Goal: Transaction & Acquisition: Purchase product/service

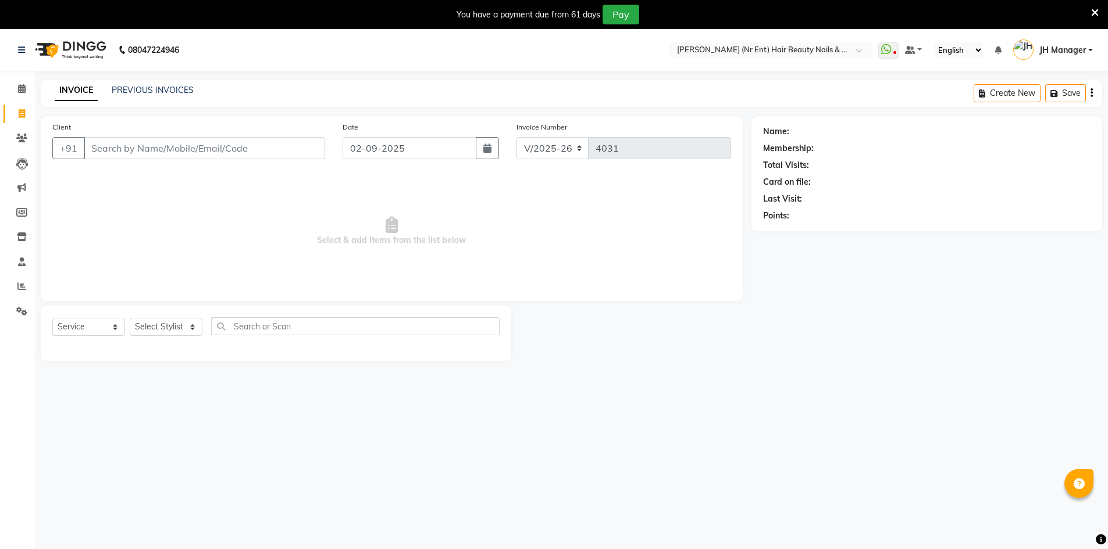
select select "640"
select select "service"
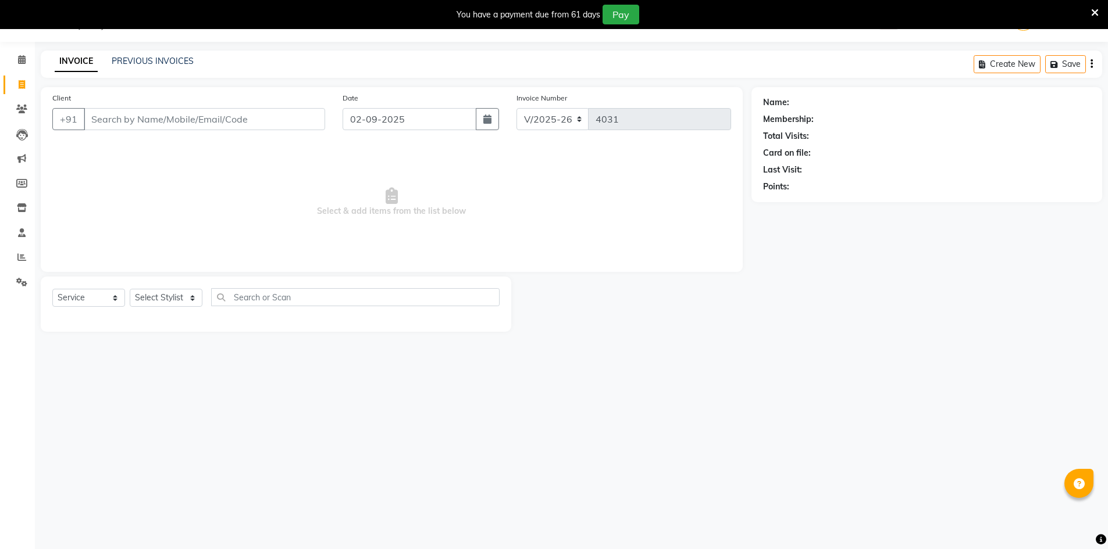
scroll to position [29, 0]
click at [187, 295] on select "Select Stylist ADNAN ADVANCE ANJALI ANNU B-WAX [PERSON_NAME] JH Manager MEMBERS…" at bounding box center [166, 298] width 73 height 18
select select "9206"
click at [130, 289] on select "Select Stylist ADNAN ADVANCE ANJALI ANNU B-WAX [PERSON_NAME] JH Manager MEMBERS…" at bounding box center [166, 298] width 73 height 18
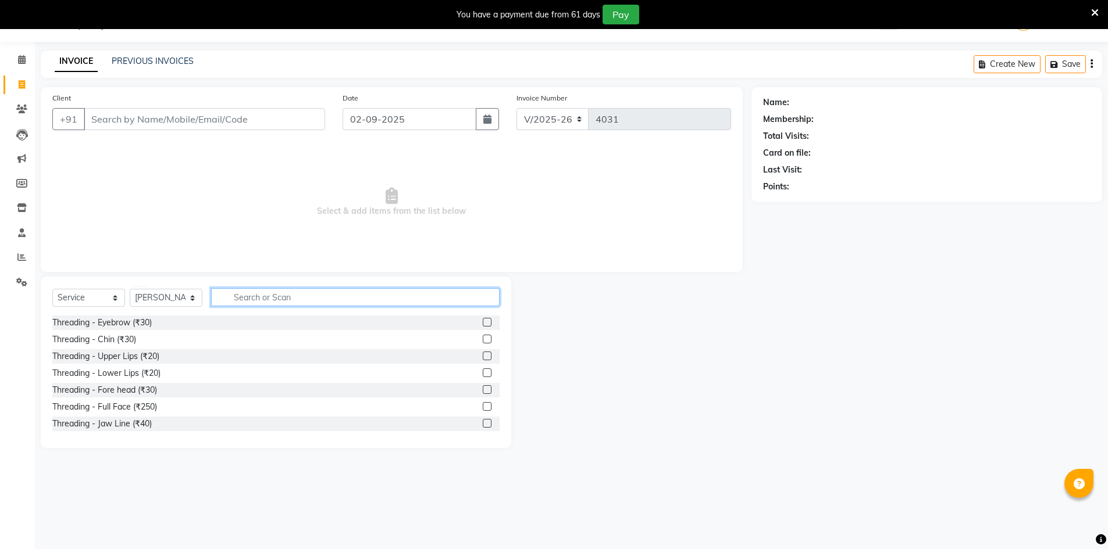
click at [358, 292] on input "text" at bounding box center [355, 297] width 288 height 18
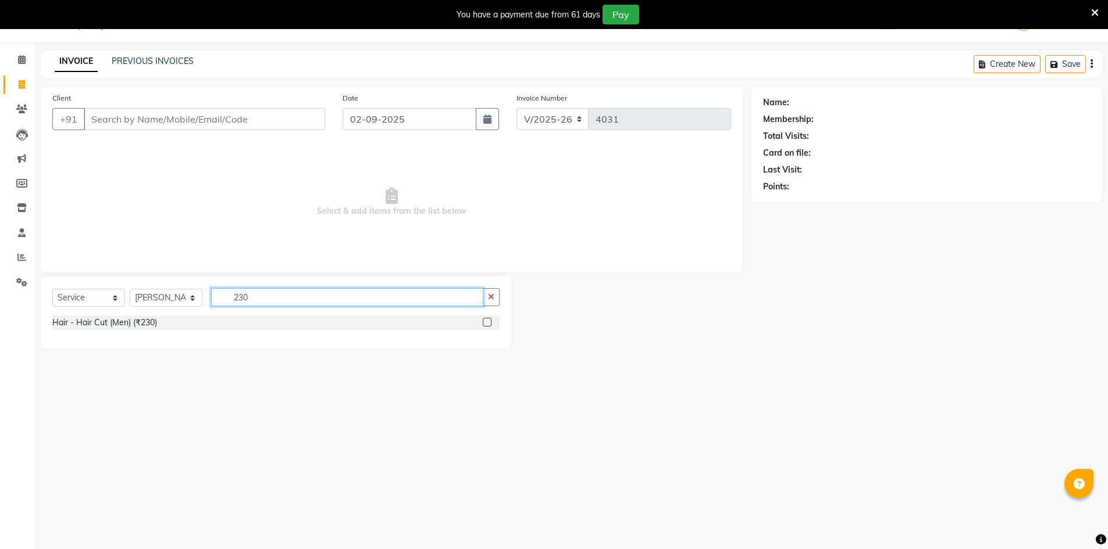
type input "230"
click at [486, 324] on label at bounding box center [487, 322] width 9 height 9
click at [486, 324] on input "checkbox" at bounding box center [487, 323] width 8 height 8
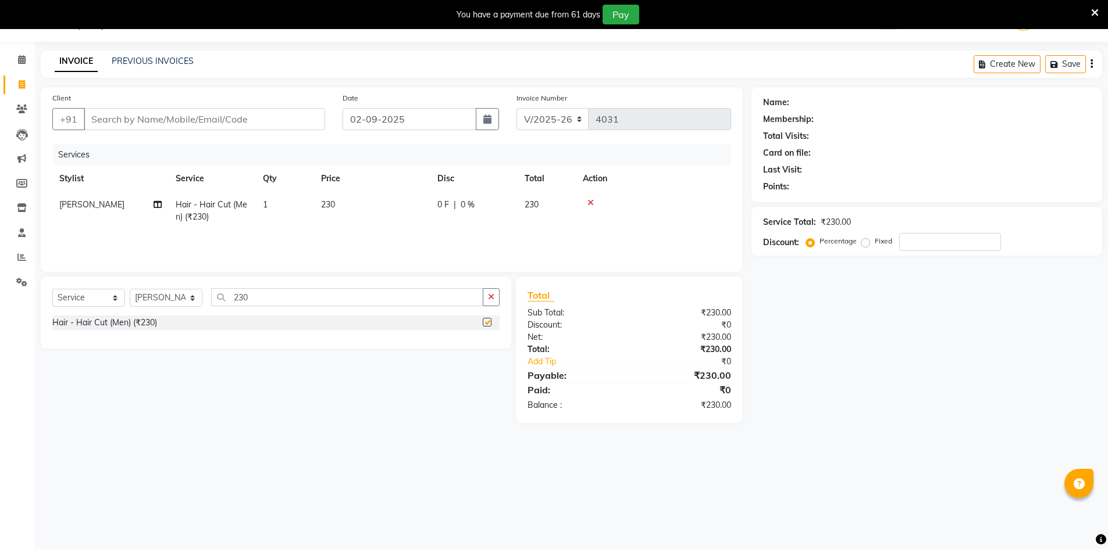
checkbox input "false"
click at [138, 119] on input "Client" at bounding box center [204, 119] width 241 height 22
click at [495, 292] on button "button" at bounding box center [491, 297] width 17 height 18
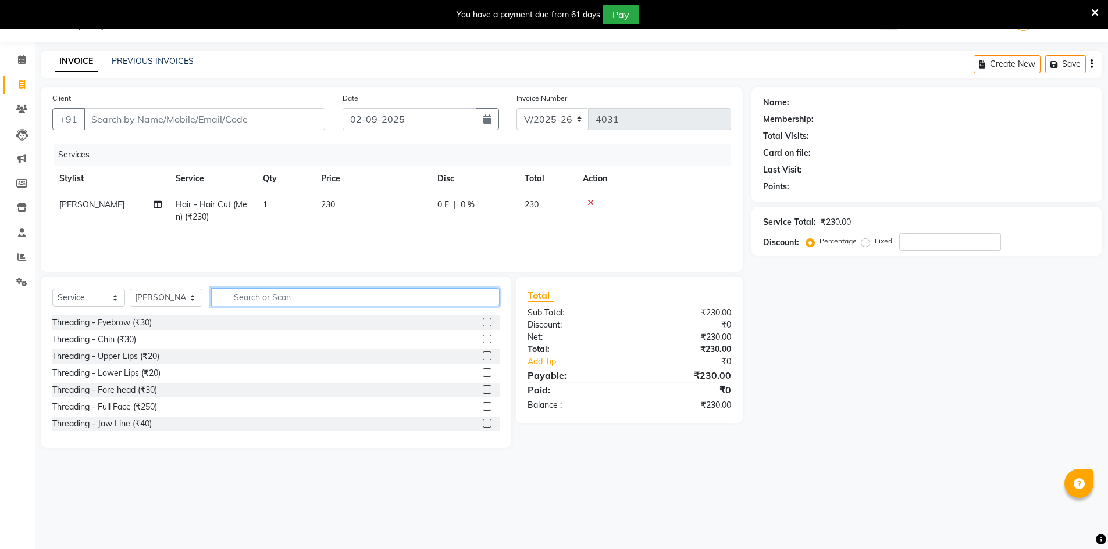
click at [423, 299] on input "text" at bounding box center [355, 297] width 288 height 18
type input "70"
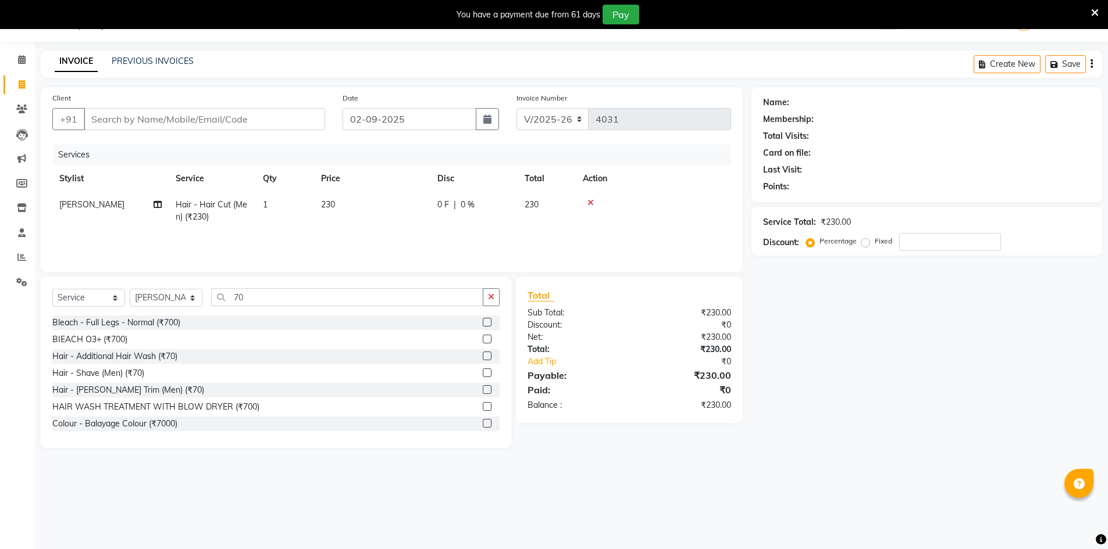
click at [483, 388] on label at bounding box center [487, 389] width 9 height 9
click at [483, 388] on input "checkbox" at bounding box center [487, 391] width 8 height 8
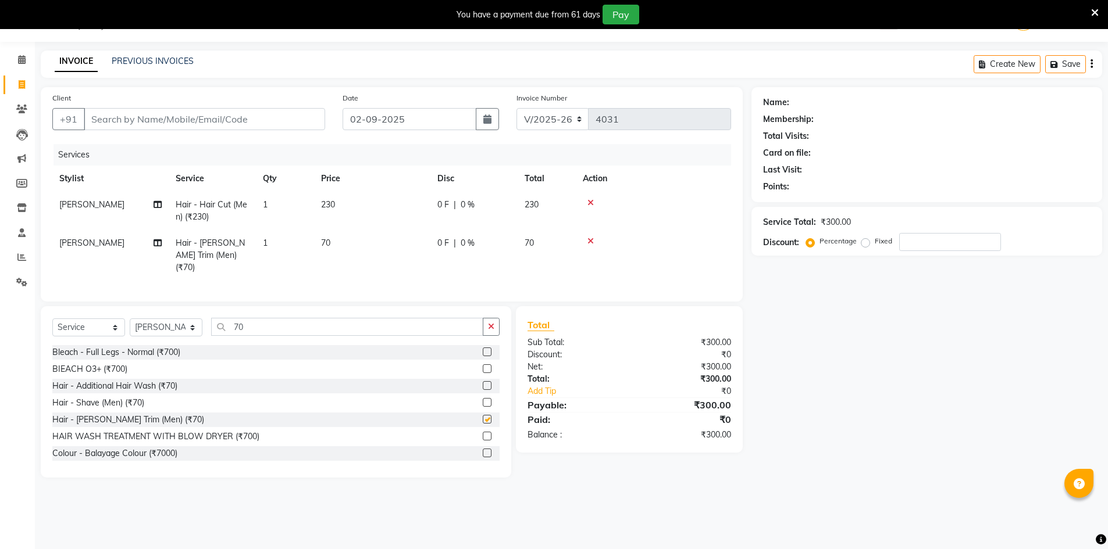
checkbox input "false"
click at [488, 324] on icon "button" at bounding box center [491, 327] width 6 height 8
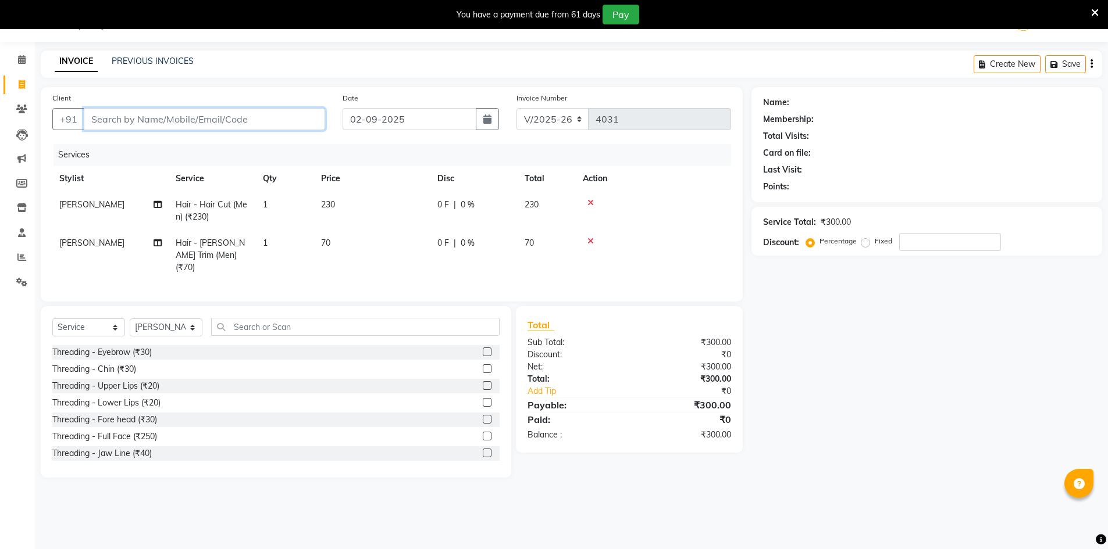
click at [259, 113] on input "Client" at bounding box center [204, 119] width 241 height 22
type input "8"
type input "0"
click at [171, 120] on input "88109858884" at bounding box center [175, 119] width 182 height 22
type input "8810985844"
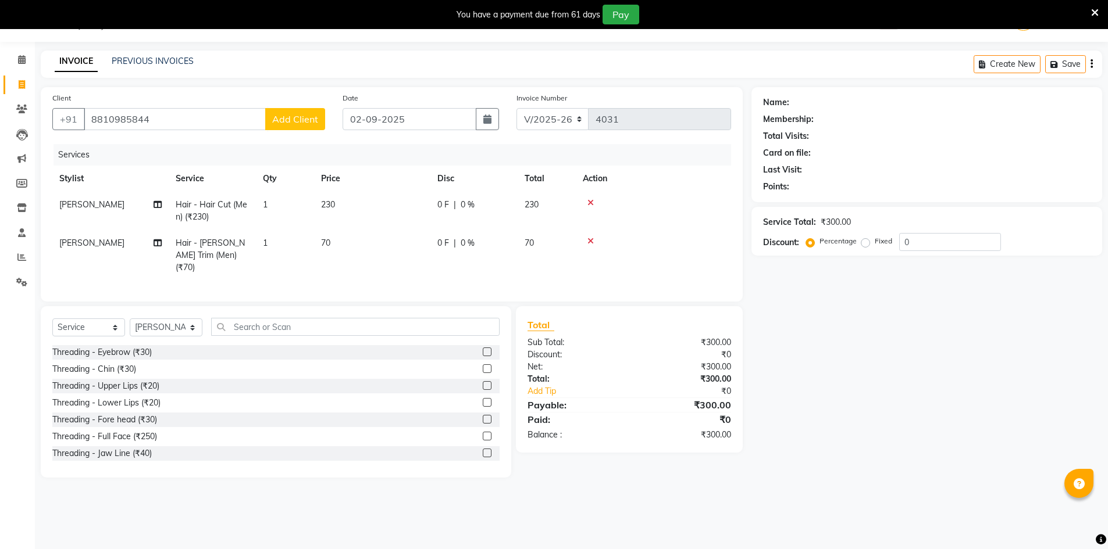
click at [297, 116] on span "Add Client" at bounding box center [295, 119] width 46 height 12
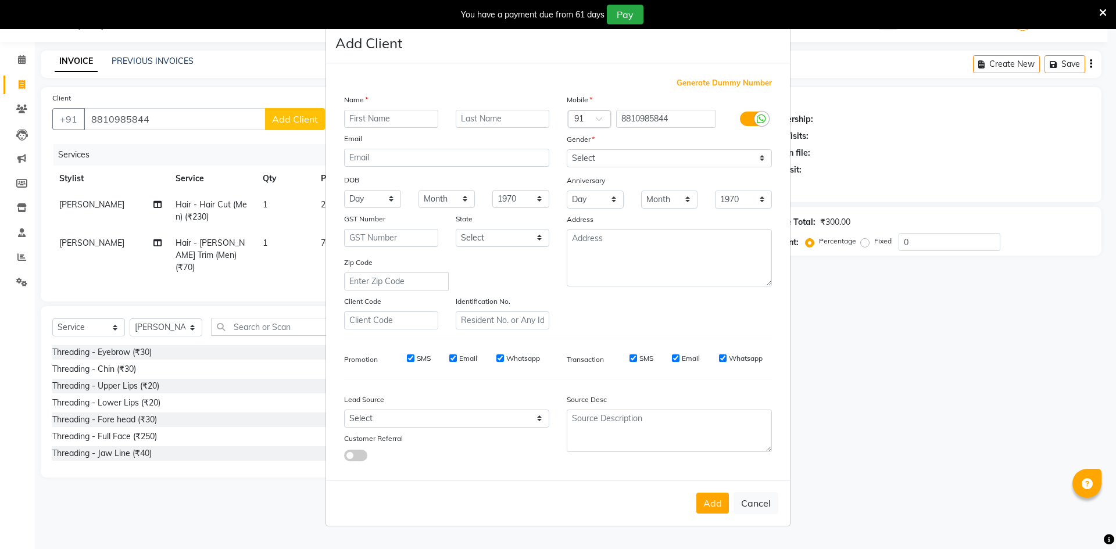
click at [403, 121] on input "text" at bounding box center [391, 119] width 94 height 18
type input "Novel"
click at [640, 152] on select "Select [DEMOGRAPHIC_DATA] [DEMOGRAPHIC_DATA] Other Prefer Not To Say" at bounding box center [669, 158] width 205 height 18
select select "[DEMOGRAPHIC_DATA]"
click at [567, 149] on select "Select [DEMOGRAPHIC_DATA] [DEMOGRAPHIC_DATA] Other Prefer Not To Say" at bounding box center [669, 158] width 205 height 18
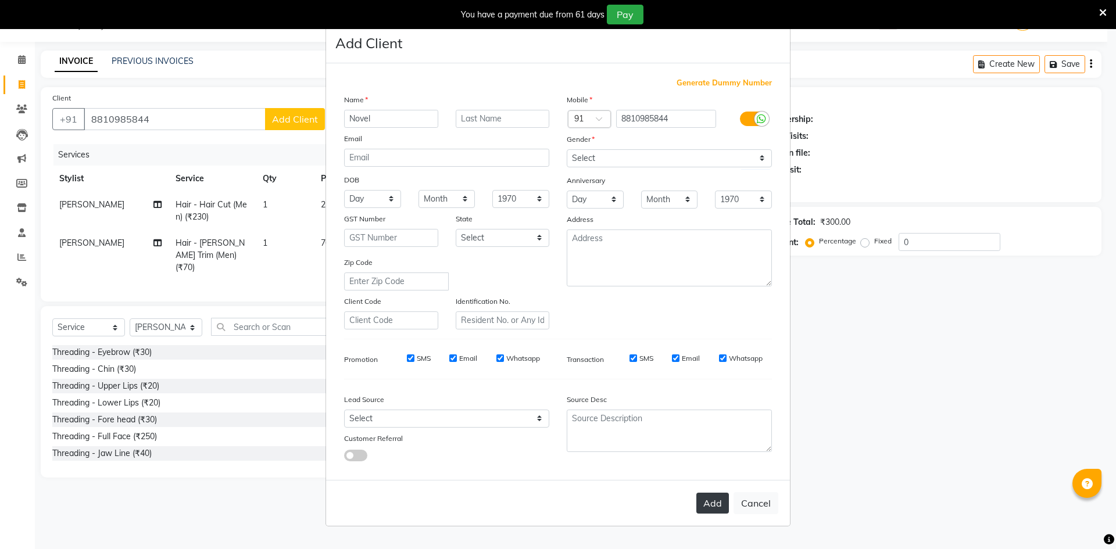
click at [717, 497] on button "Add" at bounding box center [713, 503] width 33 height 21
select select
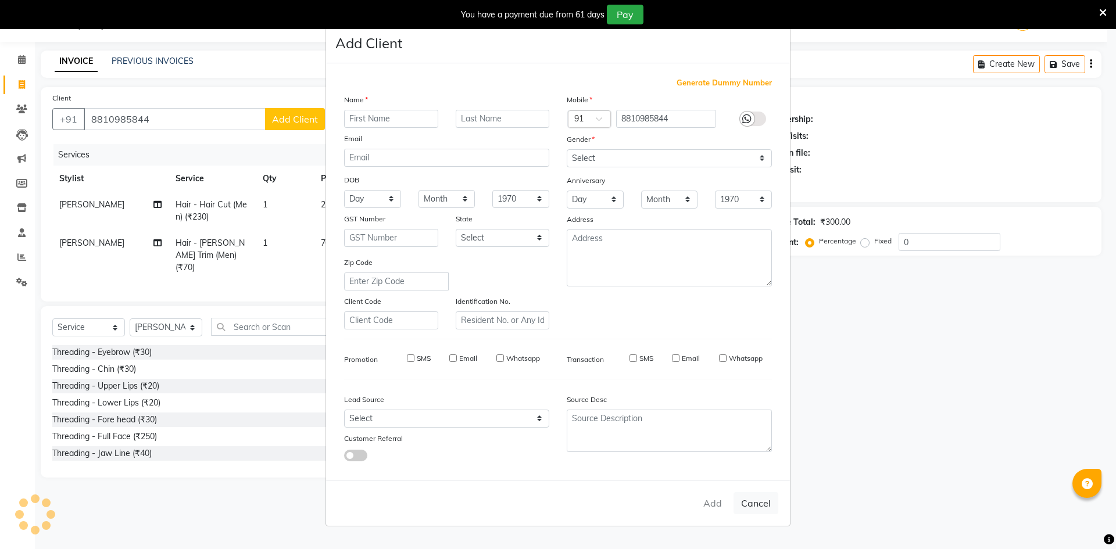
select select
checkbox input "false"
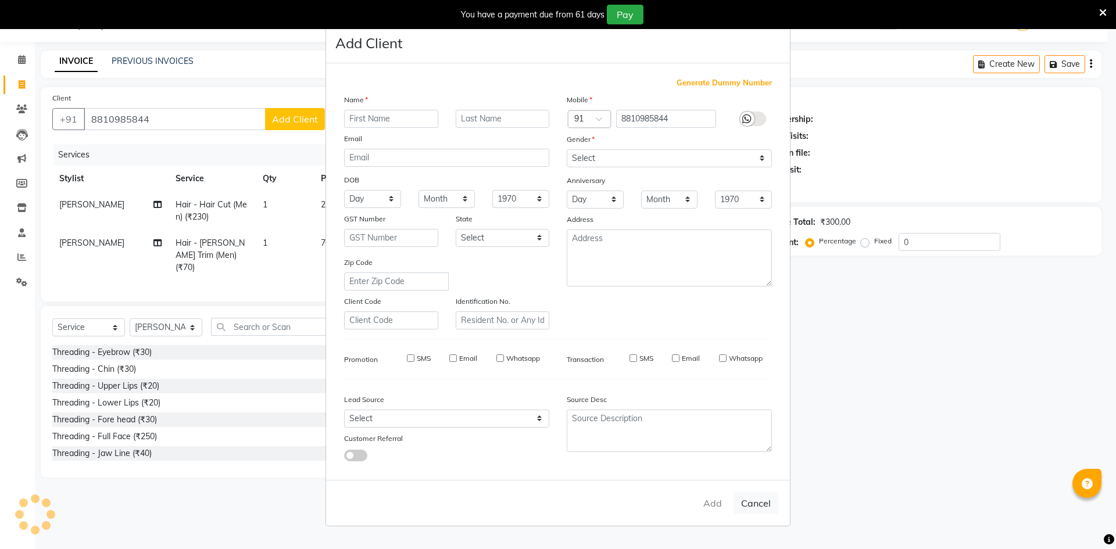
checkbox input "false"
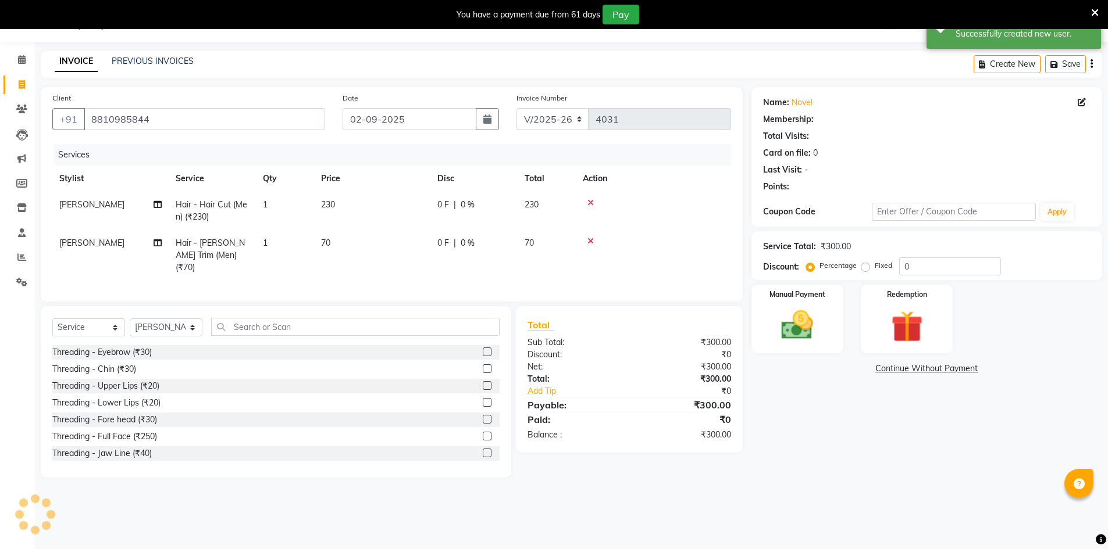
select select "1: Object"
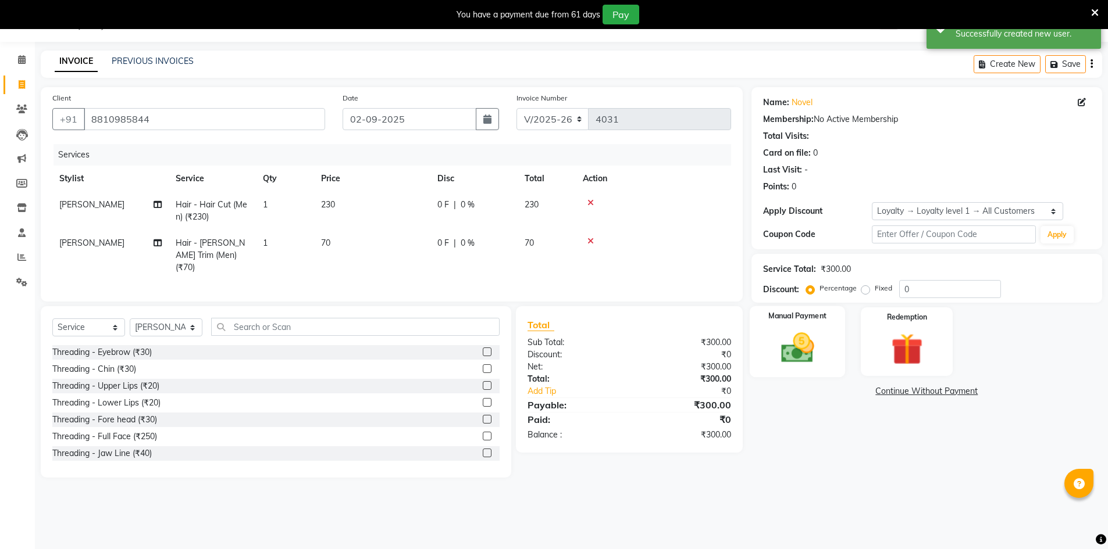
click at [768, 358] on div "Manual Payment" at bounding box center [797, 342] width 96 height 72
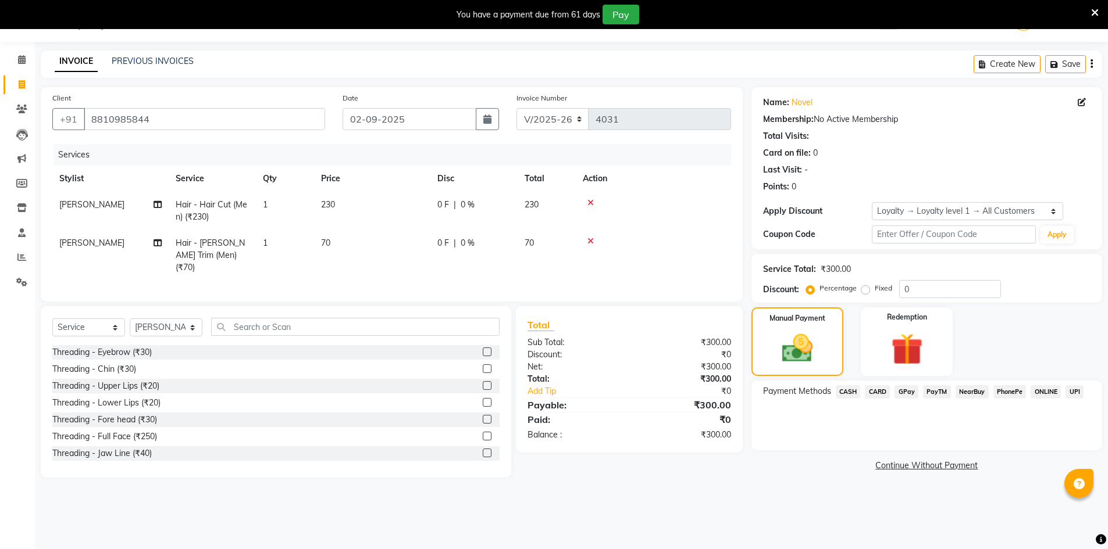
drag, startPoint x: 1106, startPoint y: 528, endPoint x: 1099, endPoint y: 503, distance: 26.1
click at [1107, 520] on html "08047224946 Select Location × [PERSON_NAME] (Nr Ent) Hair Beauty Nails & Makeup…" at bounding box center [554, 245] width 1108 height 549
click at [799, 352] on img at bounding box center [797, 348] width 52 height 37
click at [884, 394] on span "CARD" at bounding box center [877, 391] width 25 height 13
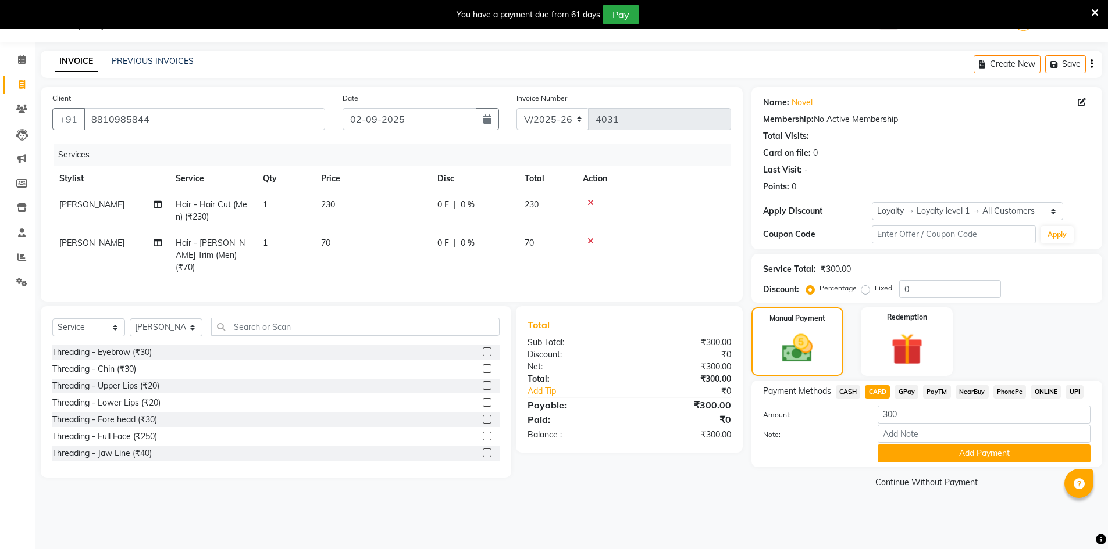
click at [844, 391] on span "CASH" at bounding box center [847, 391] width 25 height 13
click at [970, 457] on button "Add Payment" at bounding box center [983, 454] width 213 height 18
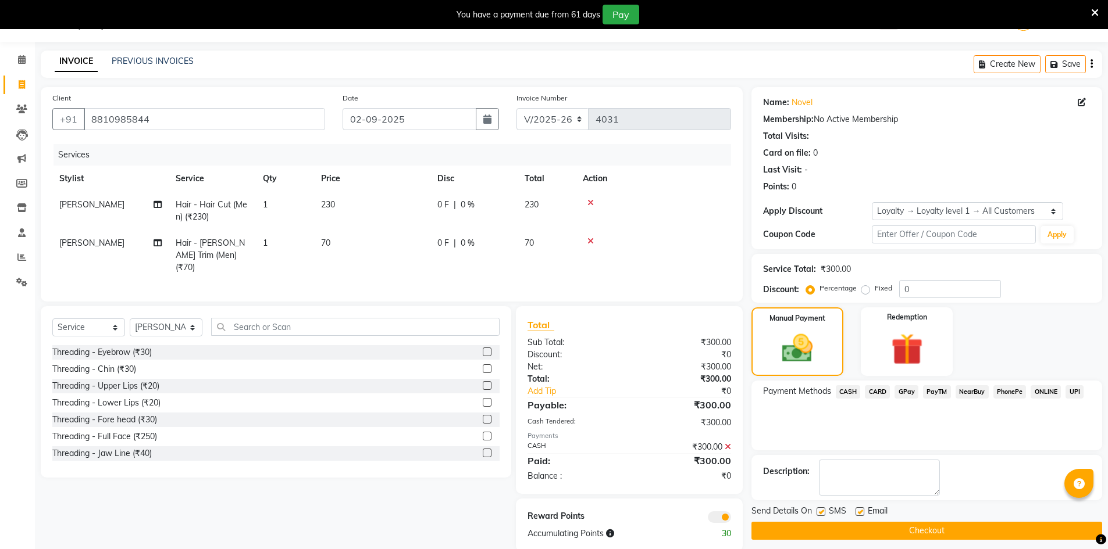
click at [942, 526] on button "Checkout" at bounding box center [926, 531] width 351 height 18
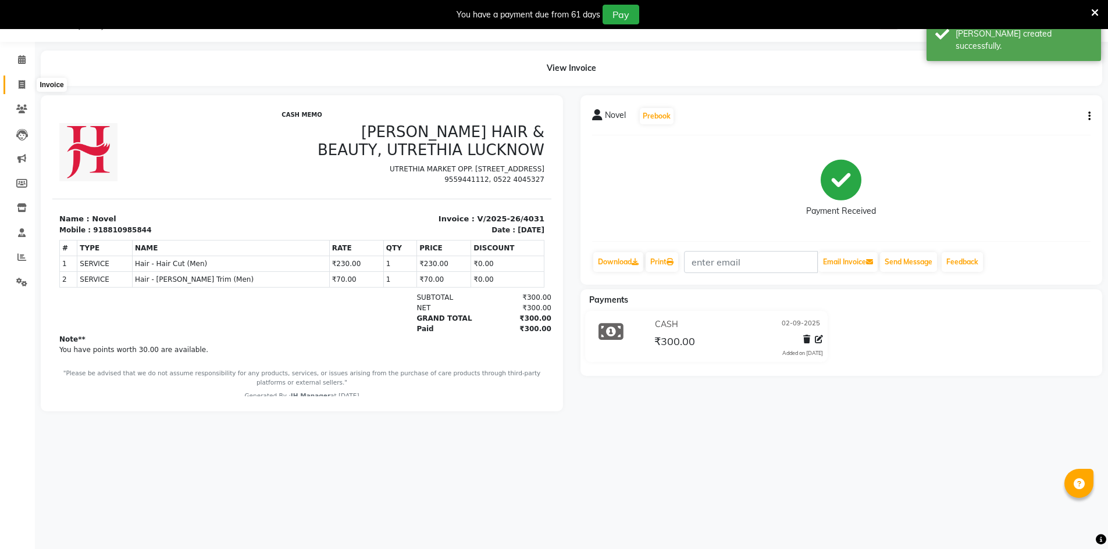
click at [27, 88] on span at bounding box center [22, 84] width 20 height 13
select select "service"
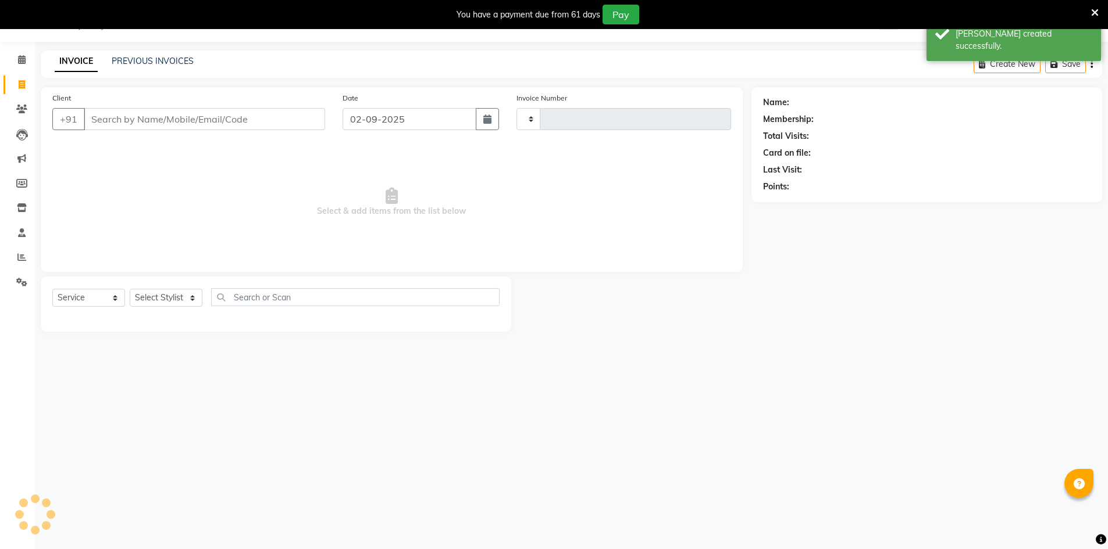
type input "4032"
select select "640"
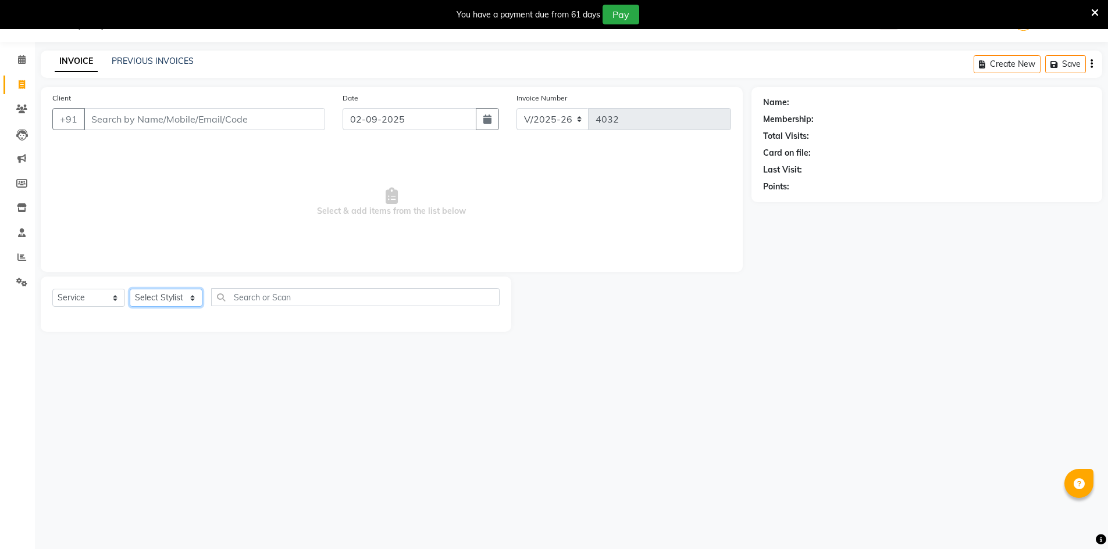
click at [140, 303] on select "Select Stylist ADNAN ADVANCE ANJALI ANNU B-WAX [PERSON_NAME] JH Manager MEMBERS…" at bounding box center [166, 298] width 73 height 18
click at [130, 289] on select "Select Stylist ADNAN ADVANCE ANJALI ANNU B-WAX [PERSON_NAME] JH Manager MEMBERS…" at bounding box center [166, 298] width 73 height 18
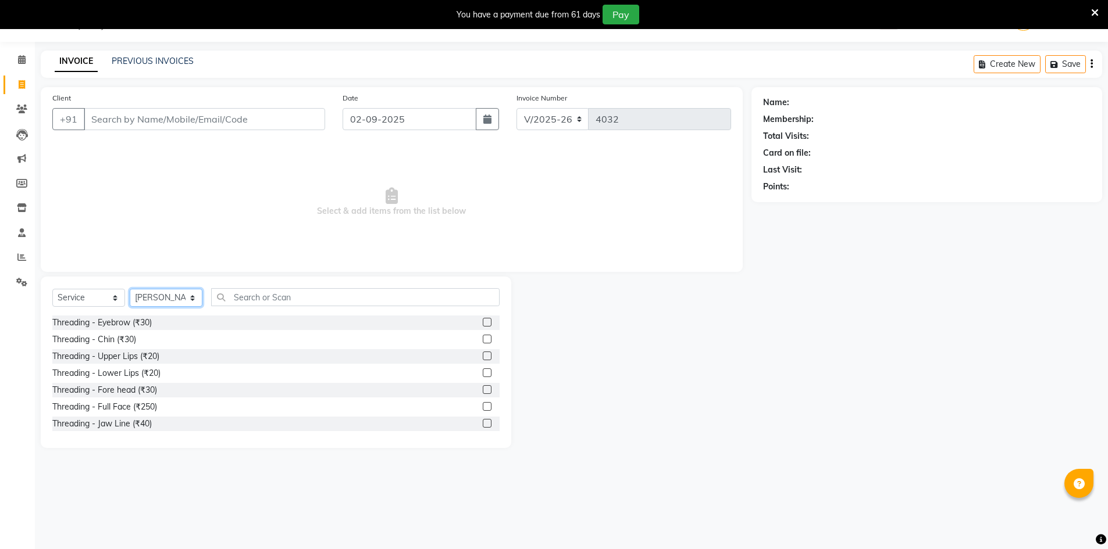
click at [171, 292] on select "Select Stylist ADNAN ADVANCE ANJALI ANNU B-WAX [PERSON_NAME] JH Manager MEMBERS…" at bounding box center [166, 298] width 73 height 18
select select "13395"
click at [130, 289] on select "Select Stylist ADNAN ADVANCE ANJALI ANNU B-WAX [PERSON_NAME] JH Manager MEMBERS…" at bounding box center [166, 298] width 73 height 18
click at [353, 299] on input "text" at bounding box center [355, 297] width 288 height 18
click at [363, 302] on input "text" at bounding box center [355, 297] width 288 height 18
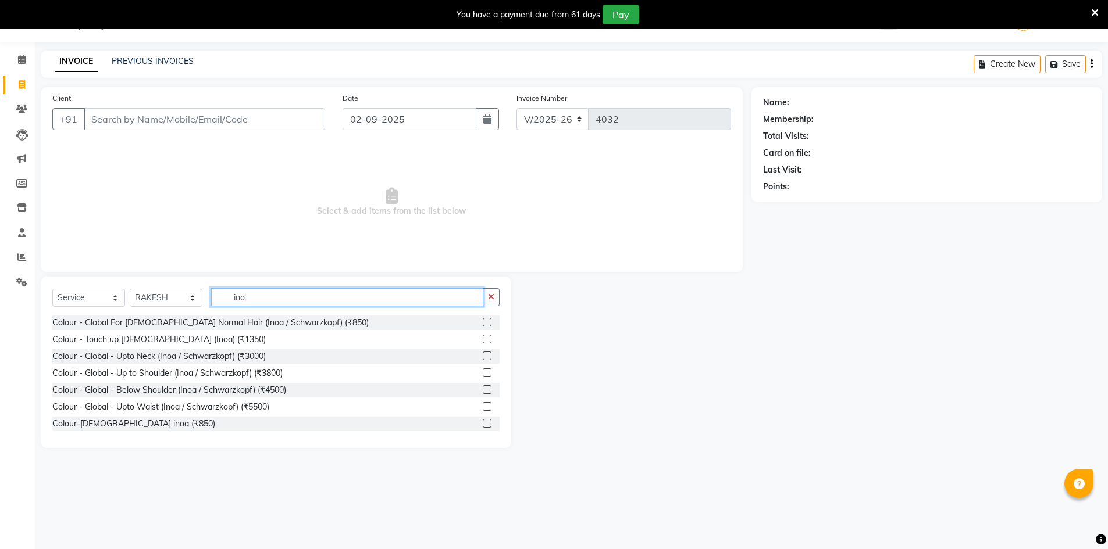
type input "ino"
click at [483, 339] on label at bounding box center [487, 339] width 9 height 9
click at [483, 339] on input "checkbox" at bounding box center [487, 340] width 8 height 8
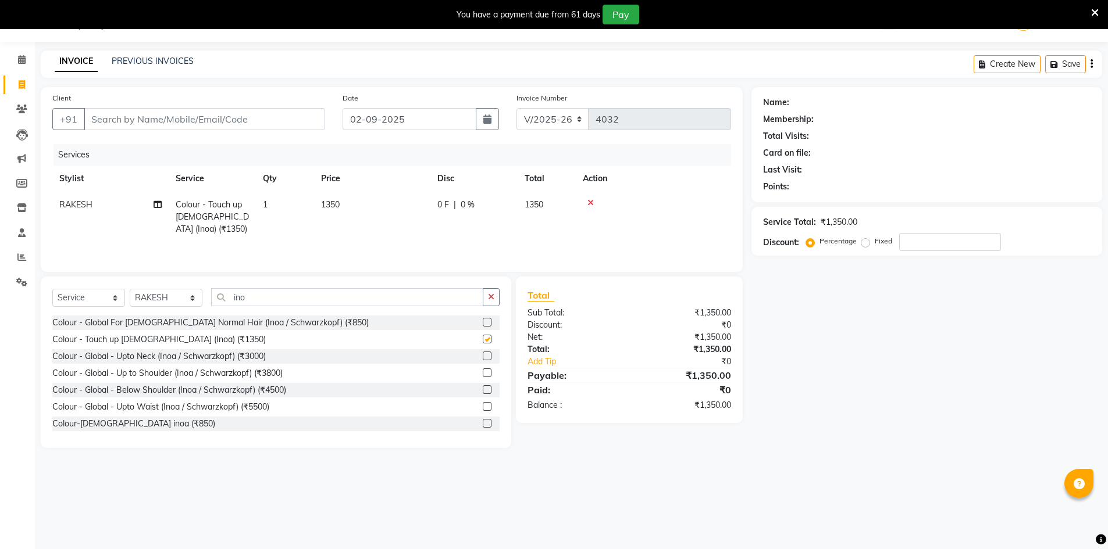
checkbox input "false"
click at [487, 297] on button "button" at bounding box center [491, 297] width 17 height 18
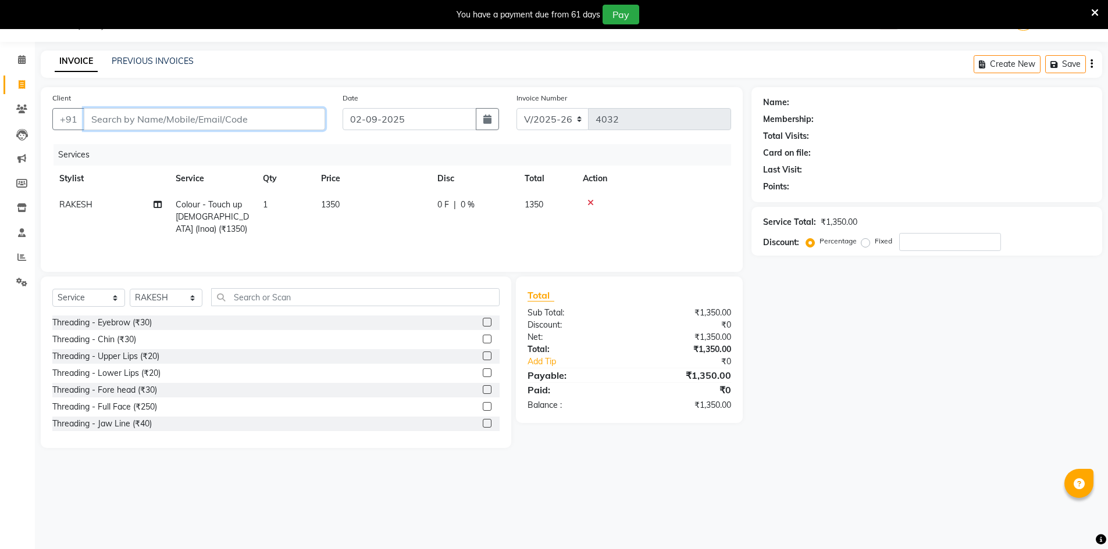
click at [241, 124] on input "Client" at bounding box center [204, 119] width 241 height 22
type input "8"
type input "0"
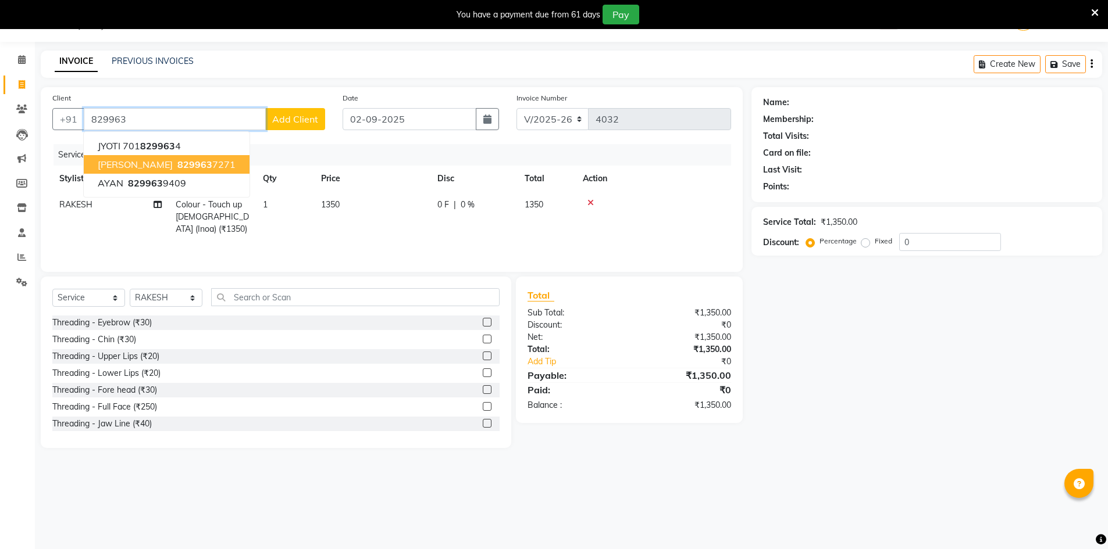
click at [175, 166] on ngb-highlight "829963 7271" at bounding box center [205, 165] width 60 height 12
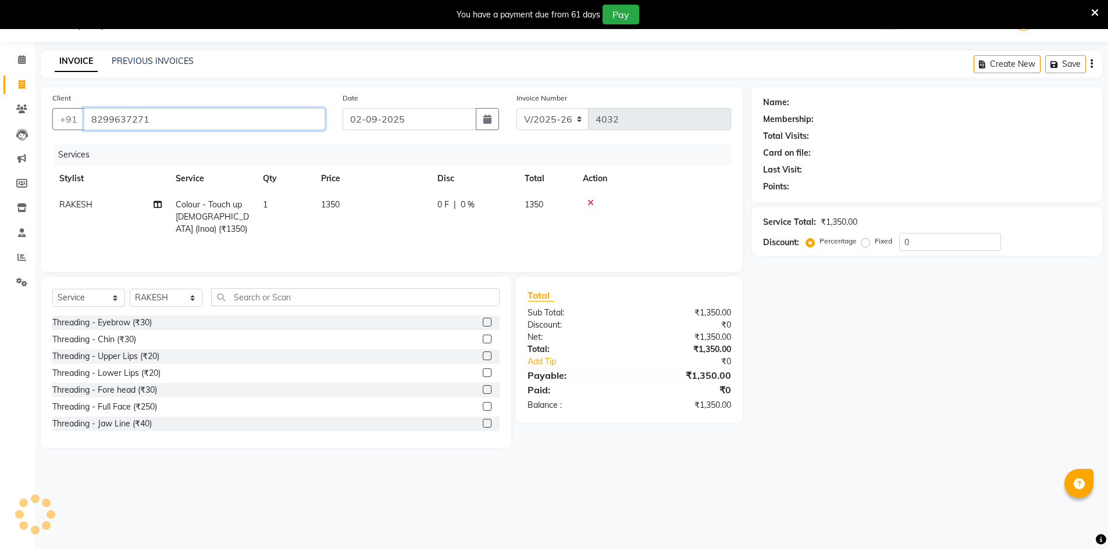
type input "8299637271"
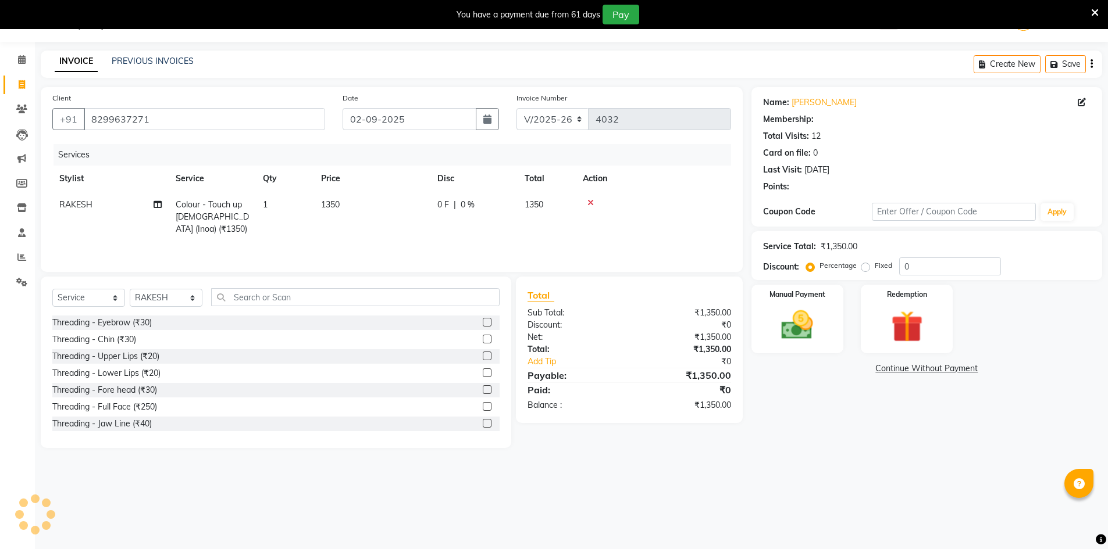
select select "1: Object"
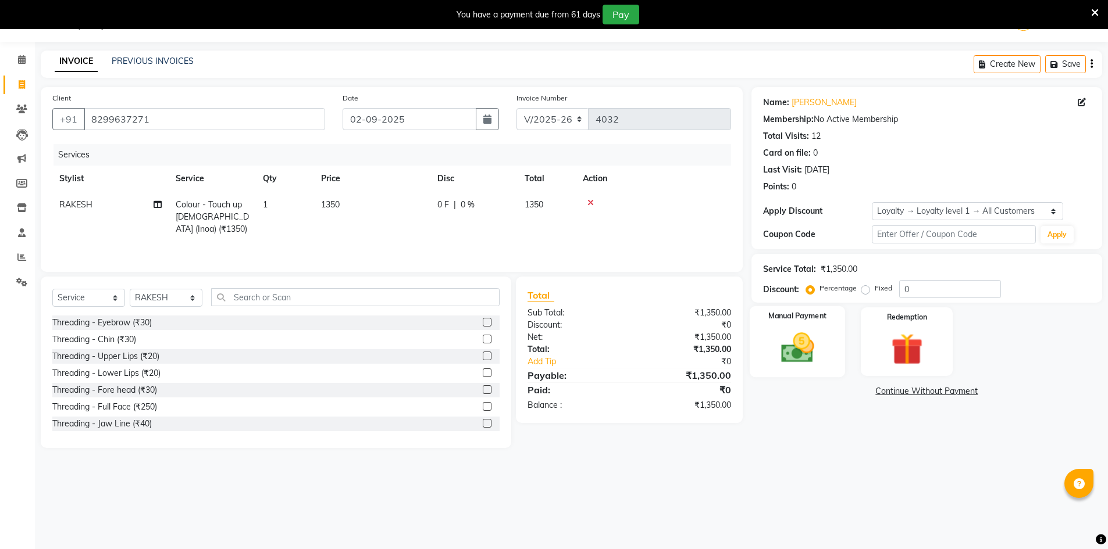
click at [820, 330] on img at bounding box center [796, 348] width 53 height 38
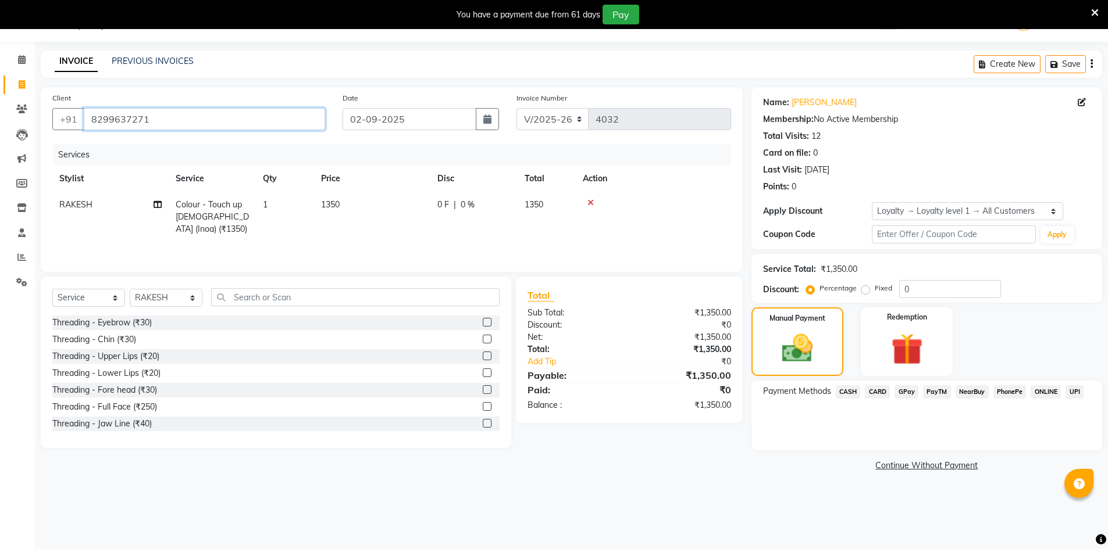
click at [220, 113] on input "8299637271" at bounding box center [204, 119] width 241 height 22
click at [238, 123] on input "8299637271" at bounding box center [204, 119] width 241 height 22
click at [949, 288] on input "0" at bounding box center [950, 289] width 102 height 18
type input "20"
click at [156, 116] on input "8299637271" at bounding box center [204, 119] width 241 height 22
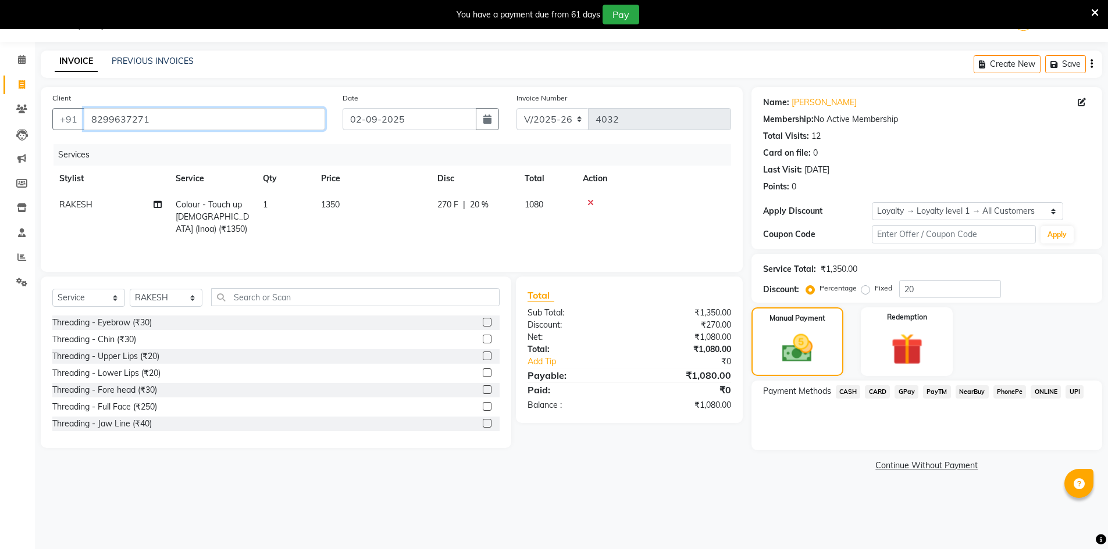
type input "829963727"
type input "0"
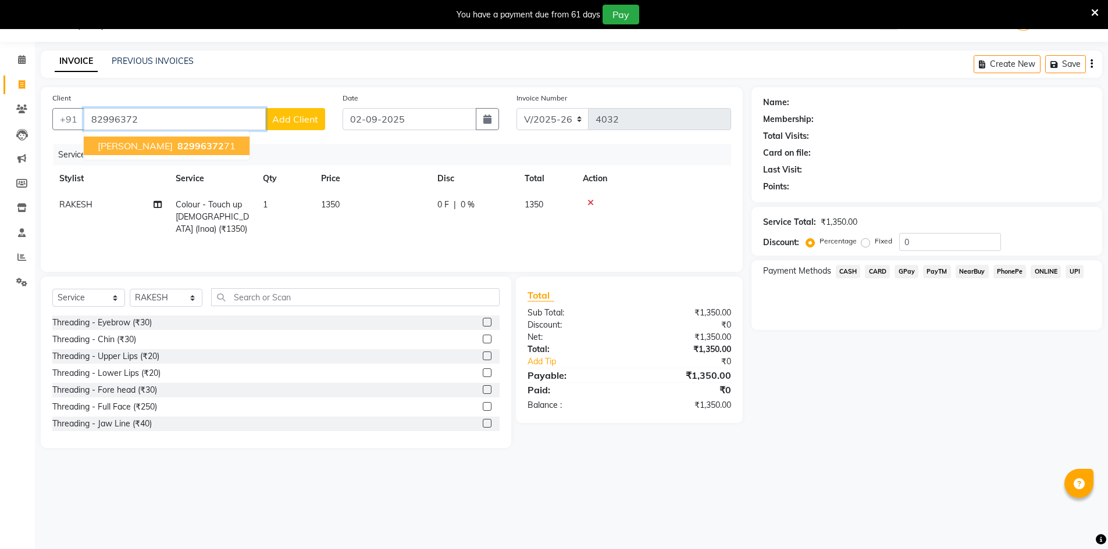
click at [117, 147] on span "[PERSON_NAME]" at bounding box center [135, 146] width 75 height 12
type input "8299637271"
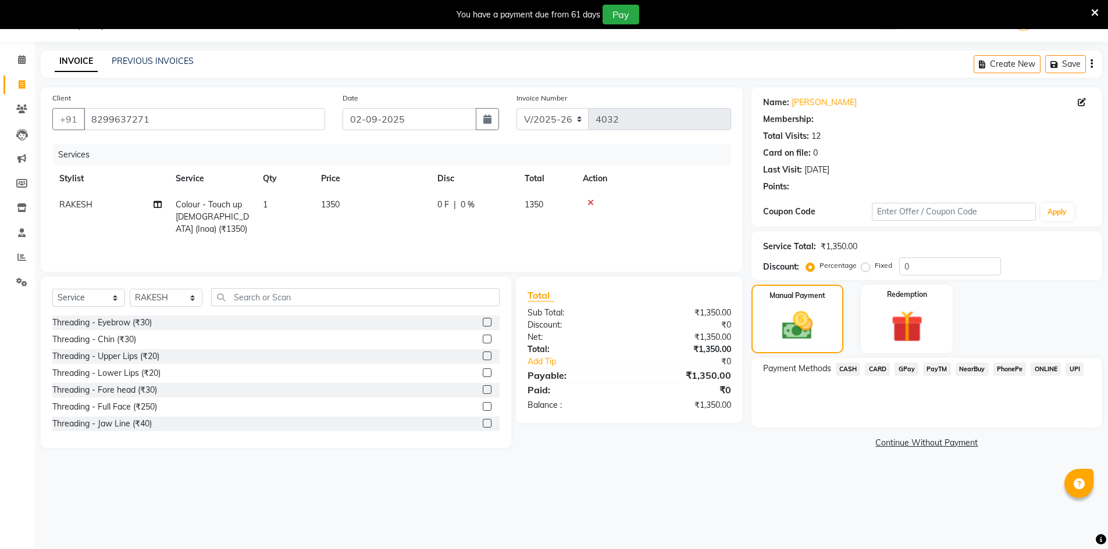
select select "1: Object"
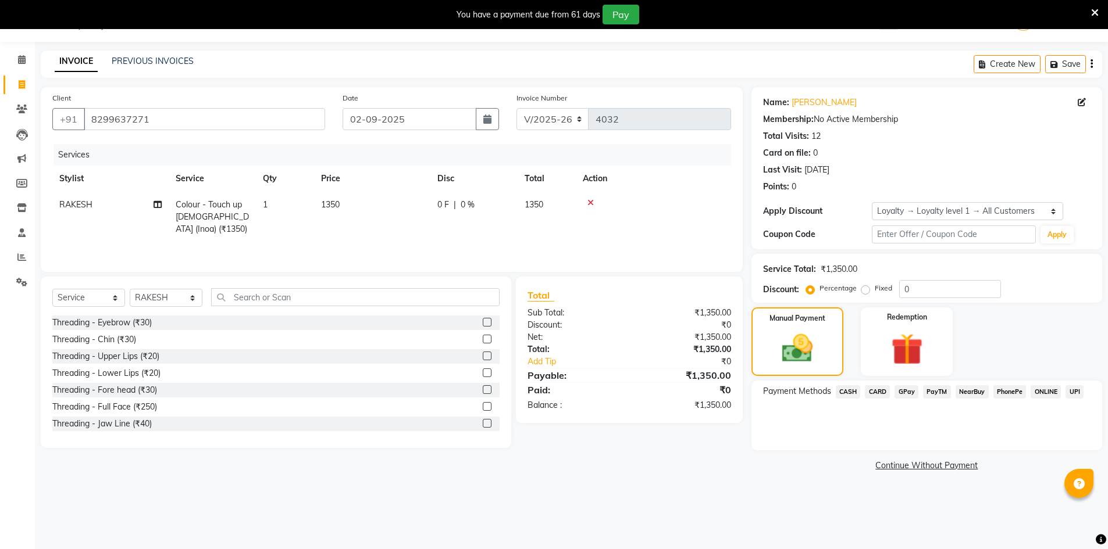
click at [831, 120] on div "Membership: No Active Membership" at bounding box center [926, 119] width 327 height 12
click at [30, 178] on span at bounding box center [22, 183] width 20 height 13
select select
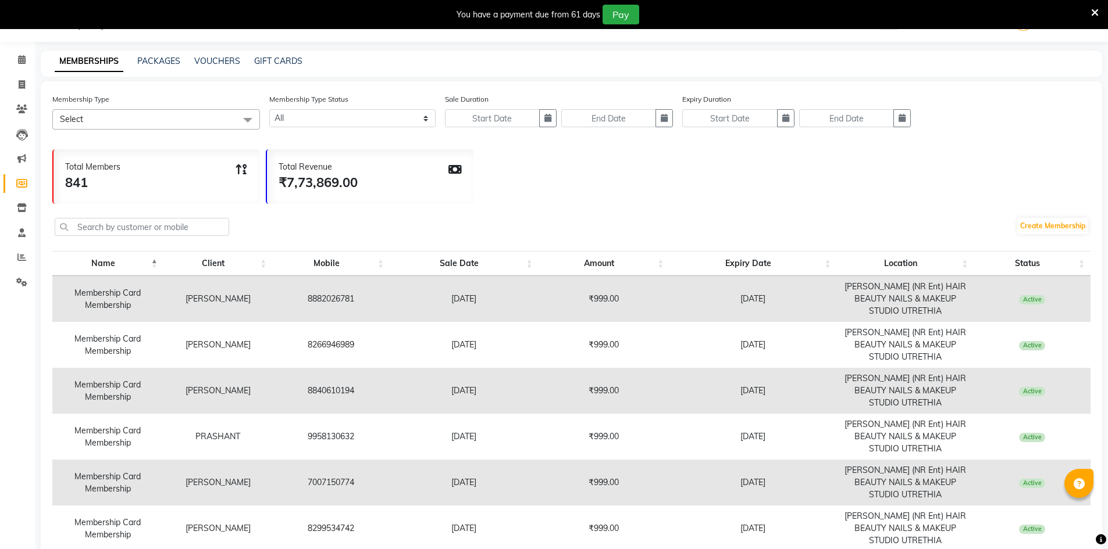
click at [210, 116] on span "Select" at bounding box center [156, 119] width 208 height 20
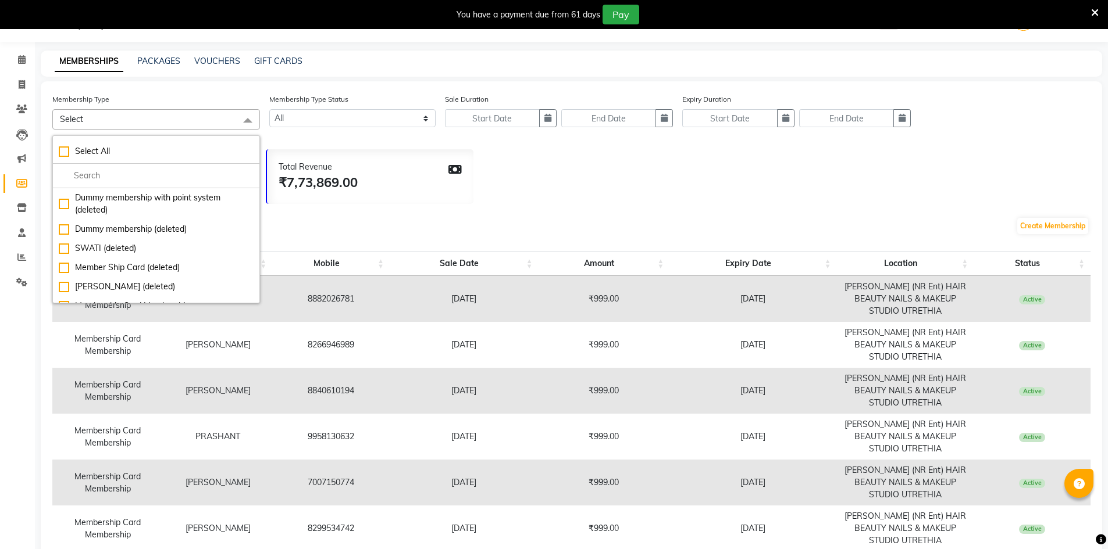
click at [106, 60] on link "MEMBERSHIPS" at bounding box center [89, 61] width 69 height 21
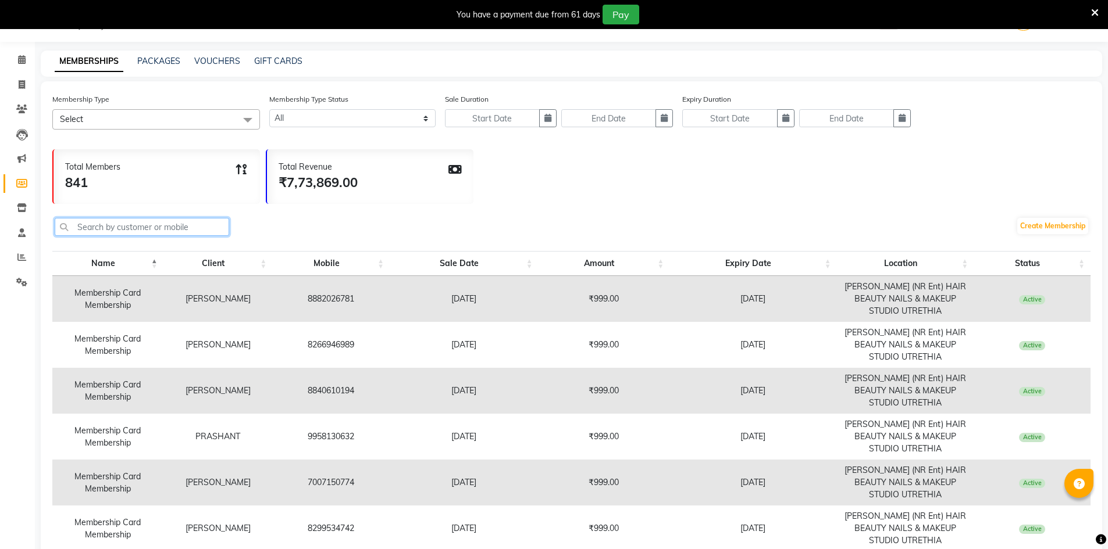
click at [174, 222] on input "text" at bounding box center [142, 227] width 174 height 18
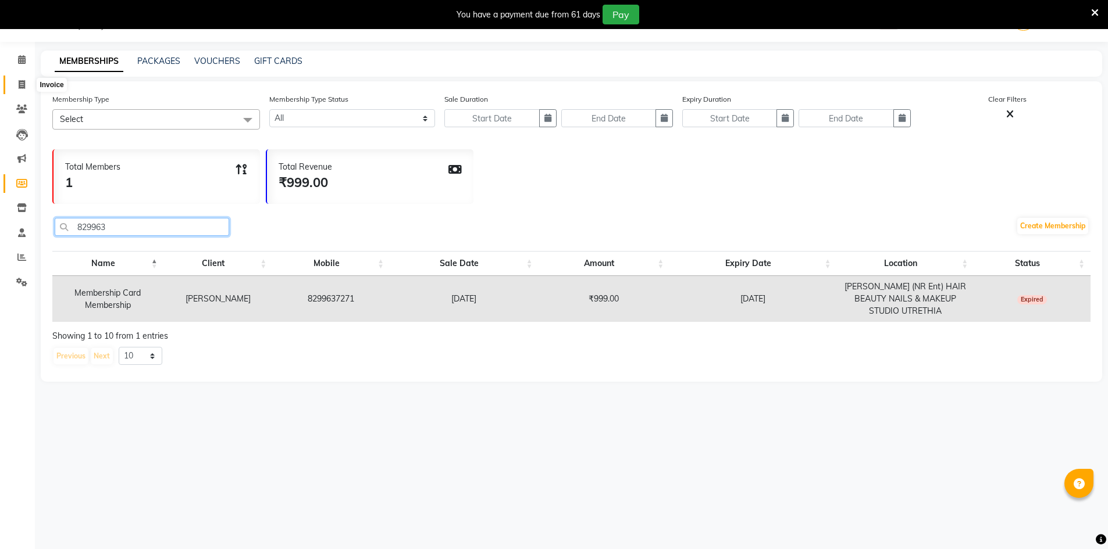
type input "829963"
click at [22, 88] on icon at bounding box center [22, 84] width 6 height 9
select select "service"
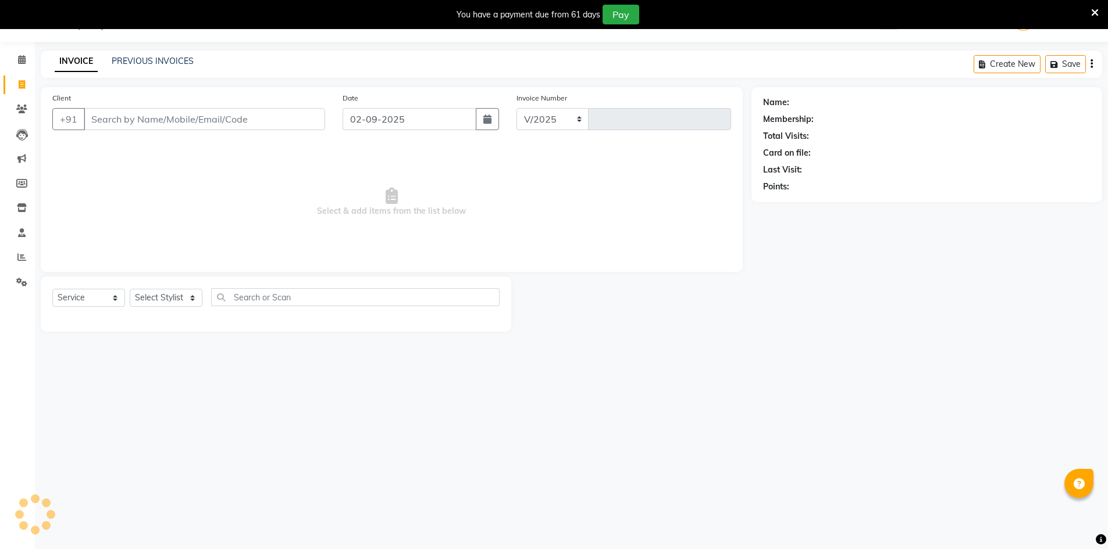
select select "640"
type input "4032"
click at [161, 288] on div "Select Service Product Membership Package Voucher Prepaid Gift Card Select Styl…" at bounding box center [276, 304] width 470 height 55
click at [158, 294] on select "Select Stylist ADNAN ADVANCE ANJALI ANNU B-WAX [PERSON_NAME] JH Manager MEMBERS…" at bounding box center [166, 298] width 73 height 18
select select "13395"
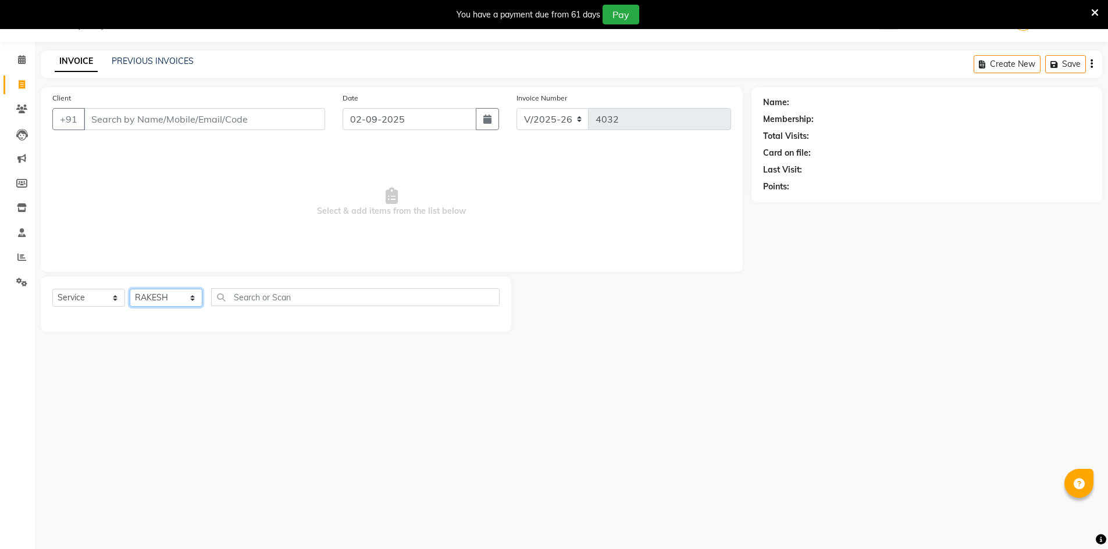
click at [130, 289] on select "Select Stylist ADNAN ADVANCE ANJALI ANNU B-WAX [PERSON_NAME] JH Manager MEMBERS…" at bounding box center [166, 298] width 73 height 18
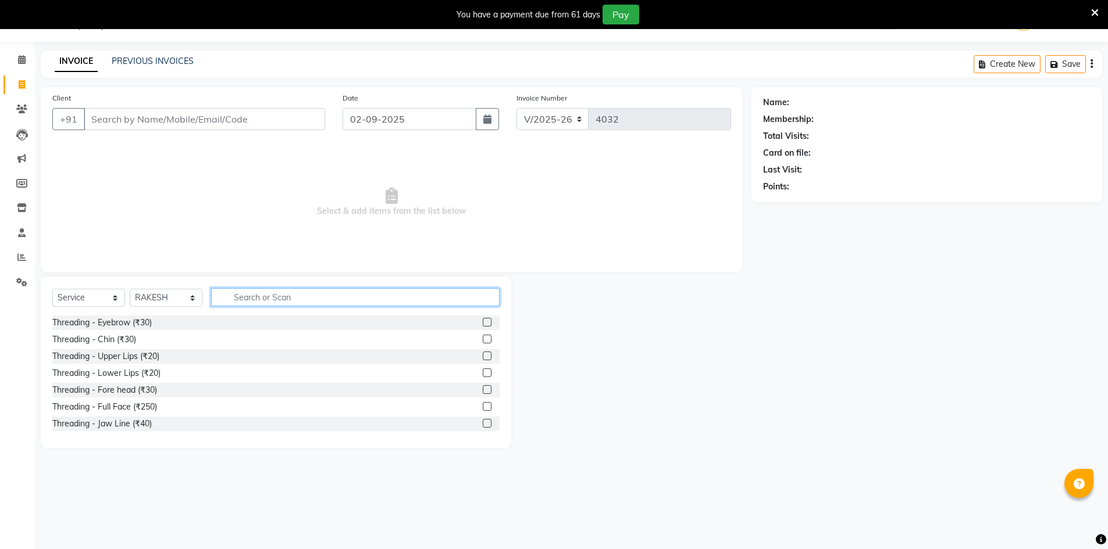
click at [274, 291] on input "text" at bounding box center [355, 297] width 288 height 18
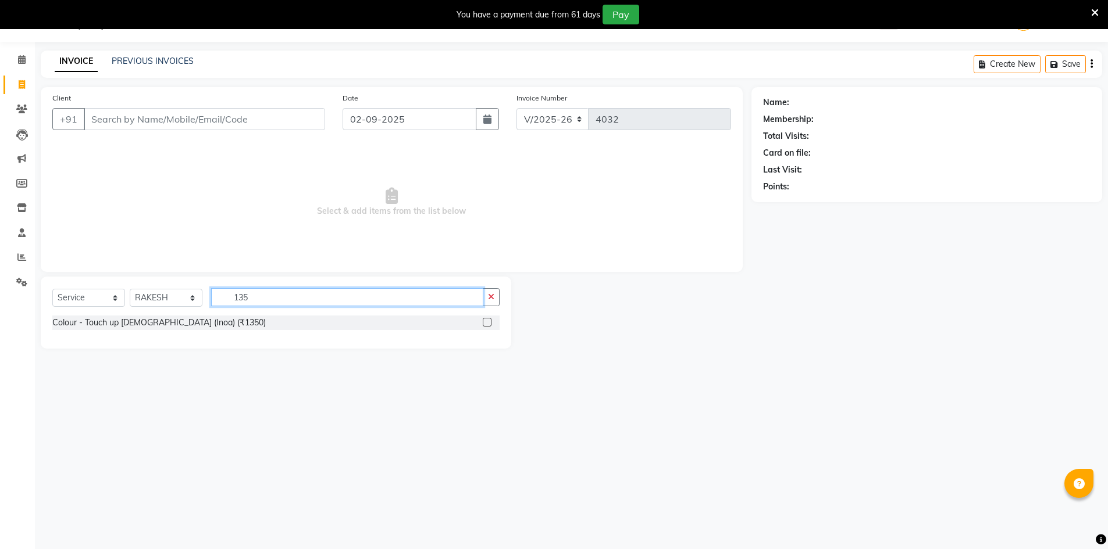
type input "135"
click at [487, 323] on label at bounding box center [487, 322] width 9 height 9
click at [487, 323] on input "checkbox" at bounding box center [487, 323] width 8 height 8
checkbox input "true"
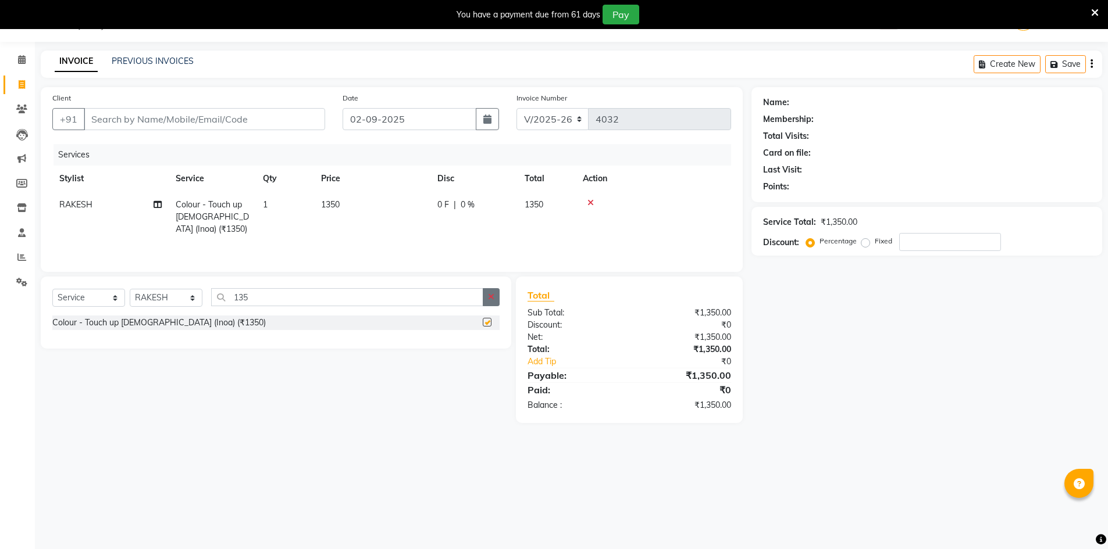
click at [498, 294] on button "button" at bounding box center [491, 297] width 17 height 18
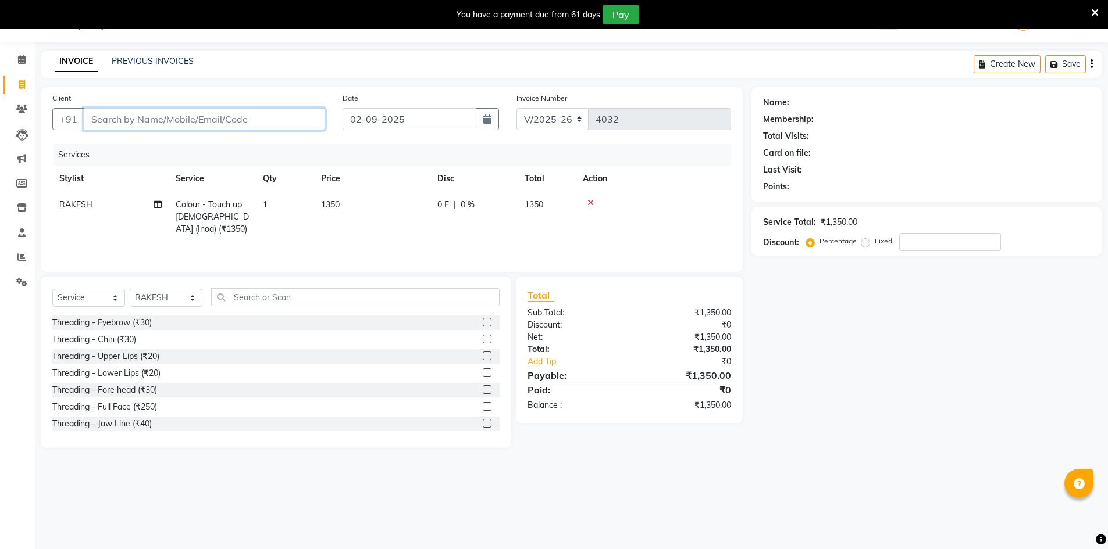
click at [239, 123] on input "Client" at bounding box center [204, 119] width 241 height 22
type input "8"
type input "0"
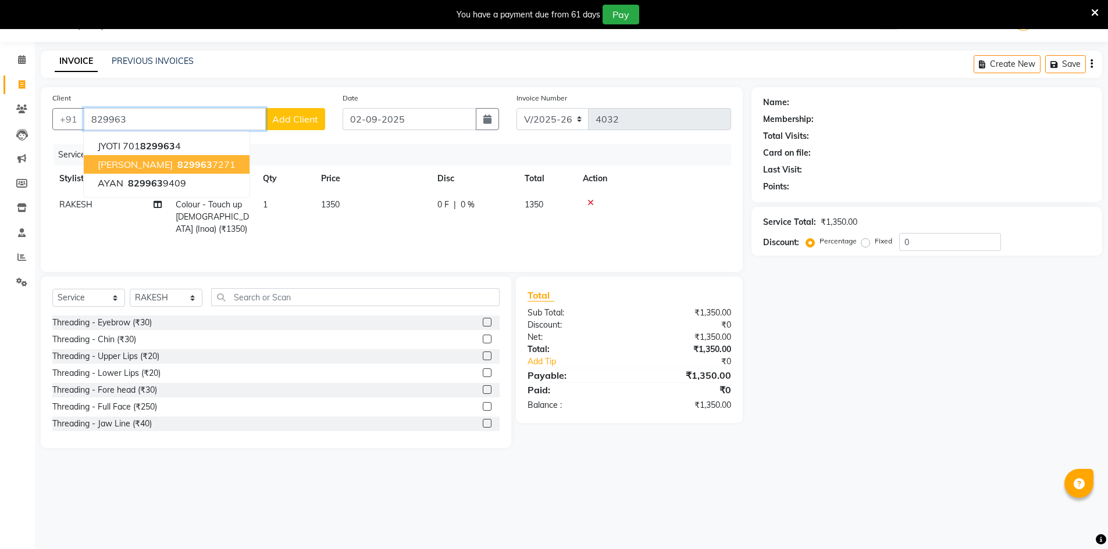
click at [175, 165] on ngb-highlight "829963 7271" at bounding box center [205, 165] width 60 height 12
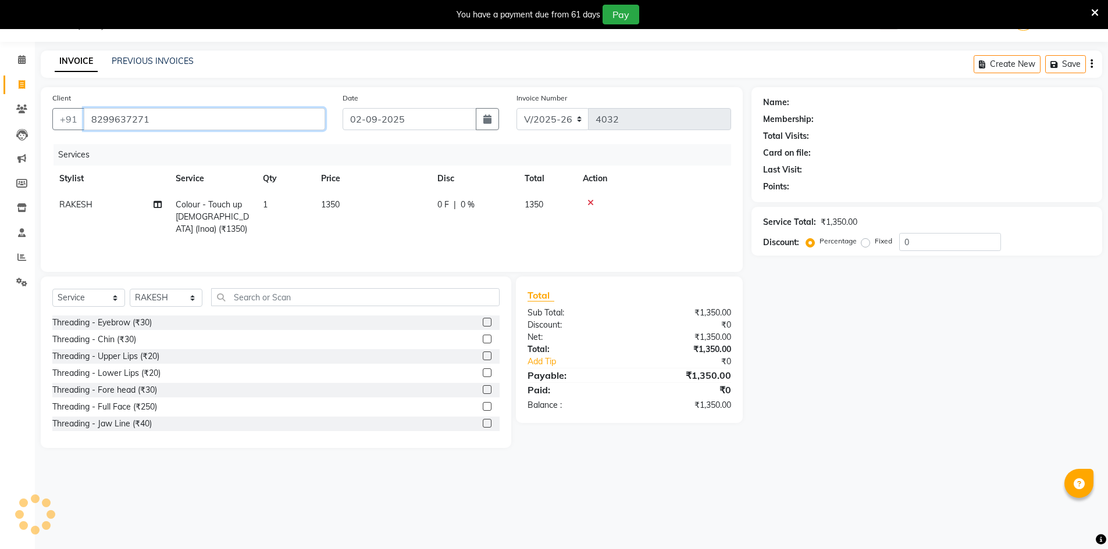
type input "8299637271"
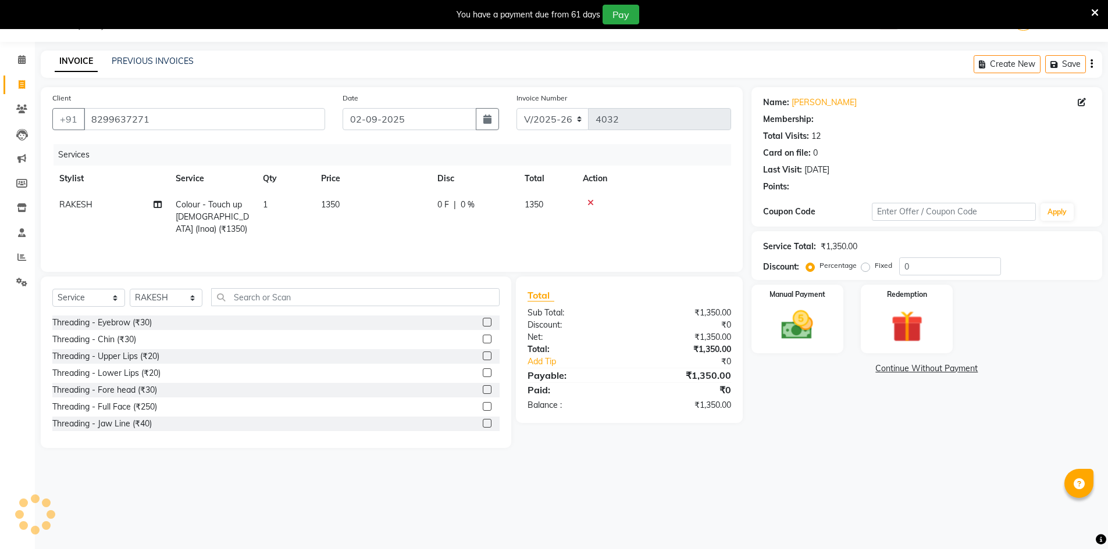
select select "1: Object"
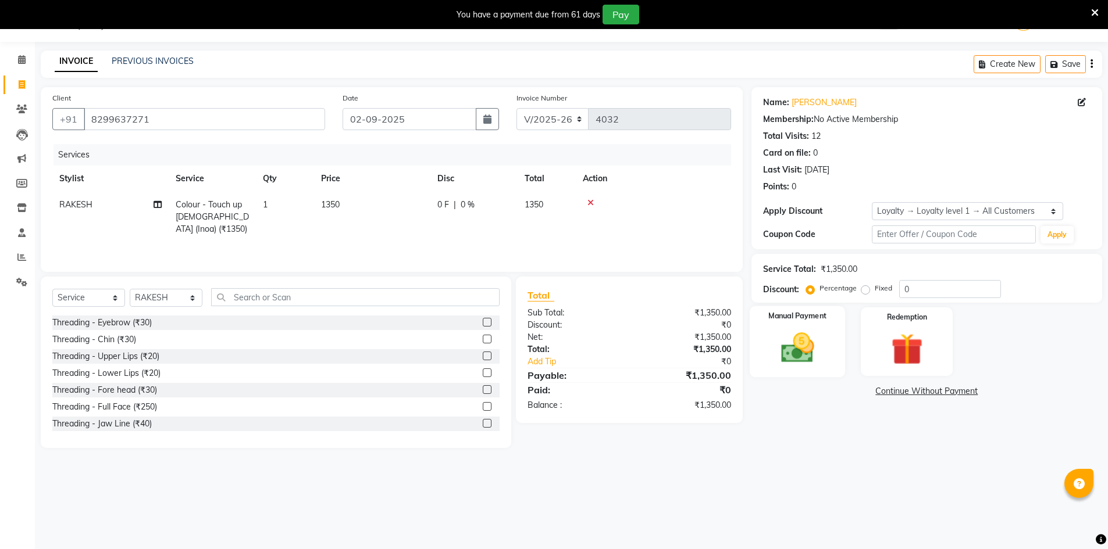
click at [812, 317] on label "Manual Payment" at bounding box center [797, 316] width 58 height 11
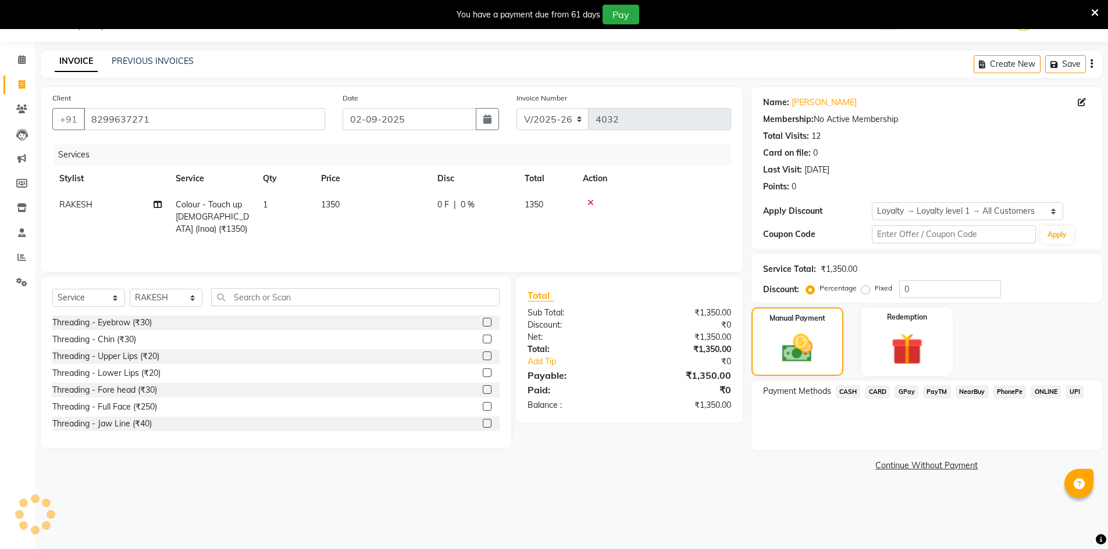
click at [898, 391] on span "GPay" at bounding box center [906, 391] width 24 height 13
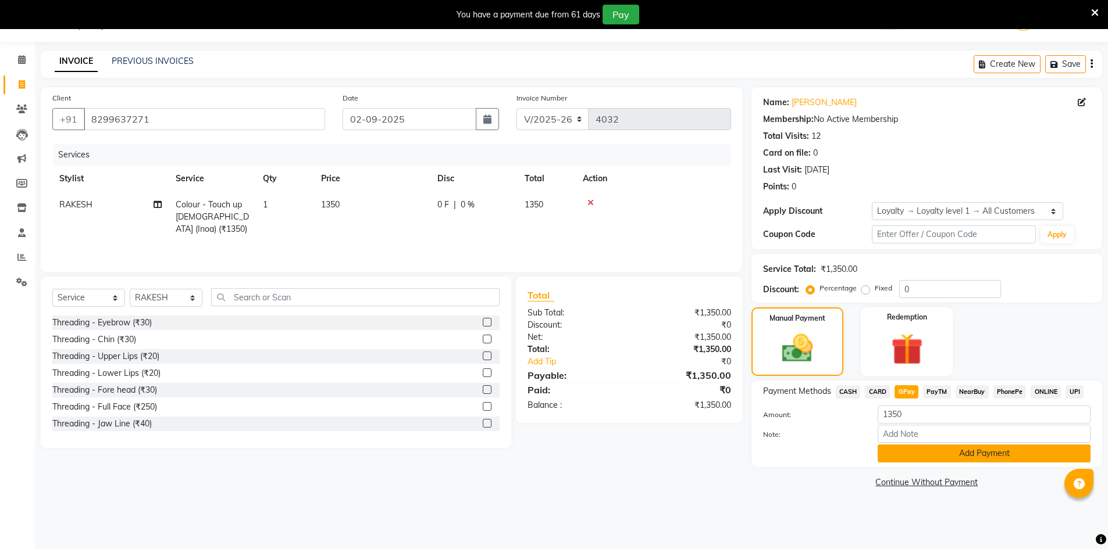
click at [929, 448] on button "Add Payment" at bounding box center [983, 454] width 213 height 18
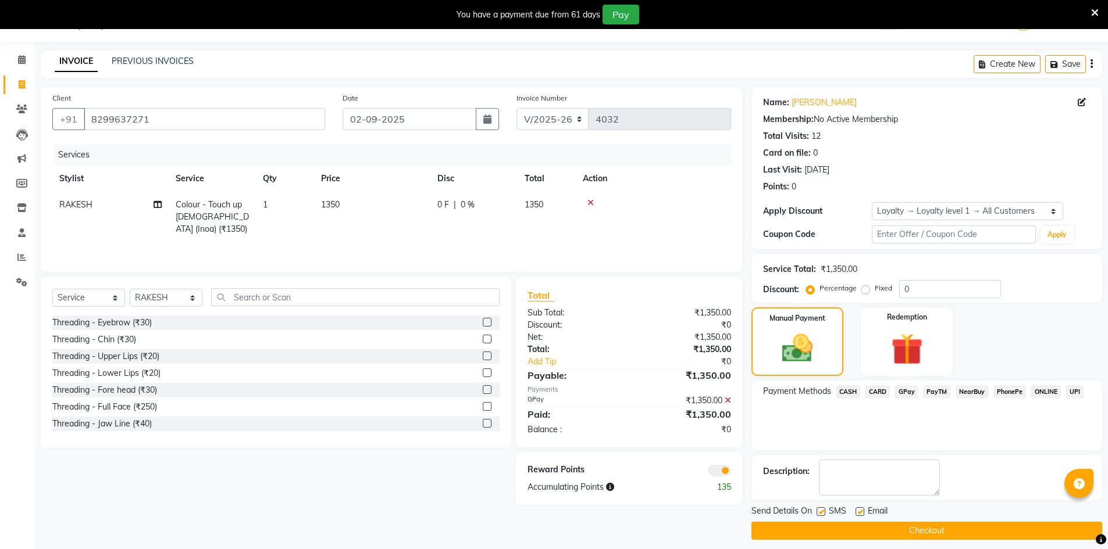
click at [894, 527] on button "Checkout" at bounding box center [926, 531] width 351 height 18
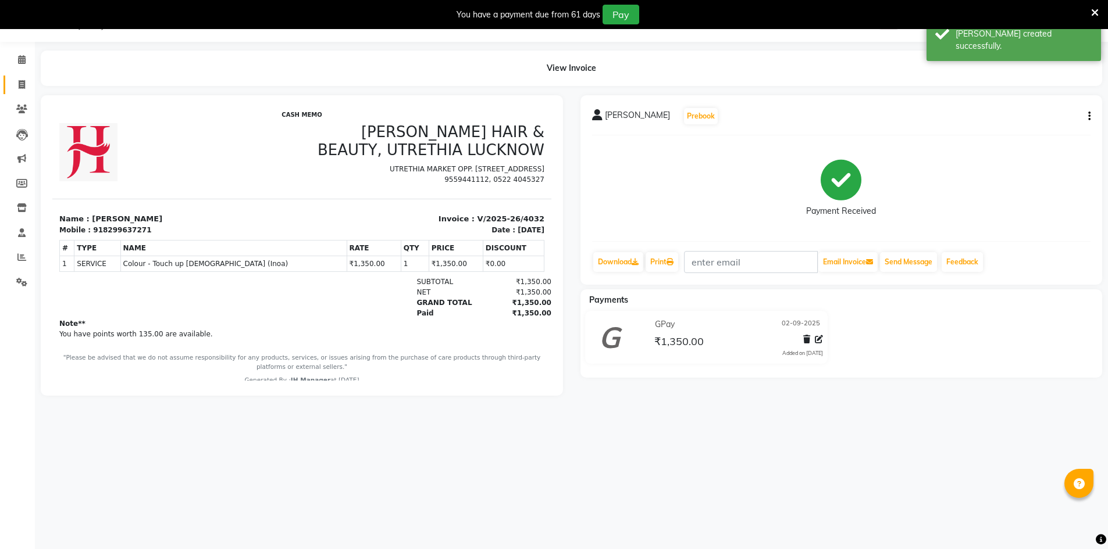
click at [23, 91] on link "Invoice" at bounding box center [17, 85] width 28 height 19
select select "service"
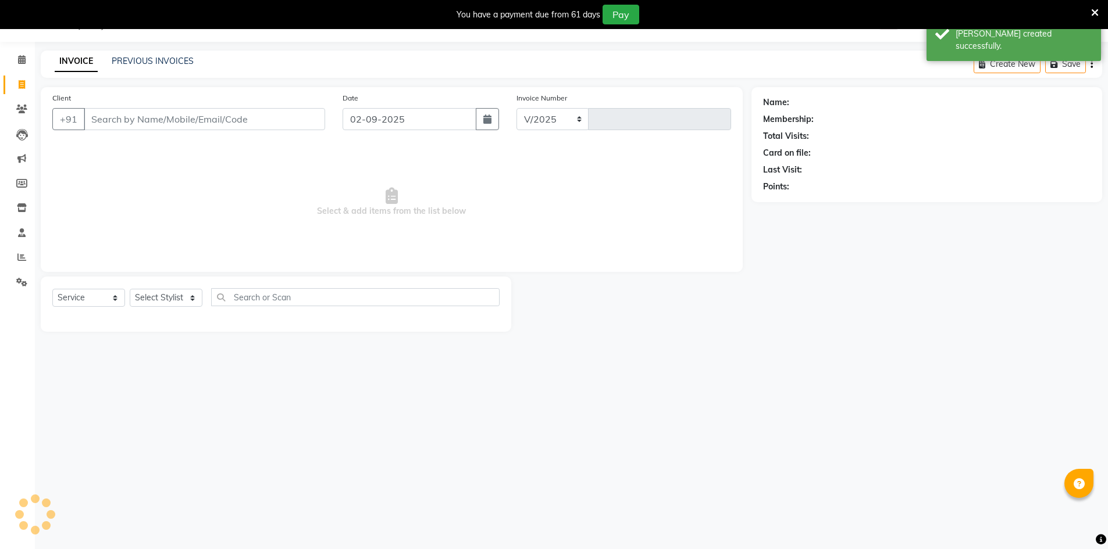
select select "640"
type input "4033"
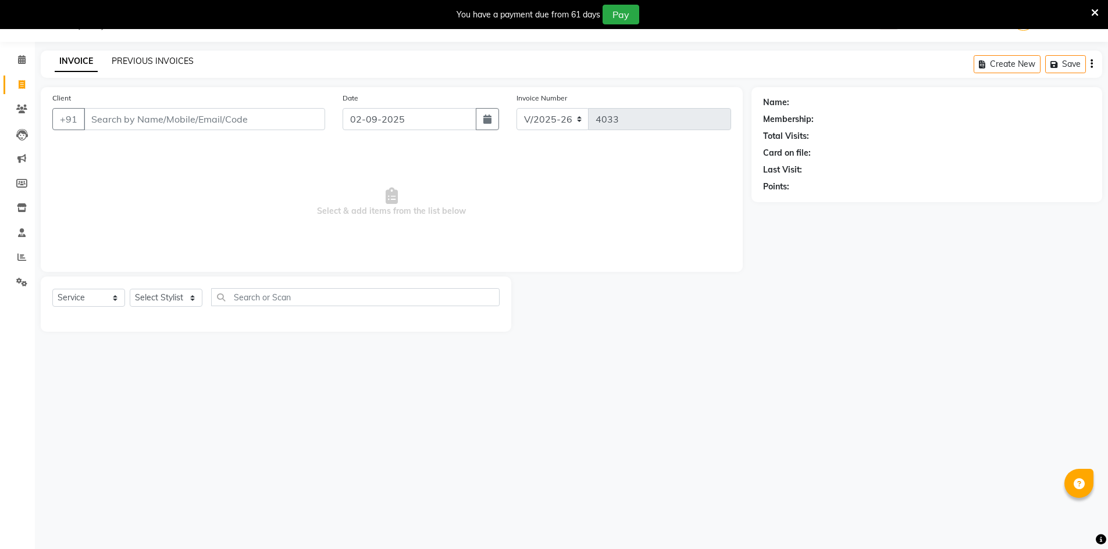
click at [135, 56] on link "PREVIOUS INVOICES" at bounding box center [153, 61] width 82 height 10
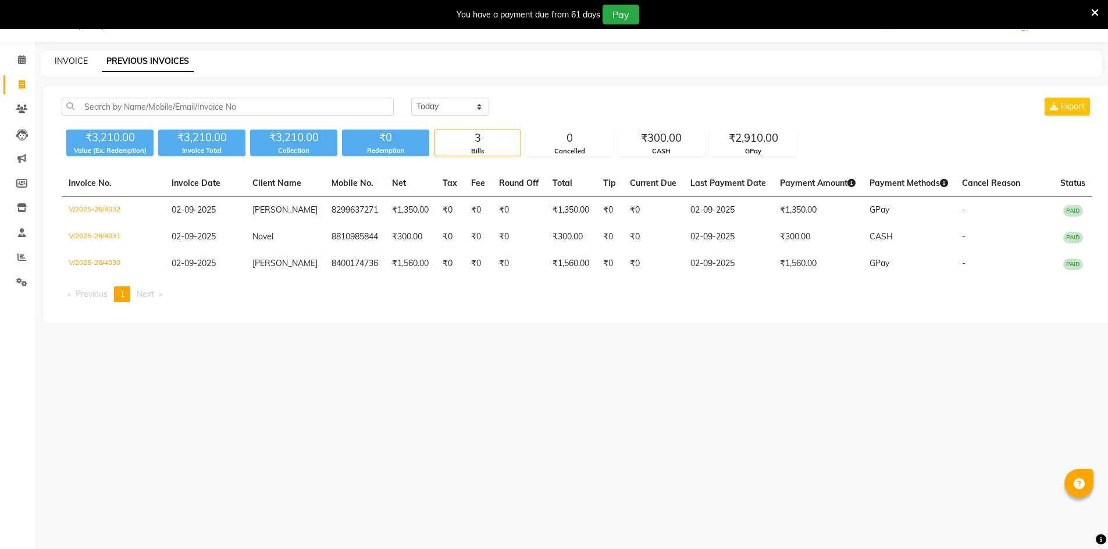
click at [66, 63] on link "INVOICE" at bounding box center [71, 61] width 33 height 10
select select "640"
select select "service"
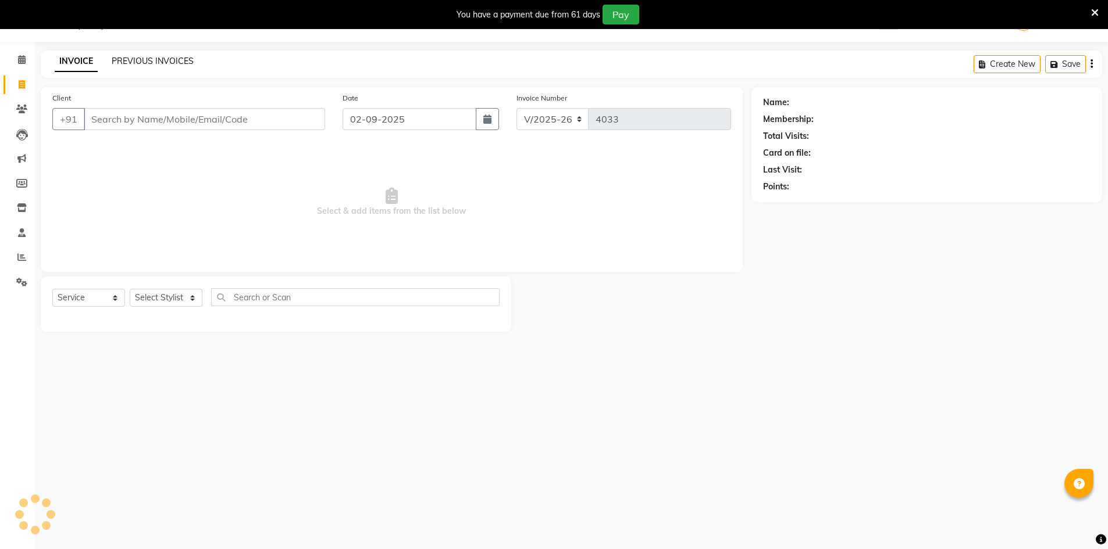
click at [137, 63] on link "PREVIOUS INVOICES" at bounding box center [153, 61] width 82 height 10
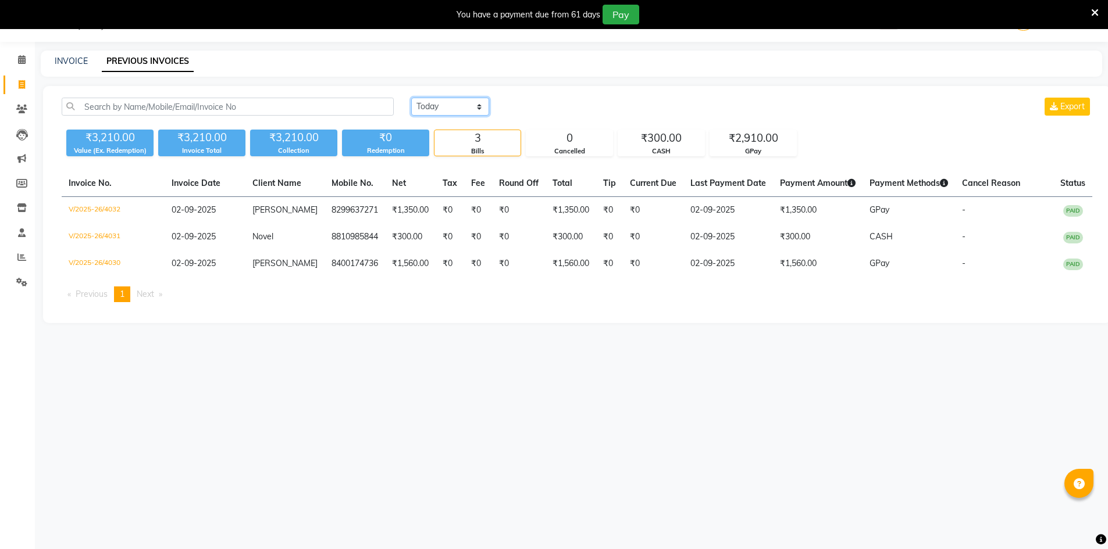
drag, startPoint x: 428, startPoint y: 103, endPoint x: 430, endPoint y: 115, distance: 11.9
click at [428, 103] on select "[DATE] [DATE] Custom Range" at bounding box center [450, 107] width 78 height 18
select select "[DATE]"
click at [411, 98] on select "[DATE] [DATE] Custom Range" at bounding box center [450, 107] width 78 height 18
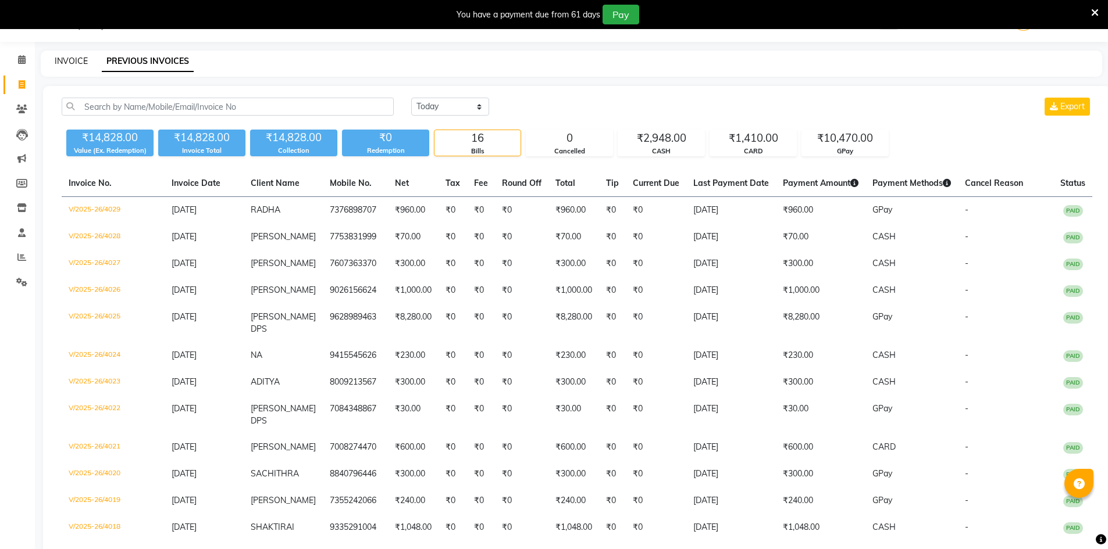
drag, startPoint x: 51, startPoint y: 63, endPoint x: 59, endPoint y: 58, distance: 9.4
click at [51, 63] on div "INVOICE PREVIOUS INVOICES" at bounding box center [564, 61] width 1047 height 12
click at [59, 58] on link "INVOICE" at bounding box center [71, 61] width 33 height 10
select select "service"
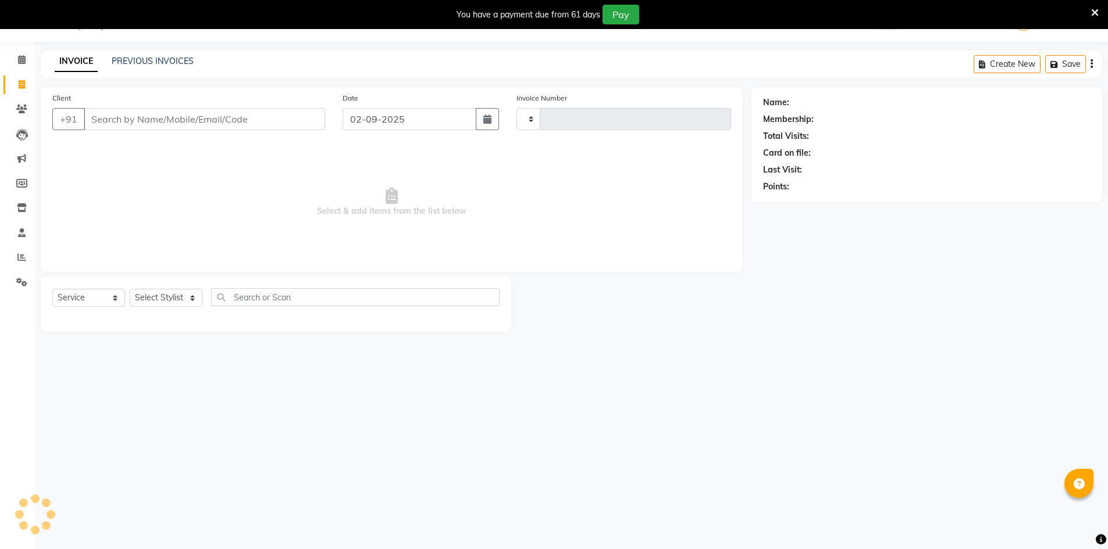
type input "4033"
select select "640"
click at [180, 295] on select "Select Stylist" at bounding box center [166, 298] width 73 height 18
select select "79427"
click at [130, 289] on select "Select Stylist ADNAN ADVANCE ANJALI ANNU B-WAX [PERSON_NAME] JH Manager MEMBERS…" at bounding box center [166, 298] width 73 height 18
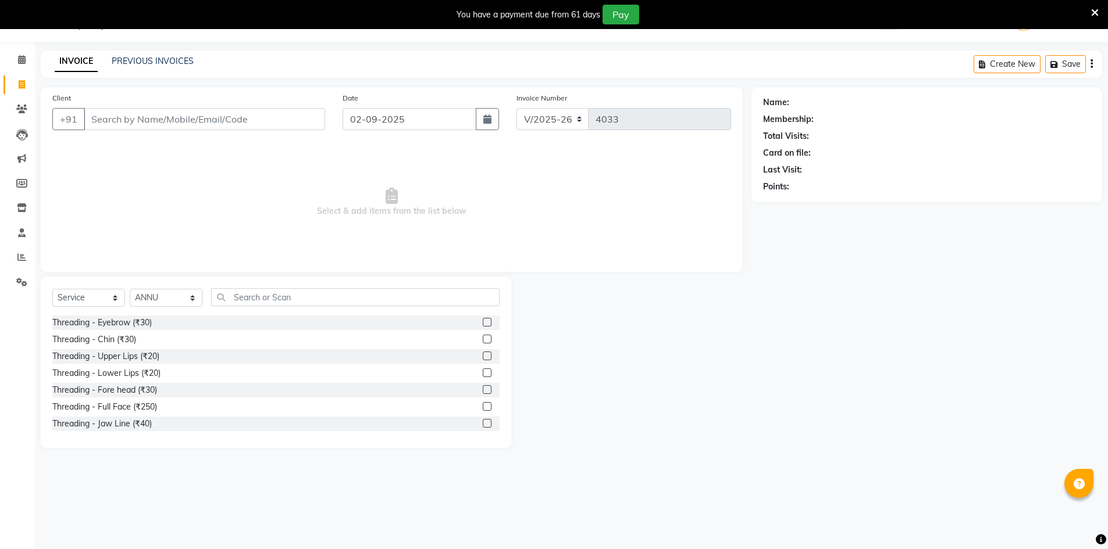
click at [483, 324] on label at bounding box center [487, 322] width 9 height 9
click at [483, 324] on input "checkbox" at bounding box center [487, 323] width 8 height 8
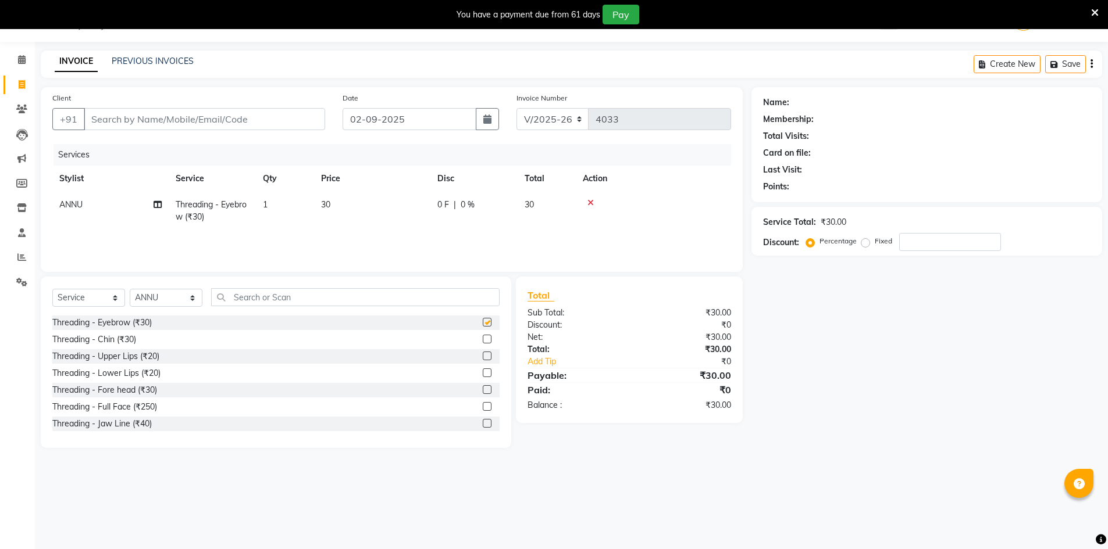
checkbox input "false"
click at [483, 356] on label at bounding box center [487, 356] width 9 height 9
click at [483, 356] on input "checkbox" at bounding box center [487, 357] width 8 height 8
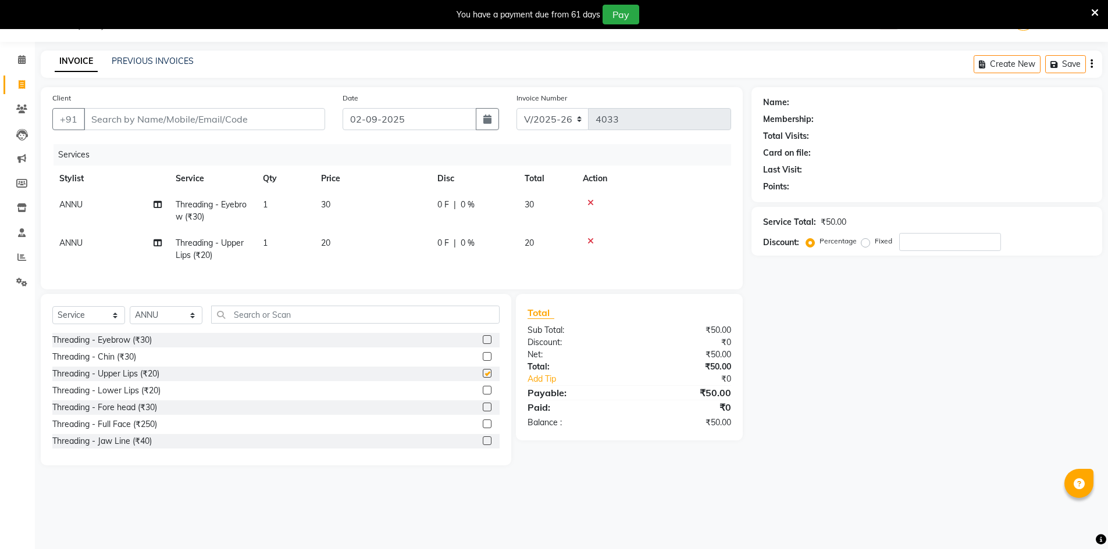
checkbox input "false"
click at [483, 412] on label at bounding box center [487, 407] width 9 height 9
click at [483, 412] on input "checkbox" at bounding box center [487, 408] width 8 height 8
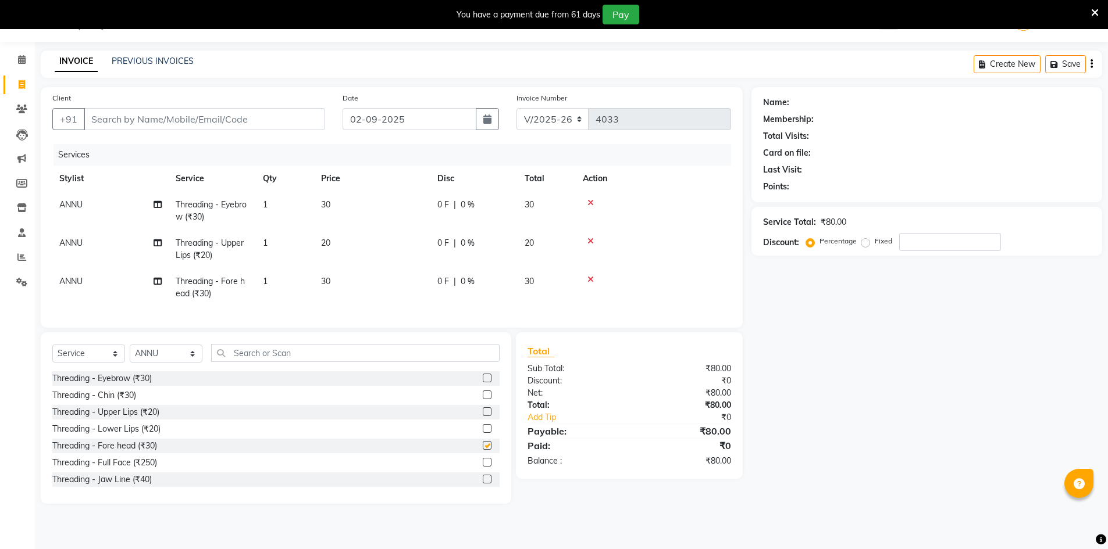
checkbox input "false"
click at [263, 122] on input "Client" at bounding box center [204, 119] width 241 height 22
click at [289, 121] on input "Client" at bounding box center [204, 119] width 241 height 22
type input "9"
type input "0"
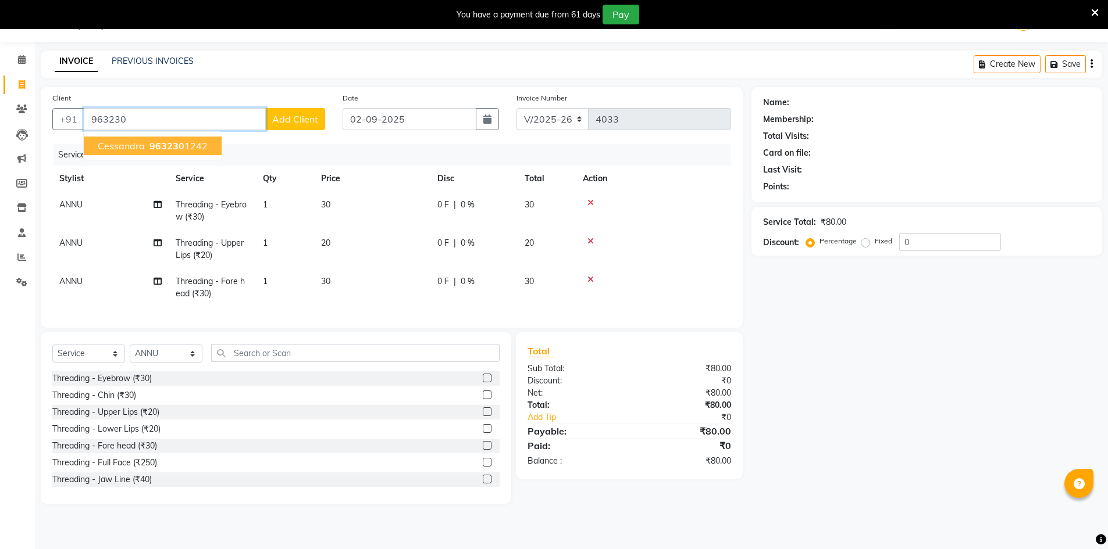
click at [130, 150] on span "cessandra" at bounding box center [121, 146] width 47 height 12
type input "9632301242"
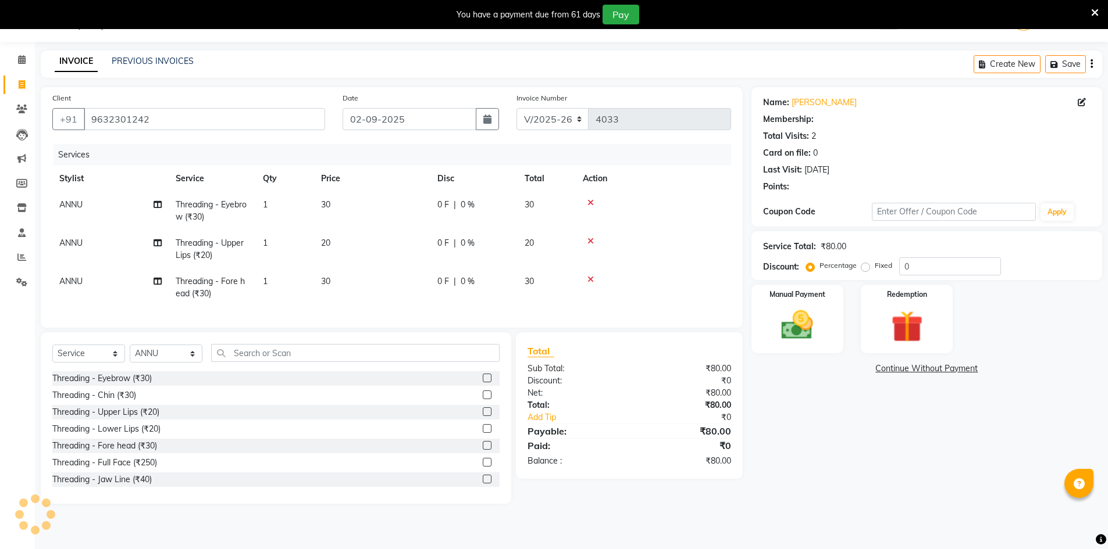
select select "1: Object"
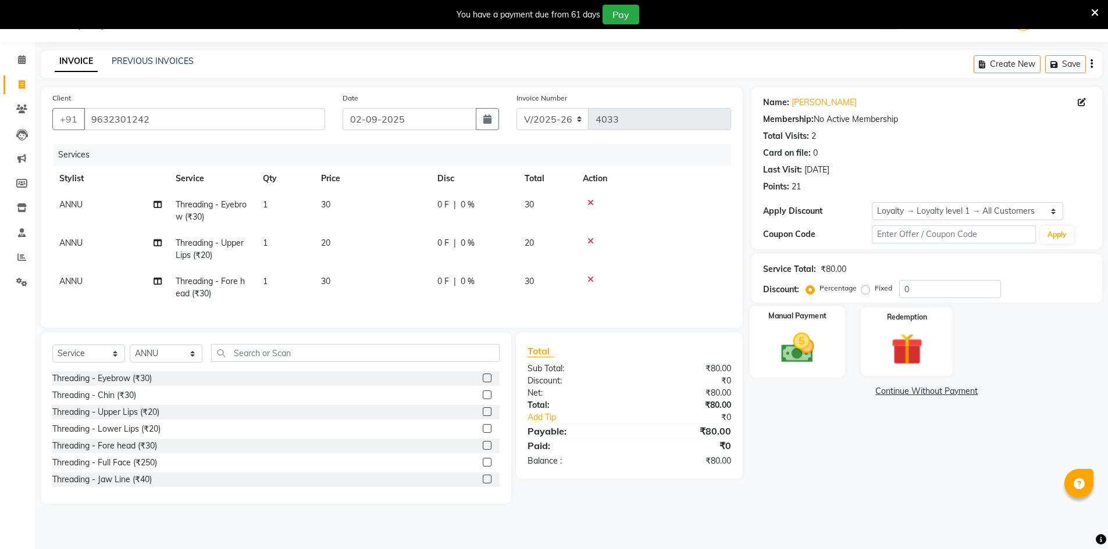
click at [815, 373] on div "Manual Payment" at bounding box center [797, 342] width 96 height 72
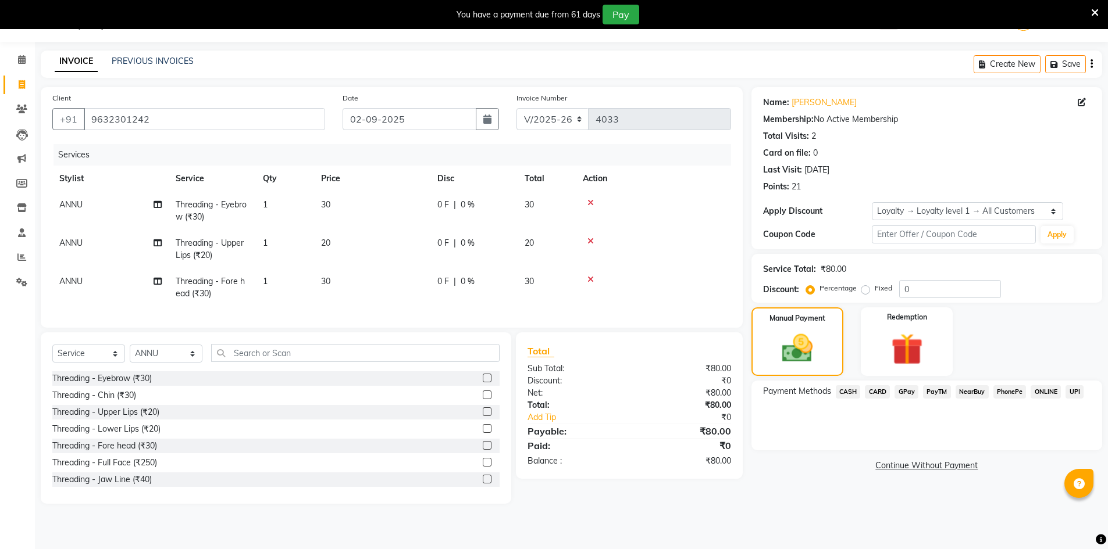
click at [907, 392] on span "GPay" at bounding box center [906, 391] width 24 height 13
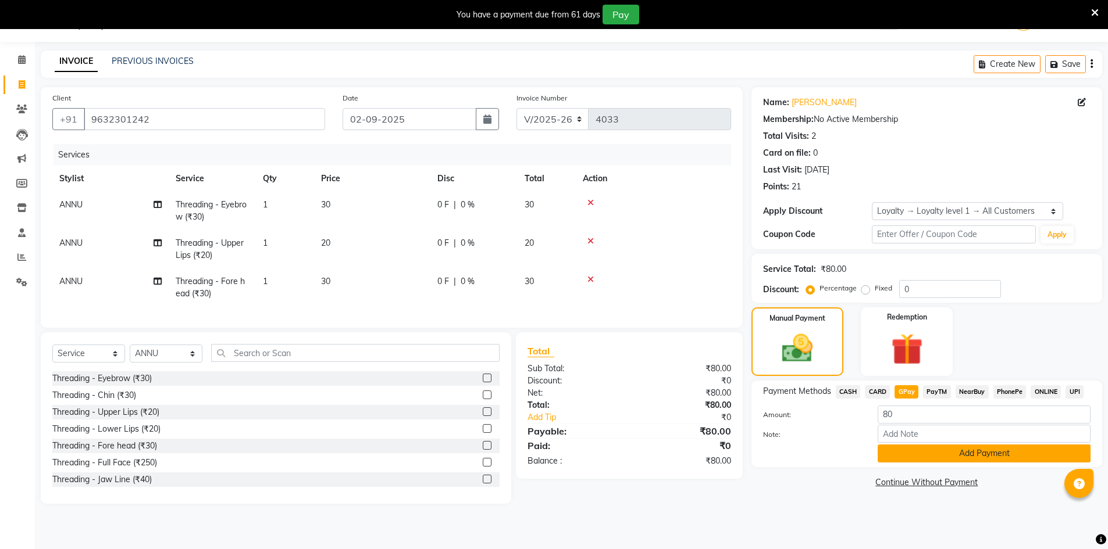
click at [935, 445] on button "Add Payment" at bounding box center [983, 454] width 213 height 18
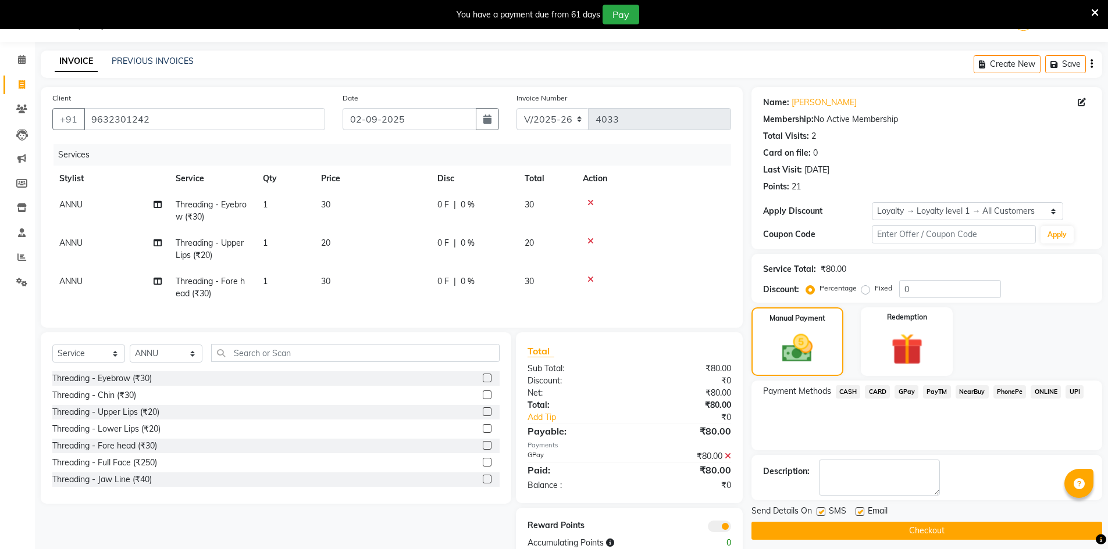
scroll to position [67, 0]
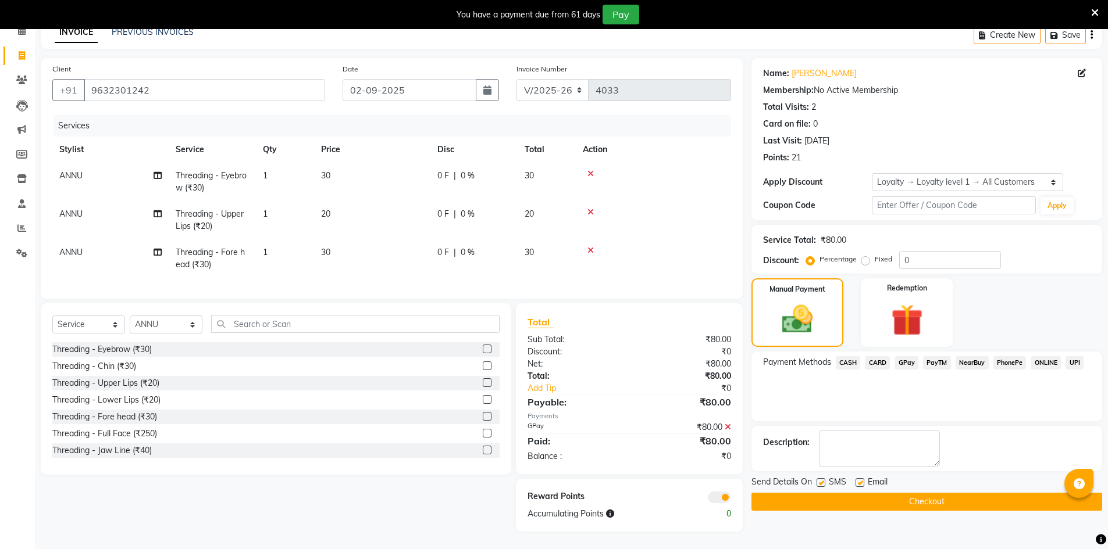
click at [987, 494] on button "Checkout" at bounding box center [926, 502] width 351 height 18
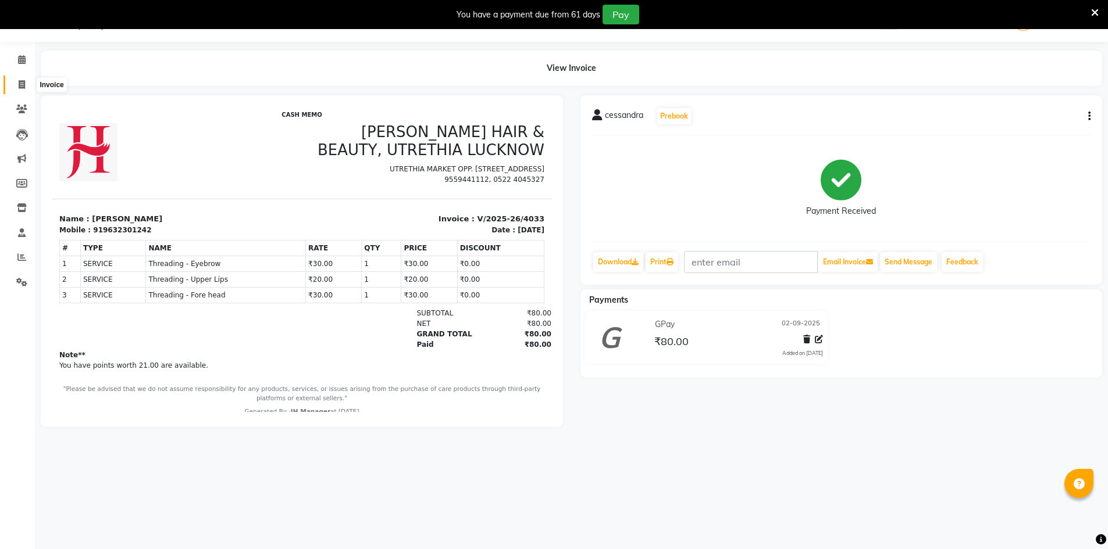
click at [17, 80] on span at bounding box center [22, 84] width 20 height 13
select select "service"
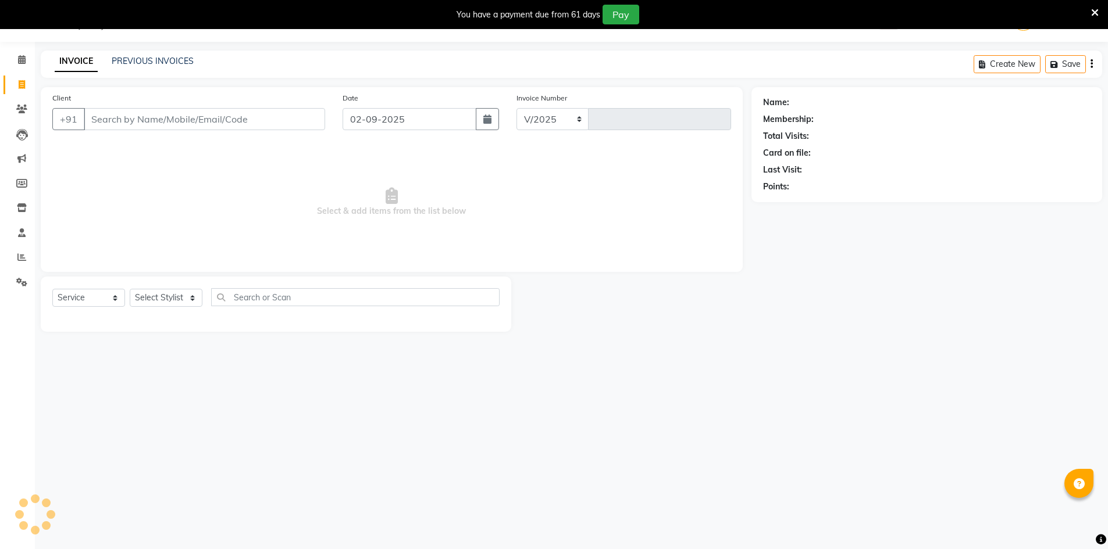
select select "640"
type input "4034"
click at [159, 296] on select "Select Stylist" at bounding box center [166, 298] width 73 height 18
select select "48593"
click at [130, 289] on select "Select Stylist ADNAN ADVANCE ANJALI ANNU B-WAX [PERSON_NAME] JH Manager MEMBERS…" at bounding box center [166, 298] width 73 height 18
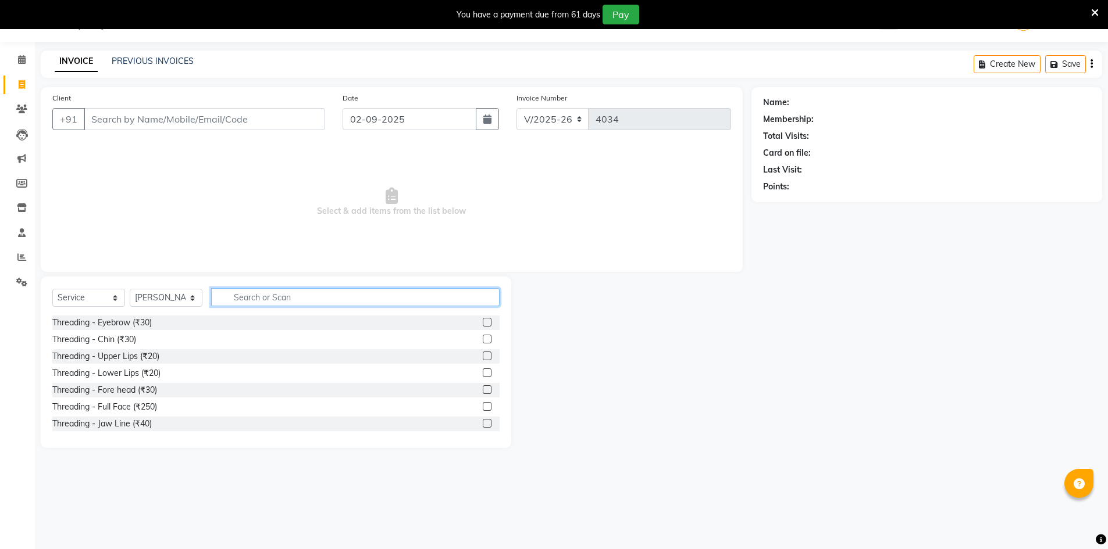
click at [345, 299] on input "text" at bounding box center [355, 297] width 288 height 18
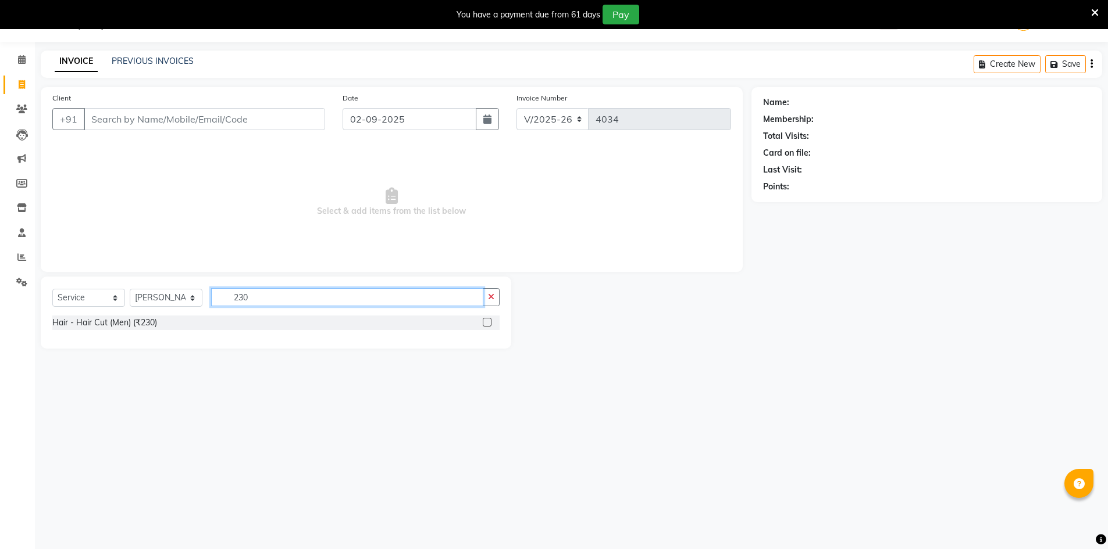
type input "230"
click at [483, 322] on label at bounding box center [487, 322] width 9 height 9
click at [483, 322] on input "checkbox" at bounding box center [487, 323] width 8 height 8
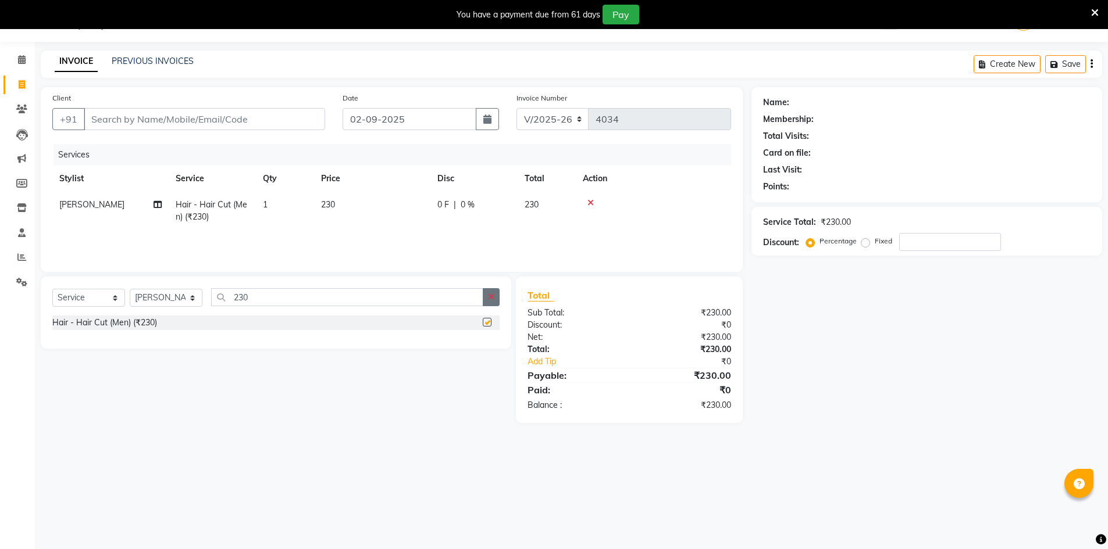
checkbox input "false"
click at [494, 305] on button "button" at bounding box center [491, 297] width 17 height 18
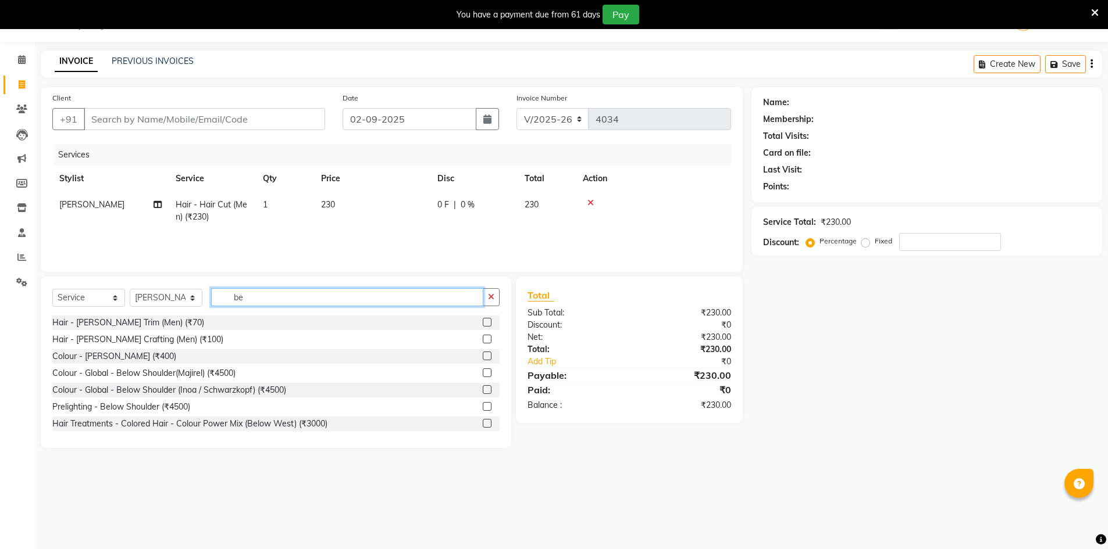
type input "be"
click at [473, 324] on div "Hair - [PERSON_NAME] Trim (Men) (₹70)" at bounding box center [275, 323] width 447 height 15
click at [483, 321] on label at bounding box center [487, 322] width 9 height 9
click at [483, 321] on input "checkbox" at bounding box center [487, 323] width 8 height 8
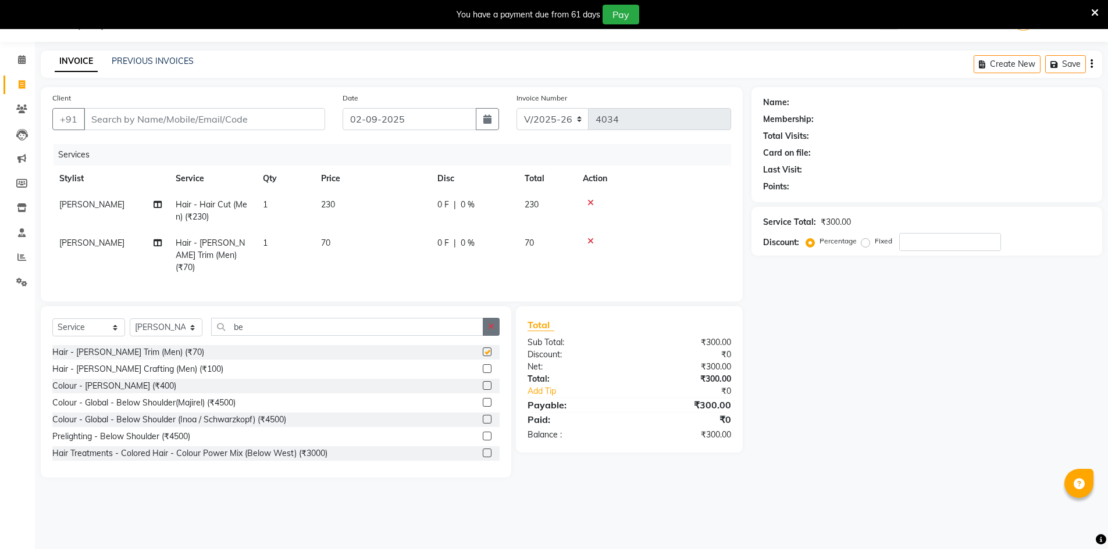
checkbox input "false"
click at [490, 327] on button "button" at bounding box center [491, 327] width 17 height 18
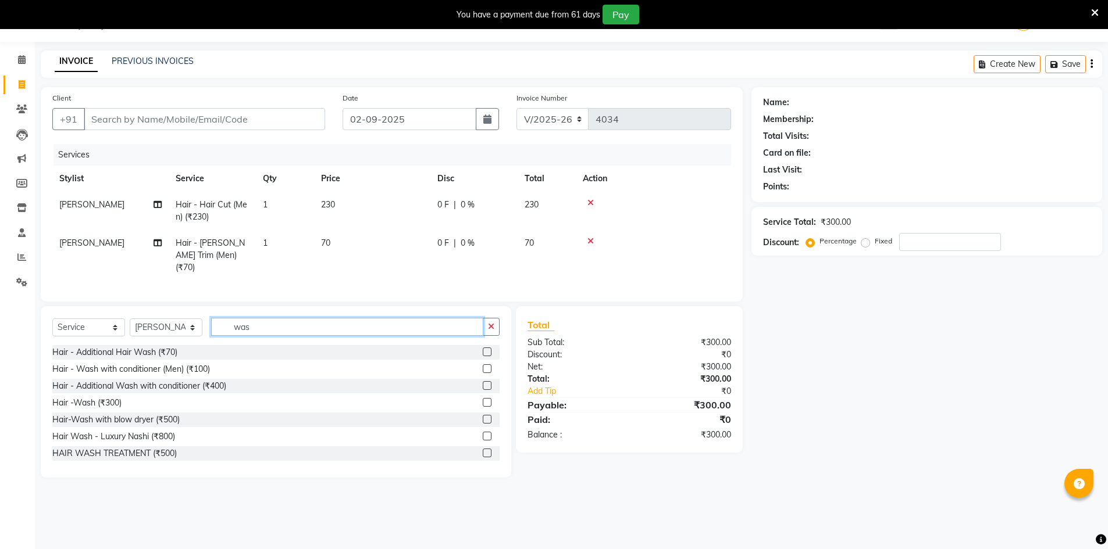
type input "was"
click at [483, 348] on label at bounding box center [487, 352] width 9 height 9
click at [483, 349] on input "checkbox" at bounding box center [487, 353] width 8 height 8
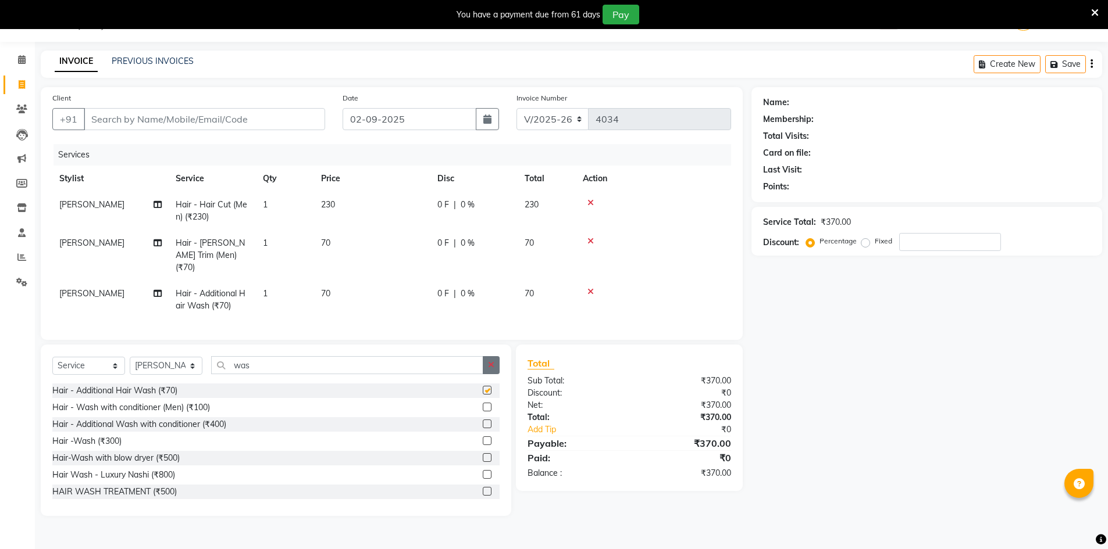
checkbox input "false"
click at [491, 356] on button "button" at bounding box center [491, 365] width 17 height 18
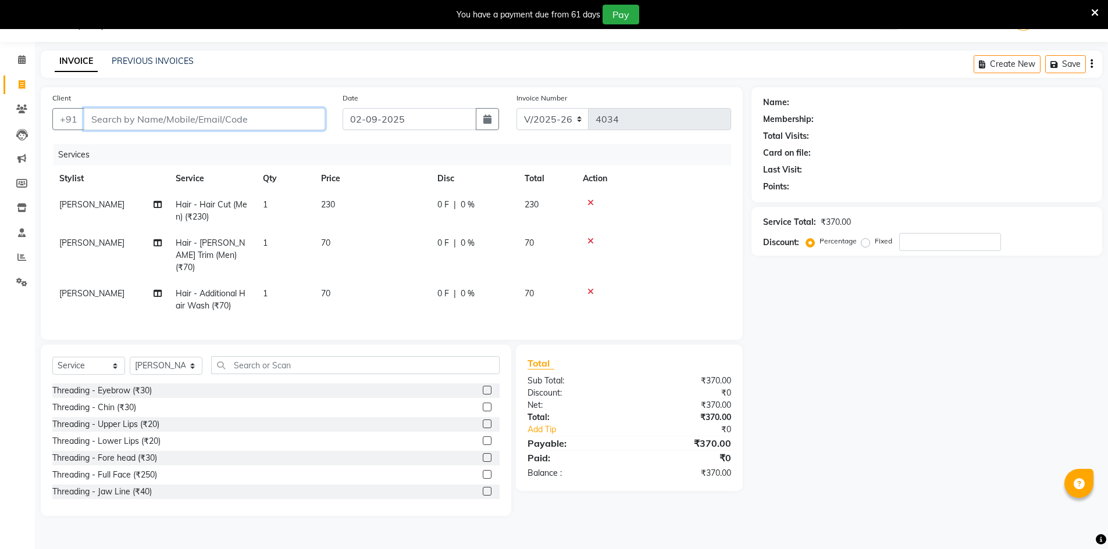
click at [251, 110] on input "Client" at bounding box center [204, 119] width 241 height 22
type input "7"
type input "0"
type input "7803709015"
click at [291, 125] on button "Add Client" at bounding box center [295, 119] width 60 height 22
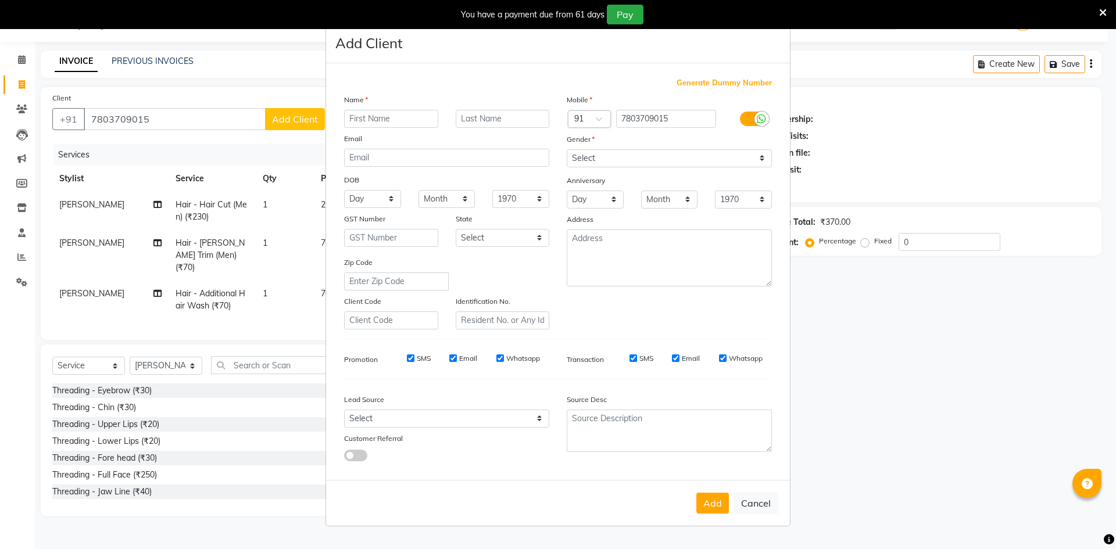
click at [380, 112] on input "text" at bounding box center [391, 119] width 94 height 18
drag, startPoint x: 386, startPoint y: 122, endPoint x: 331, endPoint y: 122, distance: 54.7
click at [331, 122] on div "Generate Dummy Number Name rahul Email DOB Day 01 02 03 04 05 06 07 08 09 10 11…" at bounding box center [558, 271] width 464 height 417
type input "RAHUL"
click at [466, 122] on input "text" at bounding box center [503, 119] width 94 height 18
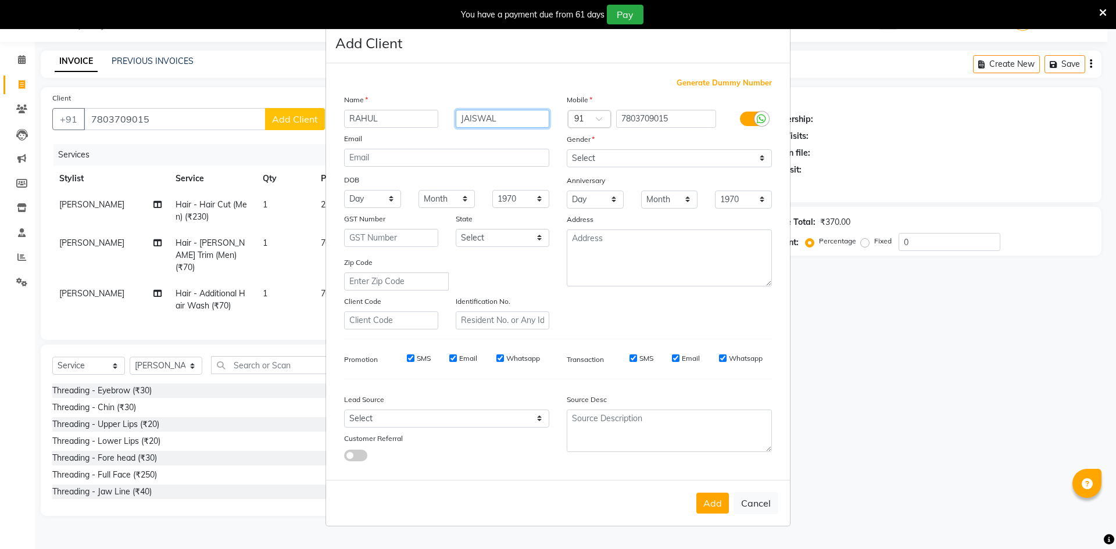
type input "JAISWAL"
drag, startPoint x: 572, startPoint y: 157, endPoint x: 576, endPoint y: 166, distance: 10.2
click at [573, 157] on select "Select [DEMOGRAPHIC_DATA] [DEMOGRAPHIC_DATA] Other Prefer Not To Say" at bounding box center [669, 158] width 205 height 18
select select "[DEMOGRAPHIC_DATA]"
click at [567, 149] on select "Select [DEMOGRAPHIC_DATA] [DEMOGRAPHIC_DATA] Other Prefer Not To Say" at bounding box center [669, 158] width 205 height 18
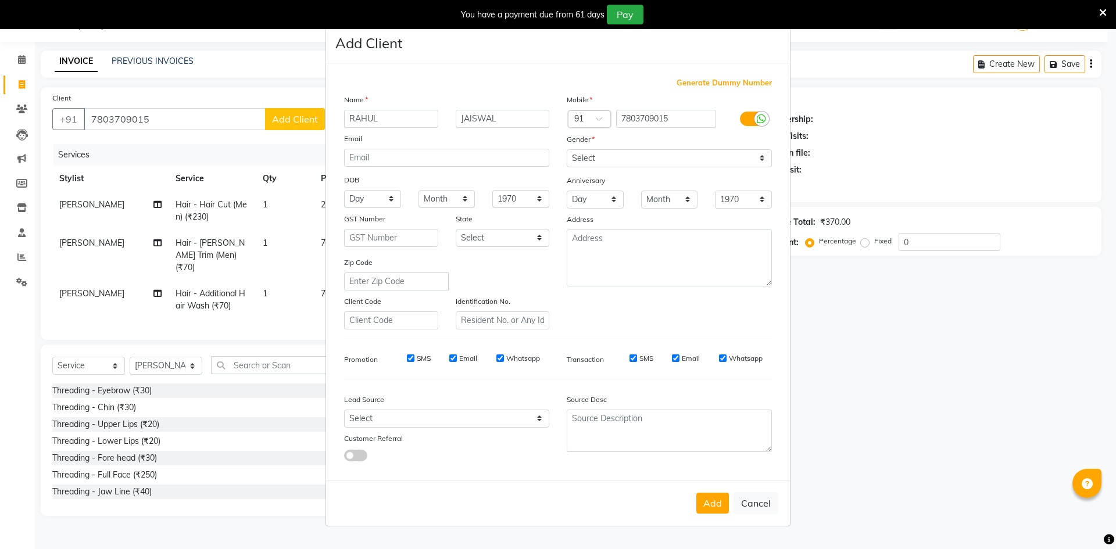
click at [730, 502] on div "Add Cancel" at bounding box center [558, 503] width 464 height 46
click at [702, 502] on button "Add" at bounding box center [713, 503] width 33 height 21
select select
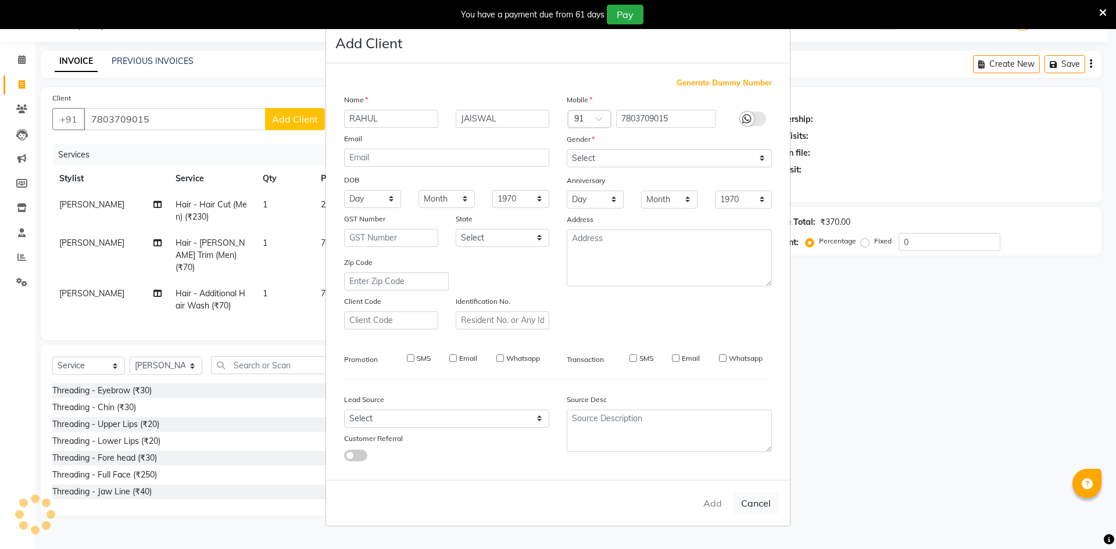
select select
checkbox input "false"
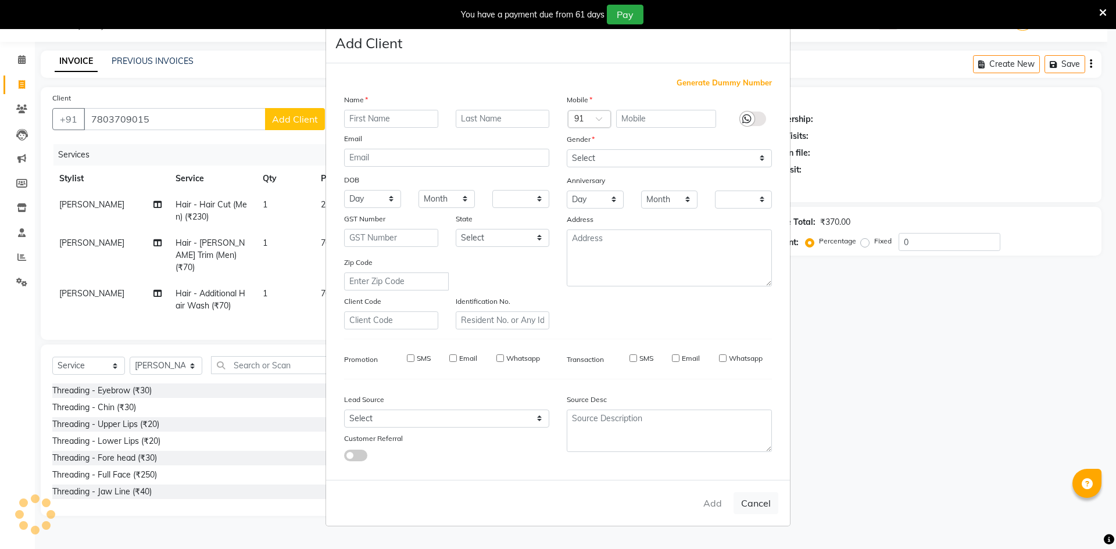
checkbox input "false"
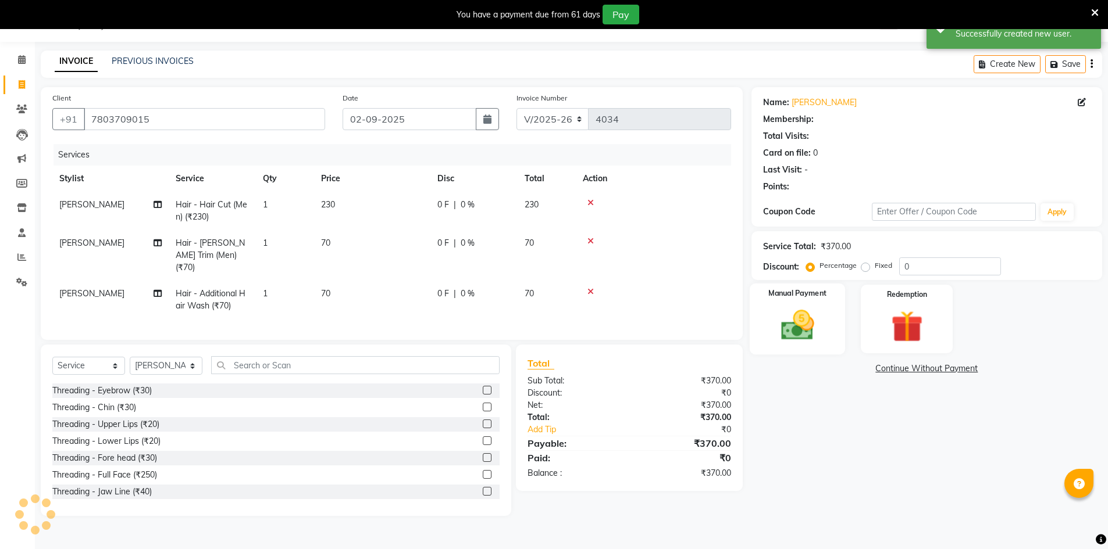
click at [788, 330] on img at bounding box center [796, 325] width 53 height 38
select select "1: Object"
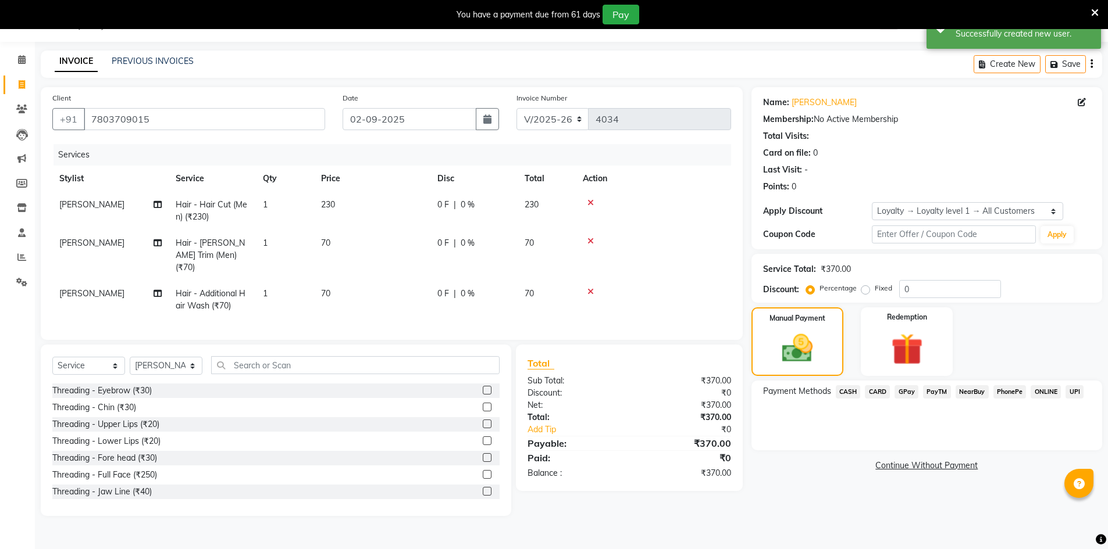
click at [908, 391] on span "GPay" at bounding box center [906, 391] width 24 height 13
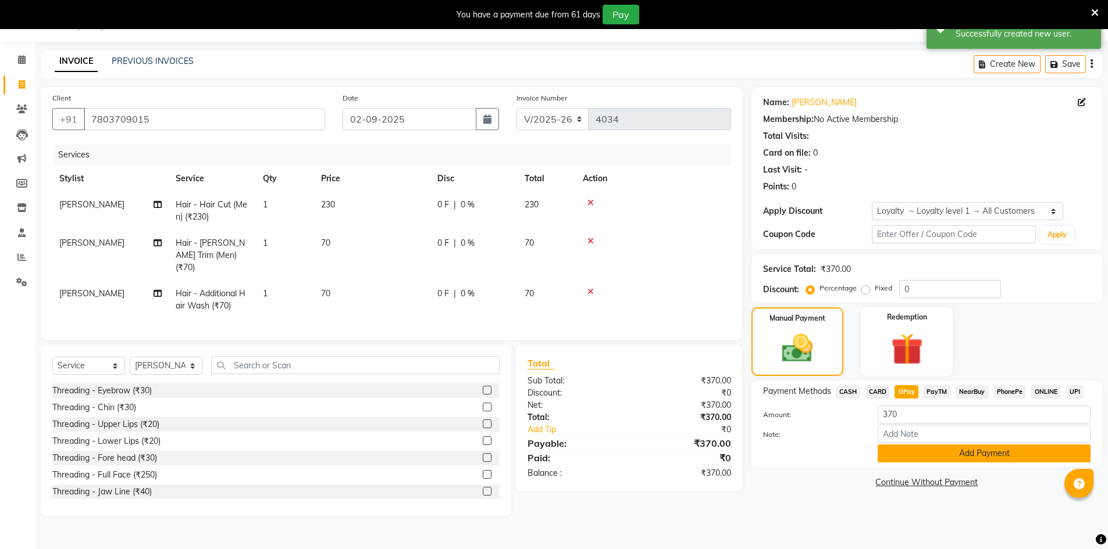
click at [995, 454] on button "Add Payment" at bounding box center [983, 454] width 213 height 18
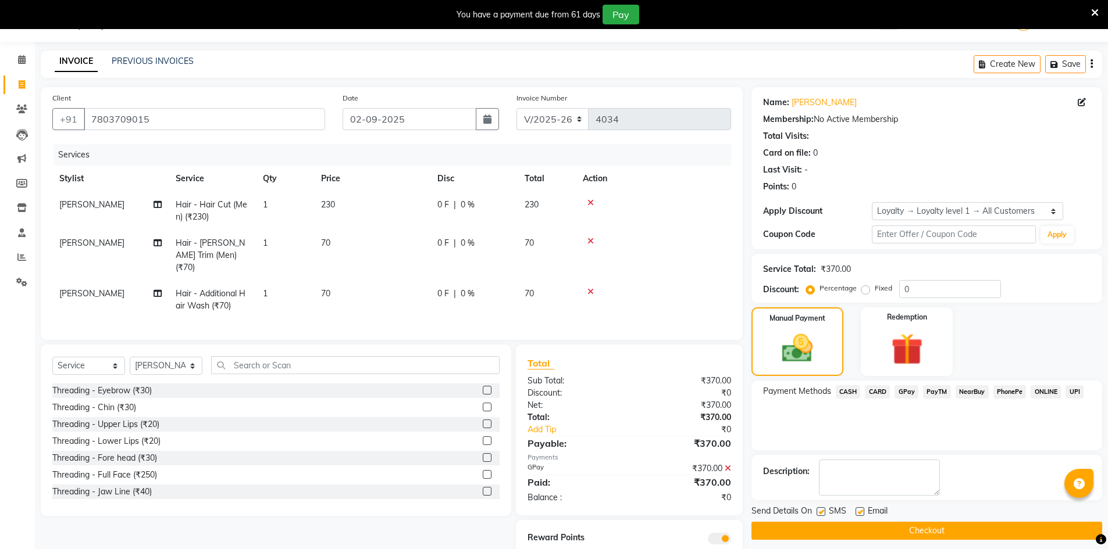
click at [933, 528] on button "Checkout" at bounding box center [926, 531] width 351 height 18
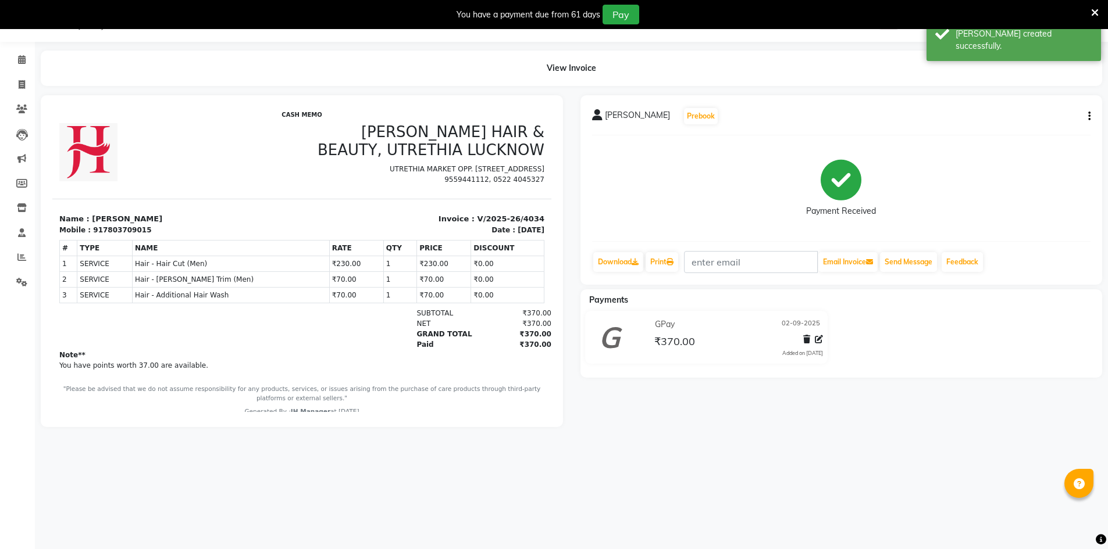
click at [15, 74] on li "Invoice" at bounding box center [17, 85] width 35 height 25
click at [15, 84] on span at bounding box center [22, 84] width 20 height 13
select select "service"
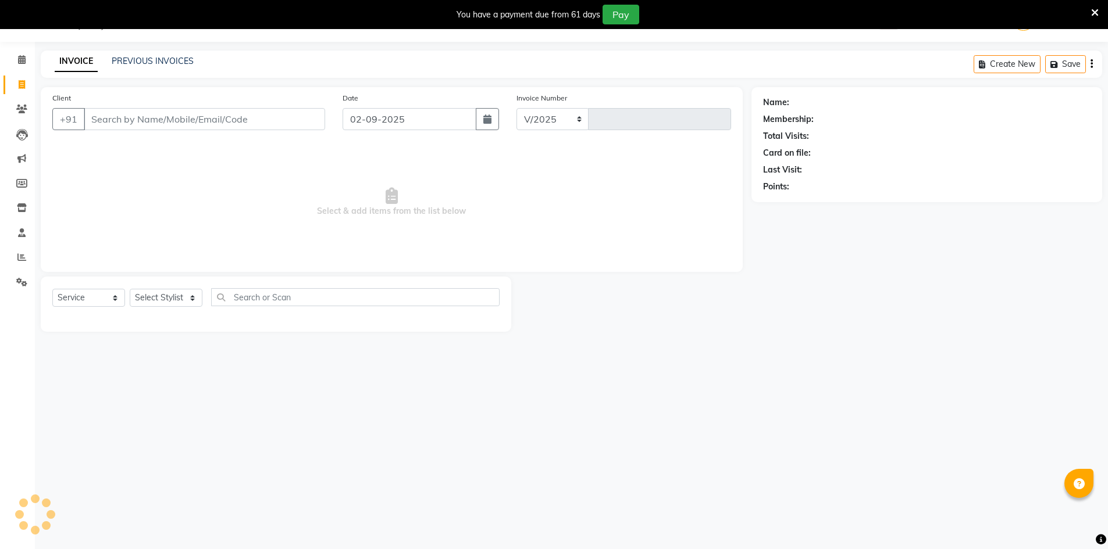
select select "640"
type input "4035"
click at [171, 301] on select "Select Stylist" at bounding box center [166, 298] width 73 height 18
select select "79427"
click at [130, 289] on select "Select Stylist ADNAN ADVANCE ANJALI ANNU B-WAX [PERSON_NAME] JH Manager MEMBERS…" at bounding box center [166, 298] width 73 height 18
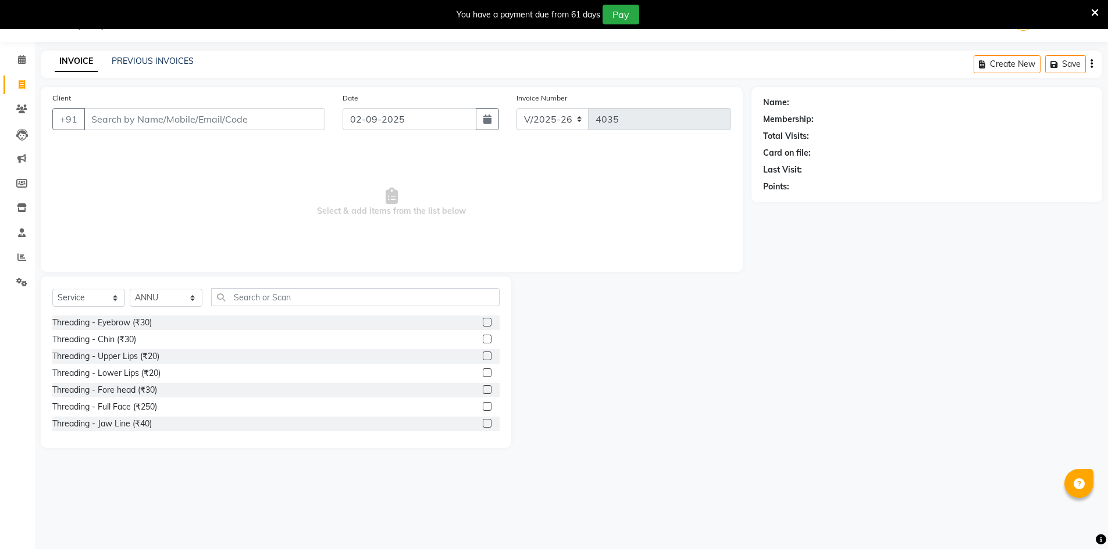
click at [483, 320] on label at bounding box center [487, 322] width 9 height 9
click at [483, 320] on input "checkbox" at bounding box center [487, 323] width 8 height 8
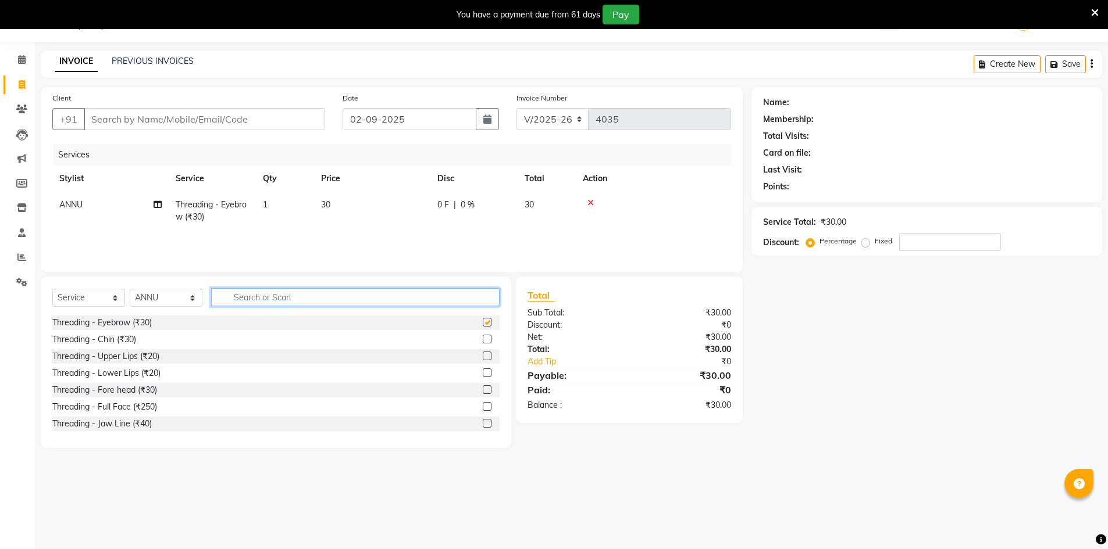
click at [487, 301] on input "text" at bounding box center [355, 297] width 288 height 18
checkbox input "false"
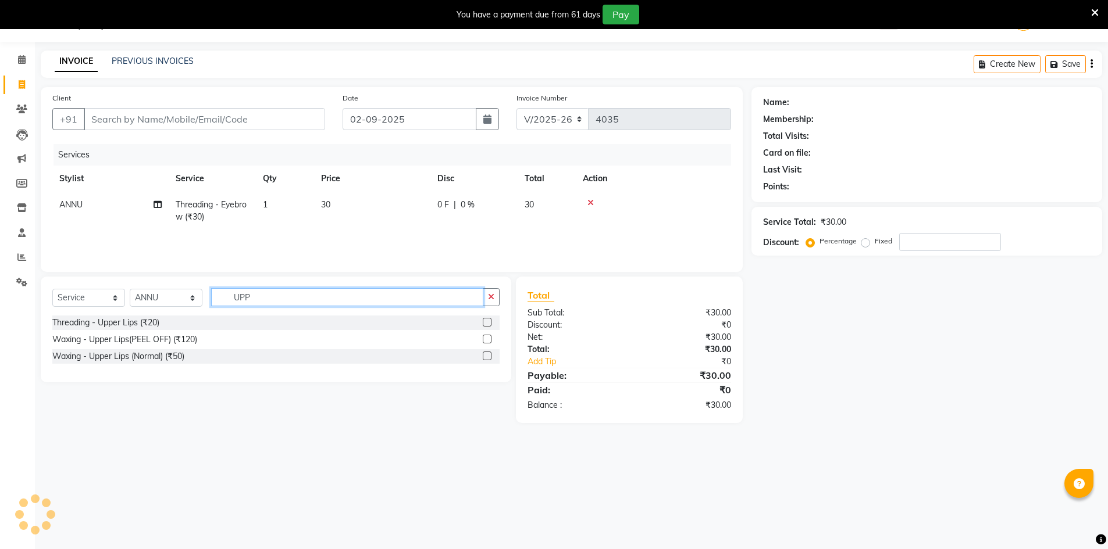
type input "UPP"
click at [488, 336] on label at bounding box center [487, 339] width 9 height 9
click at [488, 336] on input "checkbox" at bounding box center [487, 340] width 8 height 8
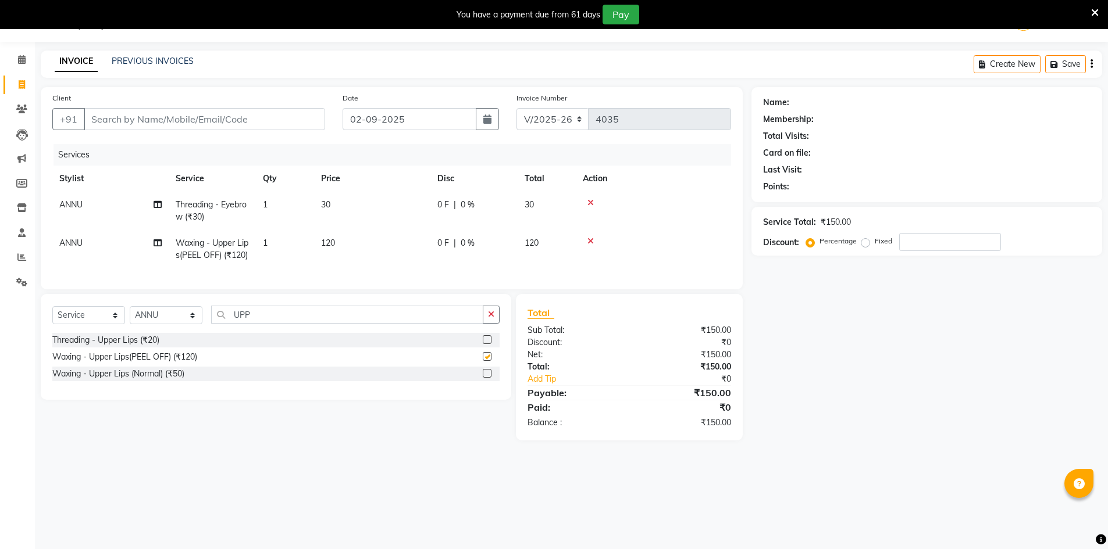
checkbox input "false"
click at [233, 112] on input "Client" at bounding box center [204, 119] width 241 height 22
type input "D"
type input "0"
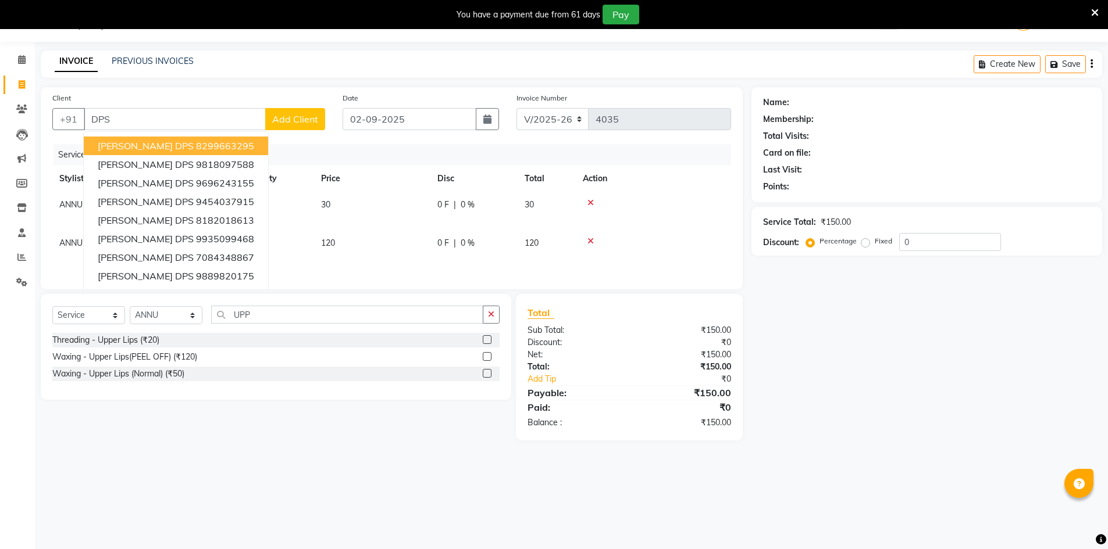
drag, startPoint x: 231, startPoint y: 103, endPoint x: 141, endPoint y: 121, distance: 91.8
click at [37, 109] on div "Client +91 DPS [PERSON_NAME] DPS 8299663295 [PERSON_NAME] DPS 9818097588 [PERSO…" at bounding box center [391, 264] width 719 height 354
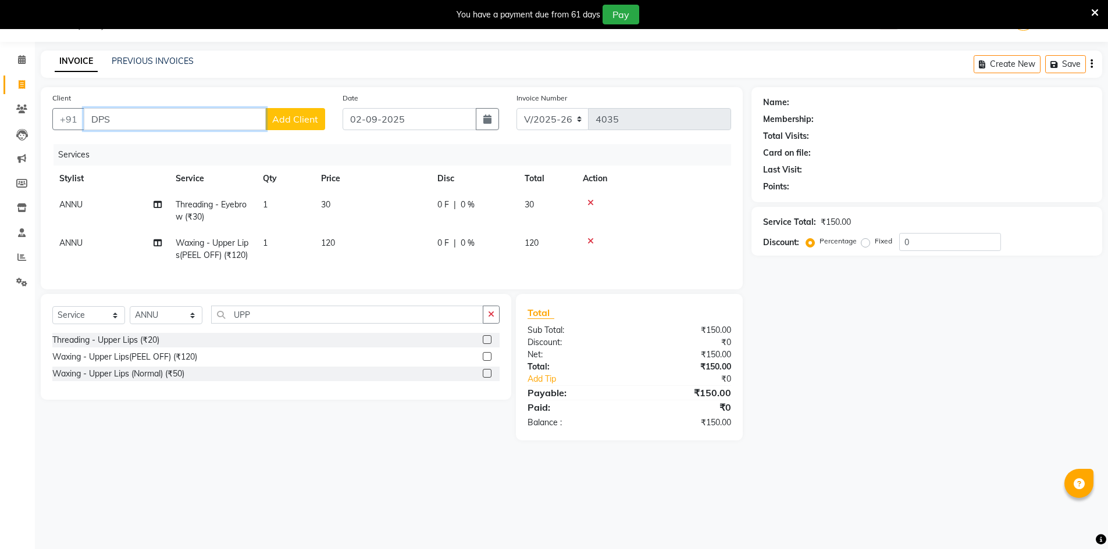
drag, startPoint x: 143, startPoint y: 121, endPoint x: 87, endPoint y: 121, distance: 56.4
click at [87, 121] on input "DPS" at bounding box center [175, 119] width 182 height 22
drag, startPoint x: 190, startPoint y: 119, endPoint x: 89, endPoint y: 119, distance: 101.2
click at [89, 119] on input "[PERSON_NAME]" at bounding box center [175, 119] width 182 height 22
click at [103, 142] on span "[PERSON_NAME] DPS" at bounding box center [146, 146] width 96 height 12
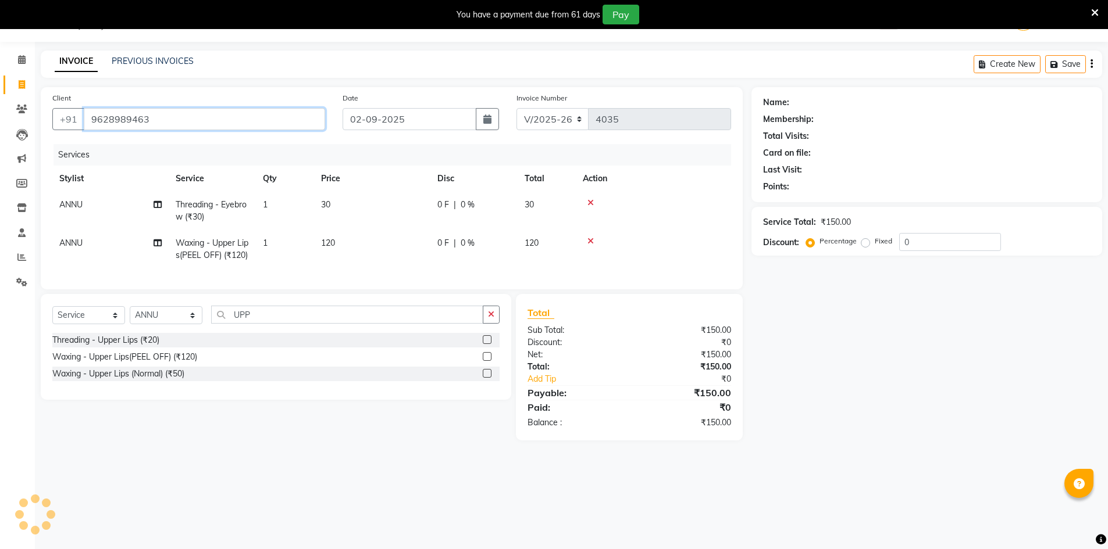
type input "9628989463"
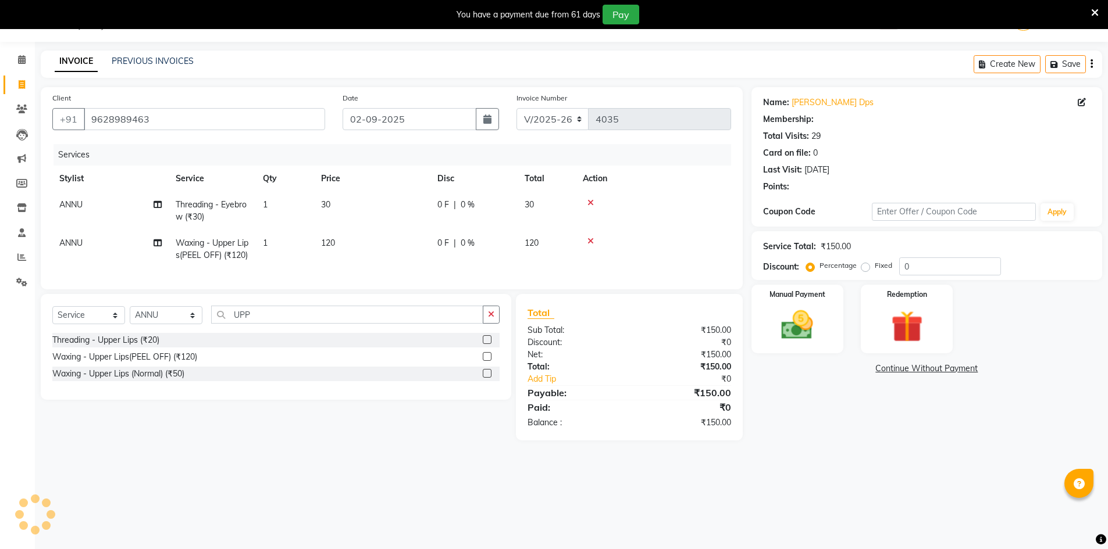
select select "1: Object"
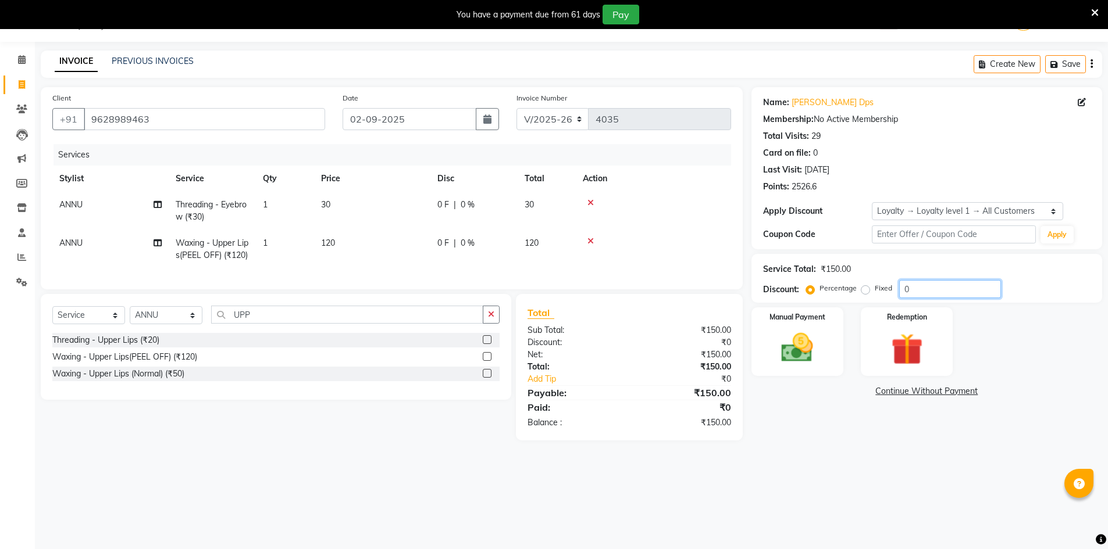
click at [949, 285] on input "0" at bounding box center [950, 289] width 102 height 18
type input "20"
click at [780, 345] on img at bounding box center [796, 348] width 53 height 38
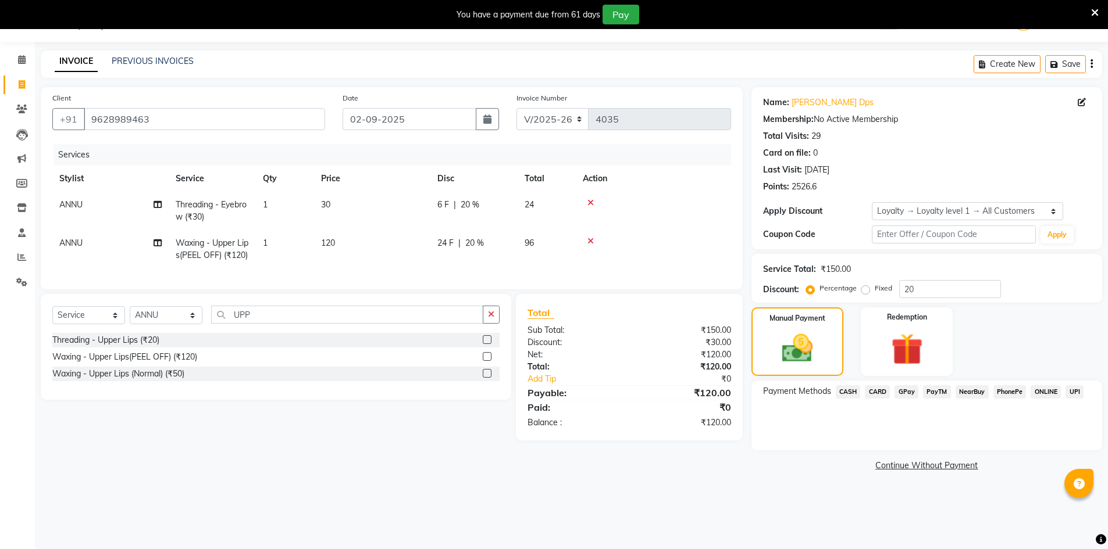
click at [902, 388] on span "GPay" at bounding box center [906, 391] width 24 height 13
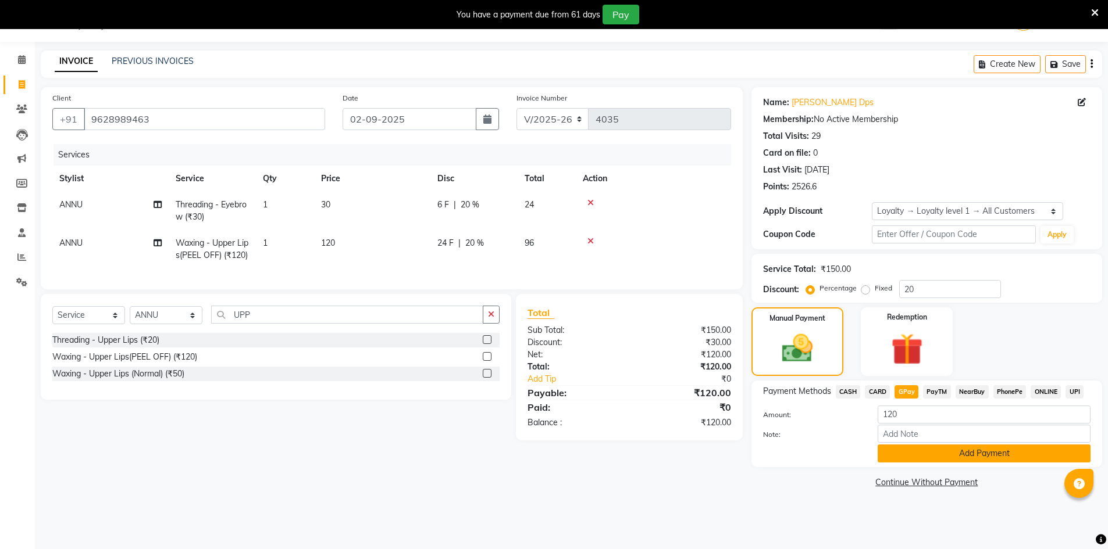
click at [927, 459] on button "Add Payment" at bounding box center [983, 454] width 213 height 18
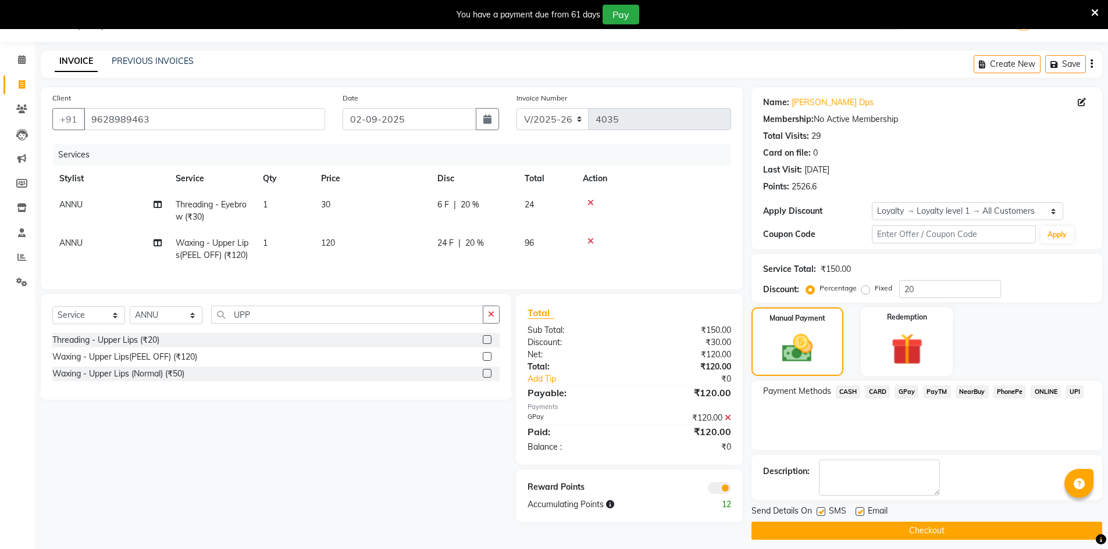
click at [945, 524] on button "Checkout" at bounding box center [926, 531] width 351 height 18
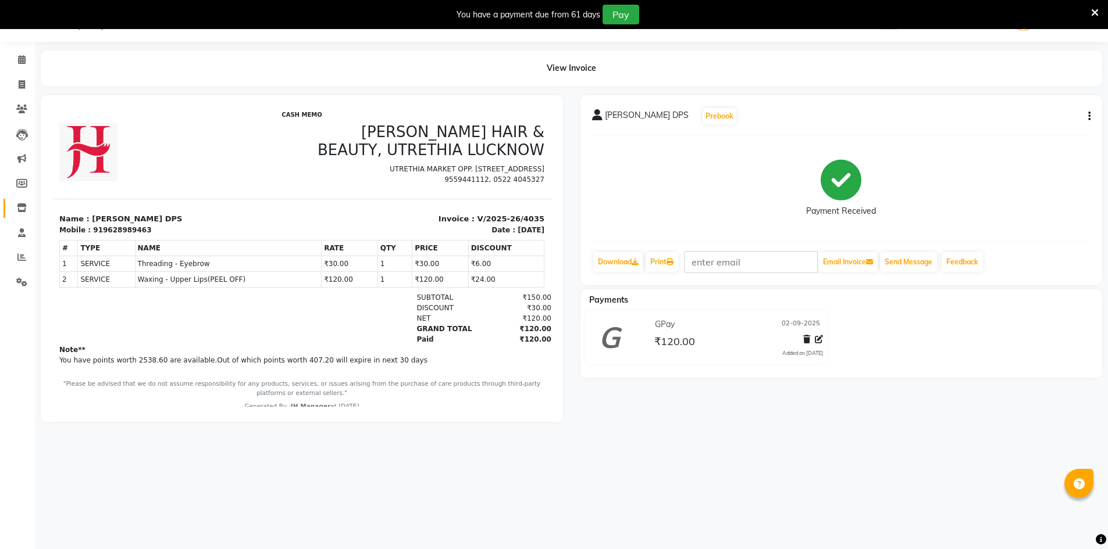
click at [23, 201] on link "Inventory" at bounding box center [17, 208] width 28 height 19
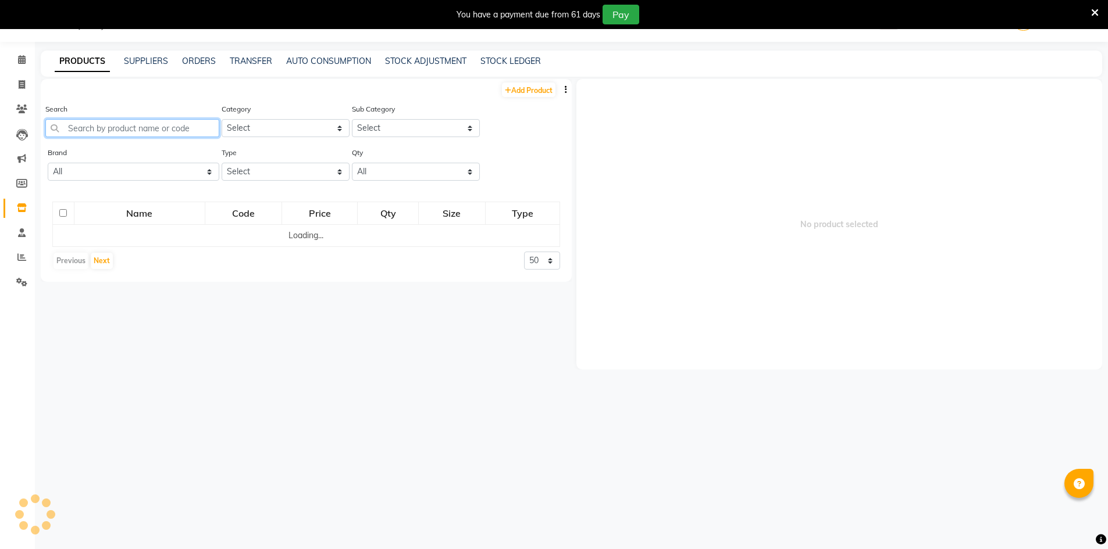
click at [145, 133] on input "text" at bounding box center [132, 128] width 174 height 18
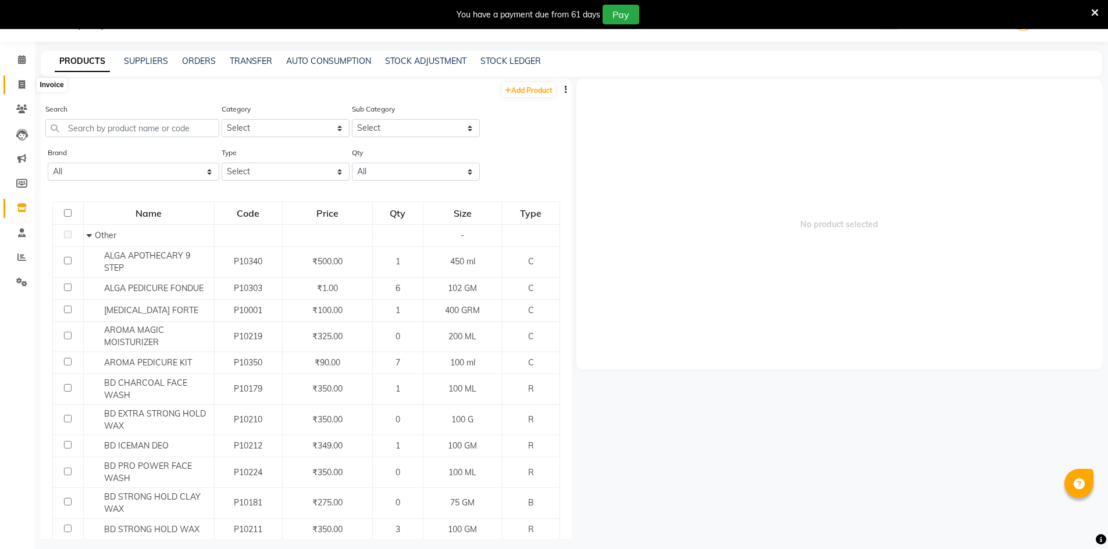
click at [16, 82] on span at bounding box center [22, 84] width 20 height 13
select select "640"
select select "service"
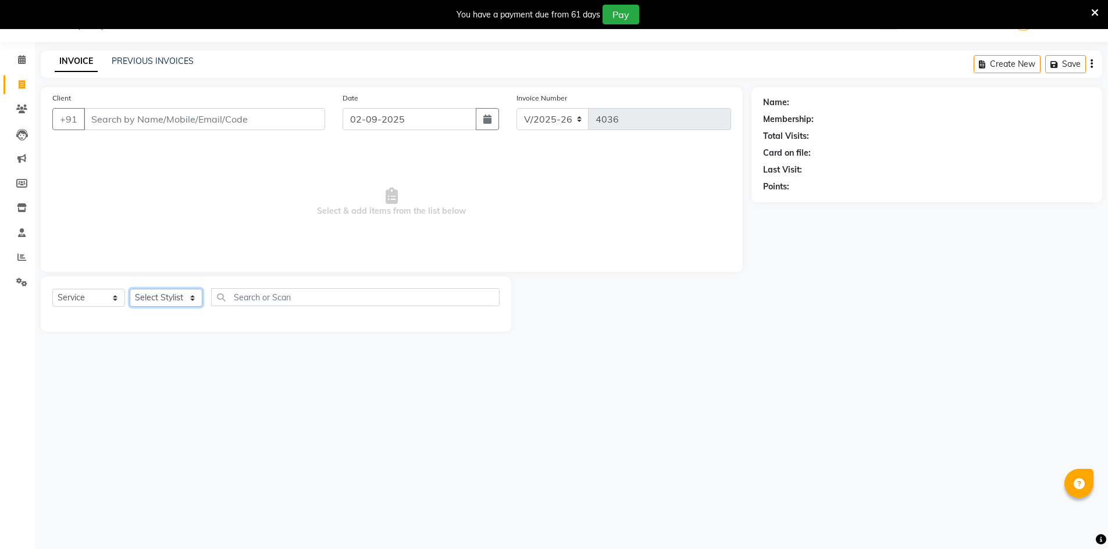
click at [167, 299] on select "Select Stylist ADNAN ADVANCE ANJALI ANNU B-WAX [PERSON_NAME] JH Manager MEMBERS…" at bounding box center [166, 298] width 73 height 18
select select "79427"
click at [130, 289] on select "Select Stylist ADNAN ADVANCE ANJALI ANNU B-WAX [PERSON_NAME] JH Manager MEMBERS…" at bounding box center [166, 298] width 73 height 18
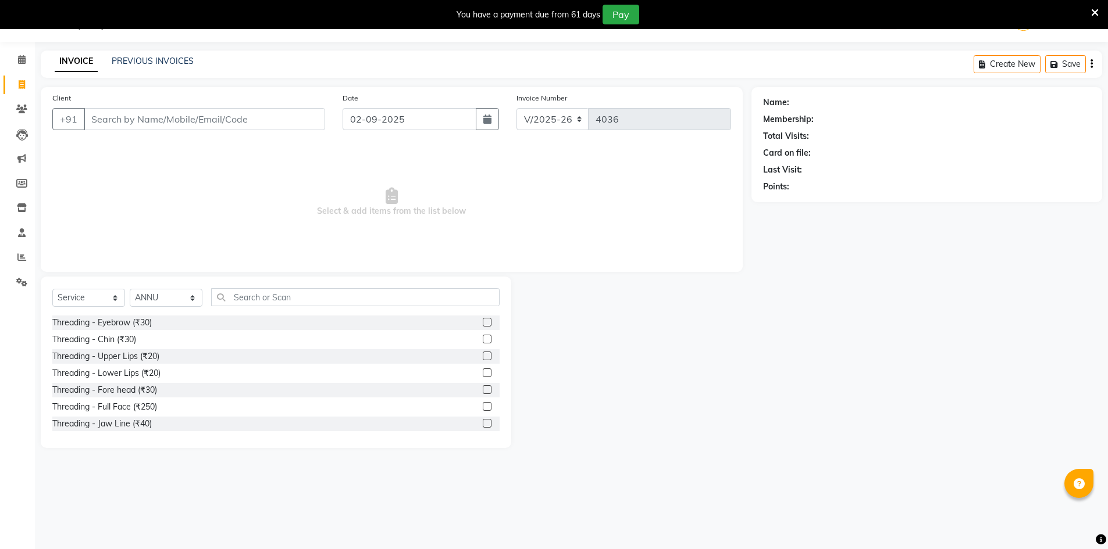
click at [483, 322] on label at bounding box center [487, 322] width 9 height 9
click at [483, 322] on input "checkbox" at bounding box center [487, 323] width 8 height 8
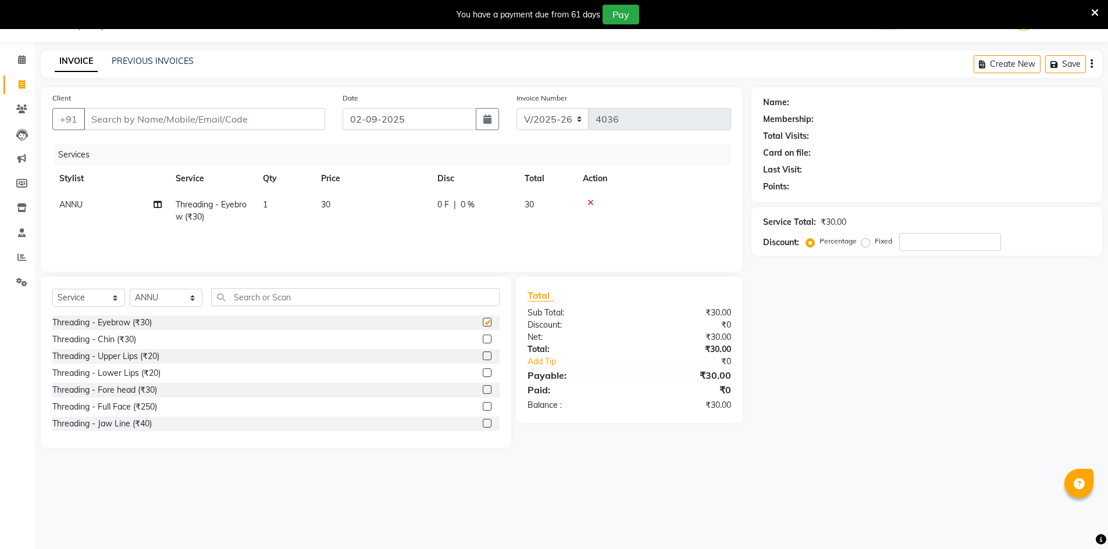
checkbox input "false"
click at [154, 306] on select "Select Stylist ADNAN ADVANCE ANJALI ANNU B-WAX [PERSON_NAME] JH Manager MEMBERS…" at bounding box center [166, 298] width 73 height 18
select select "32626"
click at [130, 289] on select "Select Stylist ADNAN ADVANCE ANJALI ANNU B-WAX [PERSON_NAME] JH Manager MEMBERS…" at bounding box center [166, 298] width 73 height 18
click at [483, 323] on label at bounding box center [487, 322] width 9 height 9
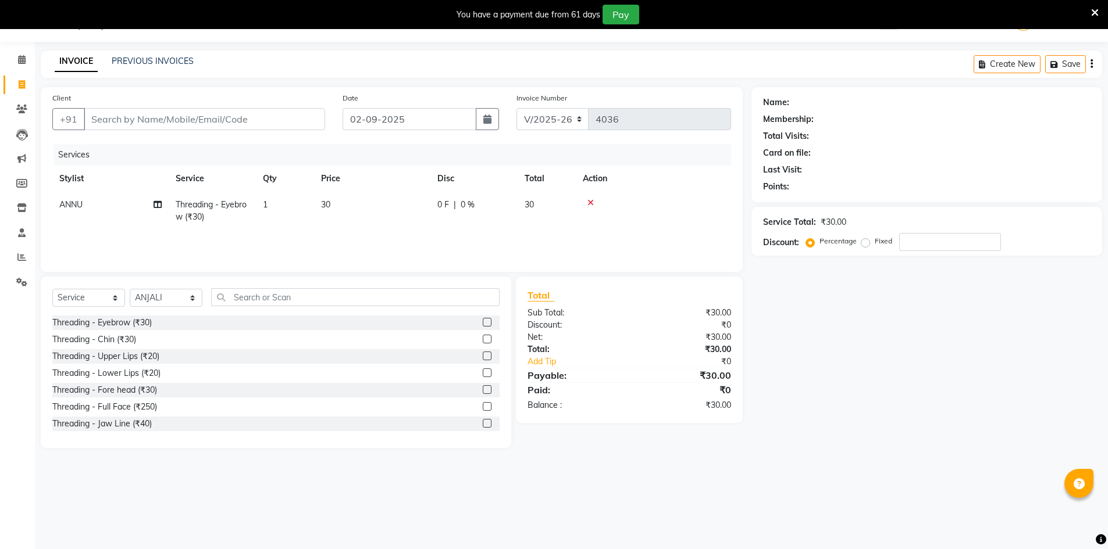
click at [483, 323] on input "checkbox" at bounding box center [487, 323] width 8 height 8
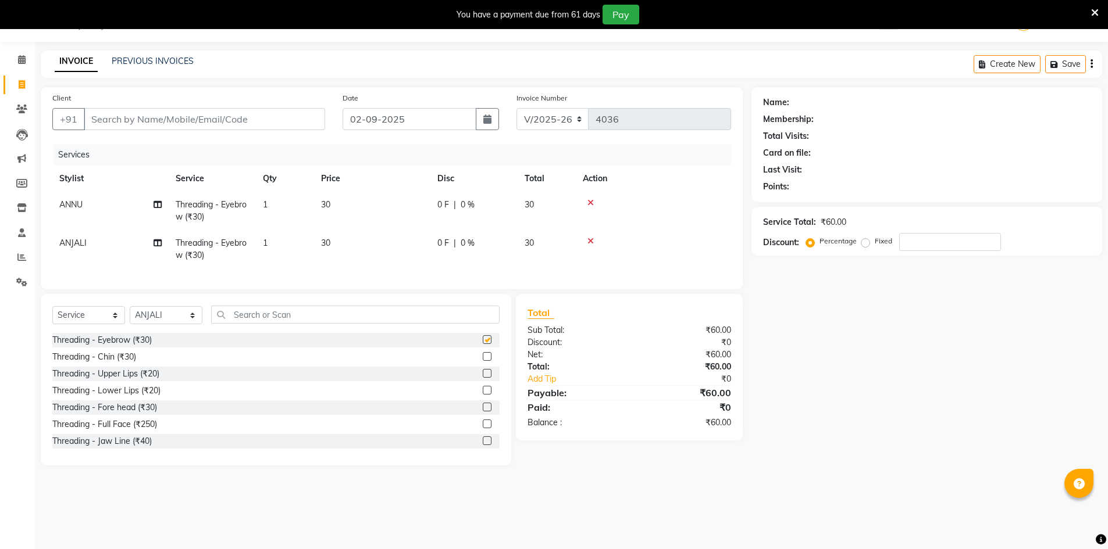
checkbox input "false"
click at [274, 115] on input "Client" at bounding box center [204, 119] width 241 height 22
type input "9"
type input "0"
click at [180, 146] on ngb-highlight "97988 36029" at bounding box center [153, 146] width 60 height 12
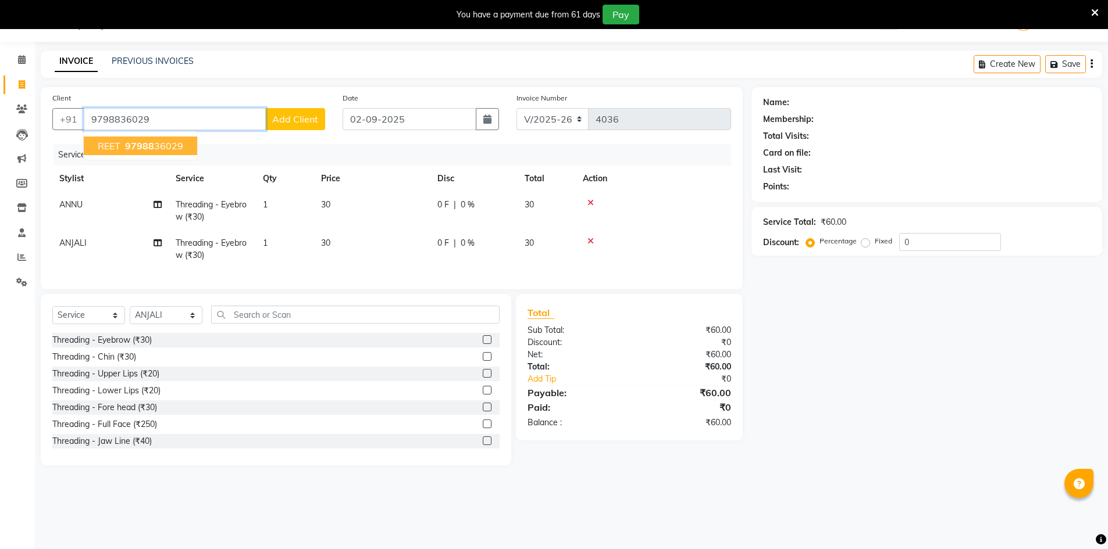
type input "9798836029"
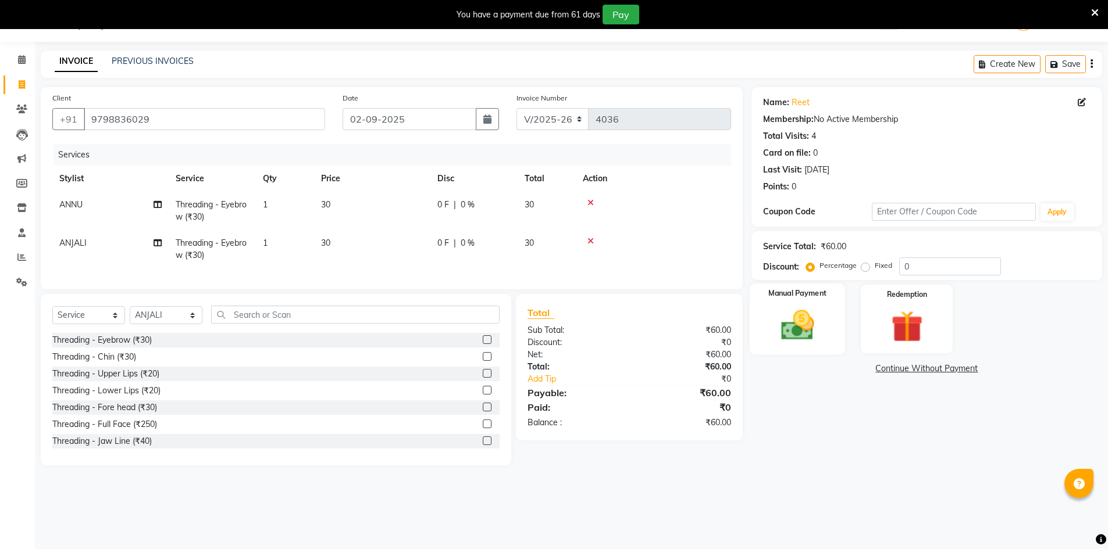
click at [817, 336] on img at bounding box center [796, 325] width 53 height 38
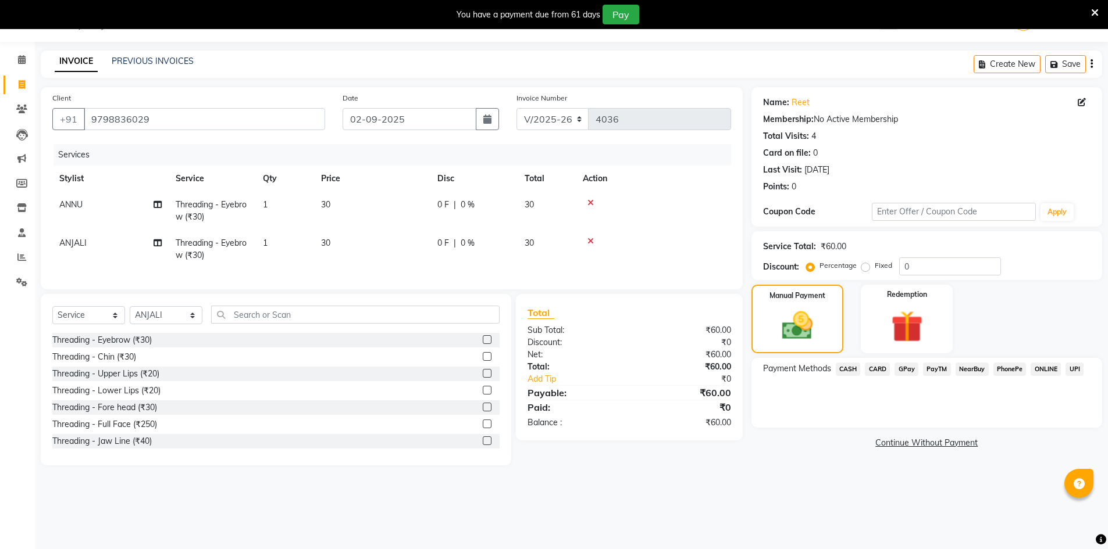
click at [909, 367] on span "GPay" at bounding box center [906, 369] width 24 height 13
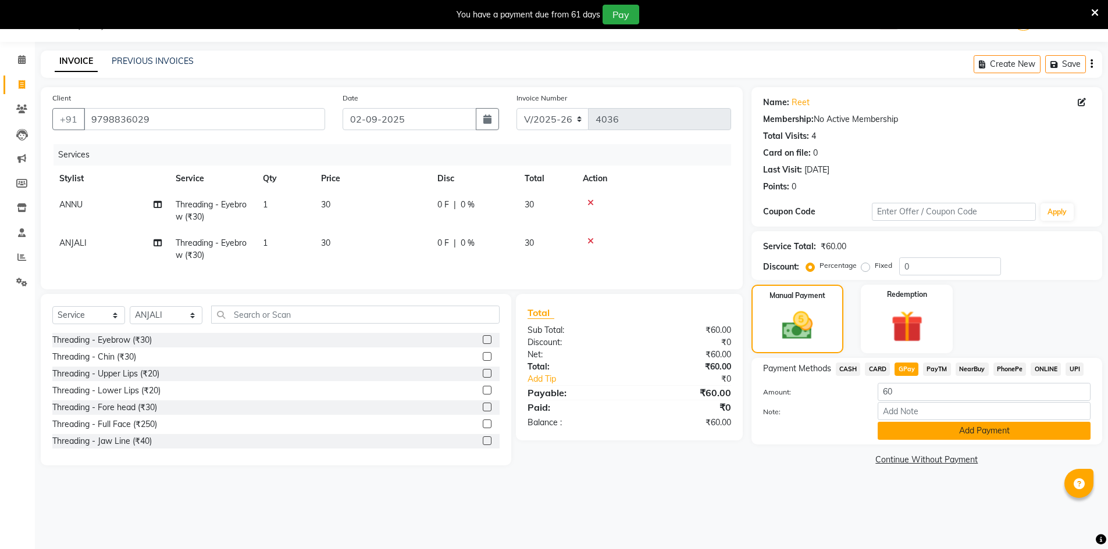
click at [976, 438] on button "Add Payment" at bounding box center [983, 431] width 213 height 18
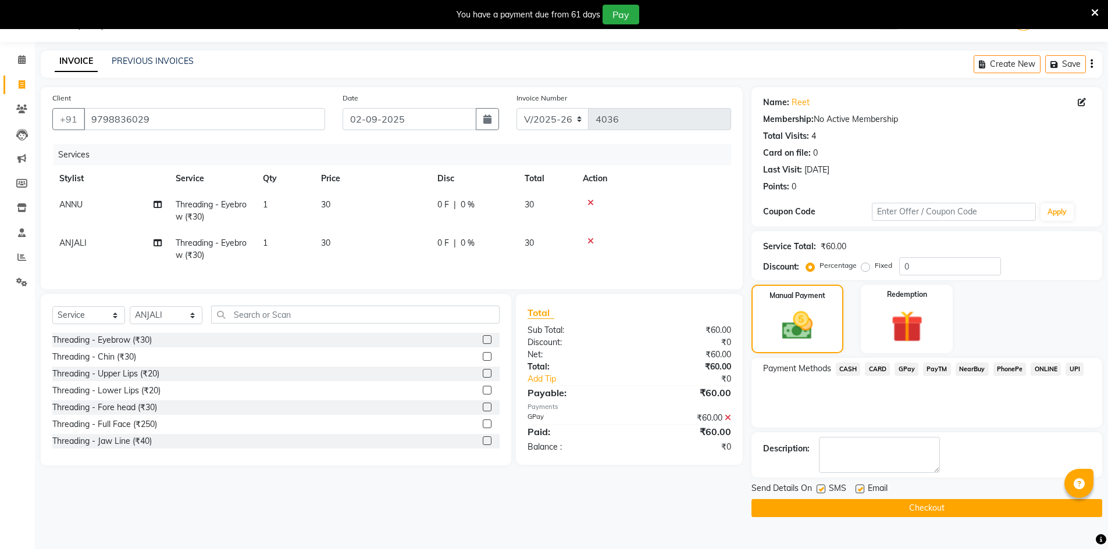
click at [888, 509] on button "Checkout" at bounding box center [926, 508] width 351 height 18
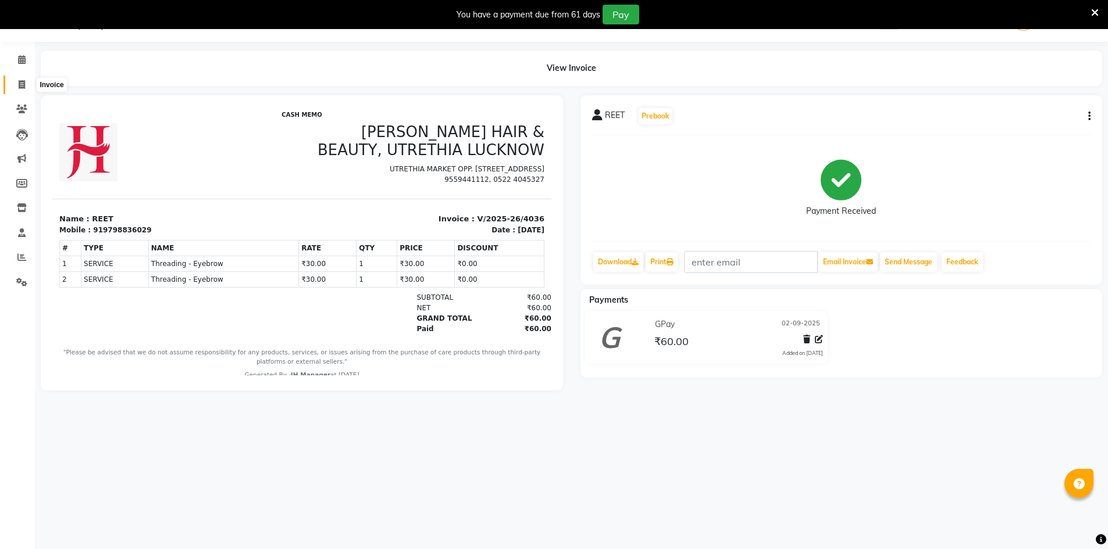
click at [23, 86] on icon at bounding box center [22, 84] width 6 height 9
select select "service"
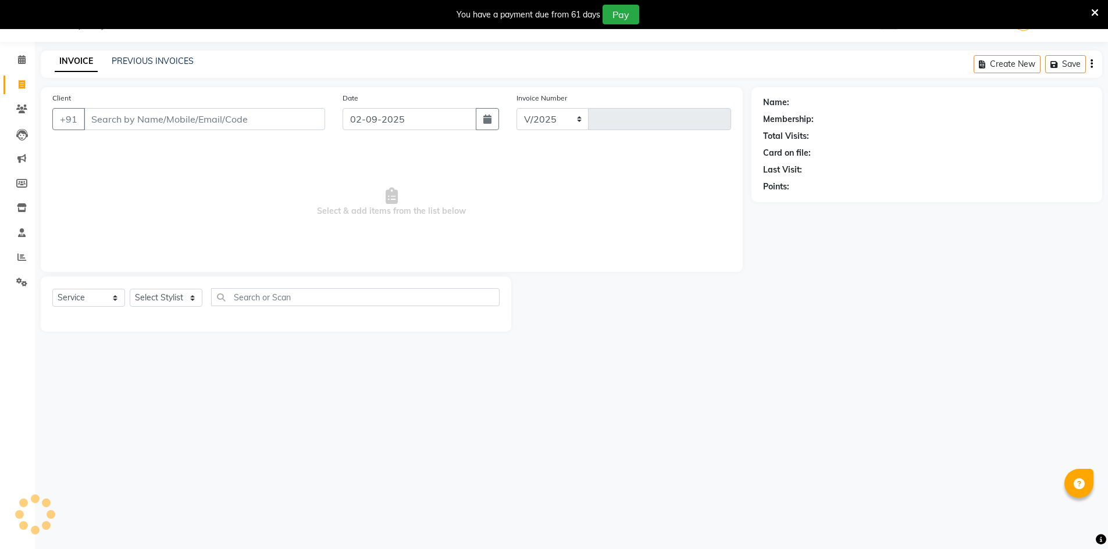
select select "640"
type input "4037"
click at [24, 206] on icon at bounding box center [22, 207] width 10 height 9
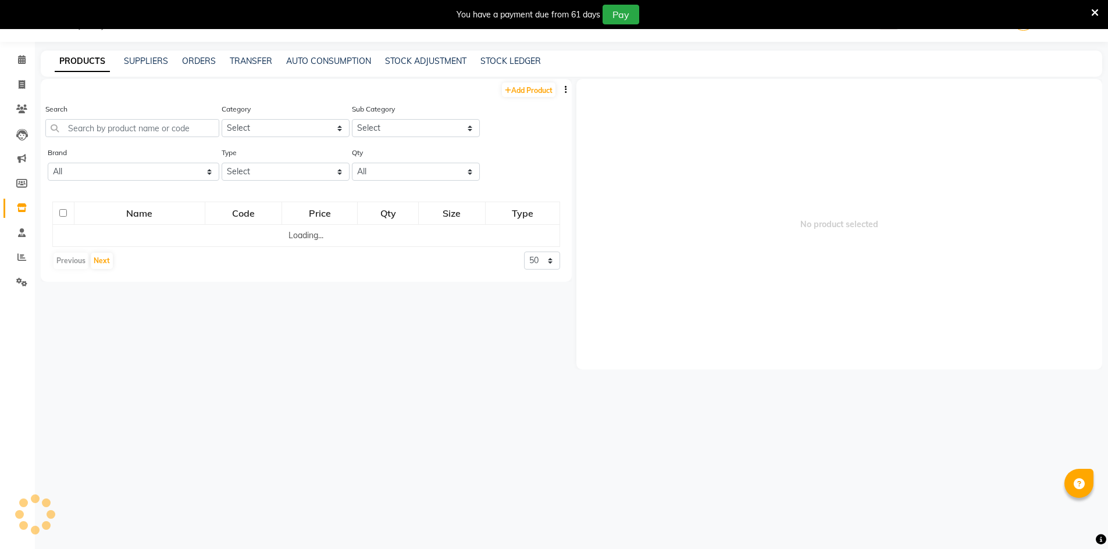
click at [142, 118] on div "Search" at bounding box center [132, 120] width 174 height 34
click at [135, 126] on input "text" at bounding box center [132, 128] width 174 height 18
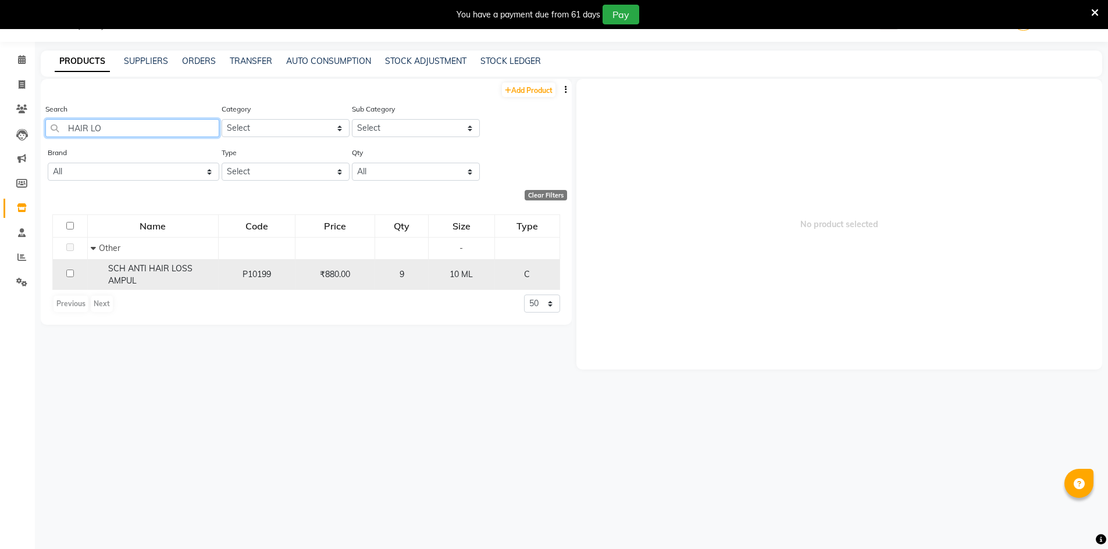
type input "HAIR LO"
click at [71, 270] on input "checkbox" at bounding box center [70, 274] width 8 height 8
checkbox input "true"
select select
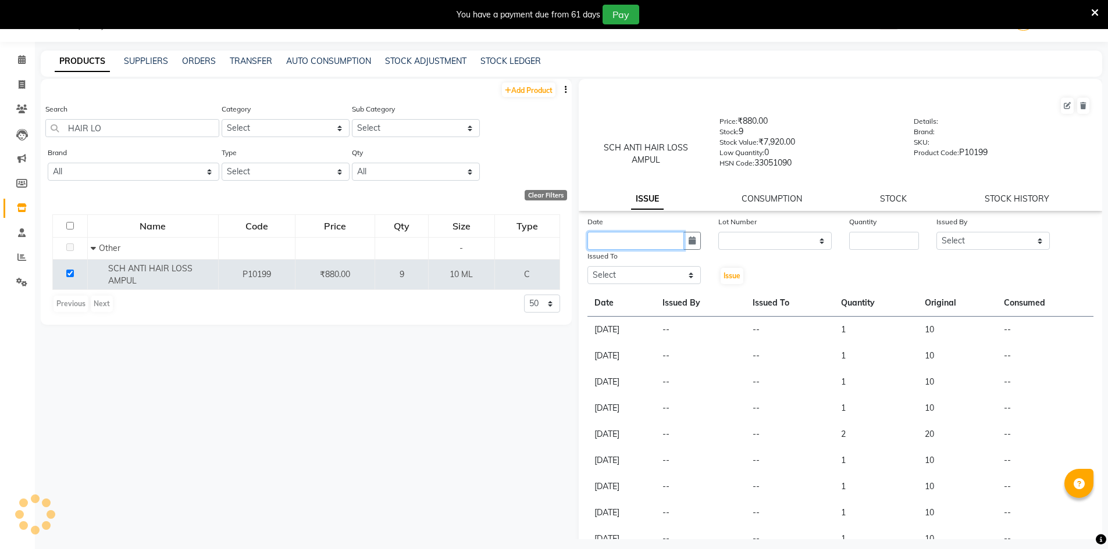
click at [649, 244] on input "text" at bounding box center [635, 241] width 97 height 18
select select "9"
select select "2025"
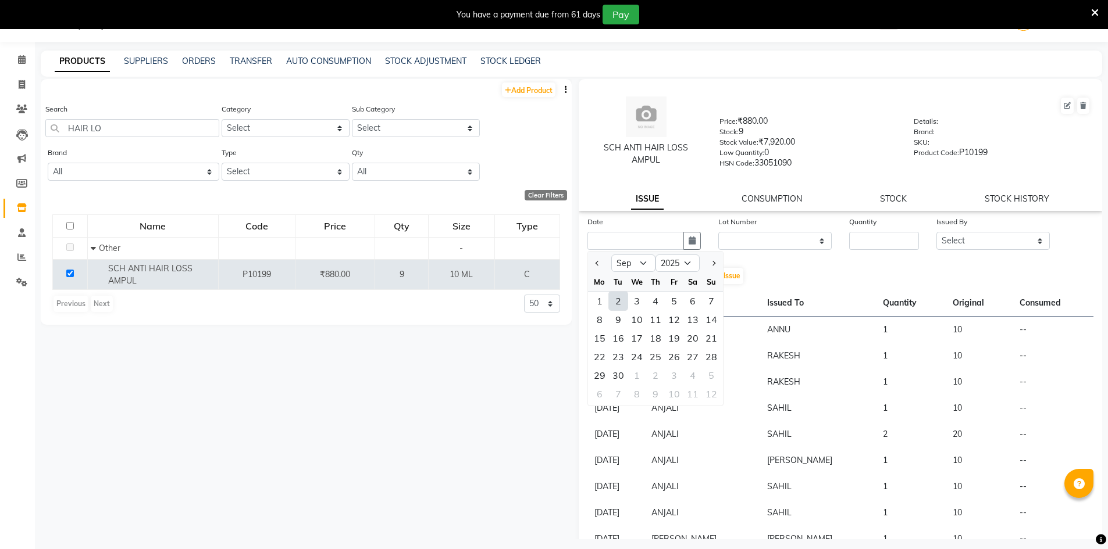
click at [619, 302] on div "2" at bounding box center [618, 301] width 19 height 19
type input "02-09-2025"
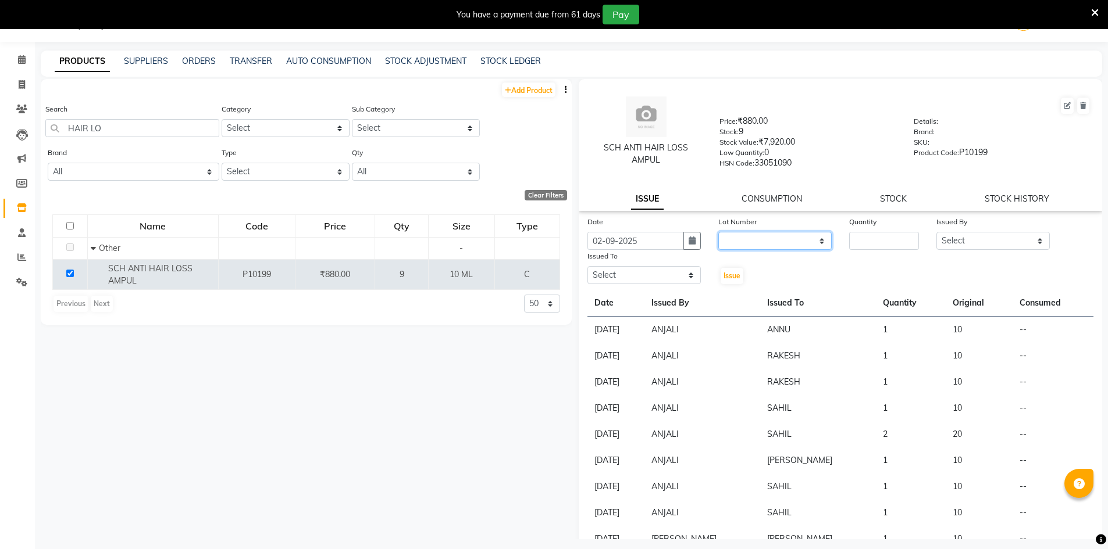
click at [768, 238] on select "None" at bounding box center [774, 241] width 113 height 18
select select "0: null"
click at [718, 232] on select "None" at bounding box center [774, 241] width 113 height 18
click at [887, 245] on input "number" at bounding box center [884, 241] width 70 height 18
type input "1"
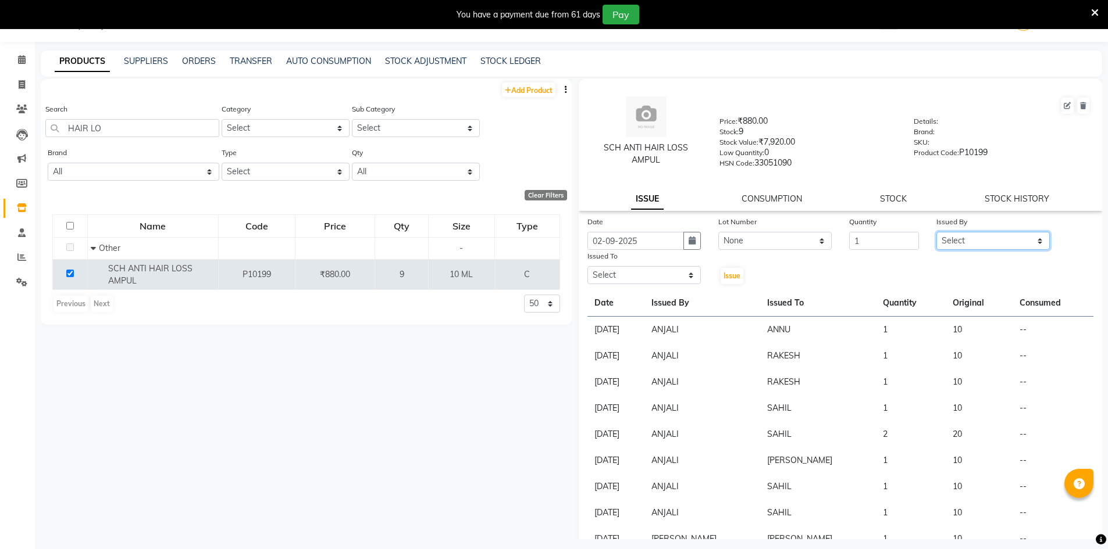
click at [958, 245] on select "Select ADNAN ADVANCE ANJALI ANNU B-WAX [PERSON_NAME] JH Manager MEMBERSHIP [PER…" at bounding box center [992, 241] width 113 height 18
select select "32626"
click at [936, 232] on select "Select ADNAN ADVANCE ANJALI ANNU B-WAX [PERSON_NAME] JH Manager MEMBERSHIP [PER…" at bounding box center [992, 241] width 113 height 18
click at [634, 270] on select "Select ADNAN ADVANCE ANJALI ANNU B-WAX [PERSON_NAME] JH Manager MEMBERSHIP [PER…" at bounding box center [643, 275] width 113 height 18
select select "13395"
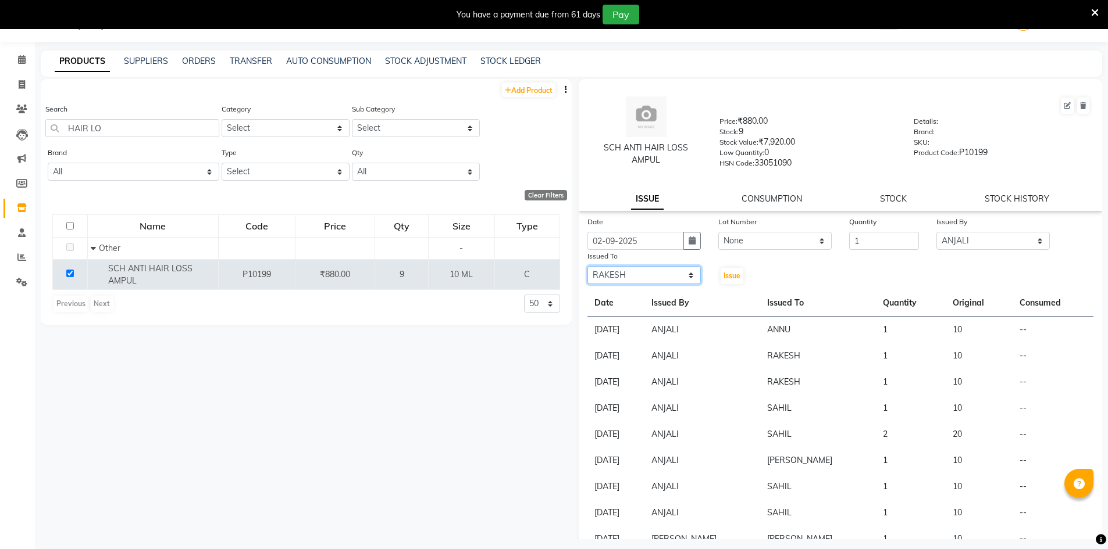
click at [587, 266] on select "Select ADNAN ADVANCE ANJALI ANNU B-WAX [PERSON_NAME] JH Manager MEMBERSHIP [PER…" at bounding box center [643, 275] width 113 height 18
click at [723, 276] on span "Issue" at bounding box center [731, 276] width 17 height 9
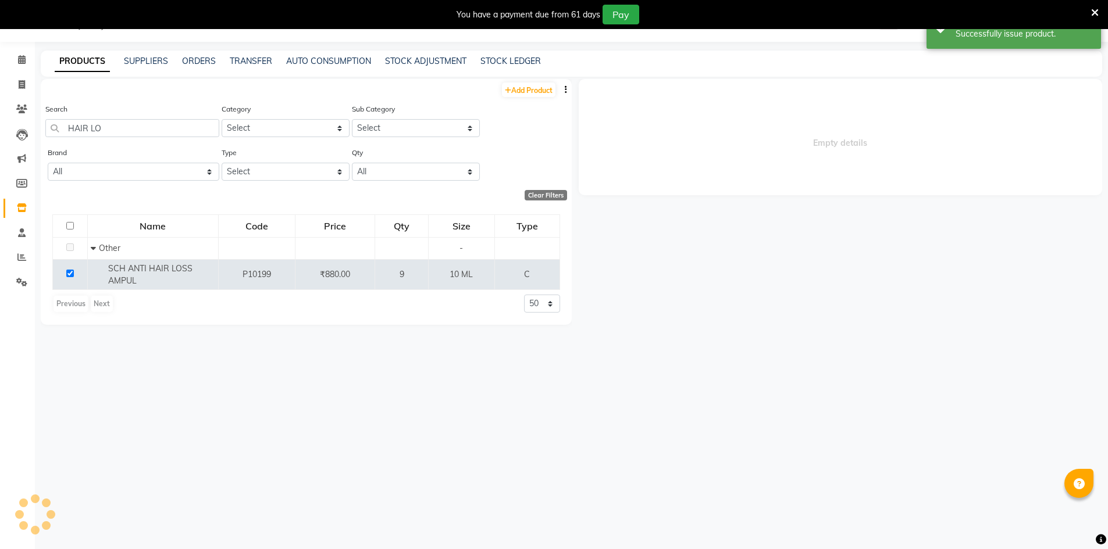
select select
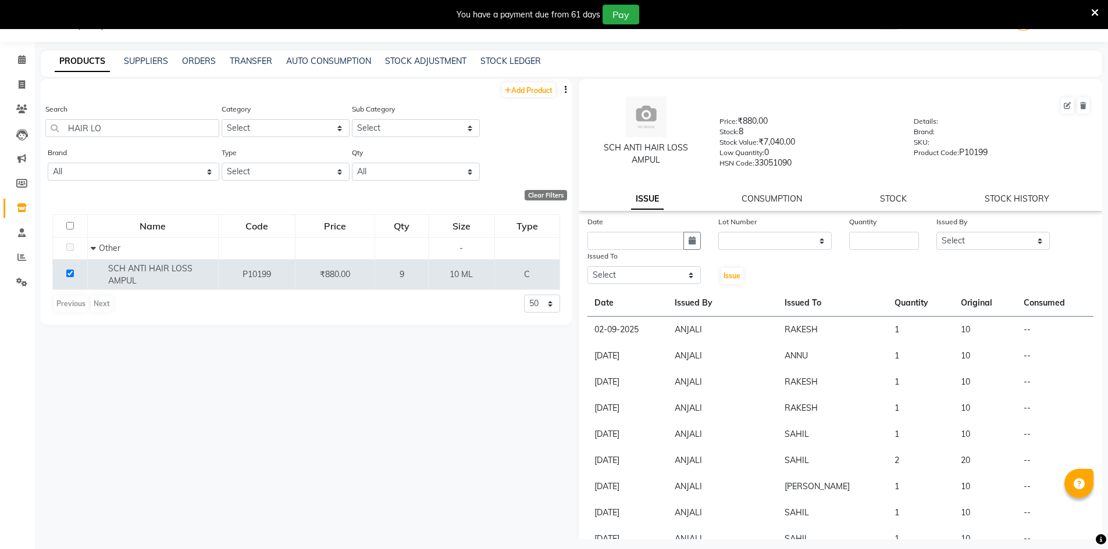
click at [622, 322] on tbody "[DATE] [PERSON_NAME] 1 10 -- [DATE] ANJALI ANNU 1 10 -- [DATE] ANJALI RAKESH 1 …" at bounding box center [840, 448] width 506 height 262
click at [23, 81] on icon at bounding box center [22, 84] width 6 height 9
select select "service"
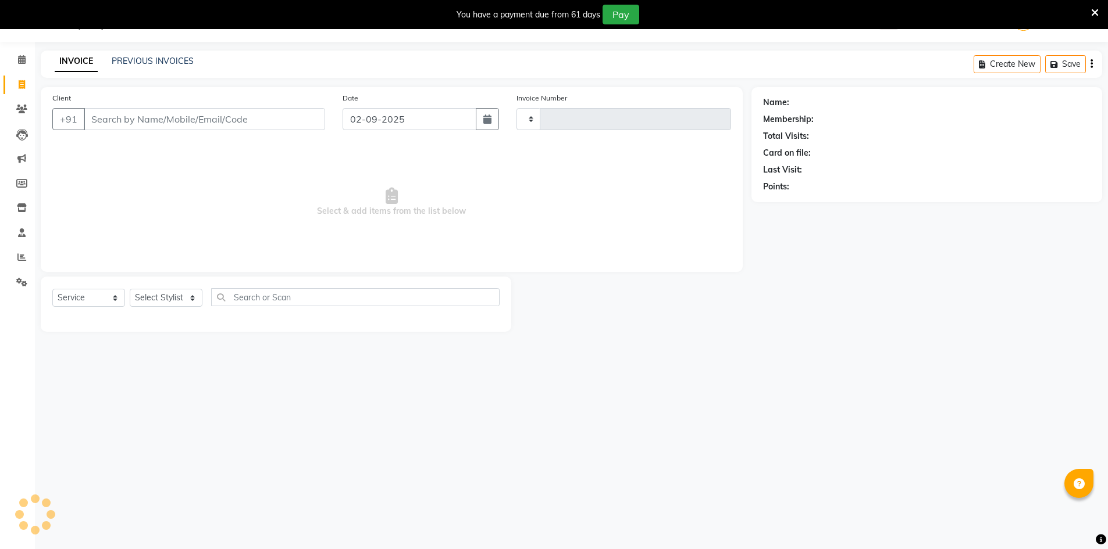
type input "4037"
select select "640"
click at [166, 299] on select "Select Stylist ADNAN ADVANCE ANJALI ANNU B-WAX [PERSON_NAME] JH Manager MEMBERS…" at bounding box center [166, 298] width 73 height 18
select select "48593"
click at [130, 289] on select "Select Stylist ADNAN ADVANCE ANJALI ANNU B-WAX [PERSON_NAME] JH Manager MEMBERS…" at bounding box center [166, 298] width 73 height 18
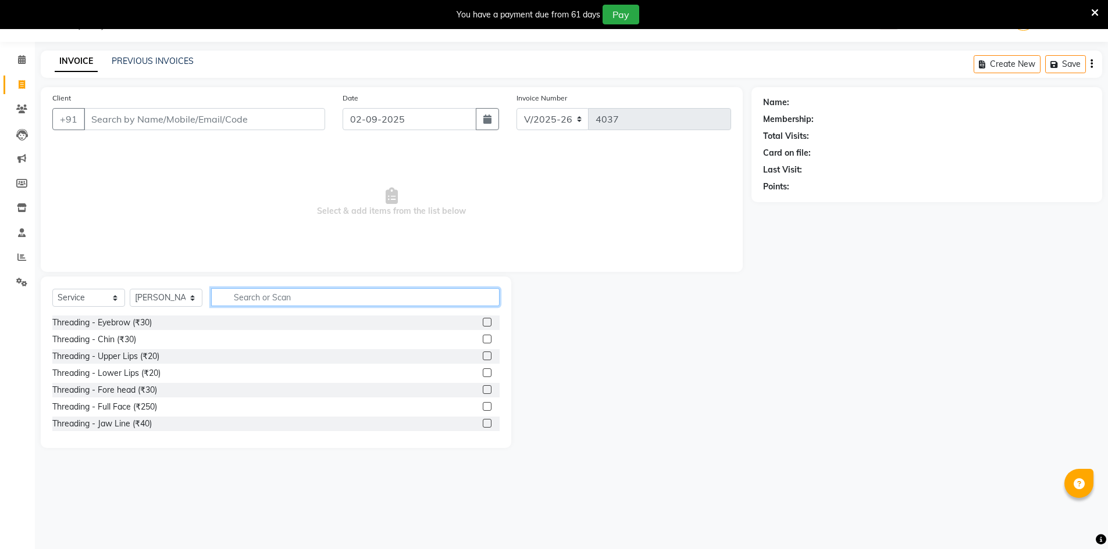
click at [352, 299] on input "text" at bounding box center [355, 297] width 288 height 18
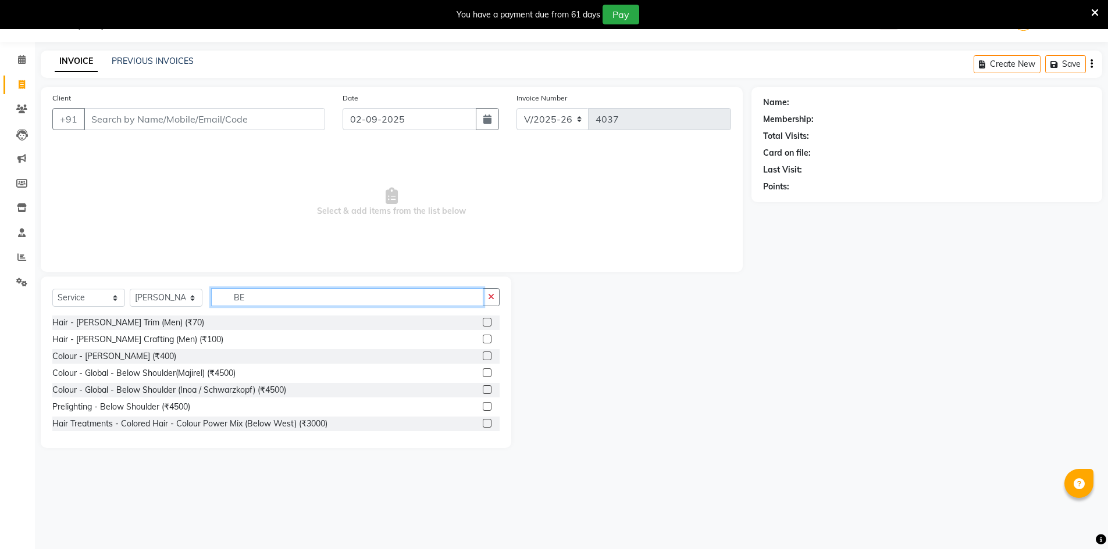
type input "BE"
click at [476, 321] on div "Hair - [PERSON_NAME] Trim (Men) (₹70)" at bounding box center [275, 323] width 447 height 15
click at [483, 322] on label at bounding box center [487, 322] width 9 height 9
click at [483, 322] on input "checkbox" at bounding box center [487, 323] width 8 height 8
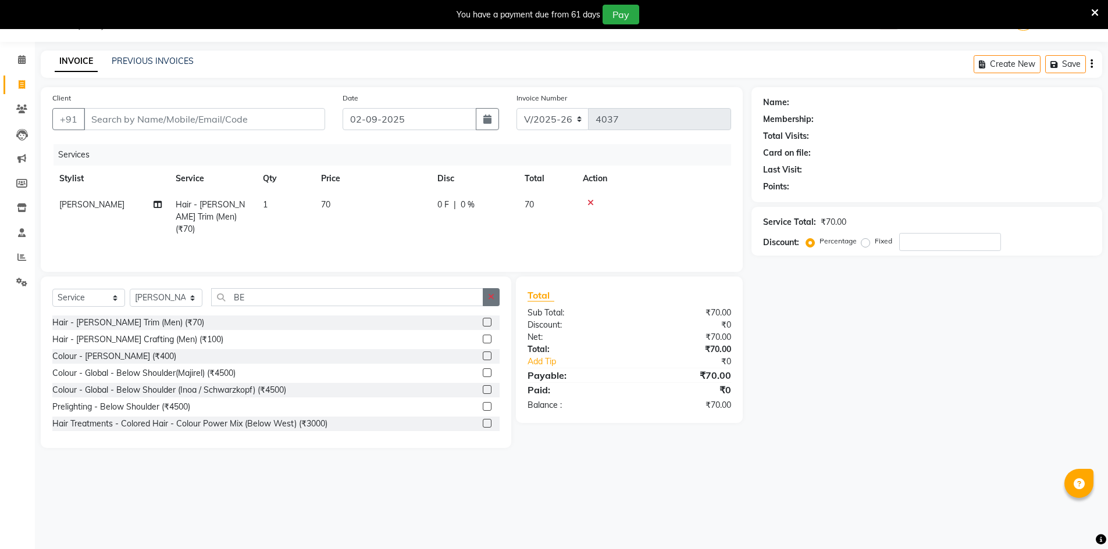
checkbox input "false"
click at [488, 303] on button "button" at bounding box center [491, 297] width 17 height 18
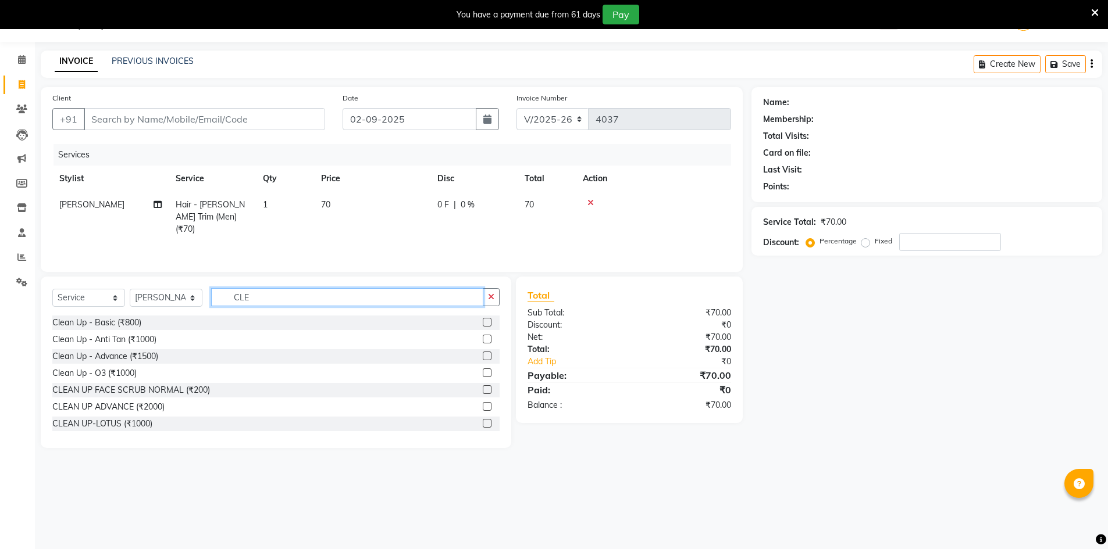
type input "CLE"
click at [483, 370] on label at bounding box center [487, 373] width 9 height 9
click at [483, 370] on input "checkbox" at bounding box center [487, 374] width 8 height 8
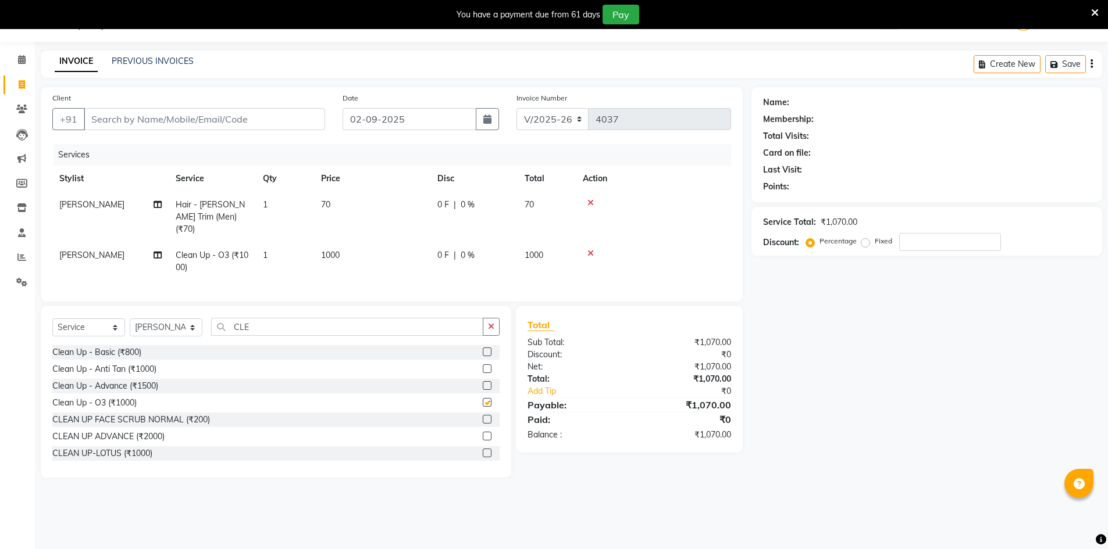
checkbox input "false"
click at [274, 123] on input "Client" at bounding box center [204, 119] width 241 height 22
type input "9"
type input "0"
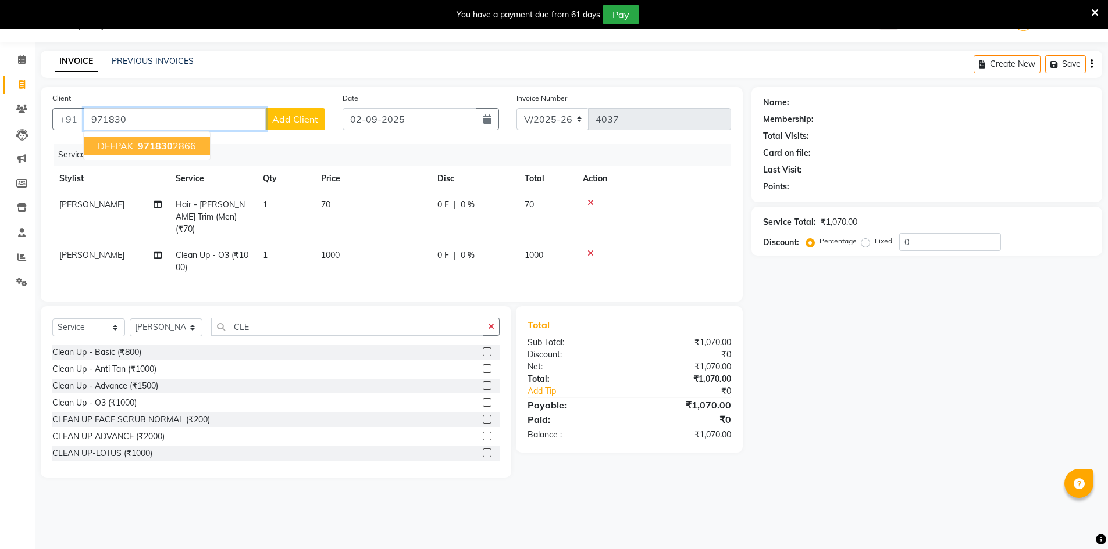
click at [189, 145] on ngb-highlight "971830 2866" at bounding box center [165, 146] width 60 height 12
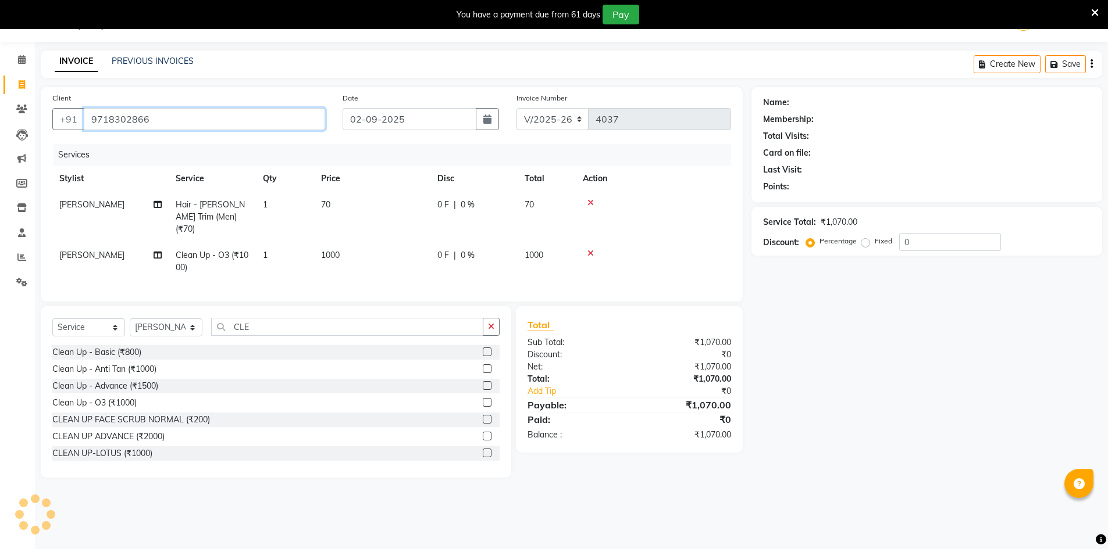
type input "9718302866"
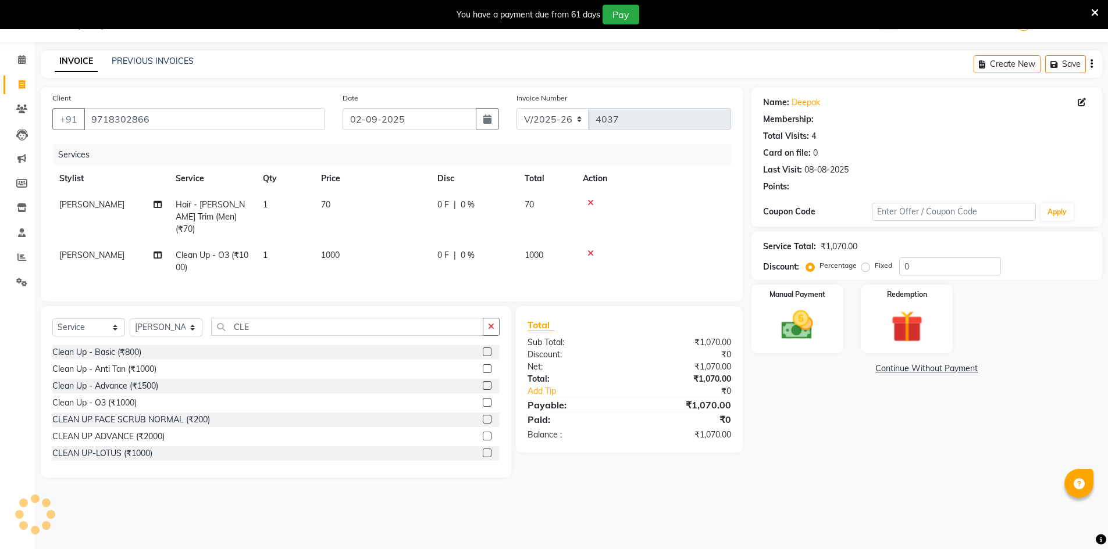
select select "1: Object"
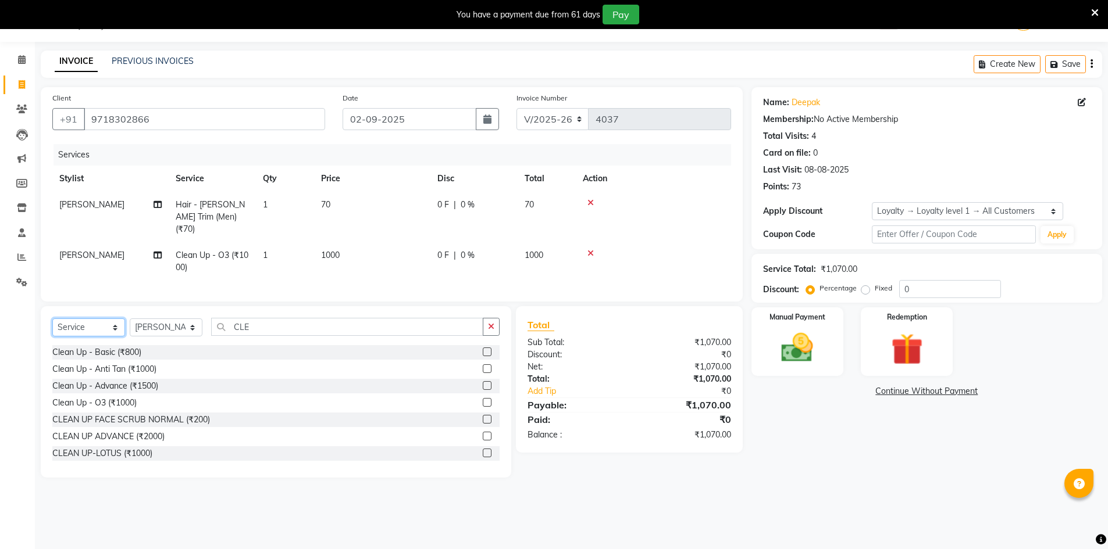
click at [93, 319] on select "Select Service Product Membership Package Voucher Prepaid Gift Card" at bounding box center [88, 328] width 73 height 18
select select "membership"
click at [52, 319] on select "Select Service Product Membership Package Voucher Prepaid Gift Card" at bounding box center [88, 328] width 73 height 18
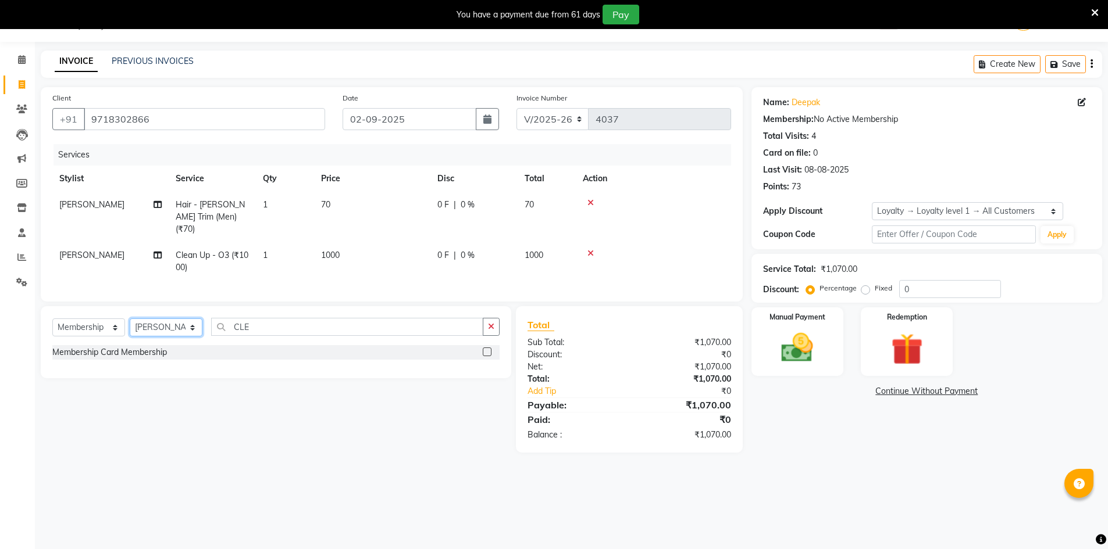
click at [169, 323] on select "Select Stylist ADNAN ADVANCE ANJALI ANNU B-WAX [PERSON_NAME] JH Manager MEMBERS…" at bounding box center [166, 328] width 73 height 18
click at [130, 319] on select "Select Stylist ADNAN ADVANCE ANJALI ANNU B-WAX [PERSON_NAME] JH Manager MEMBERS…" at bounding box center [166, 328] width 73 height 18
click at [175, 314] on div "Select Service Product Membership Package Voucher Prepaid Gift Card Select Styl…" at bounding box center [276, 342] width 470 height 72
drag, startPoint x: 174, startPoint y: 321, endPoint x: 176, endPoint y: 315, distance: 6.1
click at [174, 321] on select "Select Stylist ADNAN ADVANCE ANJALI ANNU B-WAX [PERSON_NAME] JH Manager MEMBERS…" at bounding box center [166, 328] width 73 height 18
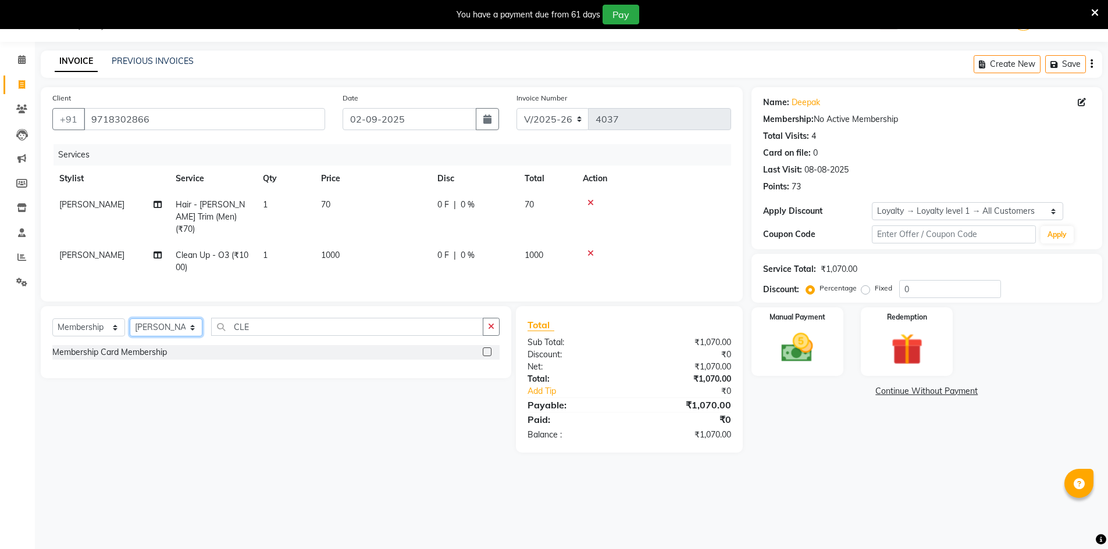
select select "9213"
click at [130, 319] on select "Select Stylist ADNAN ADVANCE ANJALI ANNU B-WAX [PERSON_NAME] JH Manager MEMBERS…" at bounding box center [166, 328] width 73 height 18
click at [487, 351] on label at bounding box center [487, 352] width 9 height 9
click at [487, 351] on input "checkbox" at bounding box center [487, 353] width 8 height 8
select select "select"
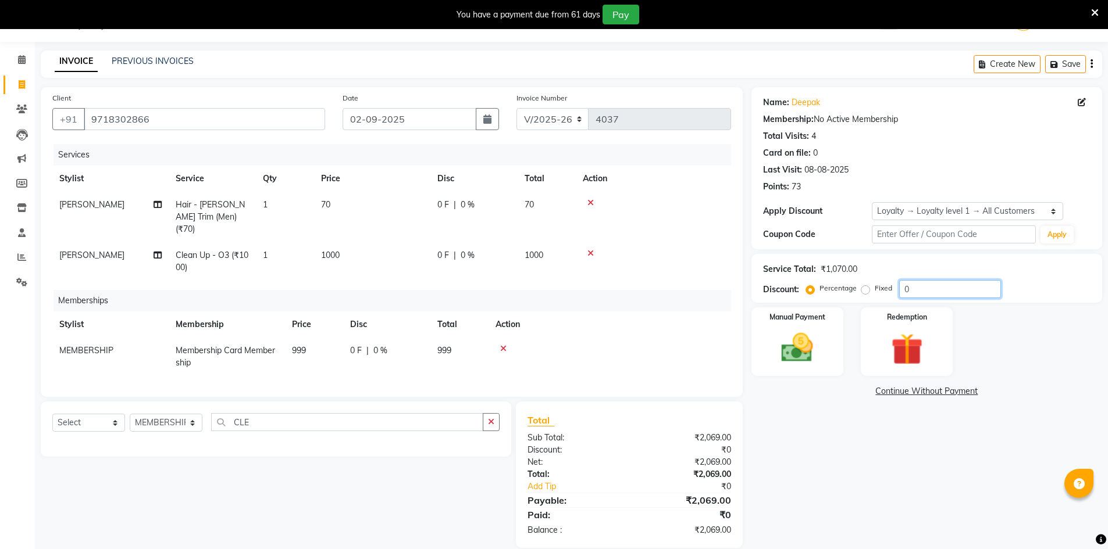
click at [910, 296] on input "0" at bounding box center [950, 289] width 102 height 18
type input "20"
click at [831, 340] on div "Manual Payment" at bounding box center [797, 342] width 96 height 72
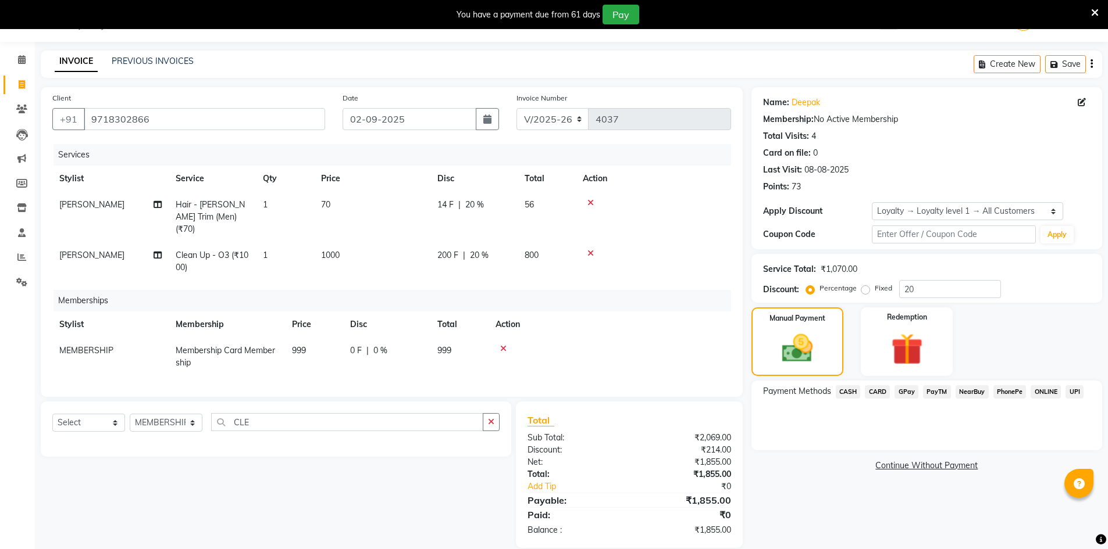
click at [903, 392] on span "GPay" at bounding box center [906, 391] width 24 height 13
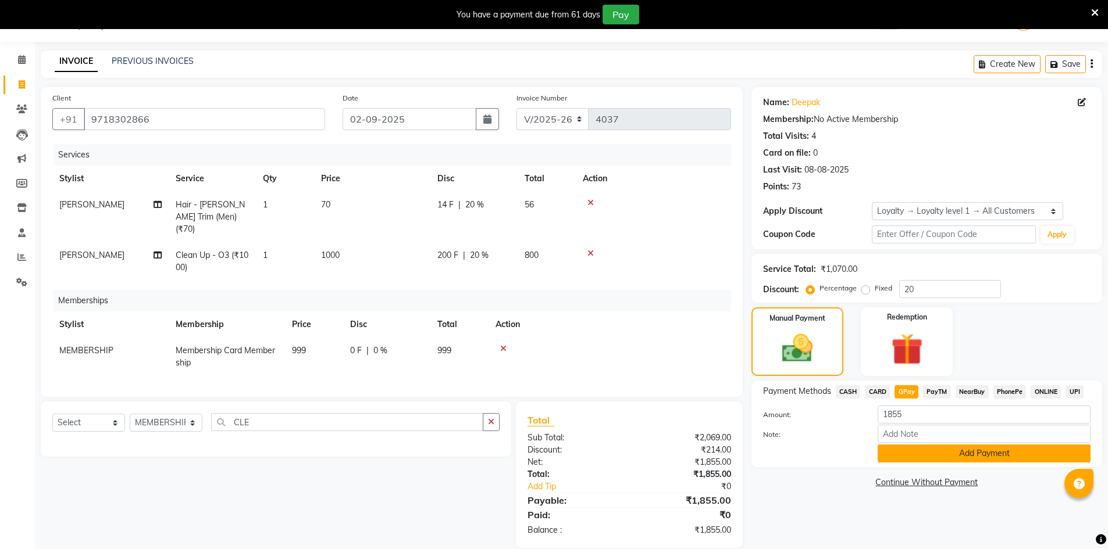
click at [1013, 454] on button "Add Payment" at bounding box center [983, 454] width 213 height 18
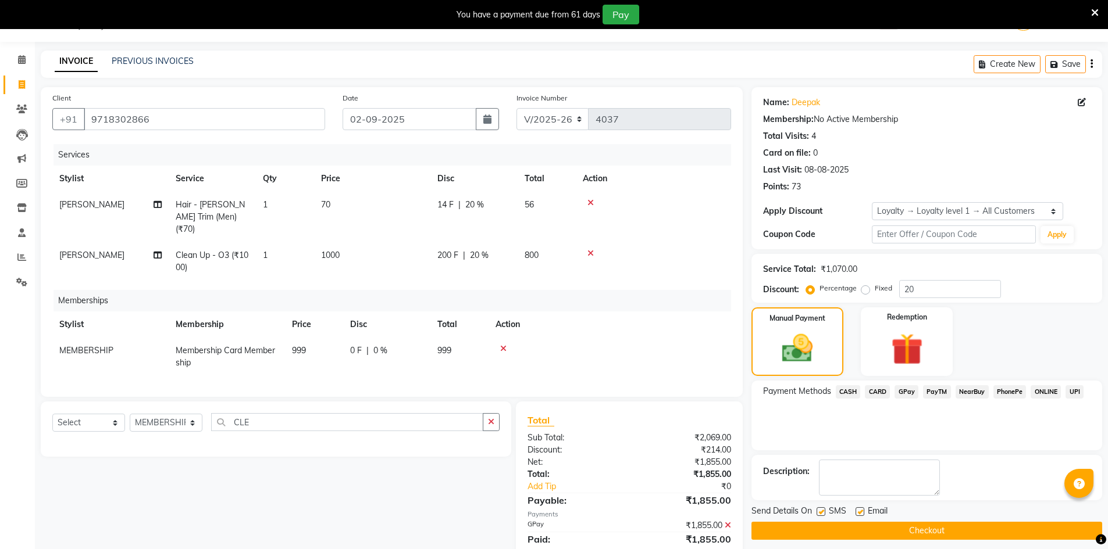
click at [906, 522] on button "Checkout" at bounding box center [926, 531] width 351 height 18
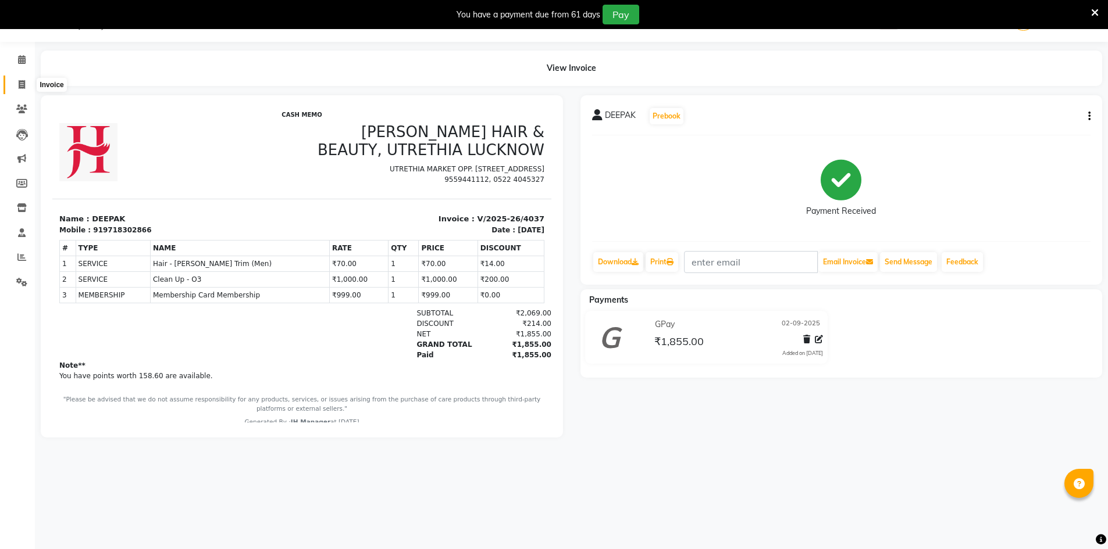
click at [17, 83] on span at bounding box center [22, 84] width 20 height 13
select select "service"
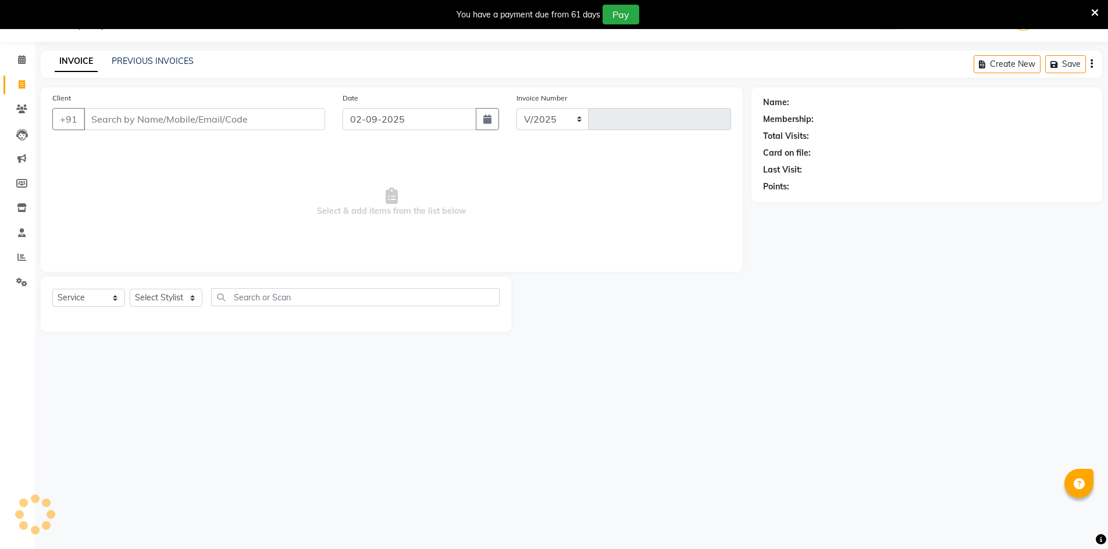
select select "640"
type input "4038"
click at [136, 295] on select "Select Stylist" at bounding box center [166, 298] width 73 height 18
select select "11666"
click at [130, 289] on select "Select Stylist ADNAN ADVANCE ANJALI ANNU B-WAX [PERSON_NAME] JH Manager MEMBERS…" at bounding box center [166, 298] width 73 height 18
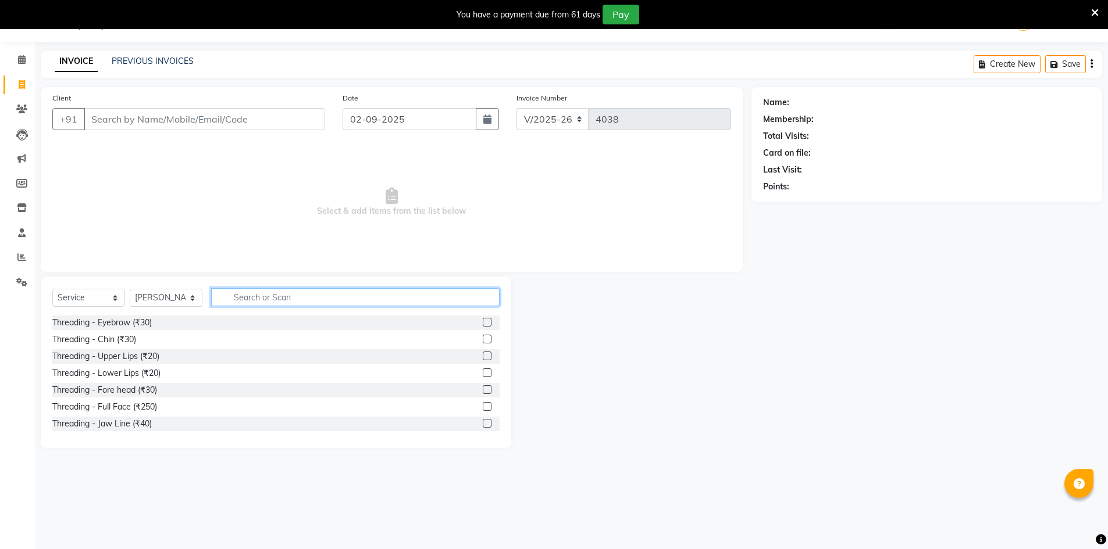
click at [474, 297] on input "text" at bounding box center [355, 297] width 288 height 18
type input "CUT"
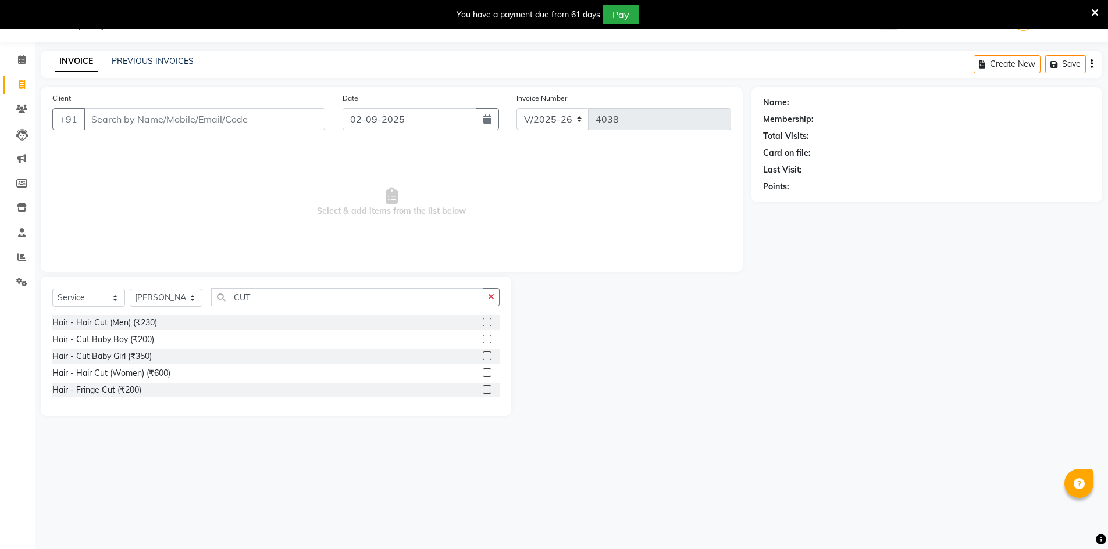
click at [488, 372] on label at bounding box center [487, 373] width 9 height 9
click at [488, 372] on input "checkbox" at bounding box center [487, 374] width 8 height 8
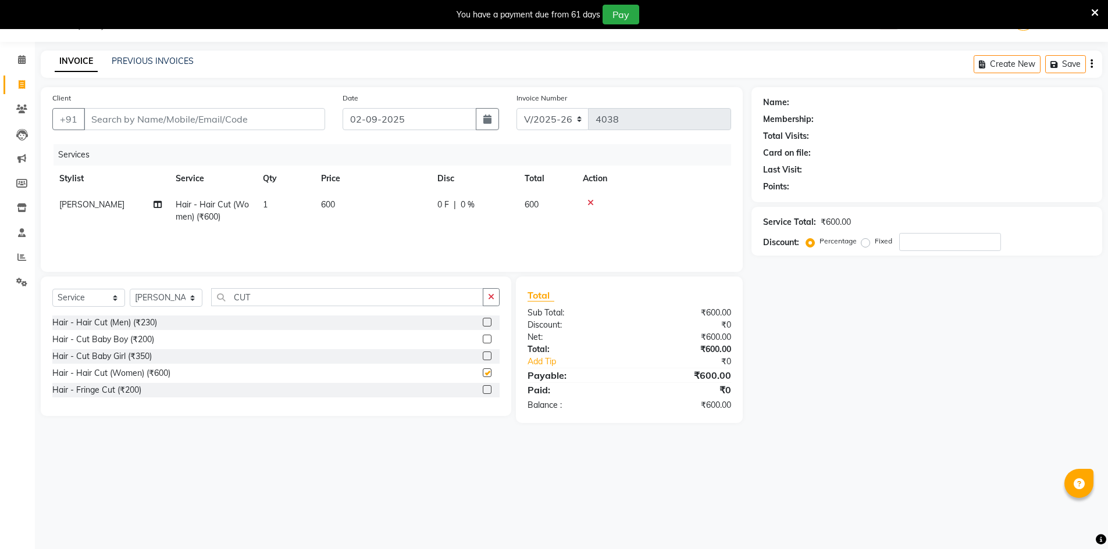
checkbox input "false"
click at [149, 297] on select "Select Stylist ADNAN ADVANCE ANJALI ANNU B-WAX [PERSON_NAME] JH Manager MEMBERS…" at bounding box center [166, 298] width 73 height 18
click at [375, 77] on div "INVOICE PREVIOUS INVOICES Create New Save" at bounding box center [571, 64] width 1061 height 27
click at [168, 117] on input "Client" at bounding box center [204, 119] width 241 height 22
type input "9"
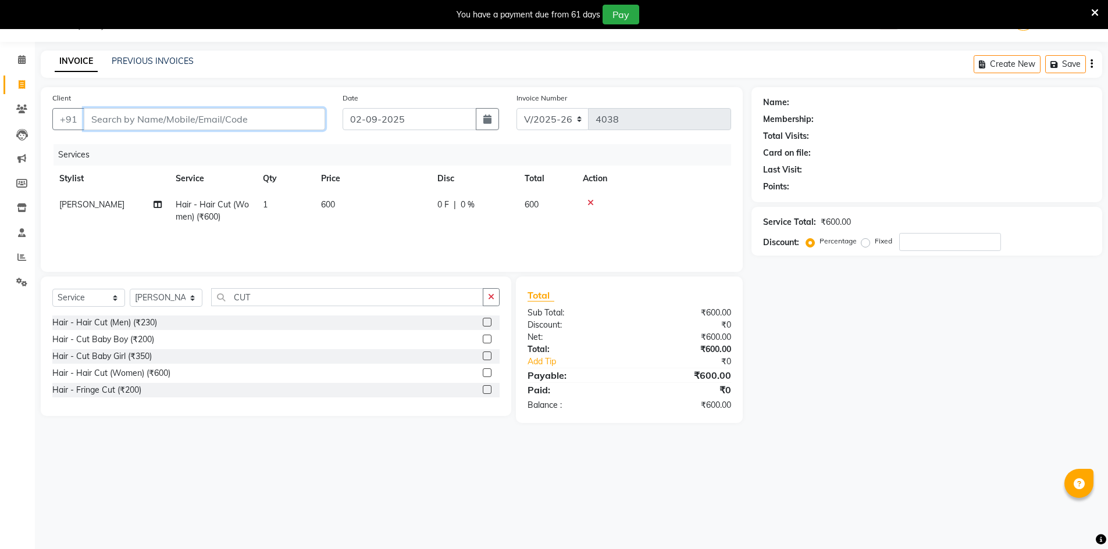
type input "0"
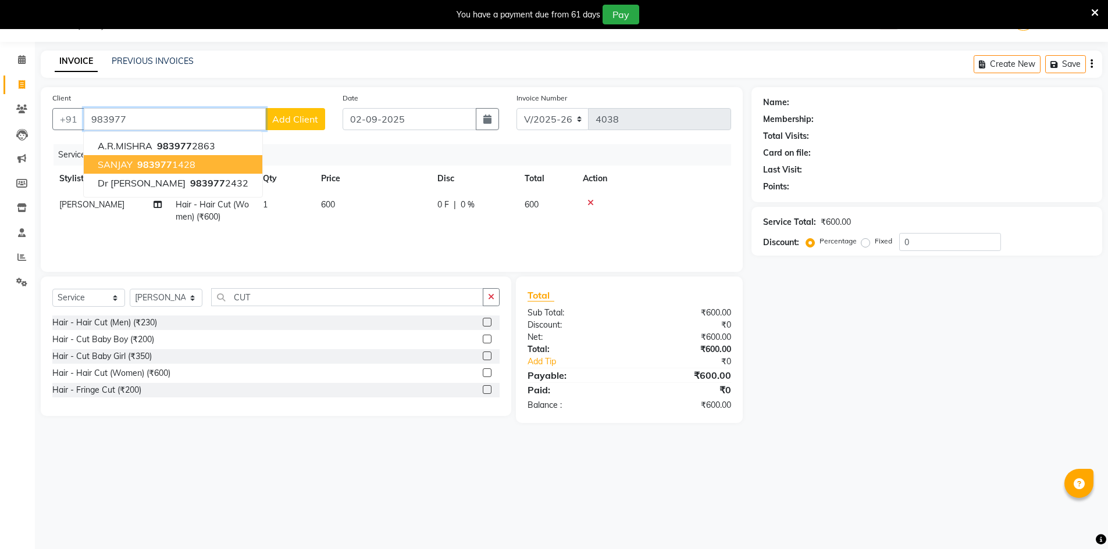
click at [181, 165] on ngb-highlight "983977 1428" at bounding box center [165, 165] width 60 height 12
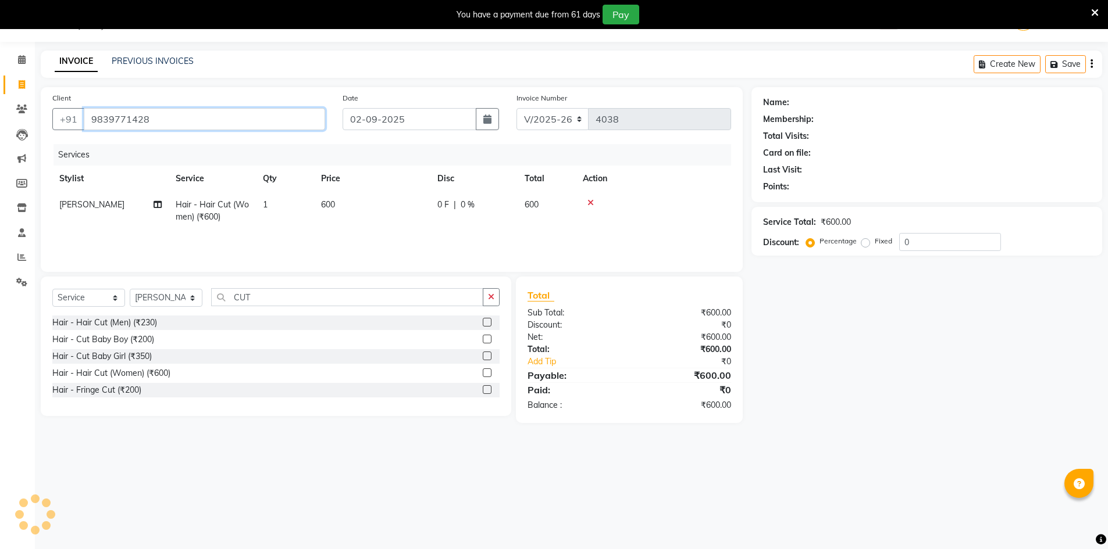
type input "9839771428"
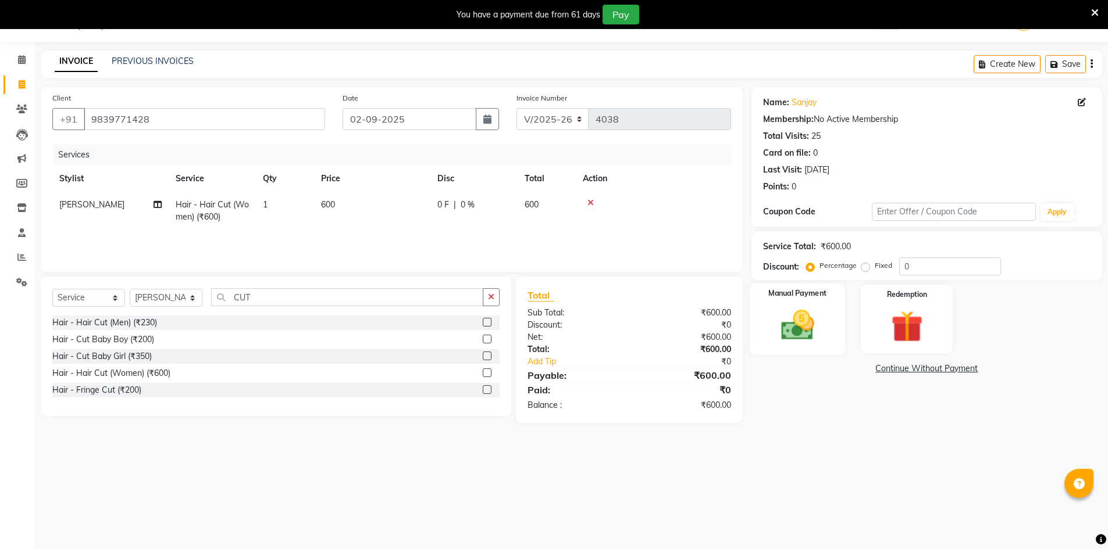
click at [829, 331] on div "Manual Payment" at bounding box center [797, 320] width 96 height 72
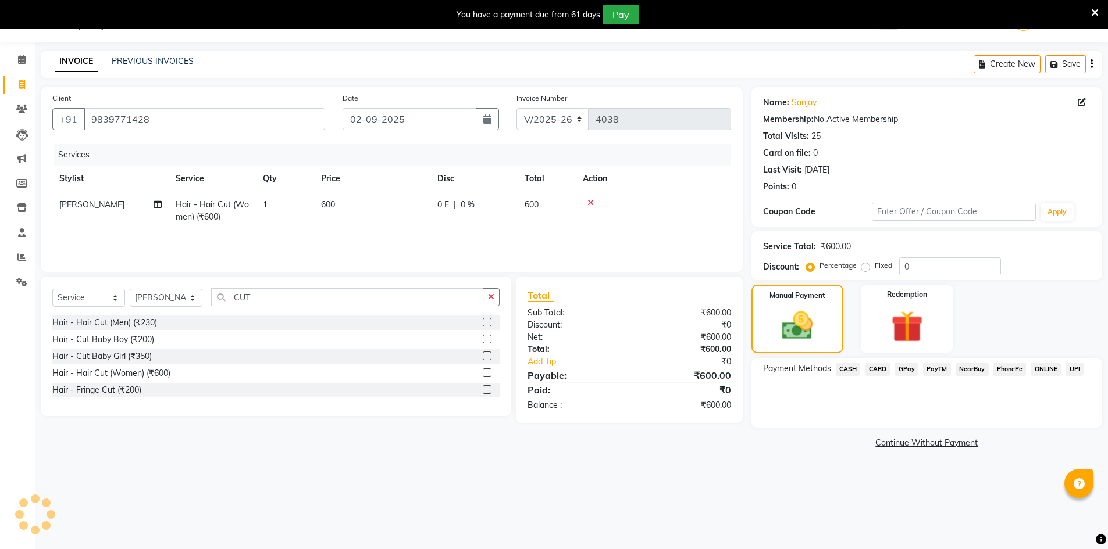
click at [913, 369] on span "GPay" at bounding box center [906, 369] width 24 height 13
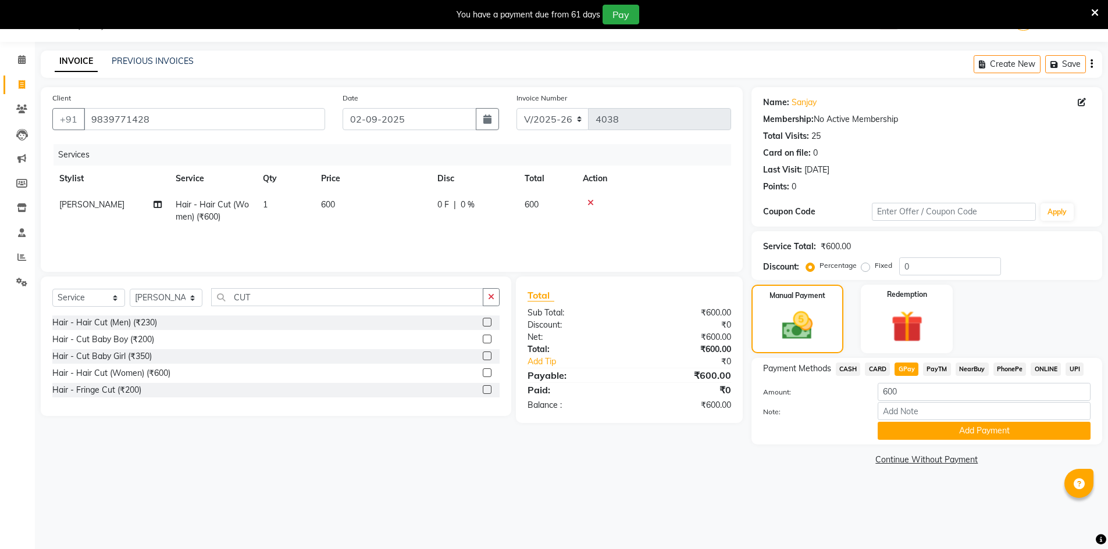
click at [876, 368] on span "CARD" at bounding box center [877, 369] width 25 height 13
click at [926, 434] on button "Add Payment" at bounding box center [983, 431] width 213 height 18
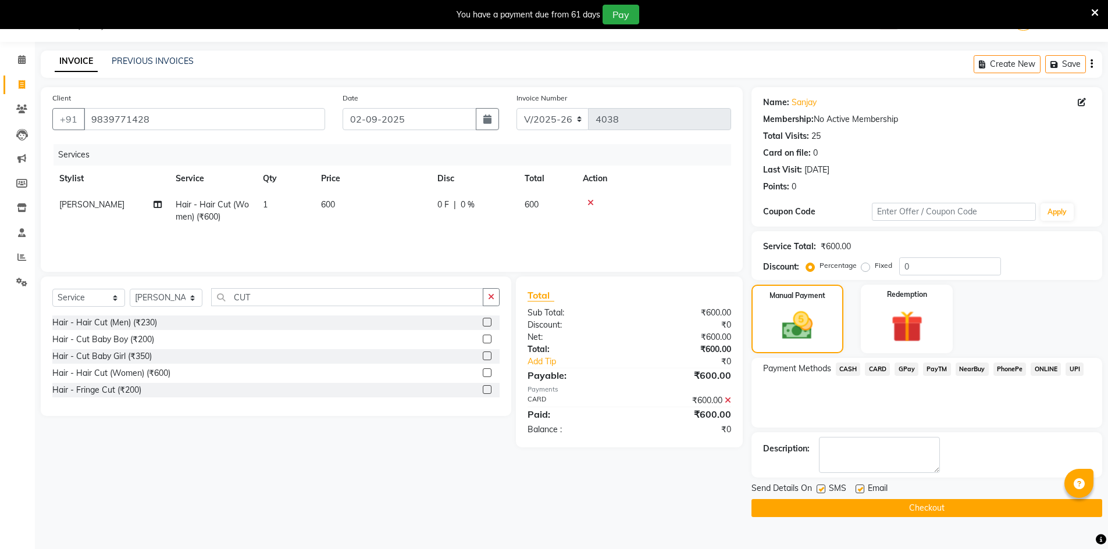
click at [952, 505] on button "Checkout" at bounding box center [926, 508] width 351 height 18
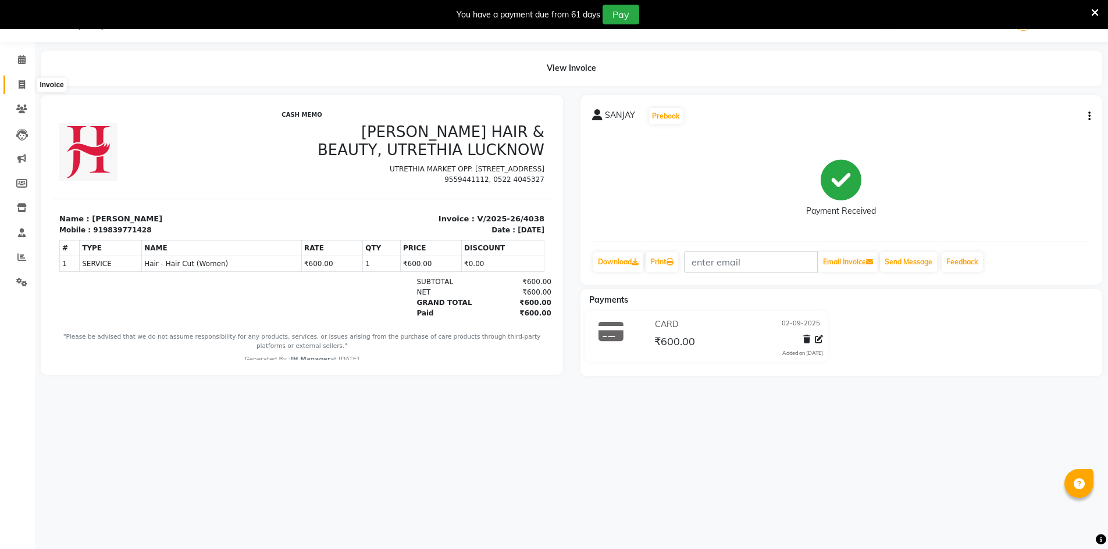
click at [19, 86] on icon at bounding box center [22, 84] width 6 height 9
select select "service"
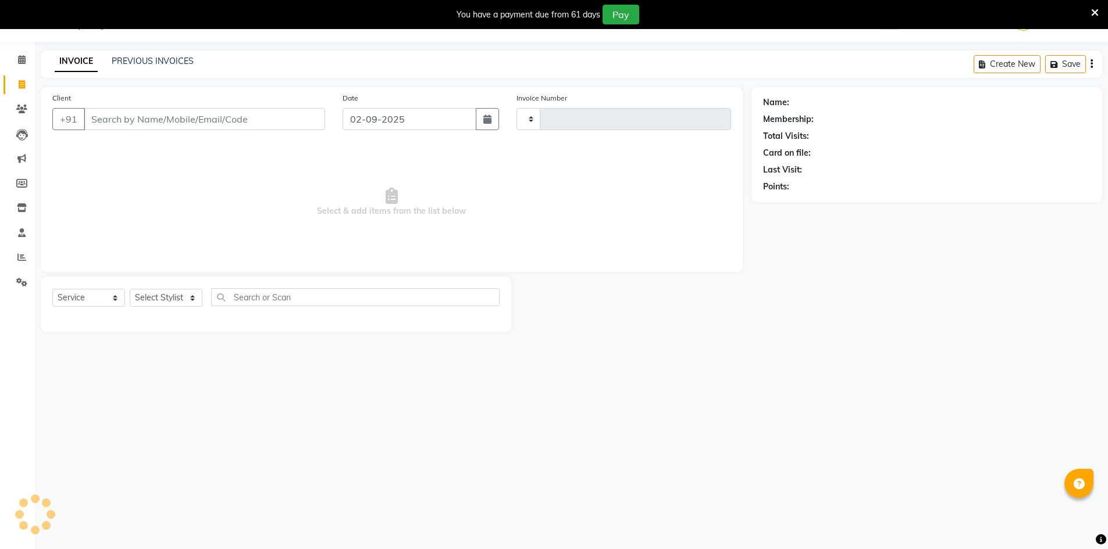
click at [222, 126] on input "Client" at bounding box center [204, 119] width 241 height 22
type input "4039"
select select "640"
type input "6307588126"
click at [159, 297] on select "Select Stylist ADNAN ADVANCE ANJALI ANNU B-WAX [PERSON_NAME] JH Manager MEMBERS…" at bounding box center [166, 298] width 73 height 18
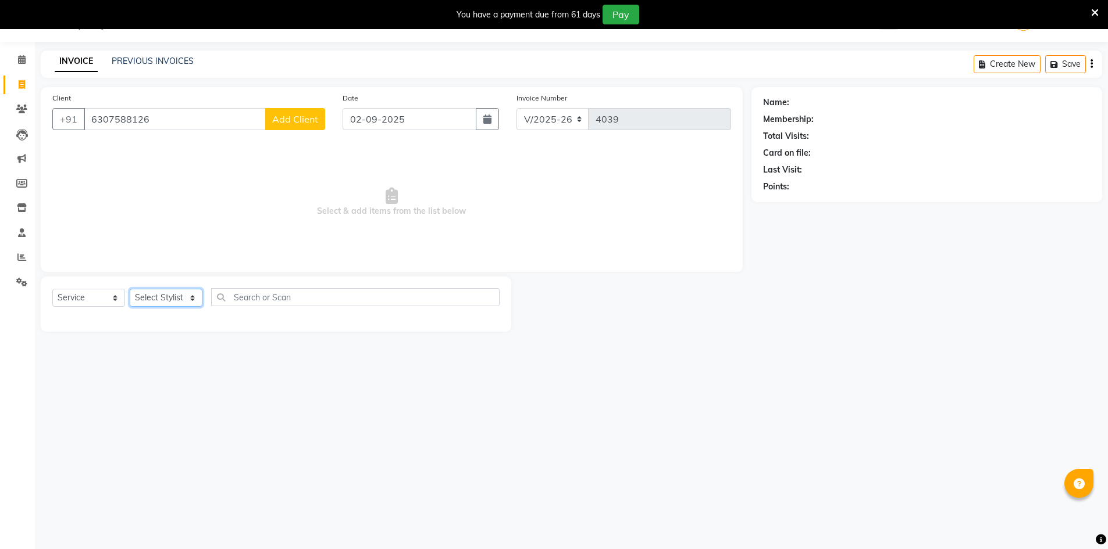
select select "9206"
click at [130, 289] on select "Select Stylist ADNAN ADVANCE ANJALI ANNU B-WAX [PERSON_NAME] JH Manager MEMBERS…" at bounding box center [166, 298] width 73 height 18
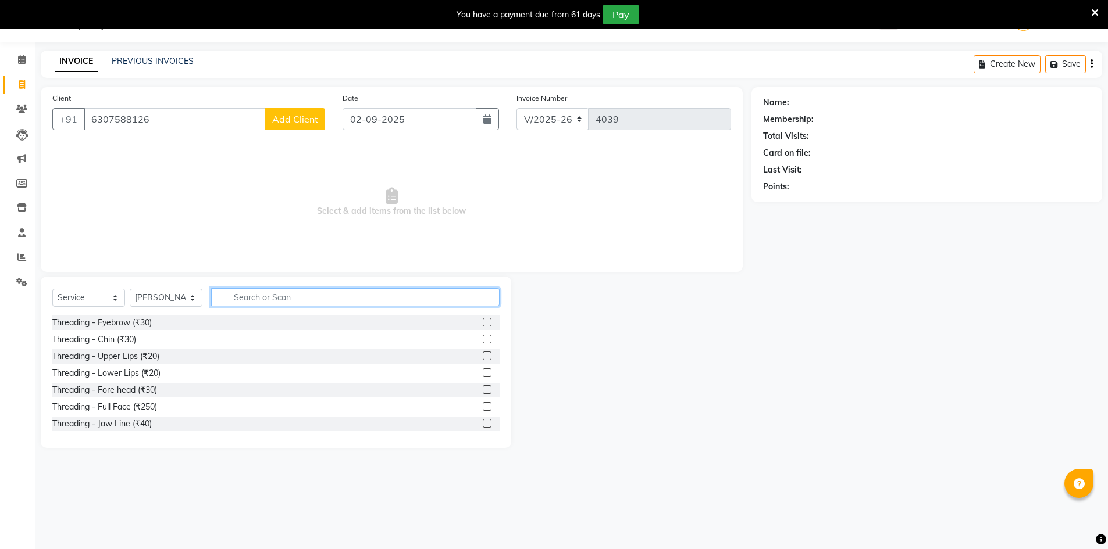
click at [297, 300] on input "text" at bounding box center [355, 297] width 288 height 18
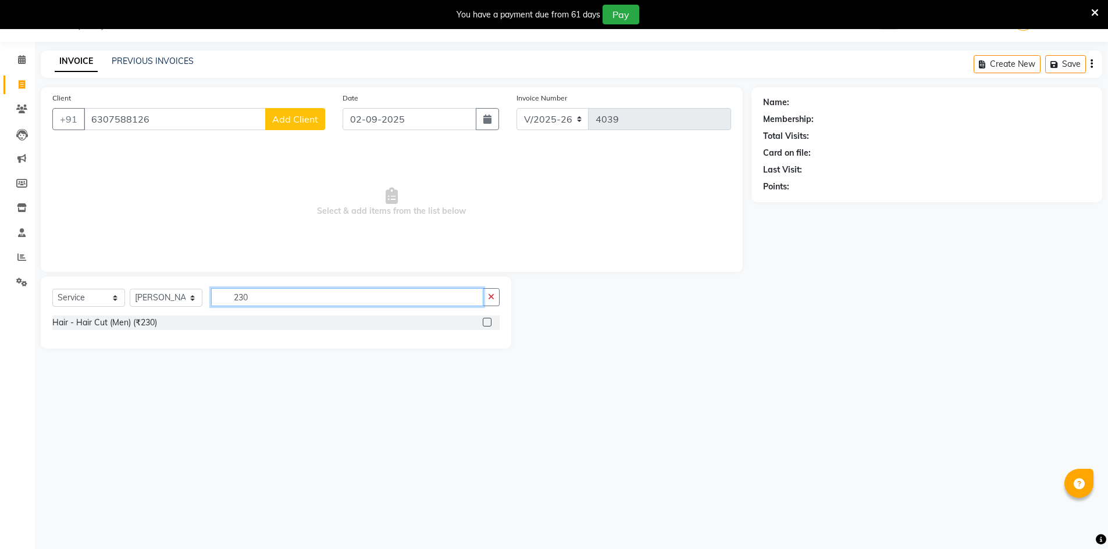
type input "230"
click at [486, 321] on label at bounding box center [487, 322] width 9 height 9
click at [486, 321] on input "checkbox" at bounding box center [487, 323] width 8 height 8
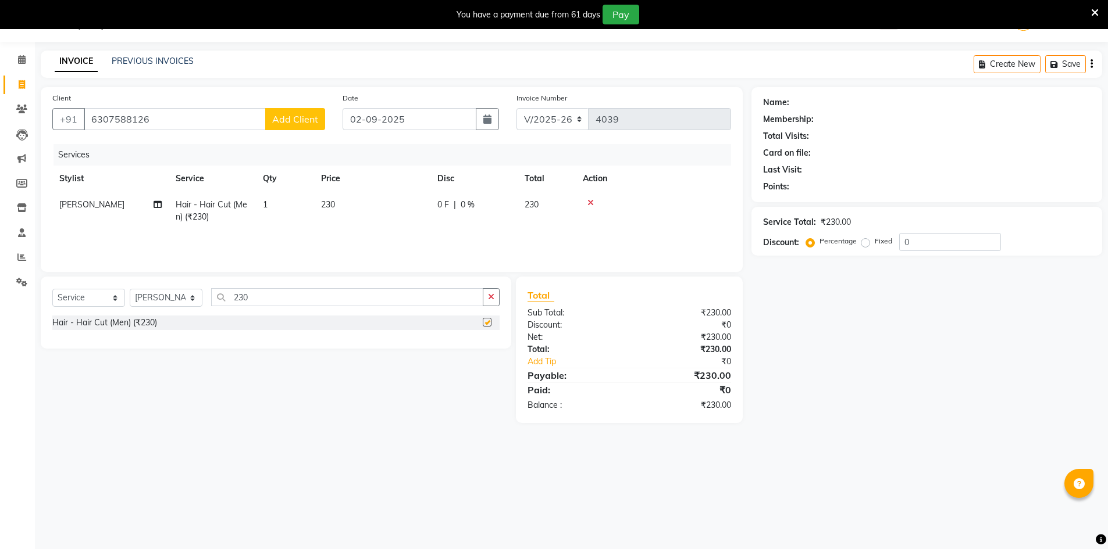
checkbox input "false"
click at [322, 124] on button "Add Client" at bounding box center [295, 119] width 60 height 22
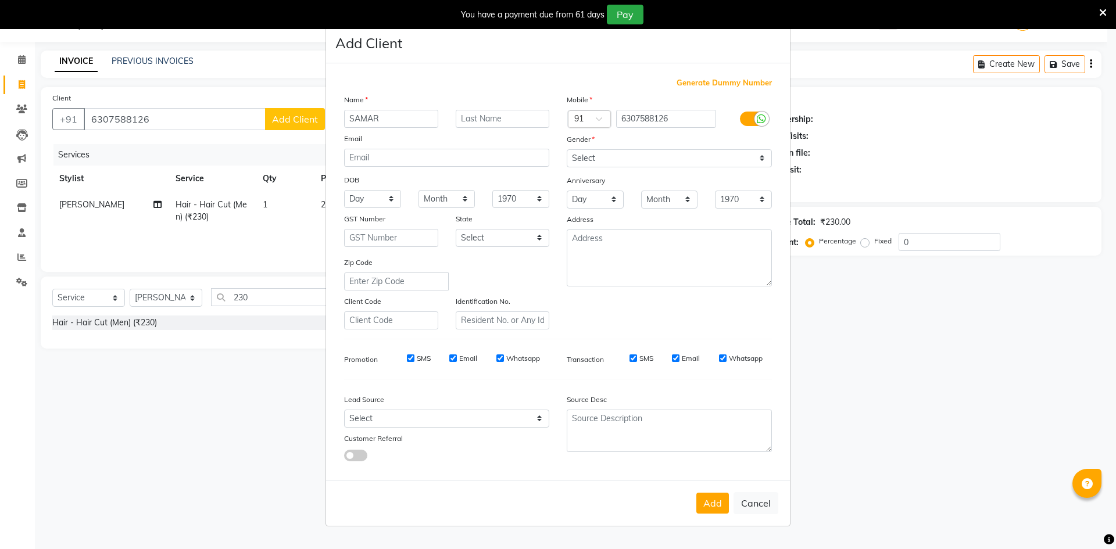
type input "SAMAR"
click at [502, 125] on input "text" at bounding box center [503, 119] width 94 height 18
type input "HAIDAR"
click at [588, 151] on select "Select [DEMOGRAPHIC_DATA] [DEMOGRAPHIC_DATA] Other Prefer Not To Say" at bounding box center [669, 158] width 205 height 18
select select "[DEMOGRAPHIC_DATA]"
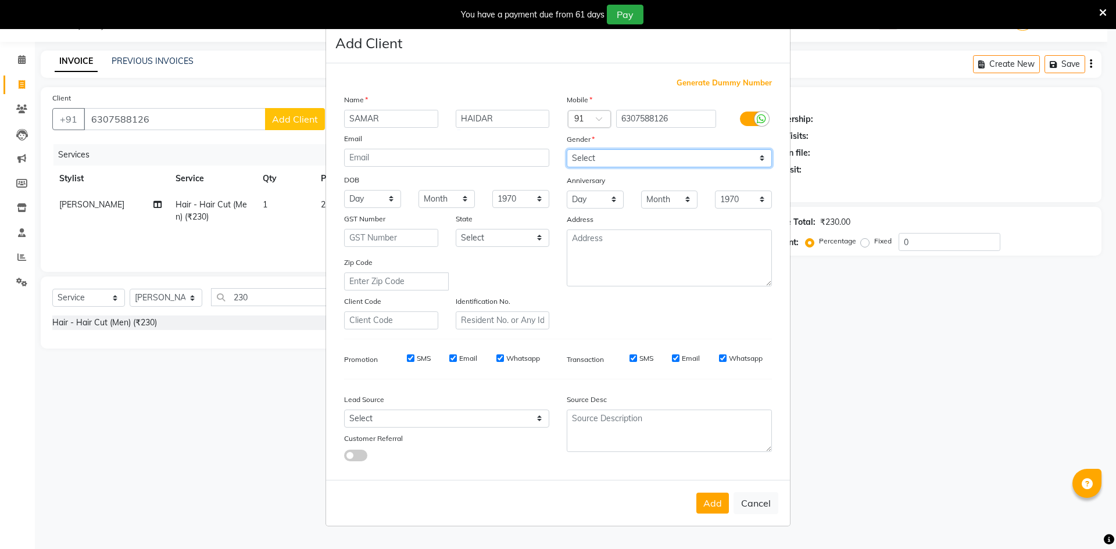
click at [567, 149] on select "Select [DEMOGRAPHIC_DATA] [DEMOGRAPHIC_DATA] Other Prefer Not To Say" at bounding box center [669, 158] width 205 height 18
click at [722, 508] on button "Add" at bounding box center [713, 503] width 33 height 21
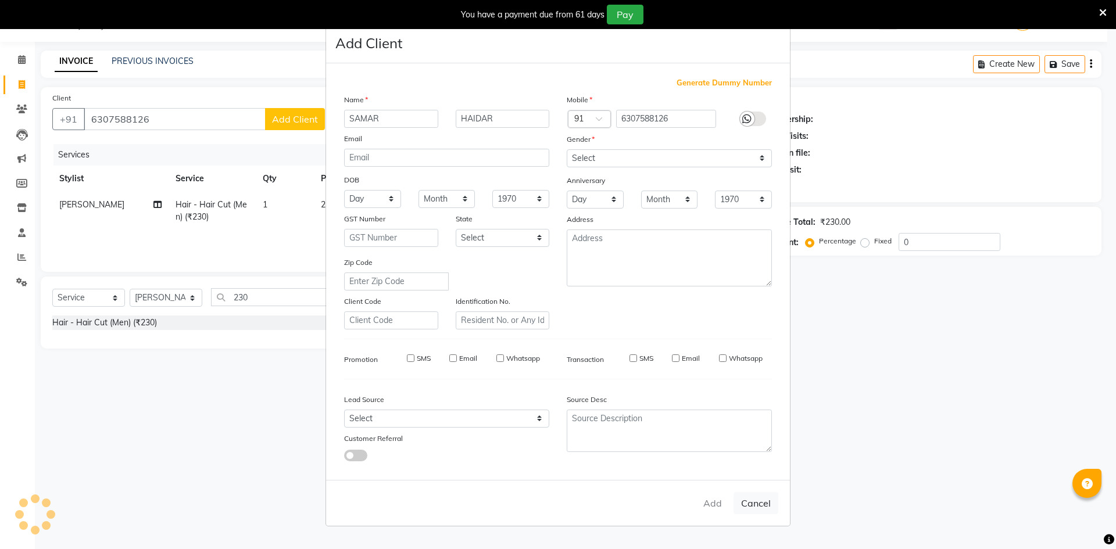
select select
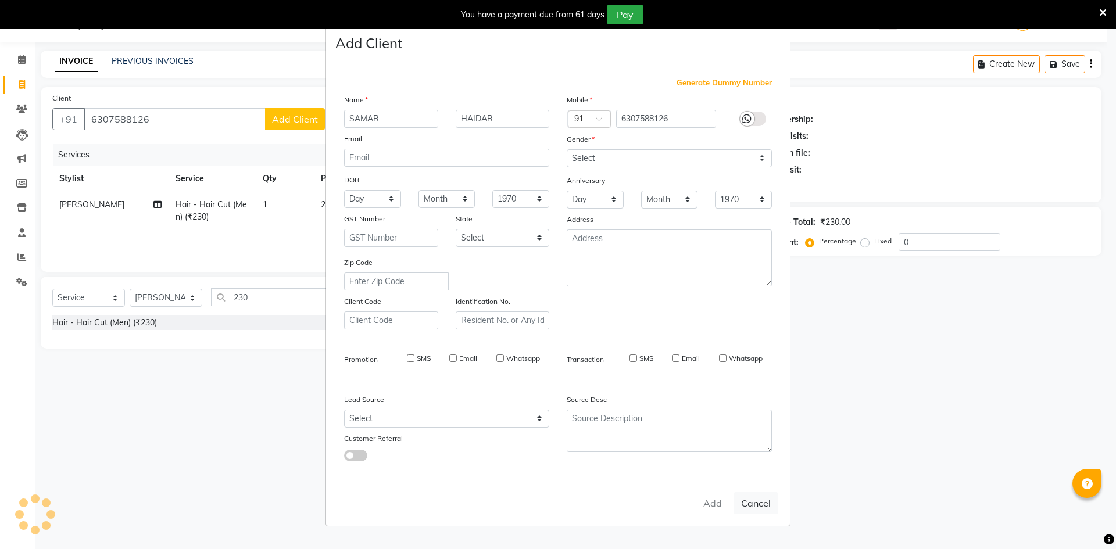
select select
checkbox input "false"
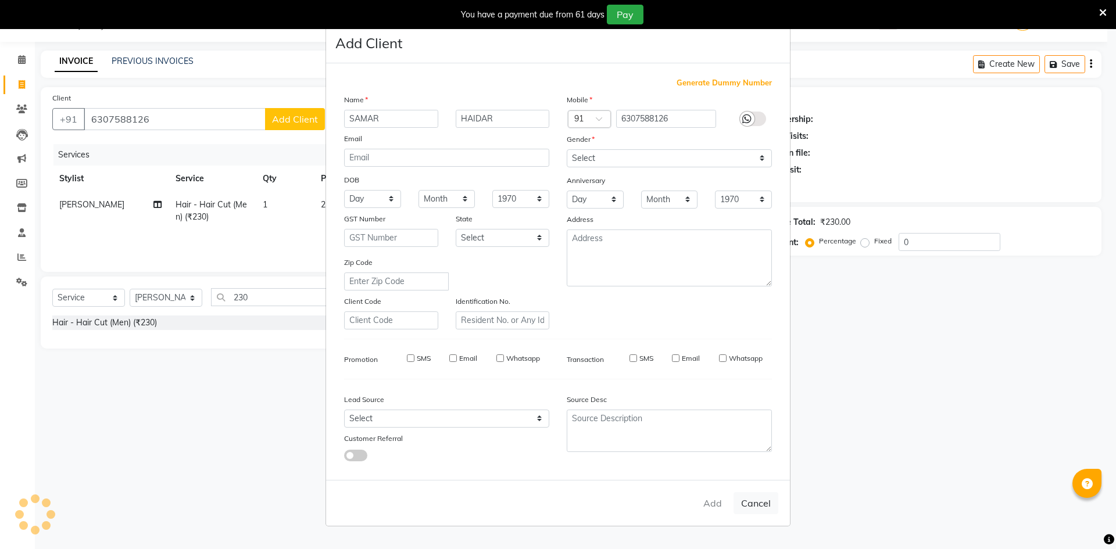
checkbox input "false"
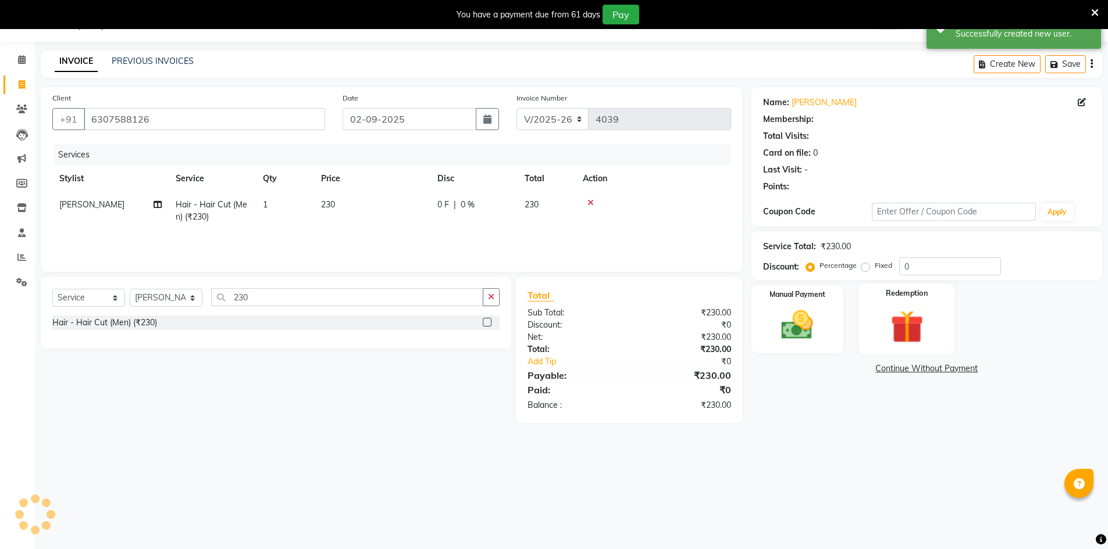
select select "1: Object"
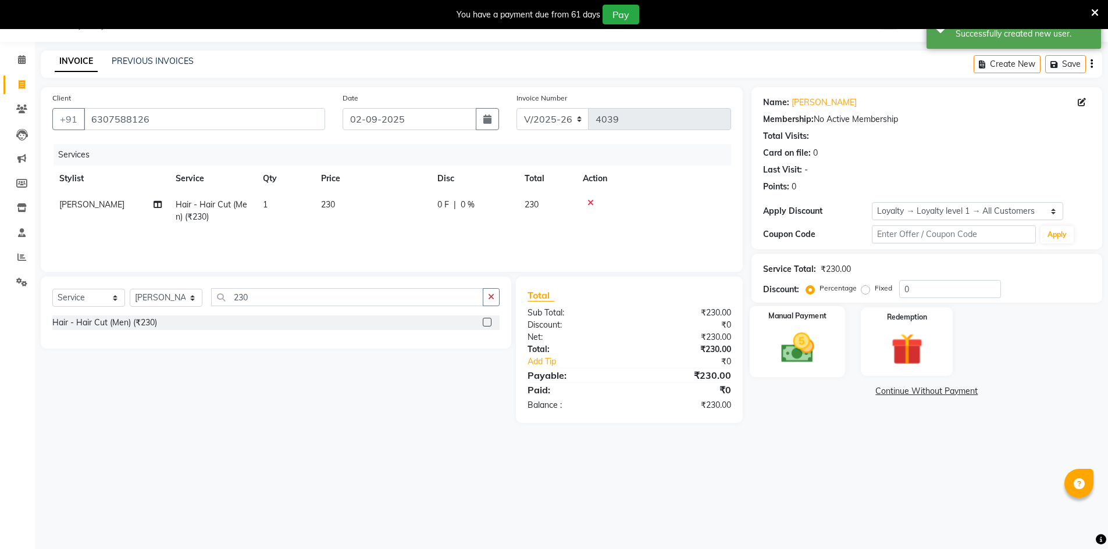
click at [819, 341] on img at bounding box center [796, 348] width 53 height 38
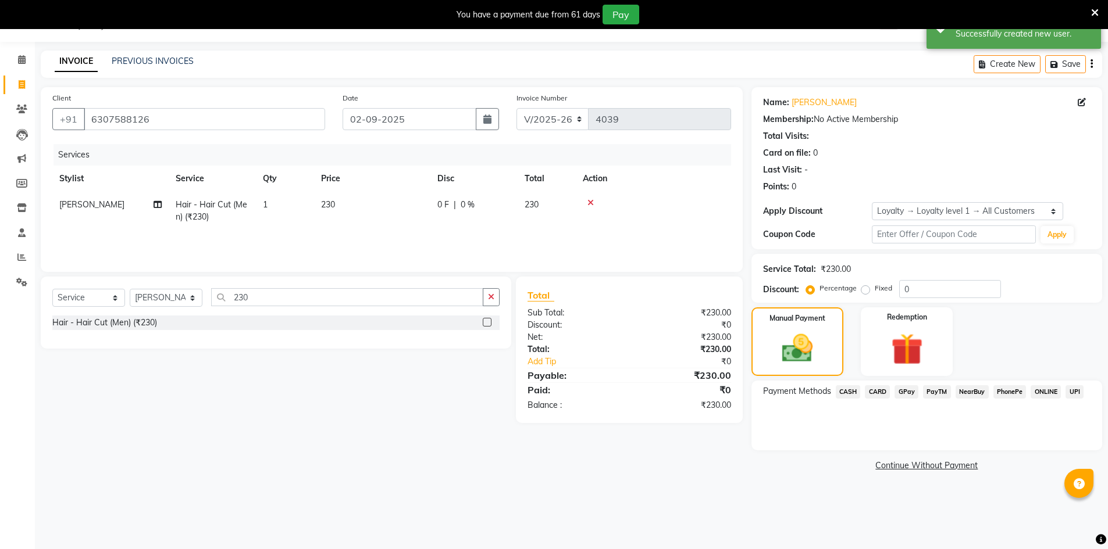
click at [908, 391] on span "GPay" at bounding box center [906, 391] width 24 height 13
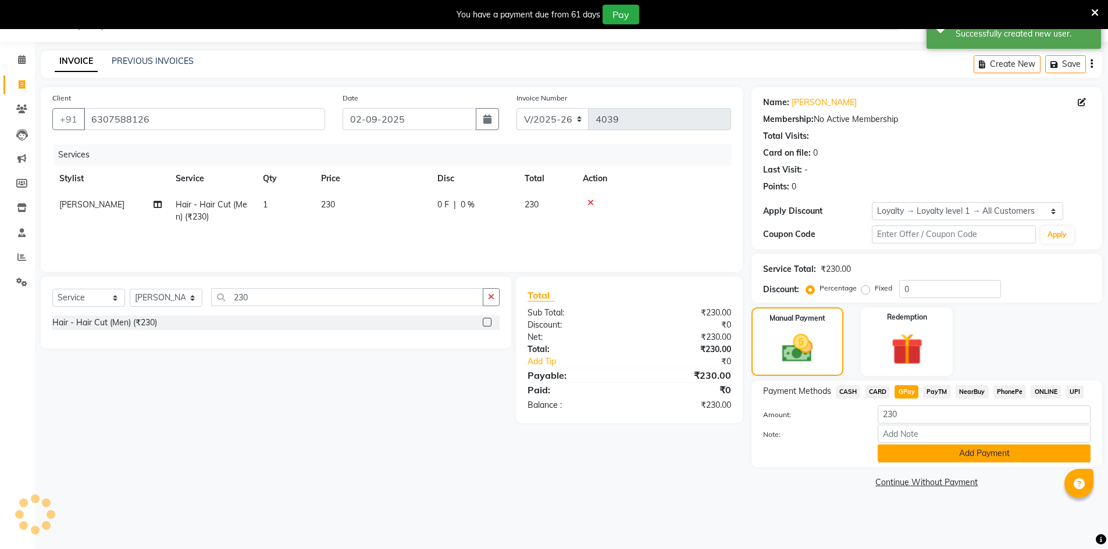
click at [954, 454] on button "Add Payment" at bounding box center [983, 454] width 213 height 18
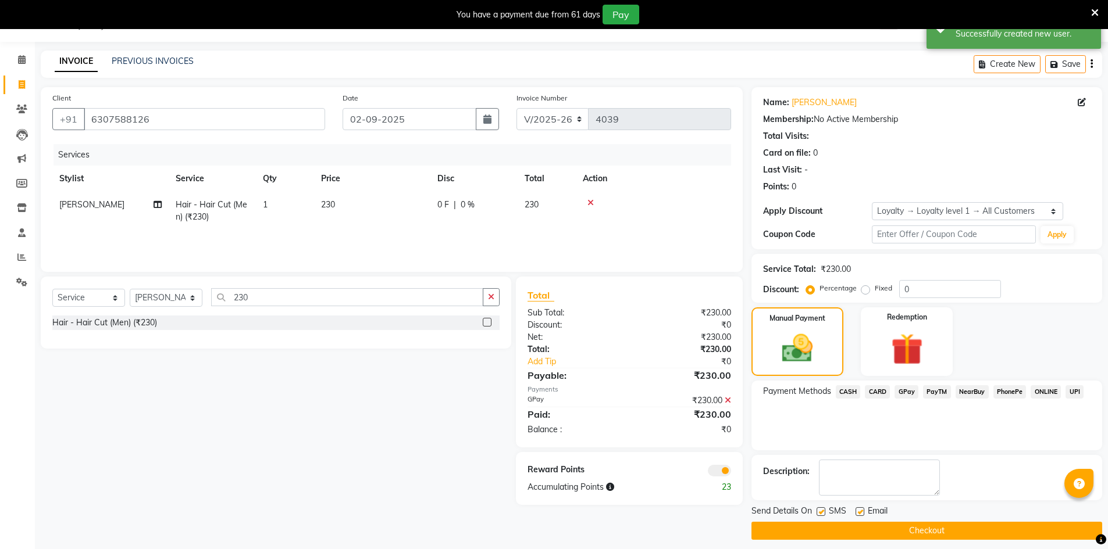
click at [945, 526] on button "Checkout" at bounding box center [926, 531] width 351 height 18
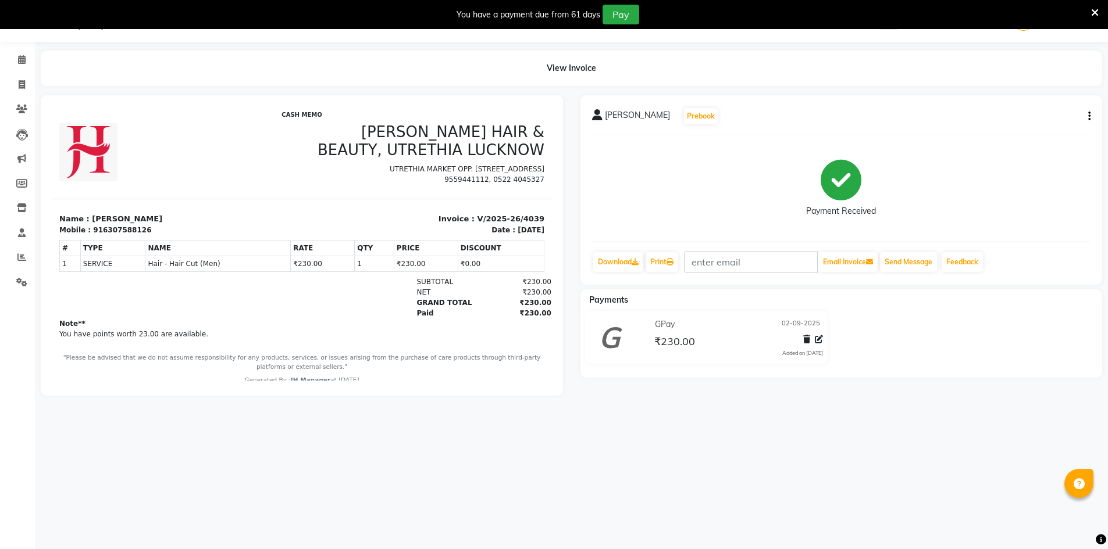
click at [19, 74] on li "Invoice" at bounding box center [17, 85] width 35 height 25
click at [14, 78] on span at bounding box center [22, 84] width 20 height 13
select select "service"
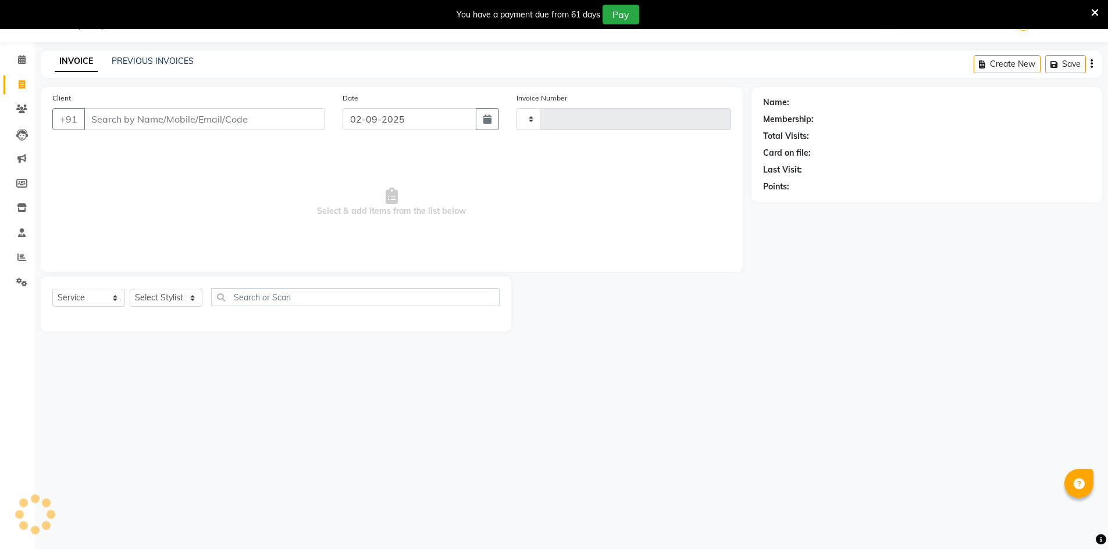
type input "4040"
select select "640"
click at [165, 290] on select "Select Stylist ADNAN ADVANCE ANJALI ANNU B-WAX [PERSON_NAME] JH Manager MEMBERS…" at bounding box center [166, 298] width 73 height 18
select select "13395"
click at [130, 289] on select "Select Stylist ADNAN ADVANCE ANJALI ANNU B-WAX [PERSON_NAME] JH Manager MEMBERS…" at bounding box center [166, 298] width 73 height 18
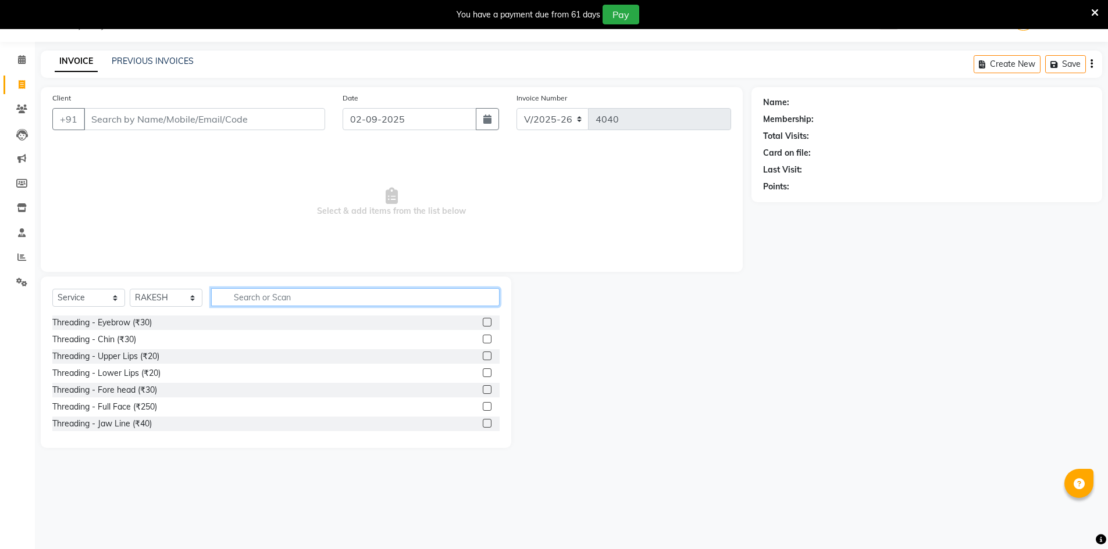
click at [278, 299] on input "text" at bounding box center [355, 297] width 288 height 18
type input "SPA"
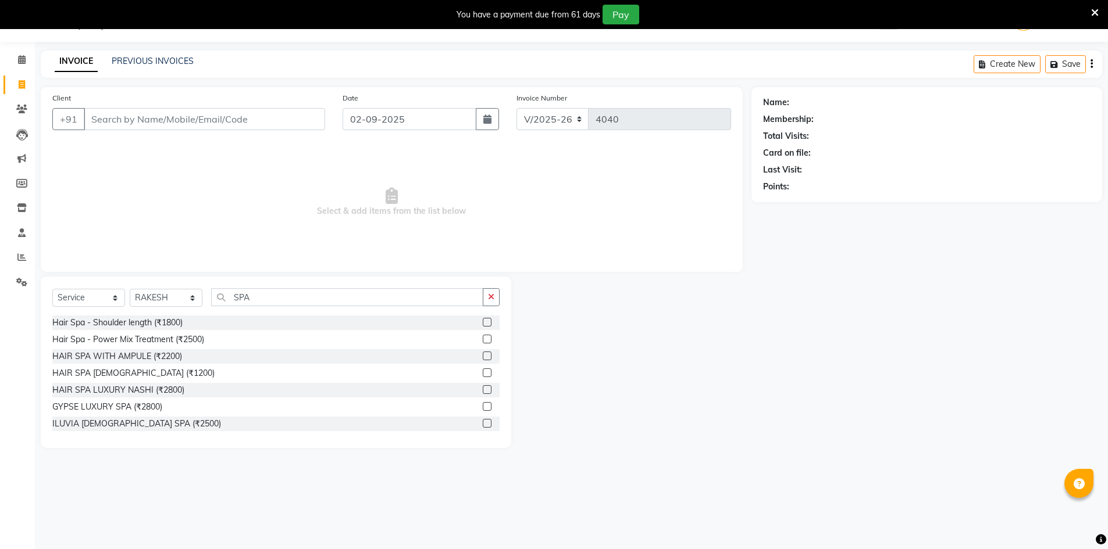
click at [483, 318] on label at bounding box center [487, 322] width 9 height 9
click at [483, 319] on input "checkbox" at bounding box center [487, 323] width 8 height 8
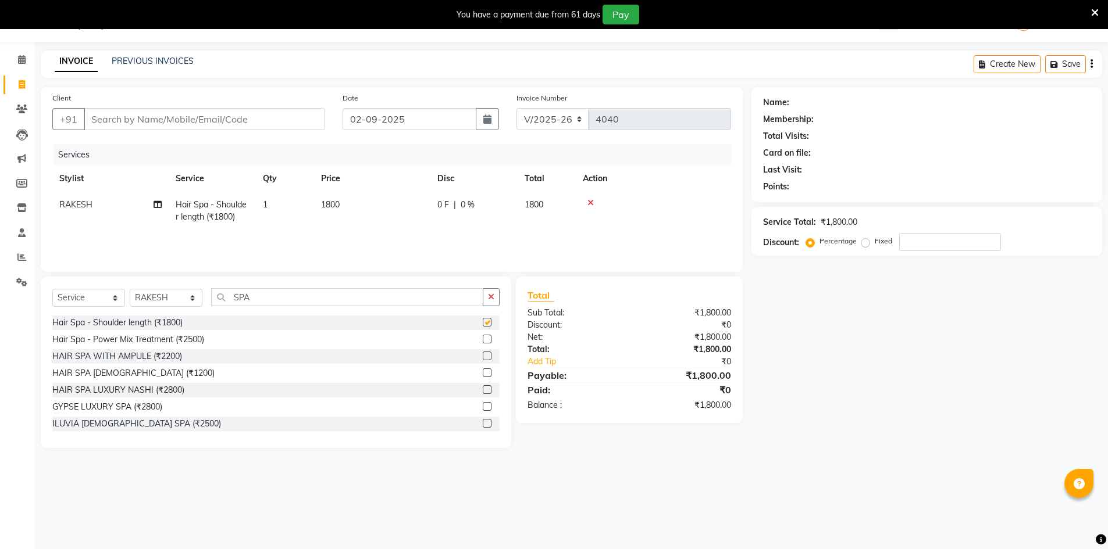
checkbox input "false"
click at [497, 304] on button "button" at bounding box center [491, 297] width 17 height 18
click at [169, 300] on select "Select Stylist ADNAN ADVANCE ANJALI ANNU B-WAX [PERSON_NAME] JH Manager MEMBERS…" at bounding box center [166, 298] width 73 height 18
select select "32626"
click at [130, 289] on select "Select Stylist ADNAN ADVANCE ANJALI ANNU B-WAX [PERSON_NAME] JH Manager MEMBERS…" at bounding box center [166, 298] width 73 height 18
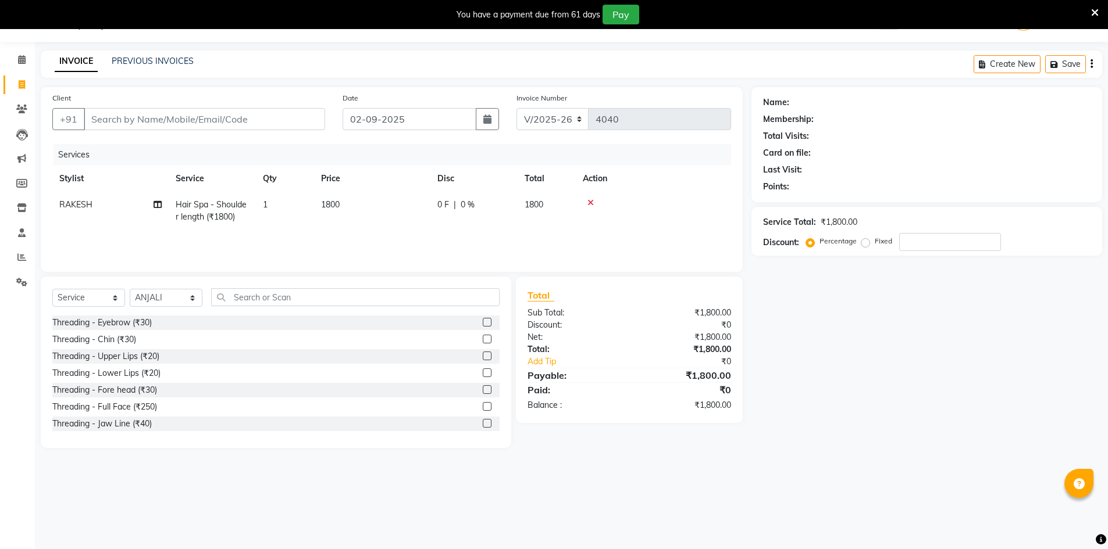
click at [483, 320] on label at bounding box center [487, 322] width 9 height 9
click at [483, 320] on input "checkbox" at bounding box center [487, 323] width 8 height 8
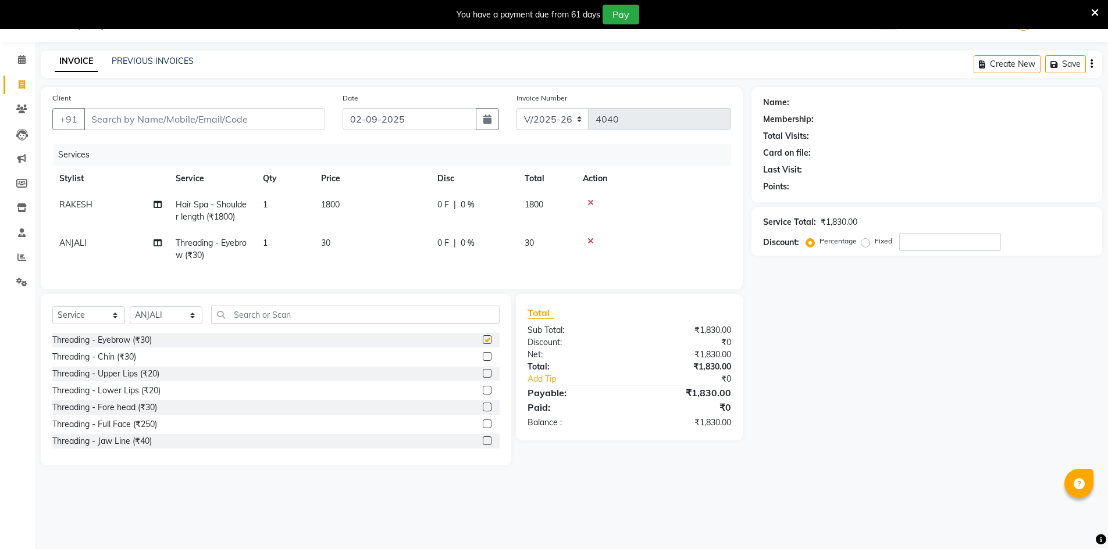
checkbox input "false"
click at [308, 119] on input "Client" at bounding box center [204, 119] width 241 height 22
click at [290, 120] on input "Client" at bounding box center [204, 119] width 241 height 22
type input "9"
click at [309, 123] on span "Add Client" at bounding box center [295, 119] width 46 height 12
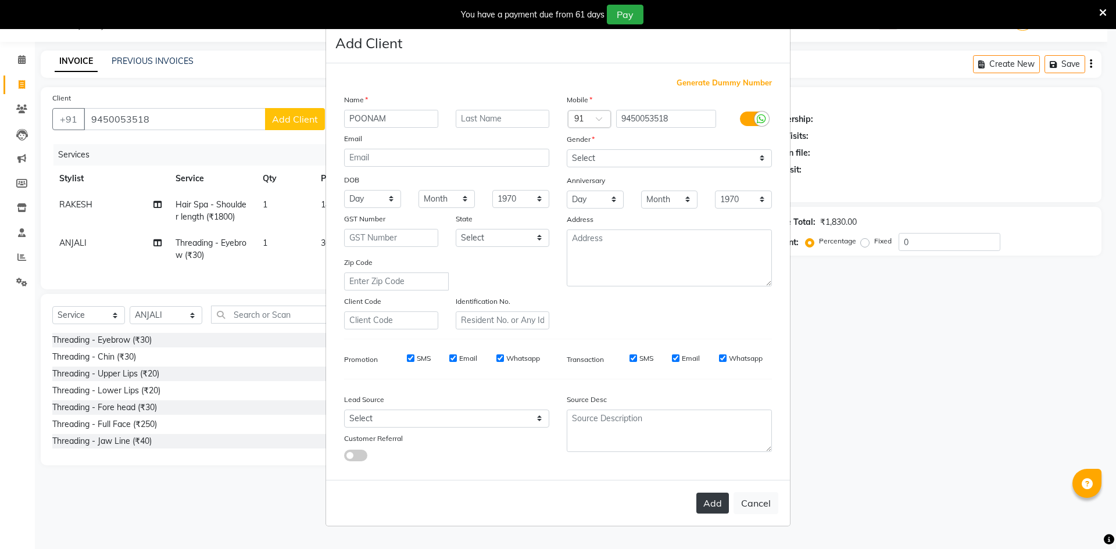
click at [707, 504] on button "Add" at bounding box center [713, 503] width 33 height 21
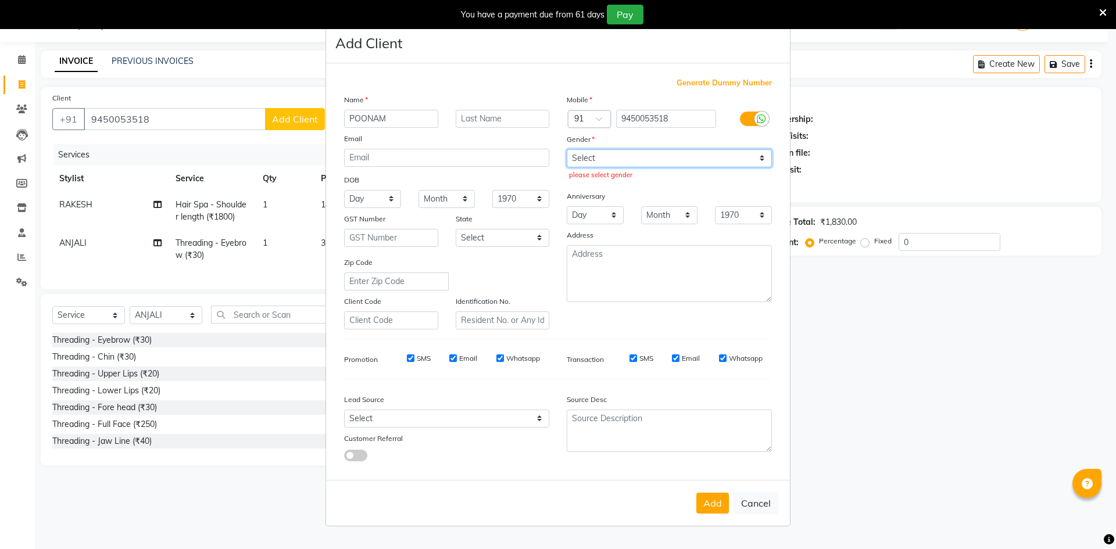
click at [581, 158] on select "Select [DEMOGRAPHIC_DATA] [DEMOGRAPHIC_DATA] Other Prefer Not To Say" at bounding box center [669, 158] width 205 height 18
click at [567, 149] on select "Select [DEMOGRAPHIC_DATA] [DEMOGRAPHIC_DATA] Other Prefer Not To Say" at bounding box center [669, 158] width 205 height 18
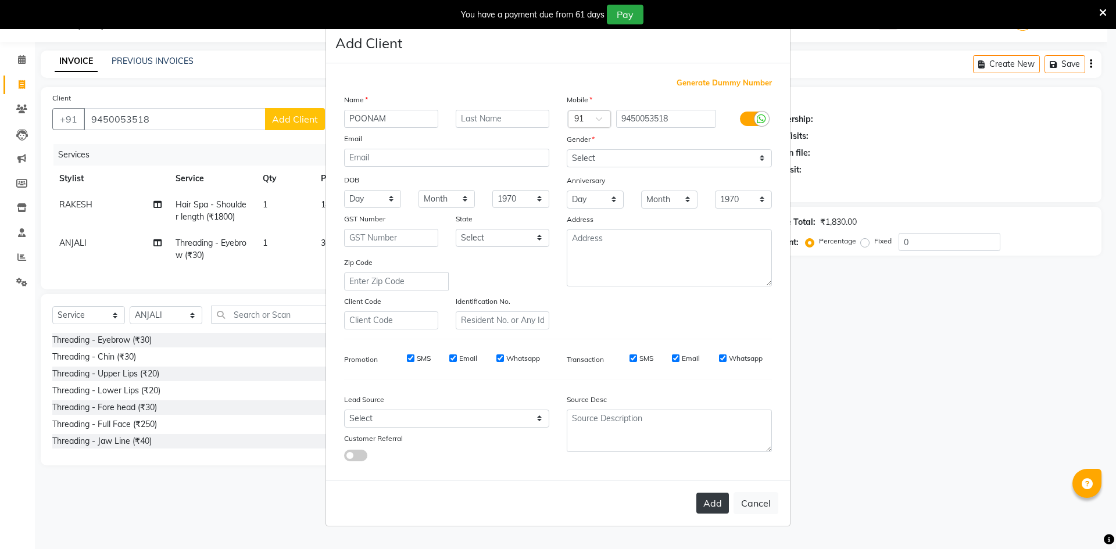
click at [722, 512] on button "Add" at bounding box center [713, 503] width 33 height 21
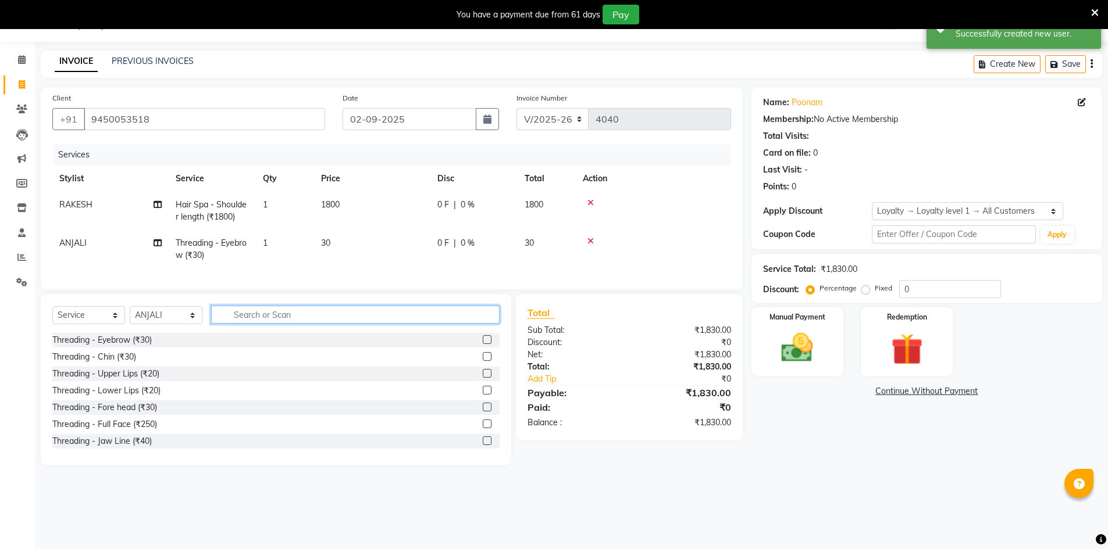
click at [470, 320] on input "text" at bounding box center [355, 315] width 288 height 18
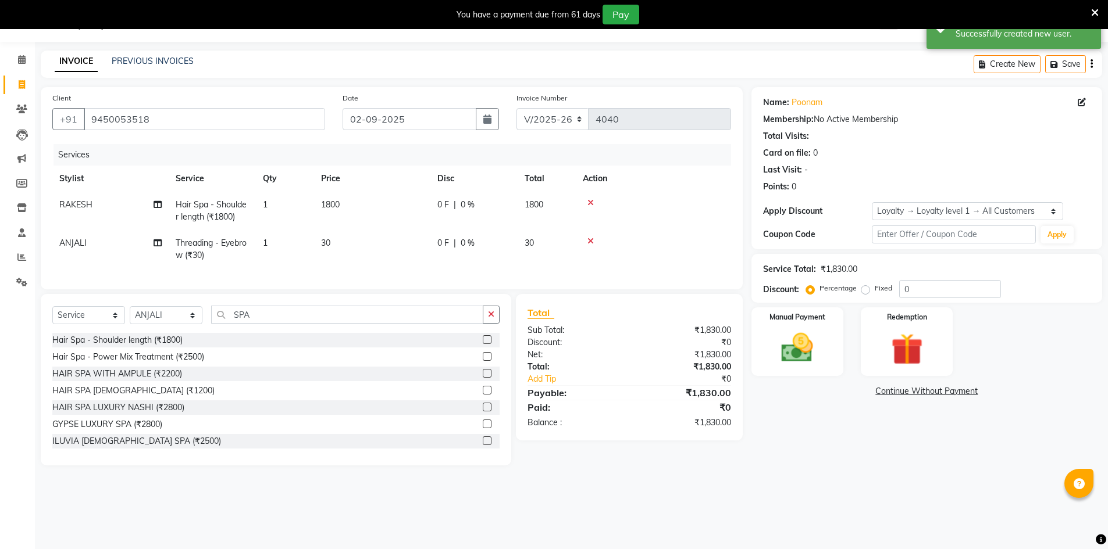
click at [483, 361] on label at bounding box center [487, 356] width 9 height 9
click at [483, 361] on input "checkbox" at bounding box center [487, 358] width 8 height 8
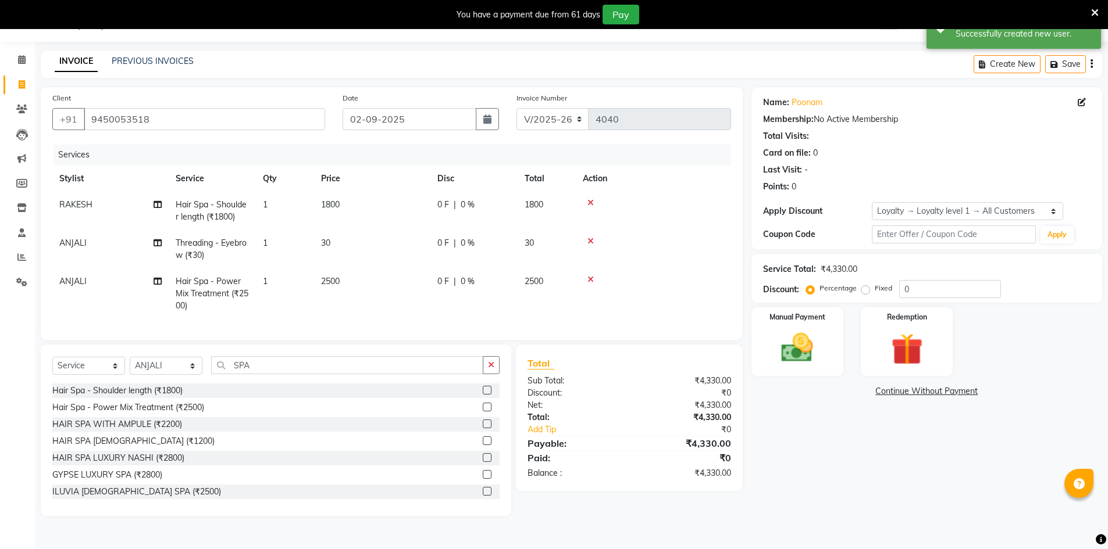
click at [591, 202] on icon at bounding box center [590, 203] width 6 height 8
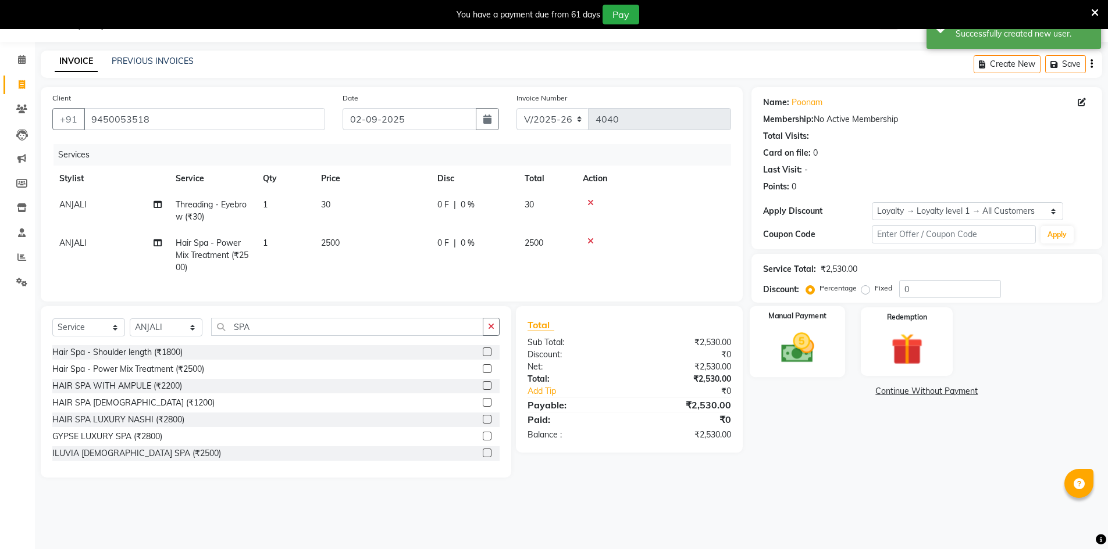
click at [809, 349] on img at bounding box center [796, 348] width 53 height 38
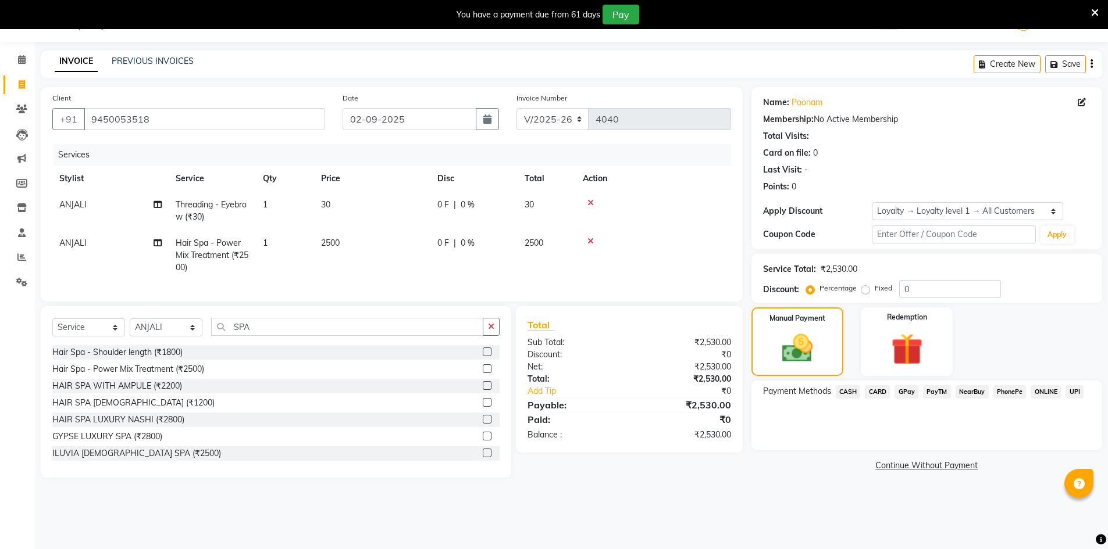
click at [483, 390] on label at bounding box center [487, 385] width 9 height 9
click at [483, 390] on input "checkbox" at bounding box center [487, 387] width 8 height 8
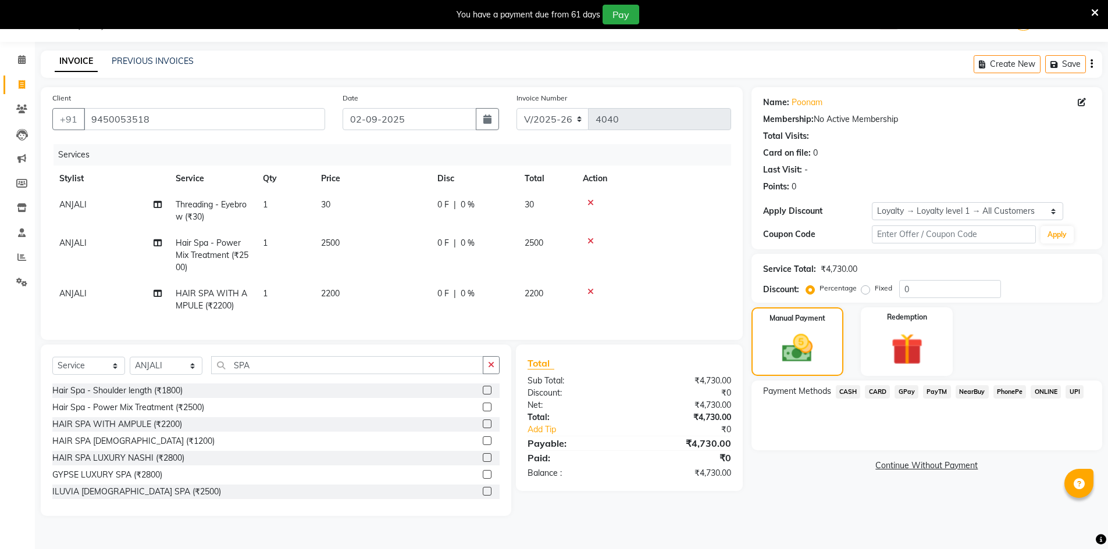
click at [590, 238] on icon at bounding box center [590, 241] width 6 height 8
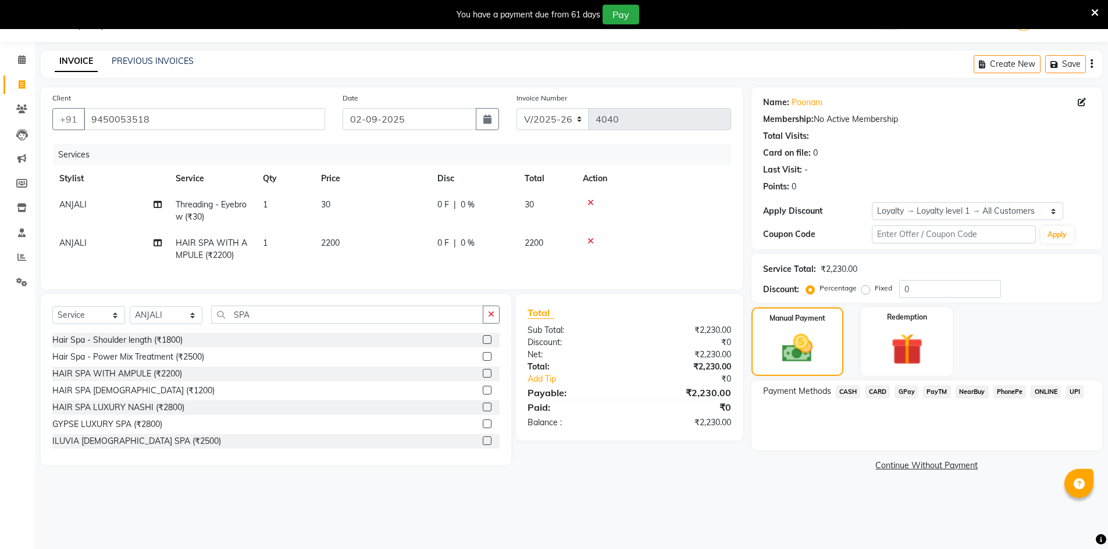
click at [909, 391] on span "GPay" at bounding box center [906, 391] width 24 height 13
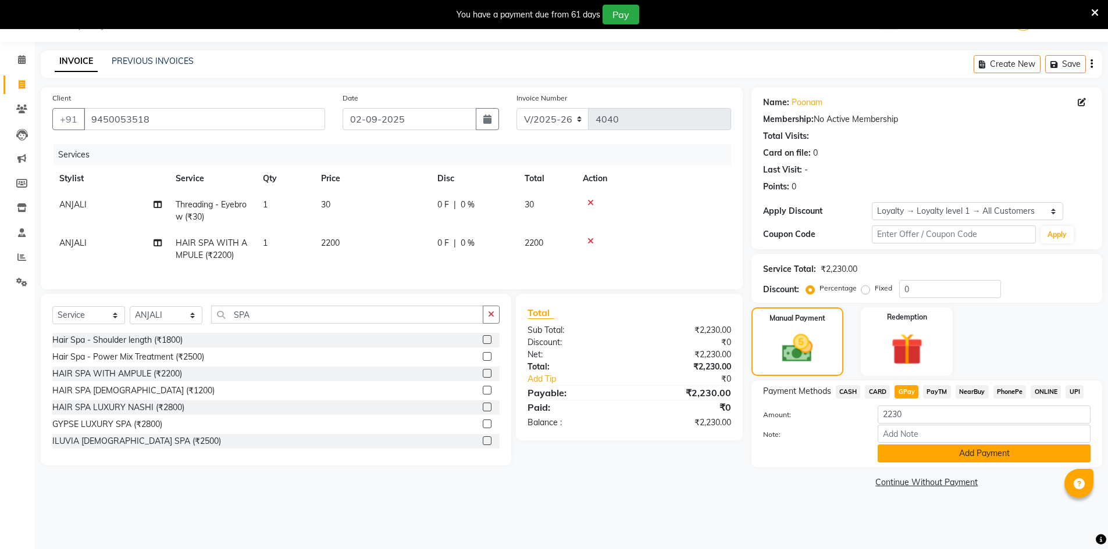
click at [990, 452] on button "Add Payment" at bounding box center [983, 454] width 213 height 18
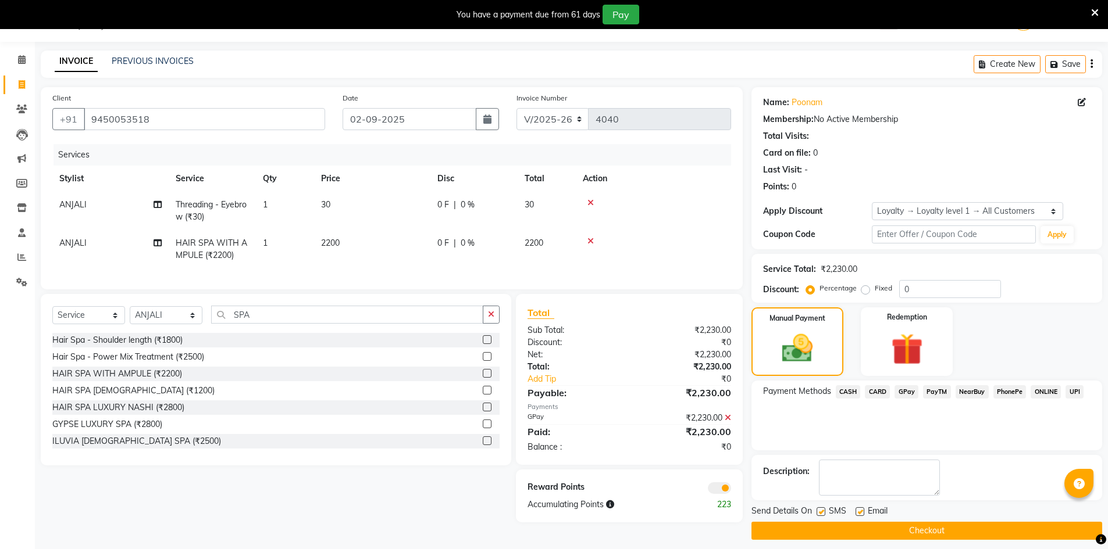
click at [861, 523] on button "Checkout" at bounding box center [926, 531] width 351 height 18
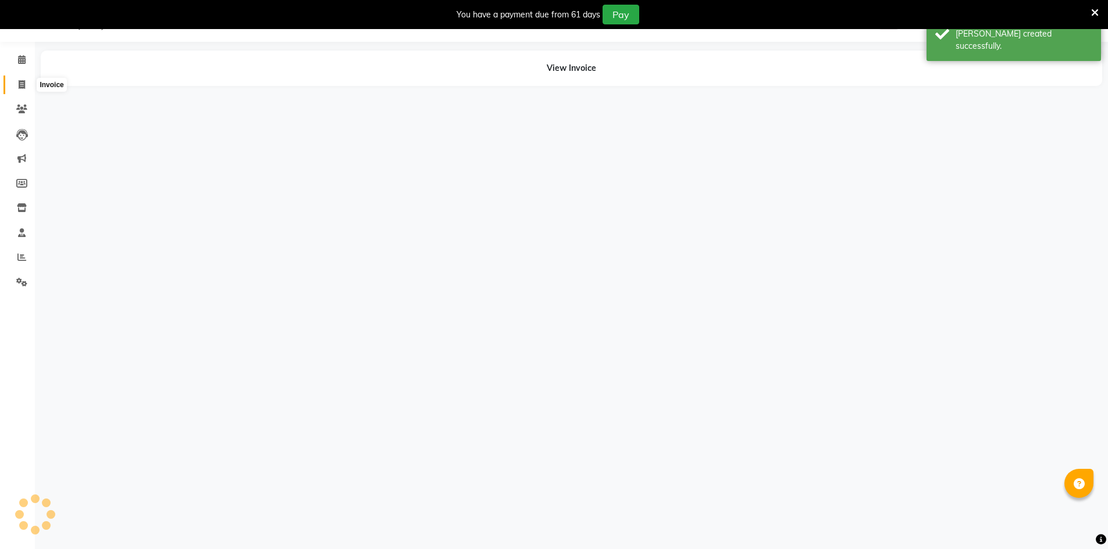
click at [21, 78] on span at bounding box center [22, 84] width 20 height 13
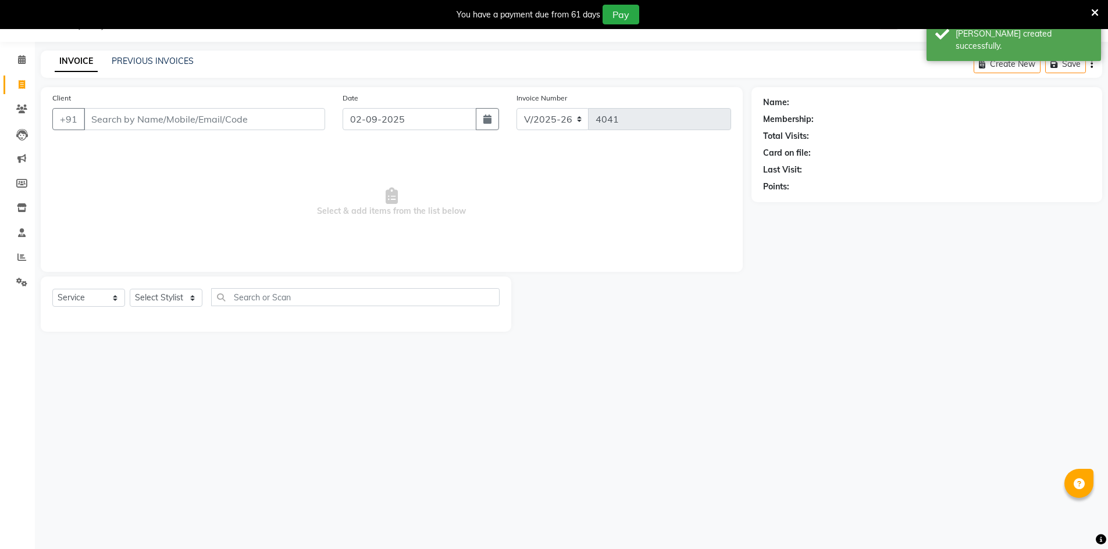
click at [142, 50] on div "08047224946 Select Location × [PERSON_NAME] (Nr Ent) Hair Beauty Nails & Makeup…" at bounding box center [554, 274] width 1108 height 549
click at [141, 54] on div "INVOICE PREVIOUS INVOICES Create New Save" at bounding box center [571, 64] width 1061 height 27
click at [145, 64] on link "PREVIOUS INVOICES" at bounding box center [153, 61] width 82 height 10
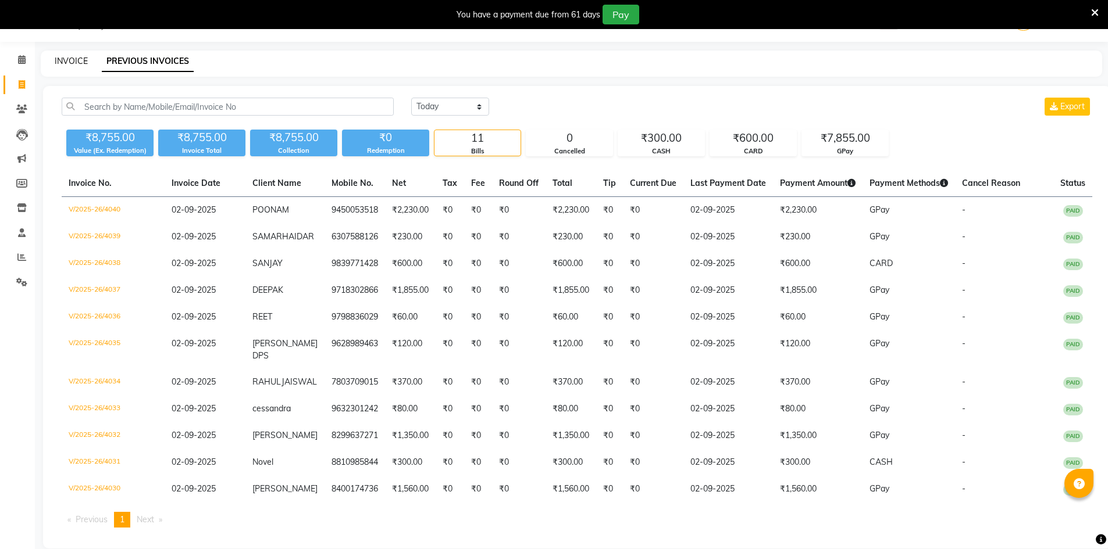
click at [80, 57] on link "INVOICE" at bounding box center [71, 61] width 33 height 10
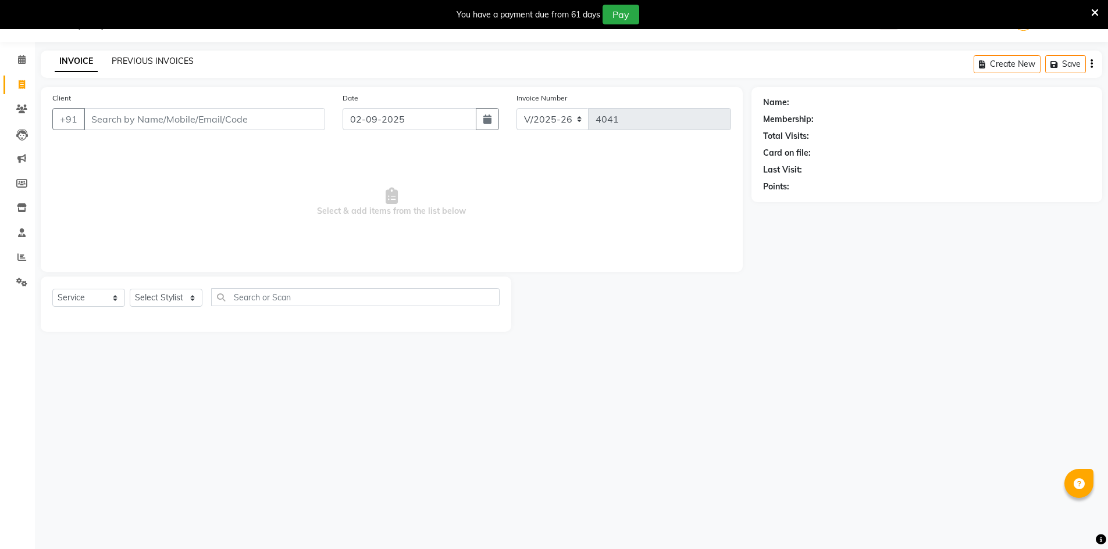
click at [176, 65] on link "PREVIOUS INVOICES" at bounding box center [153, 61] width 82 height 10
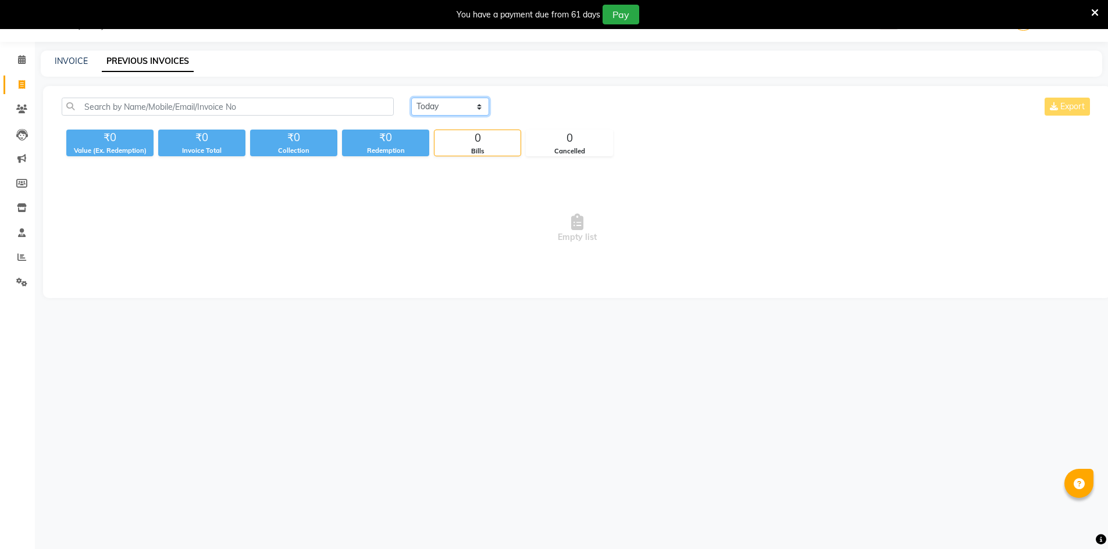
click at [435, 111] on select "[DATE] [DATE] Custom Range" at bounding box center [450, 107] width 78 height 18
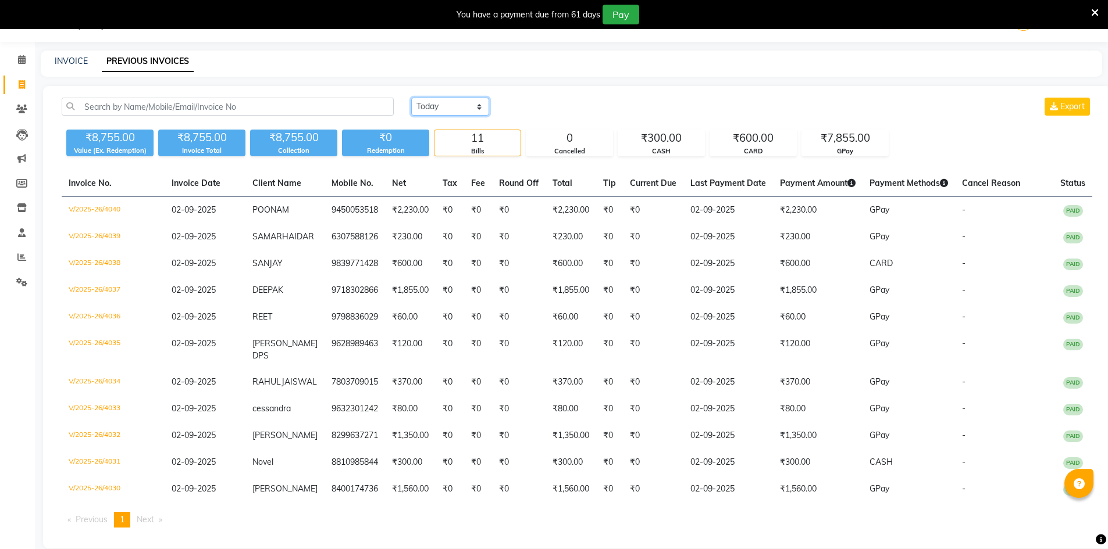
click at [411, 98] on select "[DATE] [DATE] Custom Range" at bounding box center [450, 107] width 78 height 18
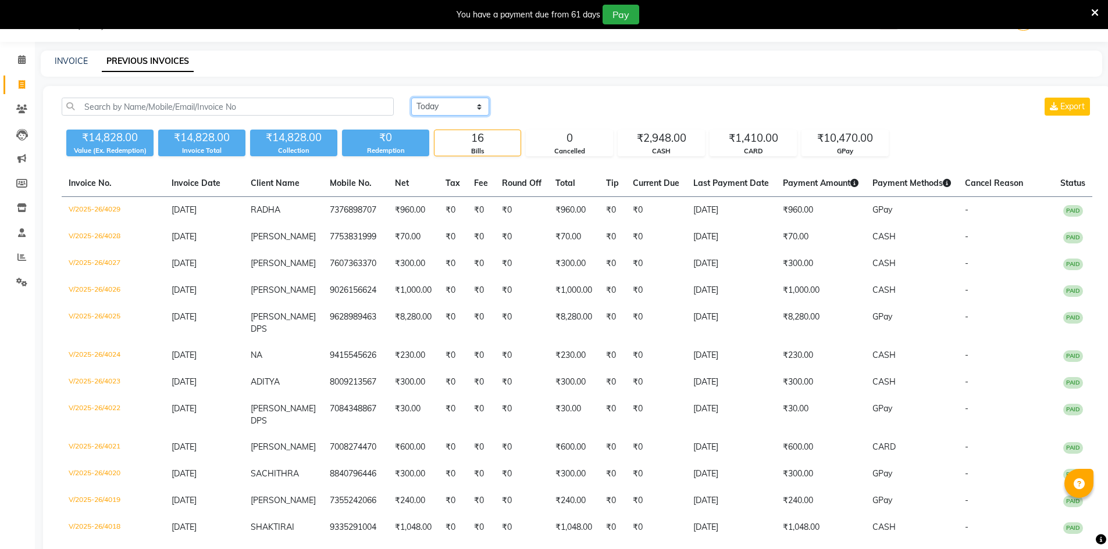
click at [466, 105] on select "[DATE] [DATE] Custom Range" at bounding box center [450, 107] width 78 height 18
click at [411, 98] on select "[DATE] [DATE] Custom Range" at bounding box center [450, 107] width 78 height 18
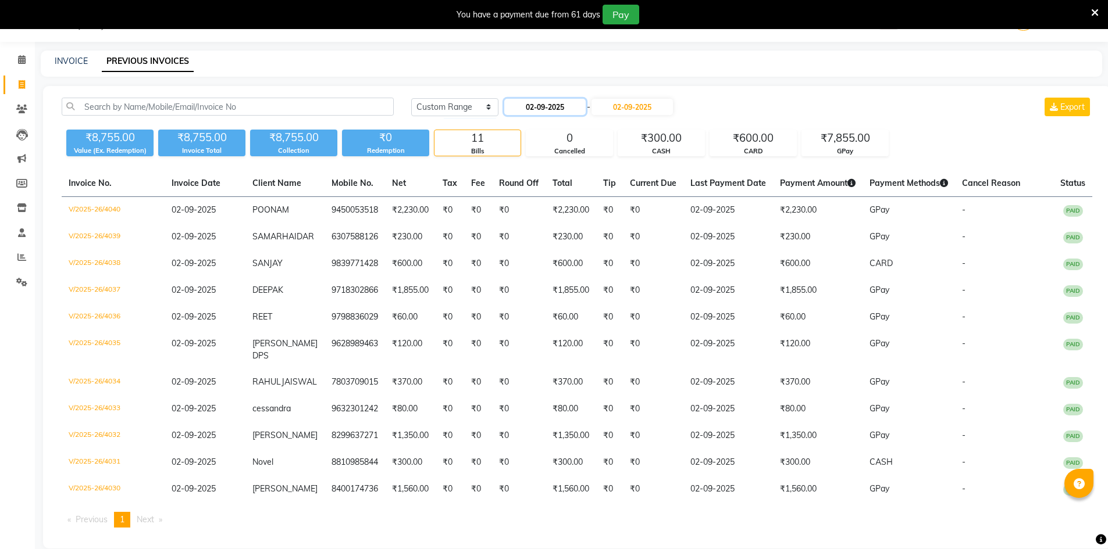
click at [540, 110] on input "02-09-2025" at bounding box center [544, 107] width 81 height 16
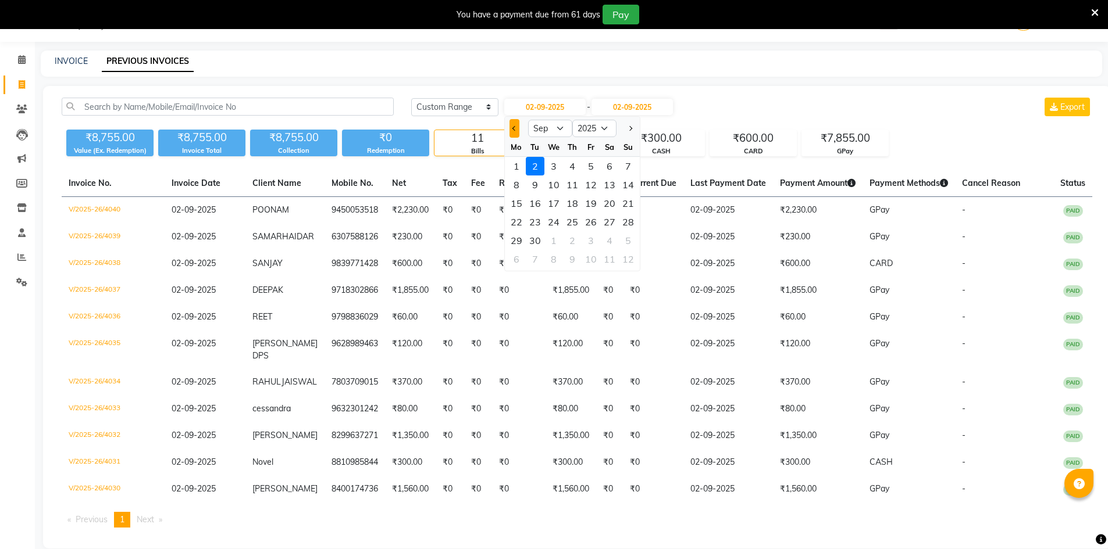
click at [510, 130] on button "Previous month" at bounding box center [514, 128] width 10 height 19
click at [603, 240] on div "30" at bounding box center [609, 240] width 19 height 19
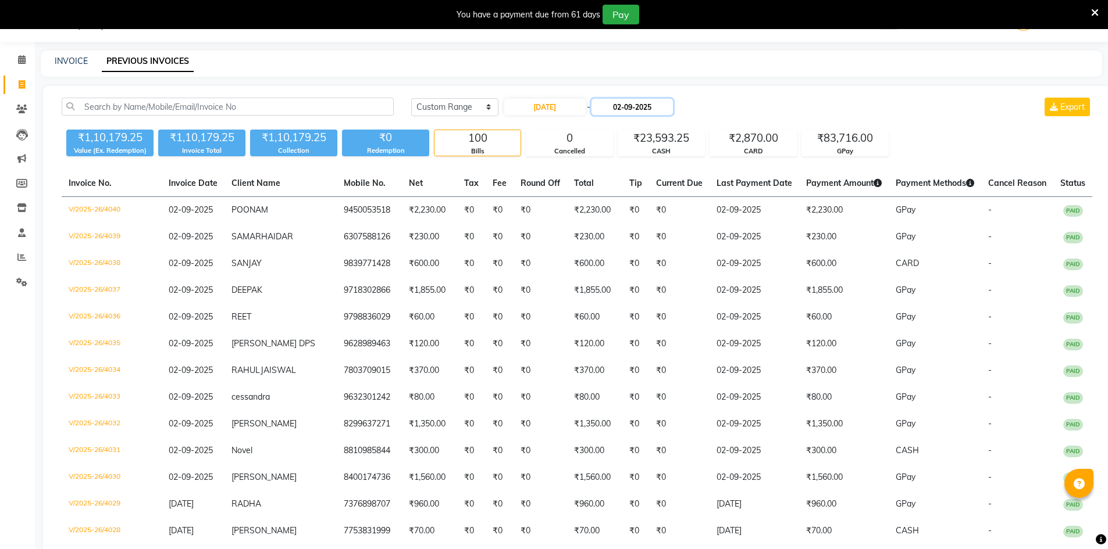
click at [671, 109] on input "02-09-2025" at bounding box center [631, 107] width 81 height 16
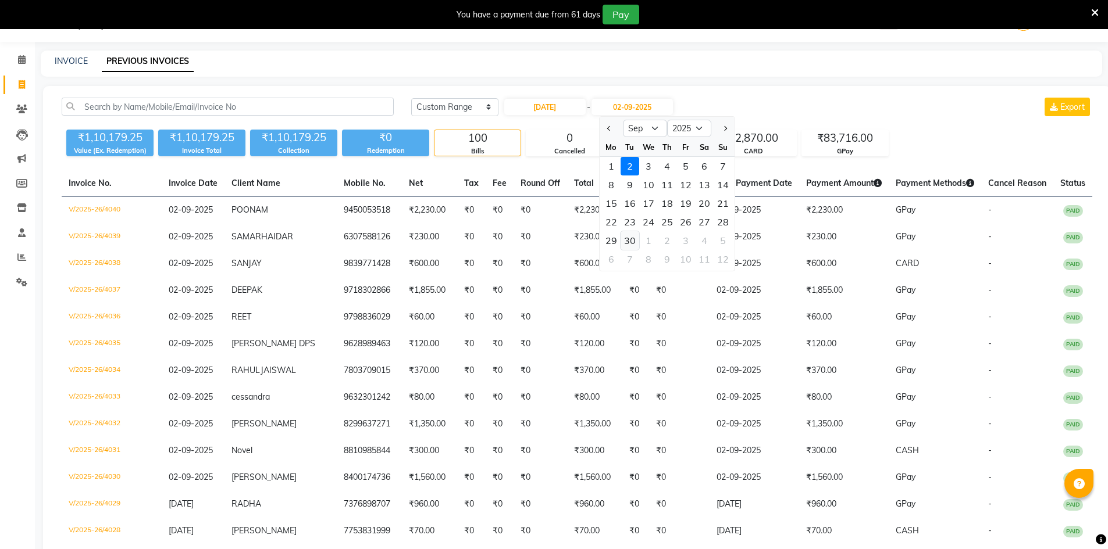
click at [631, 242] on div "30" at bounding box center [629, 240] width 19 height 19
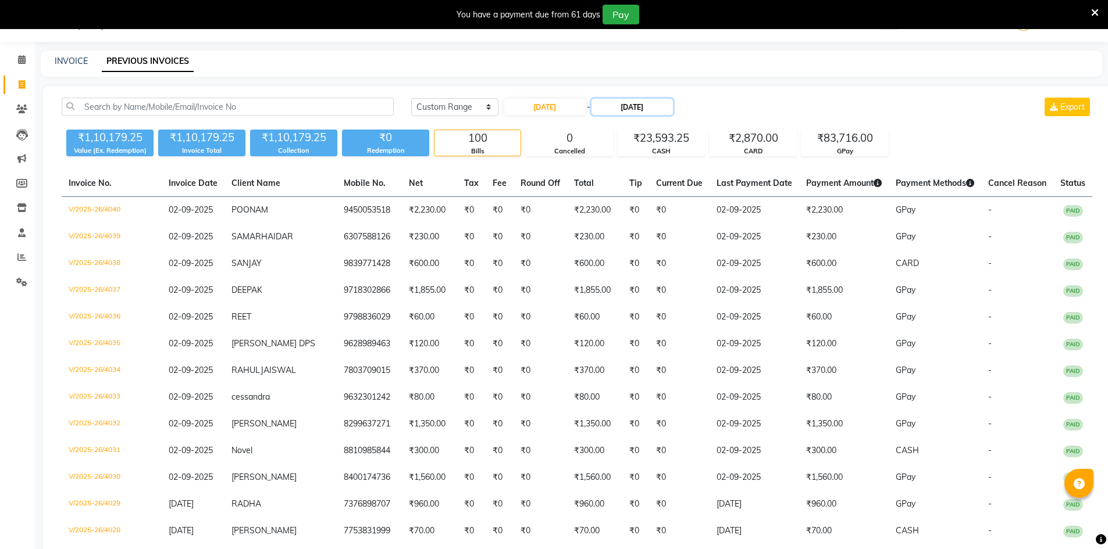
click at [658, 106] on input "[DATE]" at bounding box center [631, 107] width 81 height 16
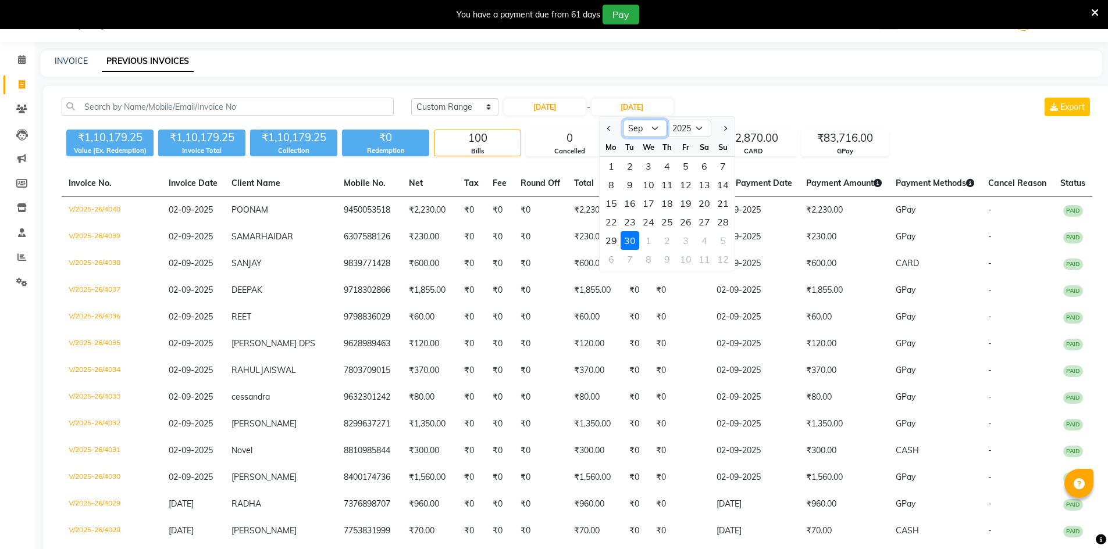
click at [634, 127] on select "Aug Sep Oct Nov Dec" at bounding box center [645, 128] width 44 height 17
click at [623, 120] on select "Aug Sep Oct Nov Dec" at bounding box center [645, 128] width 44 height 17
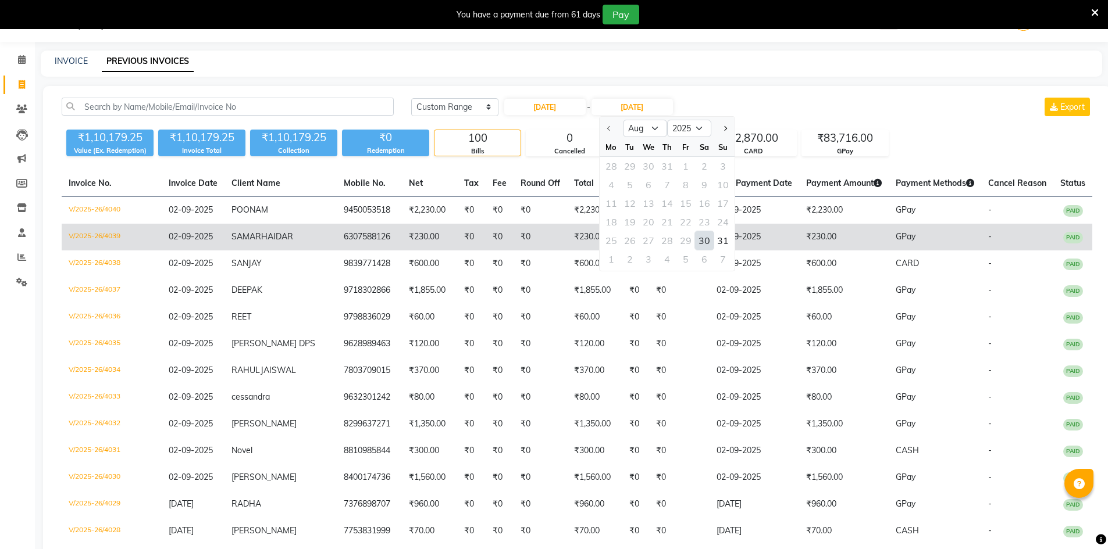
click at [709, 241] on div "30" at bounding box center [704, 240] width 19 height 19
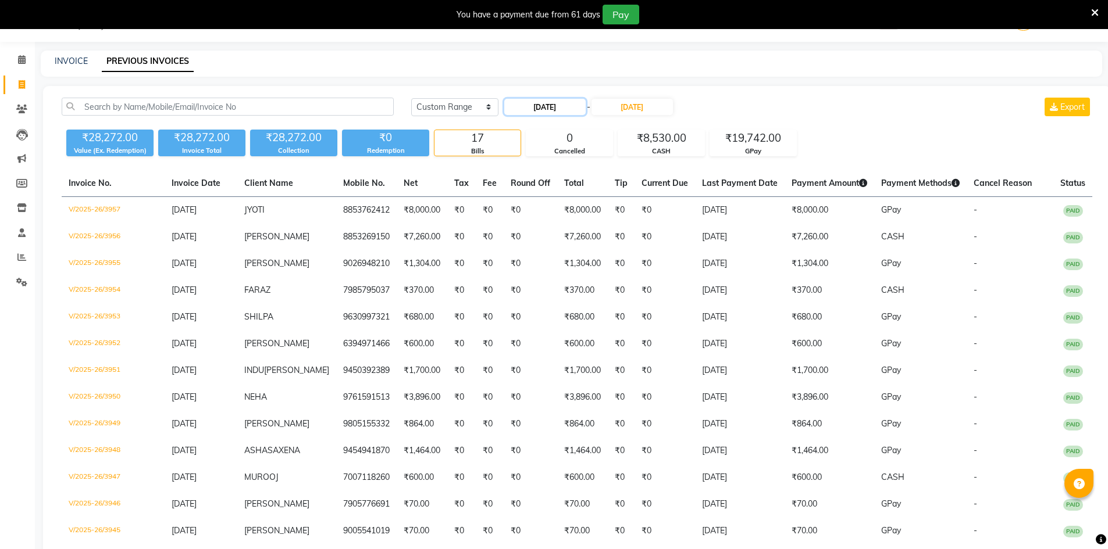
click at [572, 110] on input "[DATE]" at bounding box center [544, 107] width 81 height 16
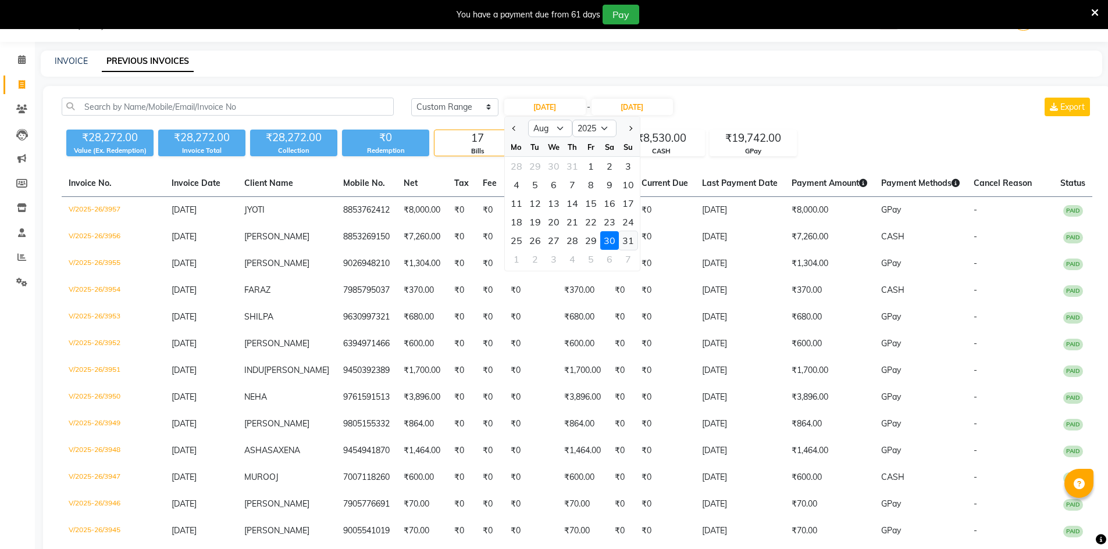
click at [631, 242] on div "31" at bounding box center [628, 240] width 19 height 19
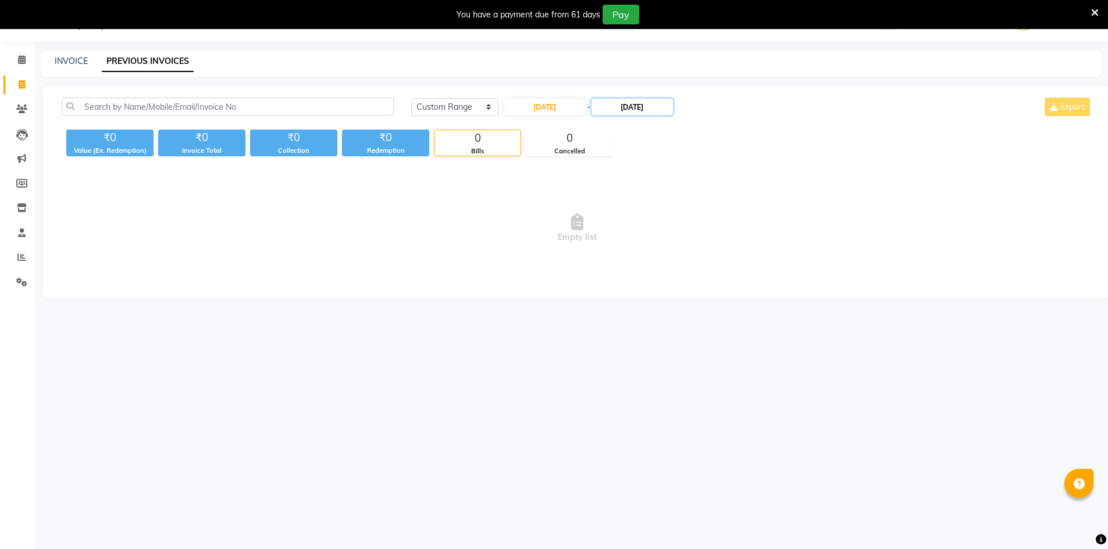
click at [667, 105] on input "[DATE]" at bounding box center [631, 107] width 81 height 16
click at [724, 237] on div "31" at bounding box center [722, 240] width 19 height 19
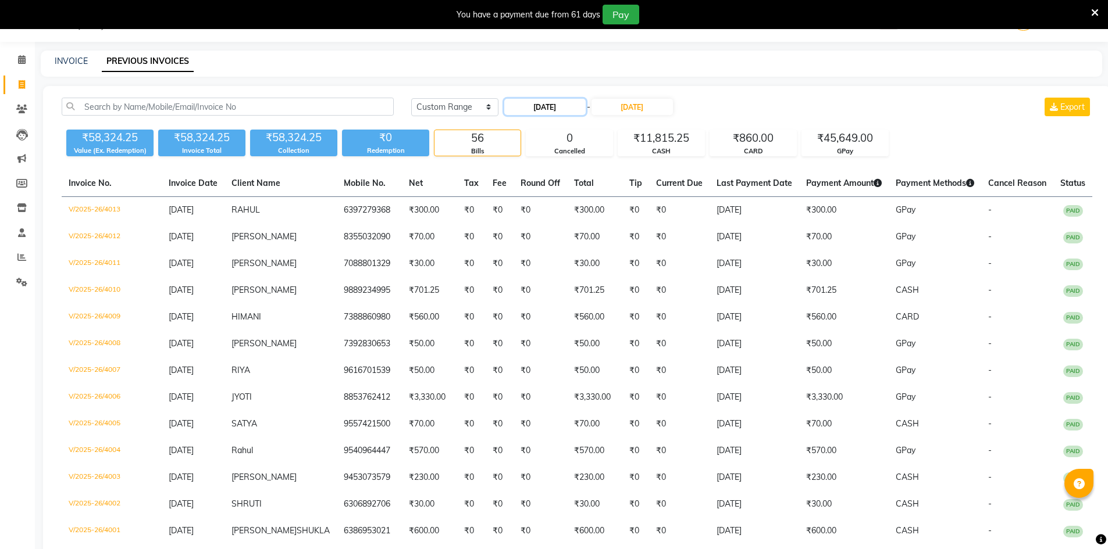
click at [542, 107] on input "[DATE]" at bounding box center [544, 107] width 81 height 16
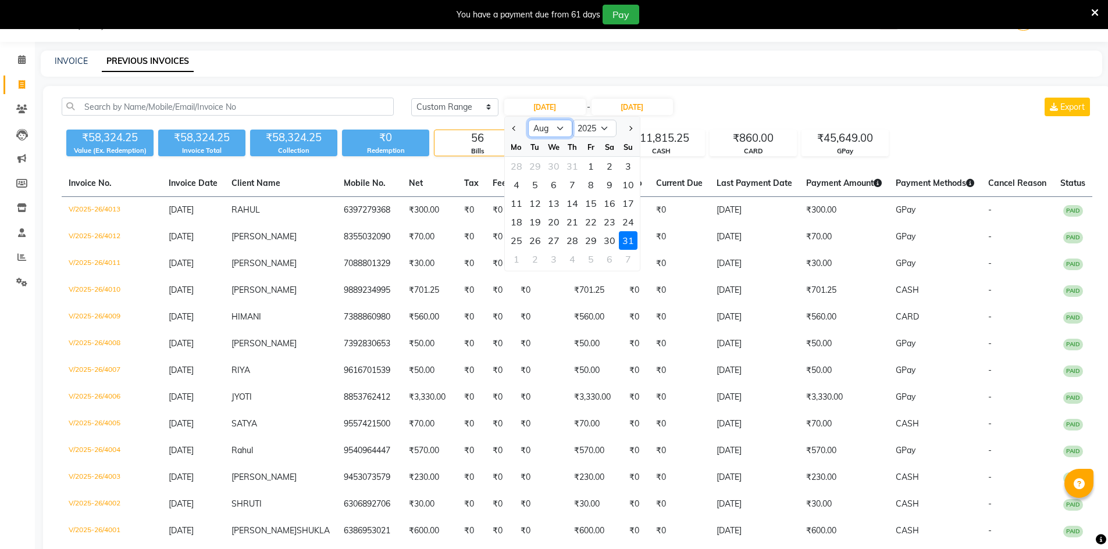
click at [562, 133] on select "Jan Feb Mar Apr May Jun [DATE] Aug Sep Oct Nov Dec" at bounding box center [550, 128] width 44 height 17
click at [528, 120] on select "Jan Feb Mar Apr May Jun [DATE] Aug Sep Oct Nov Dec" at bounding box center [550, 128] width 44 height 17
click at [661, 99] on input "[DATE]" at bounding box center [631, 107] width 81 height 16
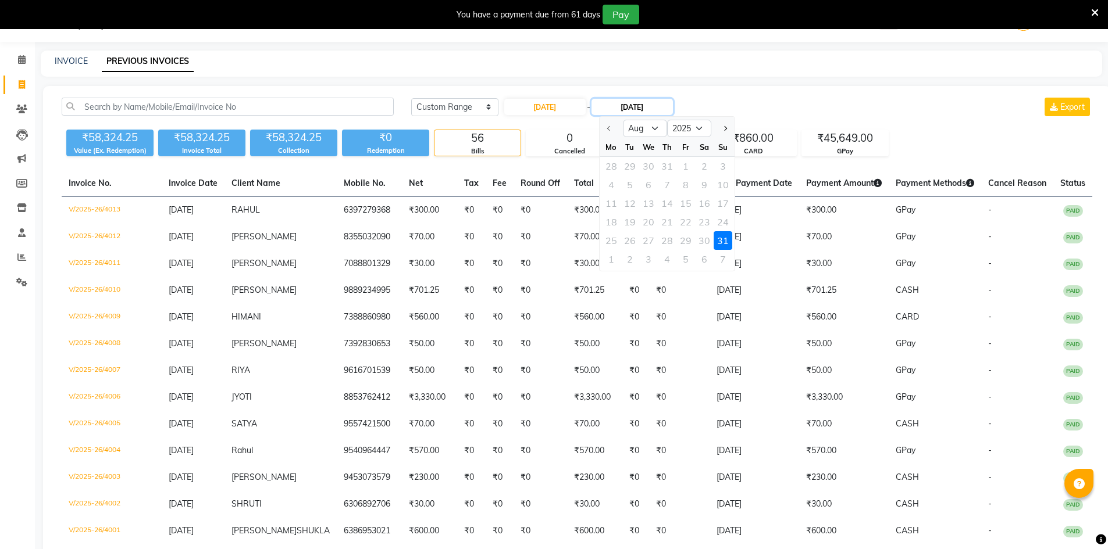
click at [666, 105] on input "[DATE]" at bounding box center [631, 107] width 81 height 16
drag, startPoint x: 631, startPoint y: 124, endPoint x: 639, endPoint y: 135, distance: 12.9
click at [631, 124] on select "Aug Sep Oct Nov Dec" at bounding box center [645, 128] width 44 height 17
click at [623, 120] on select "Aug Sep Oct Nov Dec" at bounding box center [645, 128] width 44 height 17
click at [609, 167] on div "1" at bounding box center [611, 166] width 19 height 19
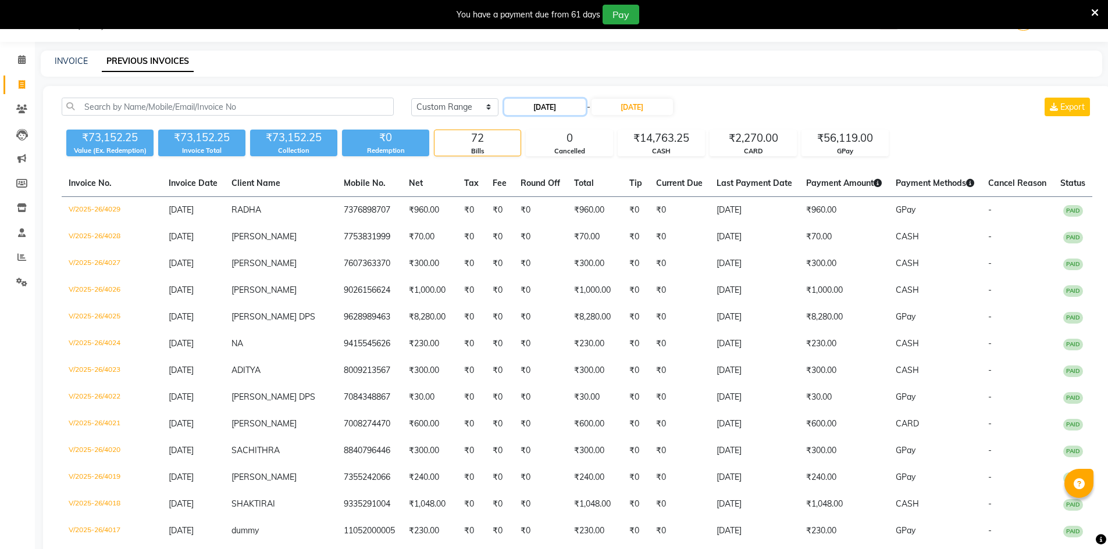
click at [552, 106] on input "[DATE]" at bounding box center [544, 107] width 81 height 16
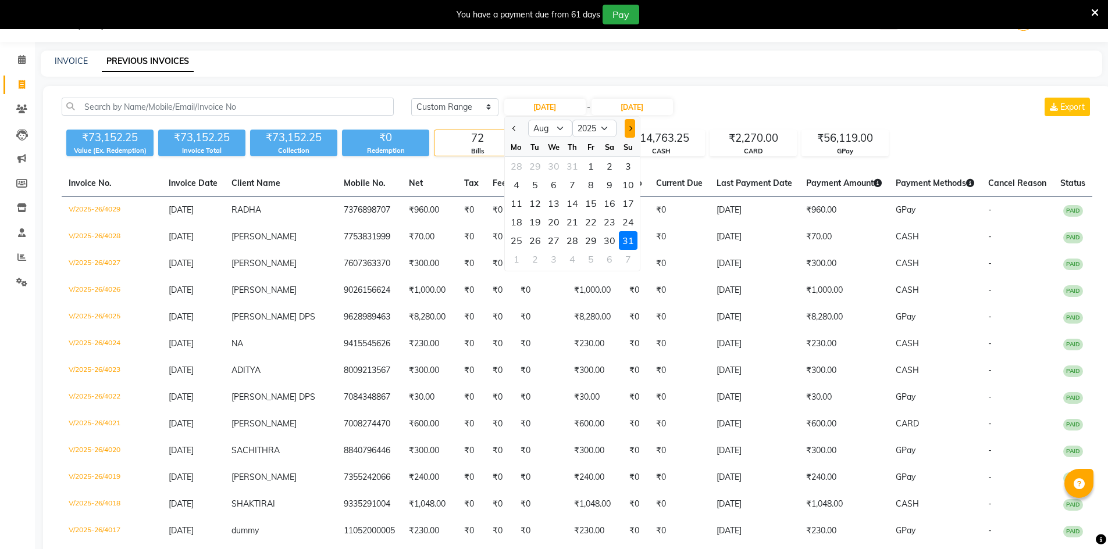
click at [632, 132] on button "Next month" at bounding box center [629, 128] width 10 height 19
click at [518, 164] on div "1" at bounding box center [516, 166] width 19 height 19
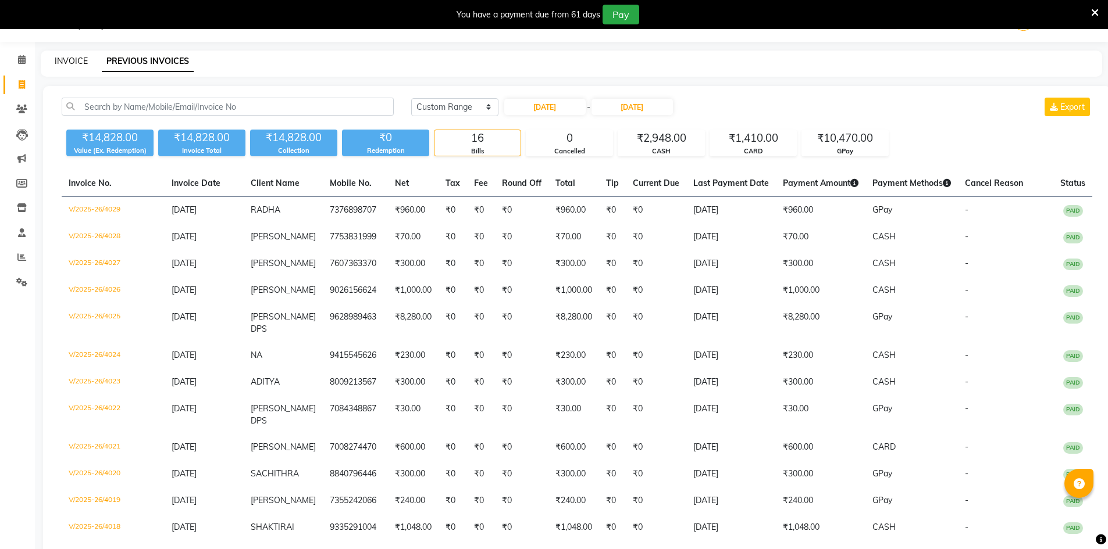
click at [75, 63] on link "INVOICE" at bounding box center [71, 61] width 33 height 10
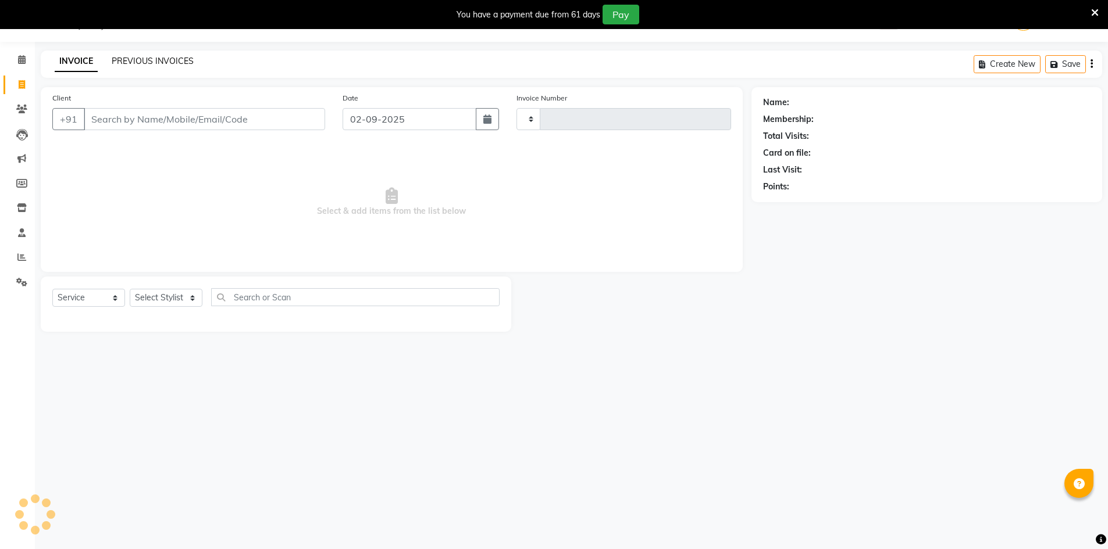
click at [140, 60] on link "PREVIOUS INVOICES" at bounding box center [153, 61] width 82 height 10
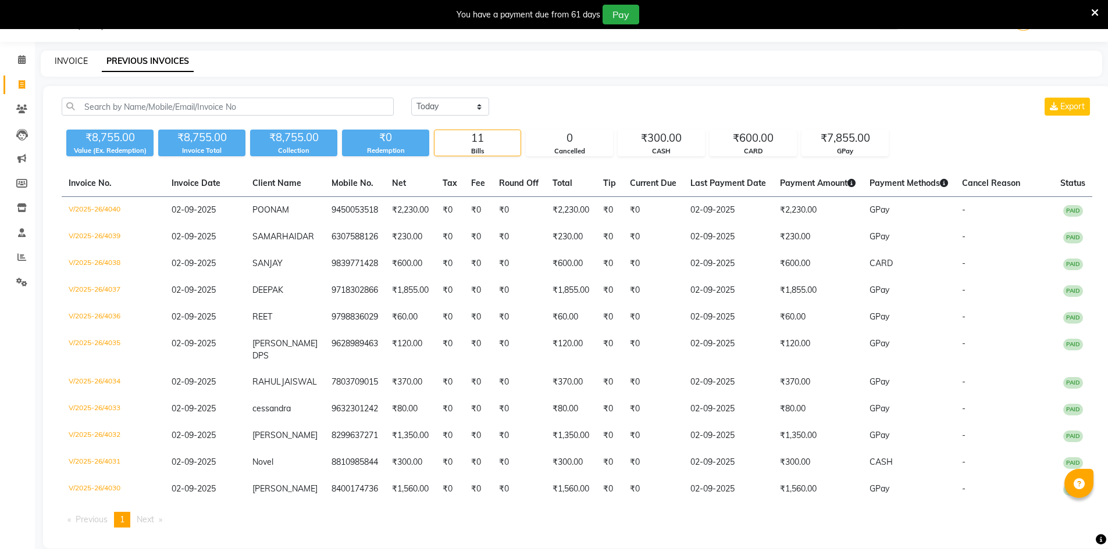
click at [69, 59] on link "INVOICE" at bounding box center [71, 61] width 33 height 10
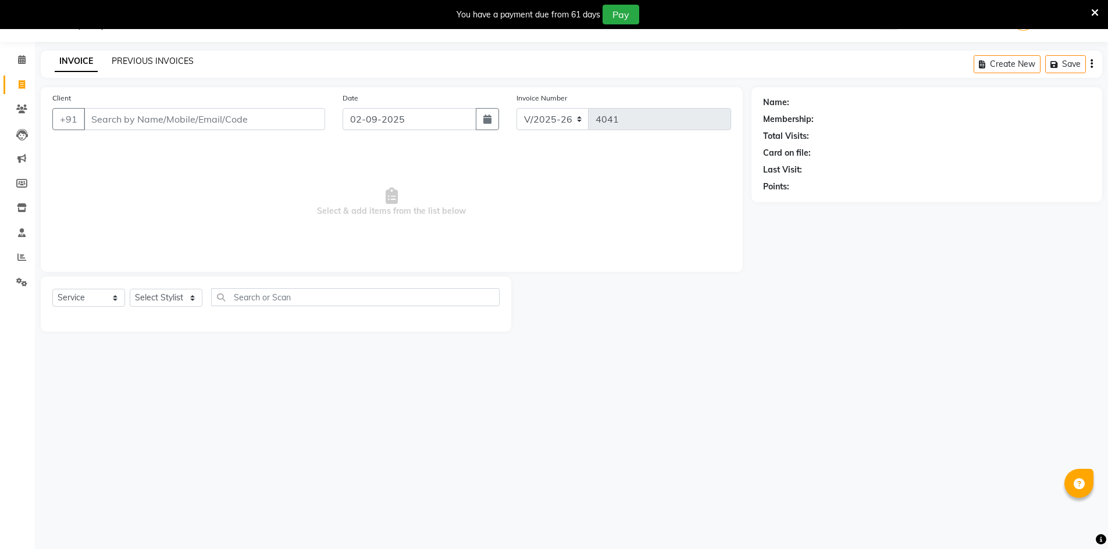
click at [124, 62] on link "PREVIOUS INVOICES" at bounding box center [153, 61] width 82 height 10
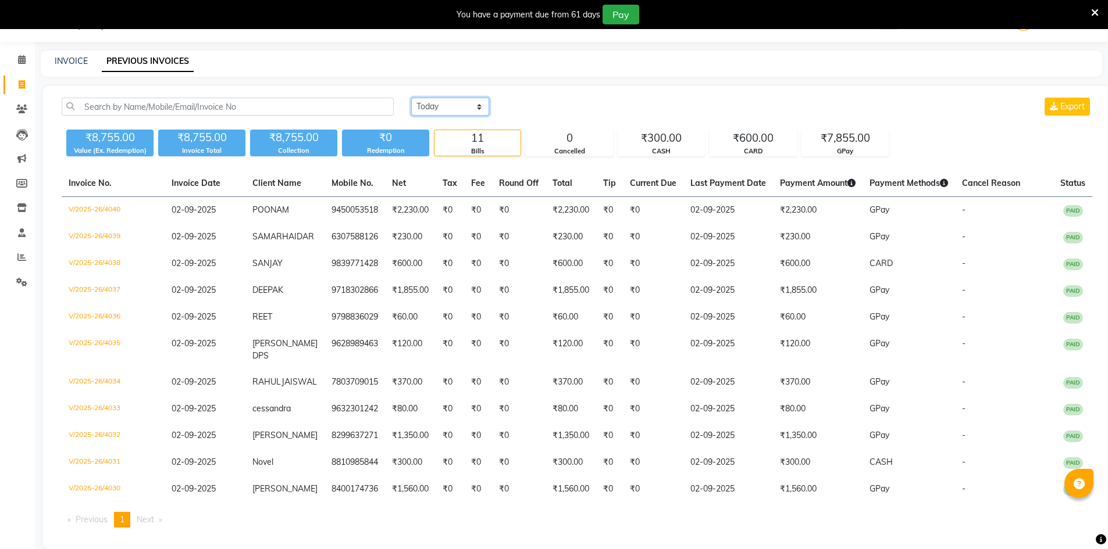
click at [458, 108] on select "[DATE] [DATE] Custom Range" at bounding box center [450, 107] width 78 height 18
click at [411, 98] on select "[DATE] [DATE] Custom Range" at bounding box center [450, 107] width 78 height 18
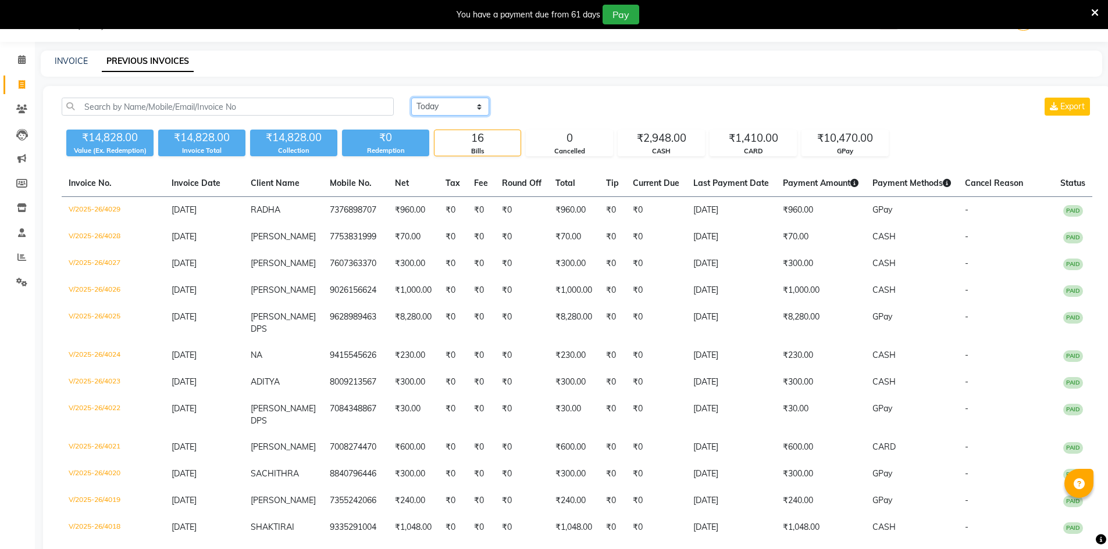
click at [434, 110] on select "[DATE] [DATE] Custom Range" at bounding box center [450, 107] width 78 height 18
click at [411, 98] on select "[DATE] [DATE] Custom Range" at bounding box center [450, 107] width 78 height 18
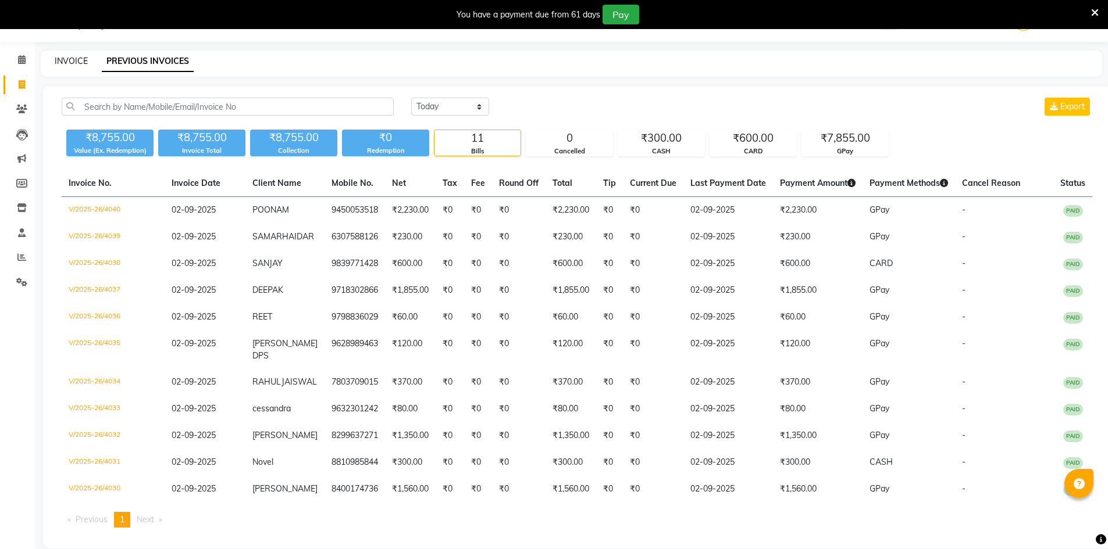
drag, startPoint x: 69, startPoint y: 58, endPoint x: 196, endPoint y: 45, distance: 128.0
click at [69, 57] on link "INVOICE" at bounding box center [71, 61] width 33 height 10
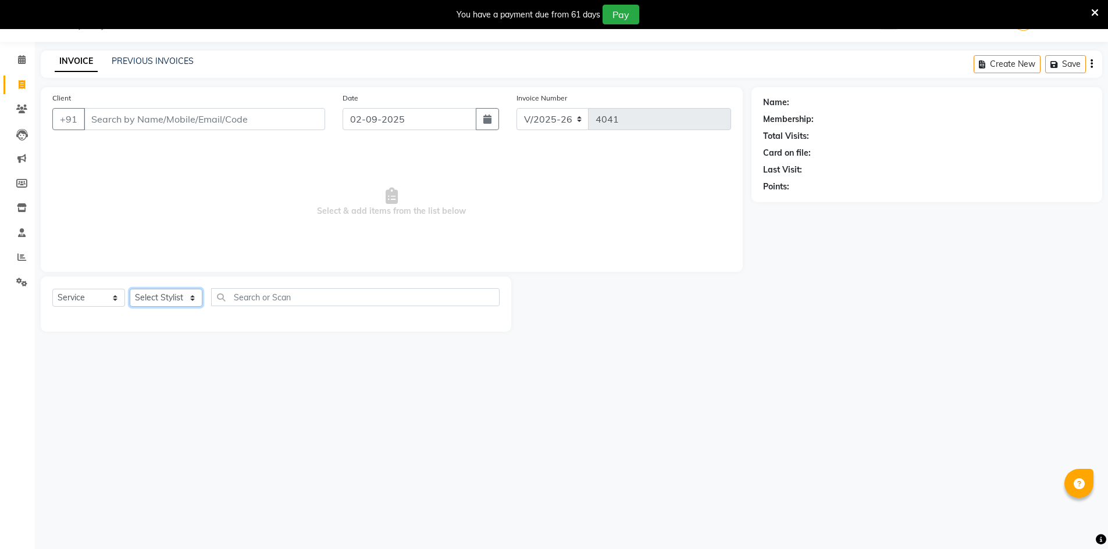
click at [183, 299] on select "Select Stylist ADNAN ADVANCE ANJALI ANNU B-WAX [PERSON_NAME] JH Manager MEMBERS…" at bounding box center [166, 298] width 73 height 18
click at [130, 289] on select "Select Stylist ADNAN ADVANCE ANJALI ANNU B-WAX [PERSON_NAME] JH Manager MEMBERS…" at bounding box center [166, 298] width 73 height 18
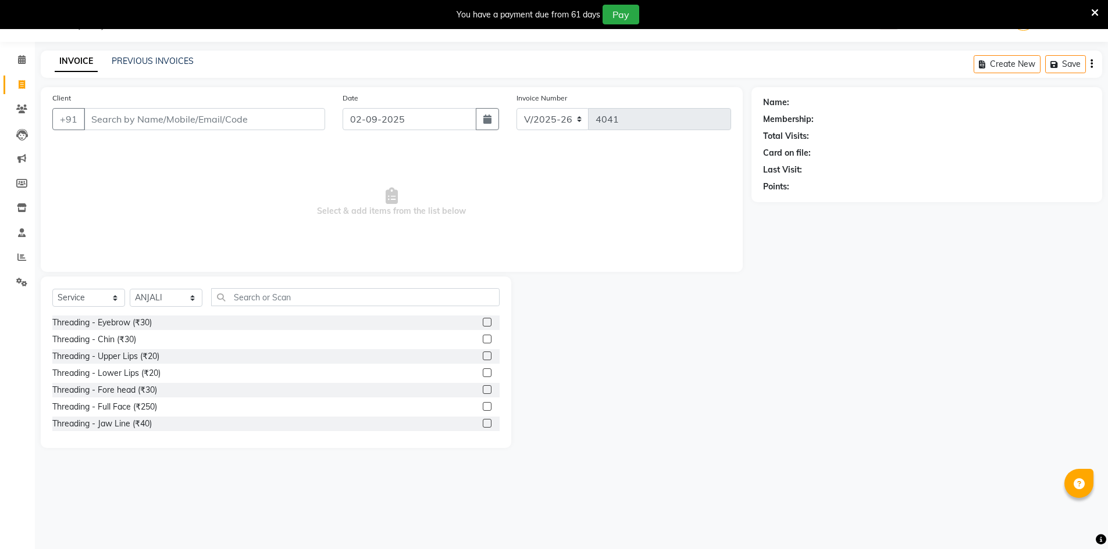
click at [483, 322] on label at bounding box center [487, 322] width 9 height 9
click at [483, 322] on input "checkbox" at bounding box center [487, 323] width 8 height 8
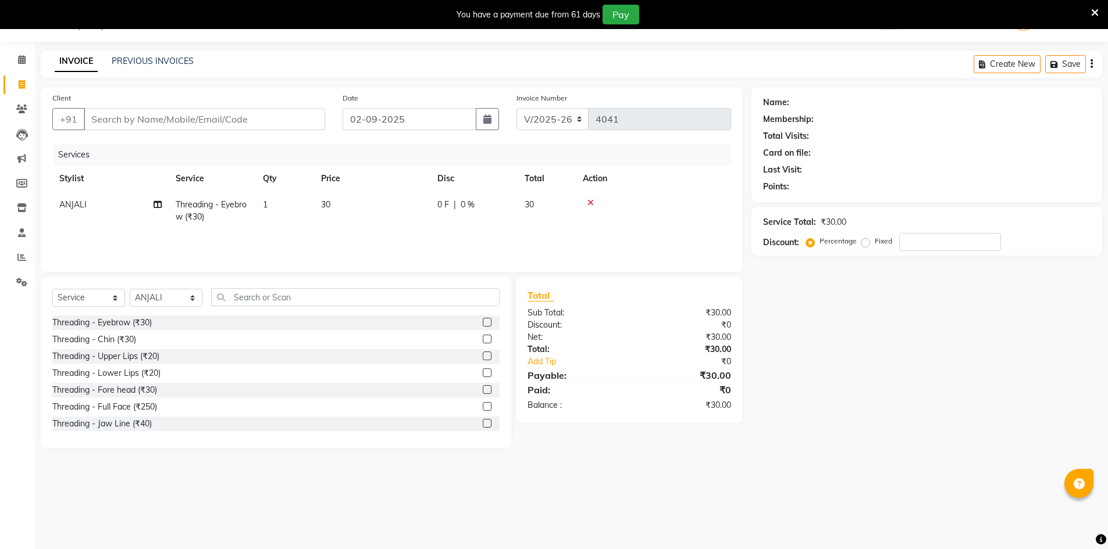
click at [483, 356] on label at bounding box center [487, 356] width 9 height 9
click at [483, 356] on input "checkbox" at bounding box center [487, 357] width 8 height 8
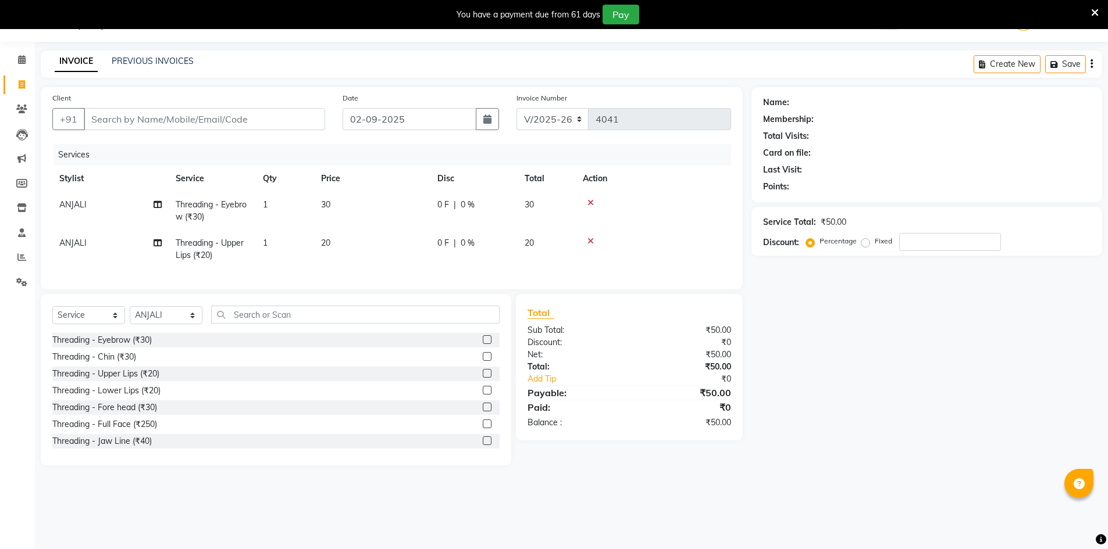
click at [483, 412] on label at bounding box center [487, 407] width 9 height 9
click at [483, 412] on input "checkbox" at bounding box center [487, 408] width 8 height 8
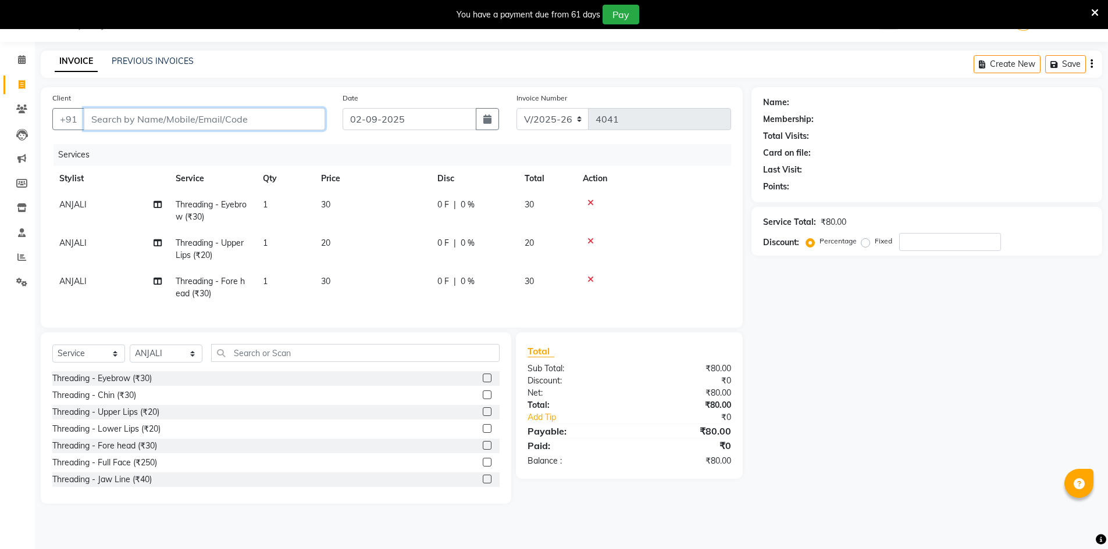
click at [200, 119] on input "Client" at bounding box center [204, 119] width 241 height 22
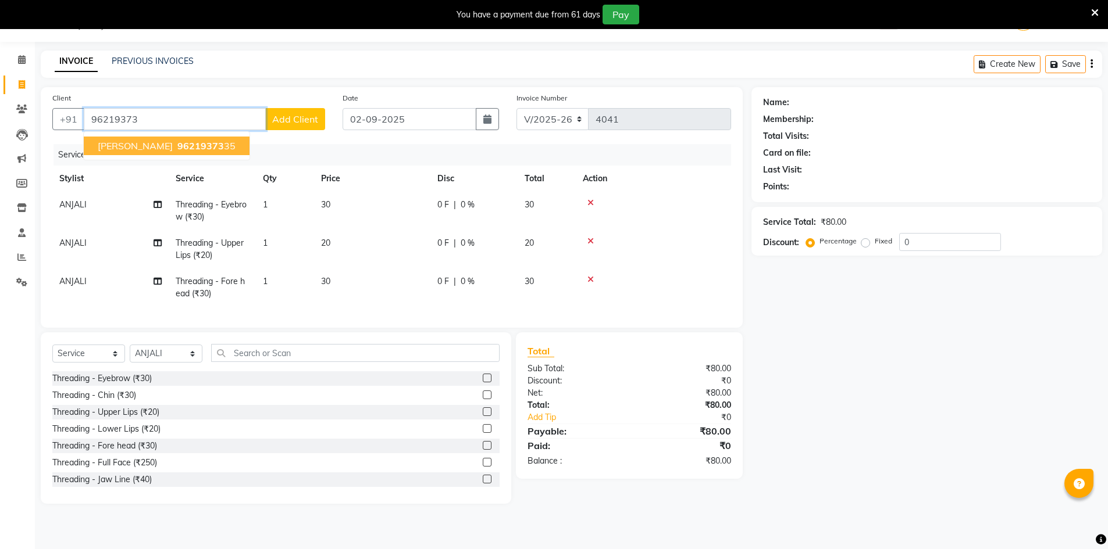
click at [140, 148] on button "[PERSON_NAME] 96219373 35" at bounding box center [167, 146] width 166 height 19
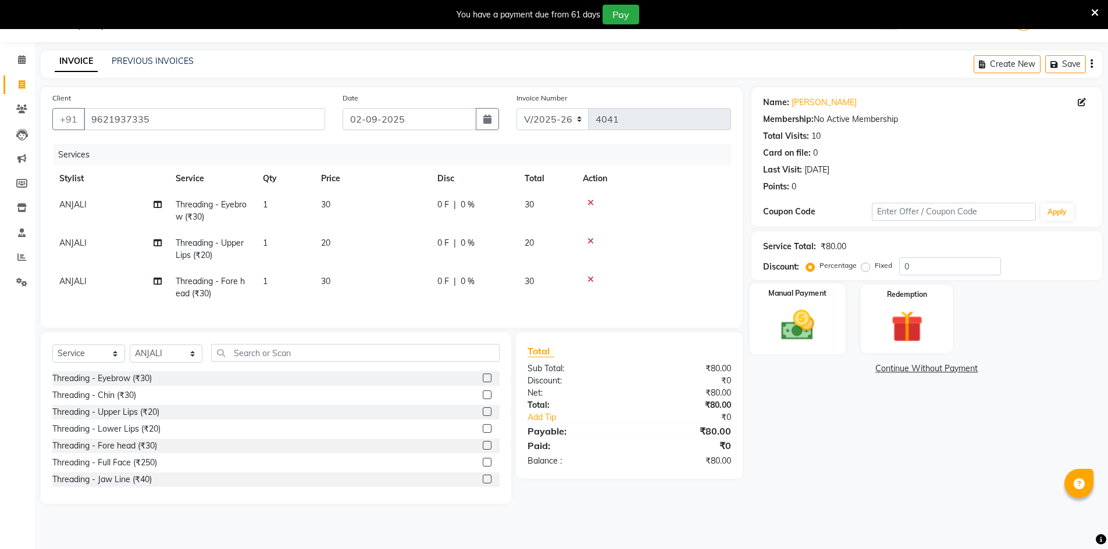
click at [777, 321] on img at bounding box center [796, 325] width 53 height 38
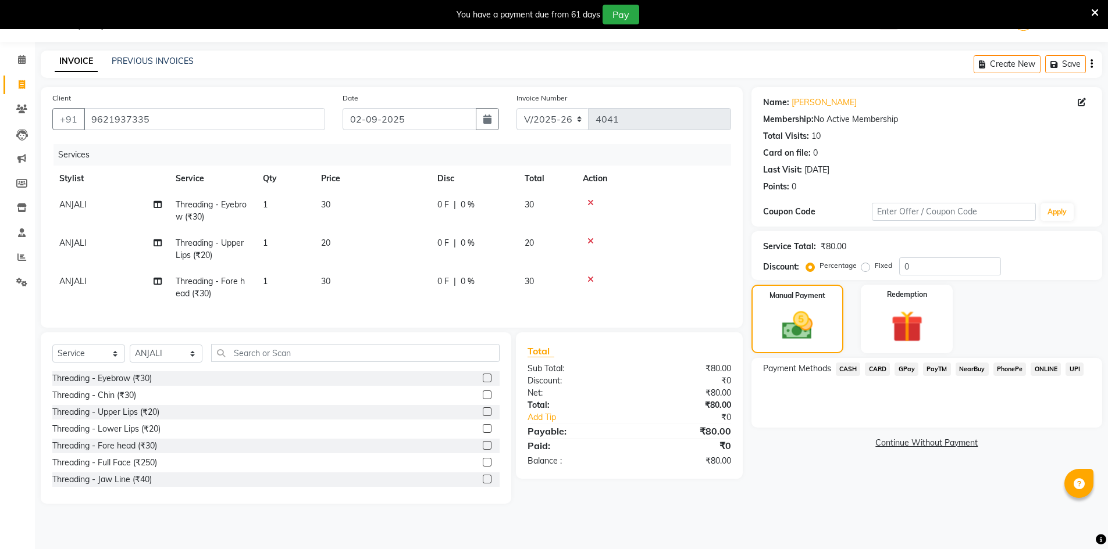
click at [905, 369] on span "GPay" at bounding box center [906, 369] width 24 height 13
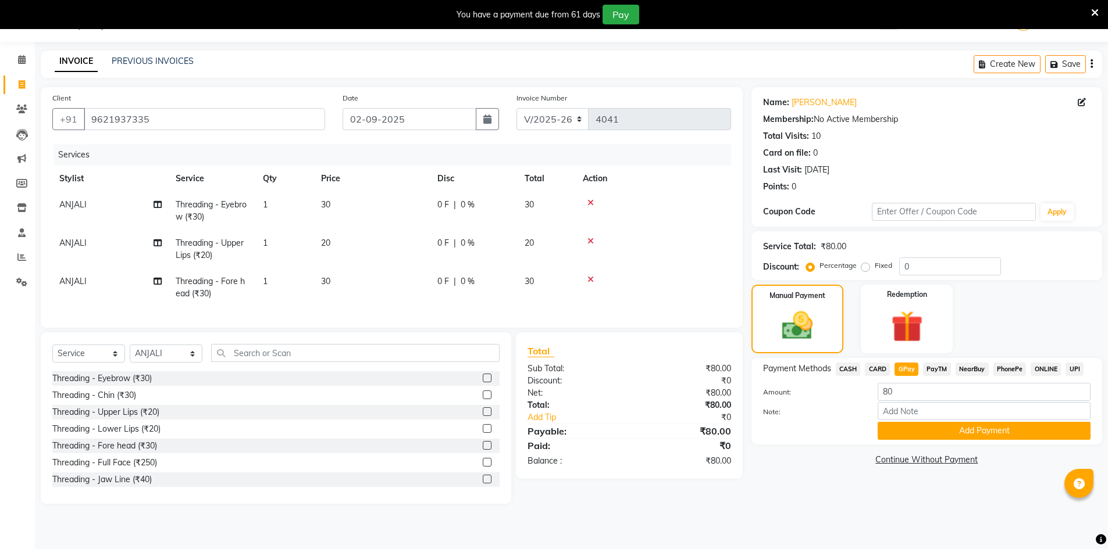
click at [844, 370] on span "CASH" at bounding box center [847, 369] width 25 height 13
click at [925, 424] on button "Add Payment" at bounding box center [983, 431] width 213 height 18
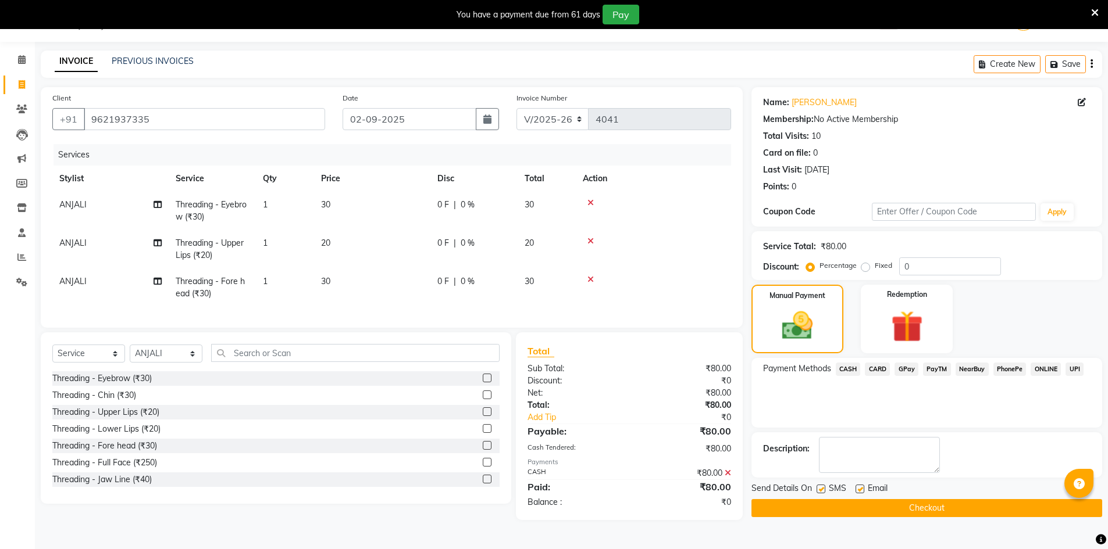
click at [936, 508] on button "Checkout" at bounding box center [926, 508] width 351 height 18
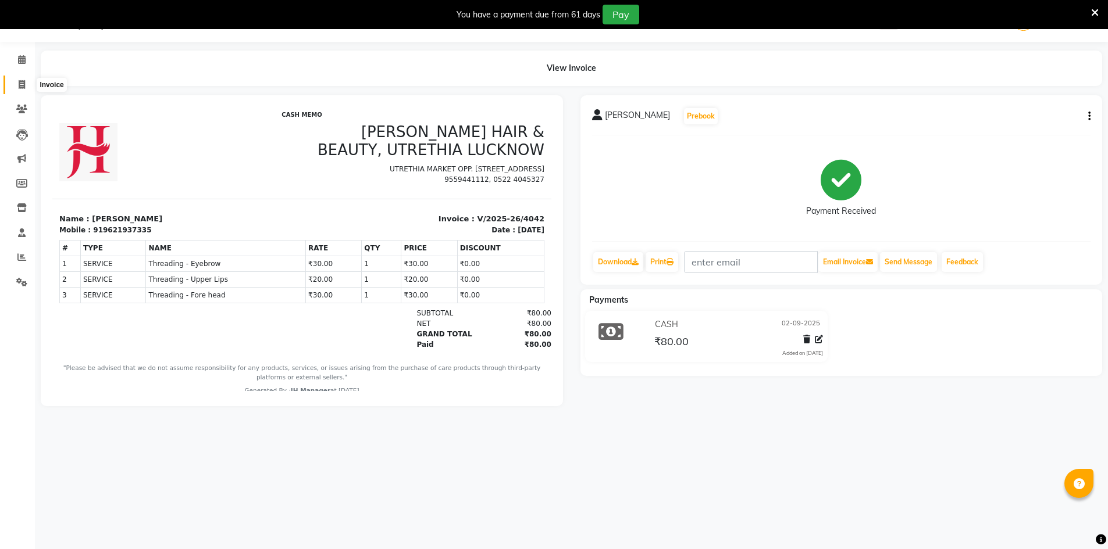
click at [21, 85] on icon at bounding box center [22, 84] width 6 height 9
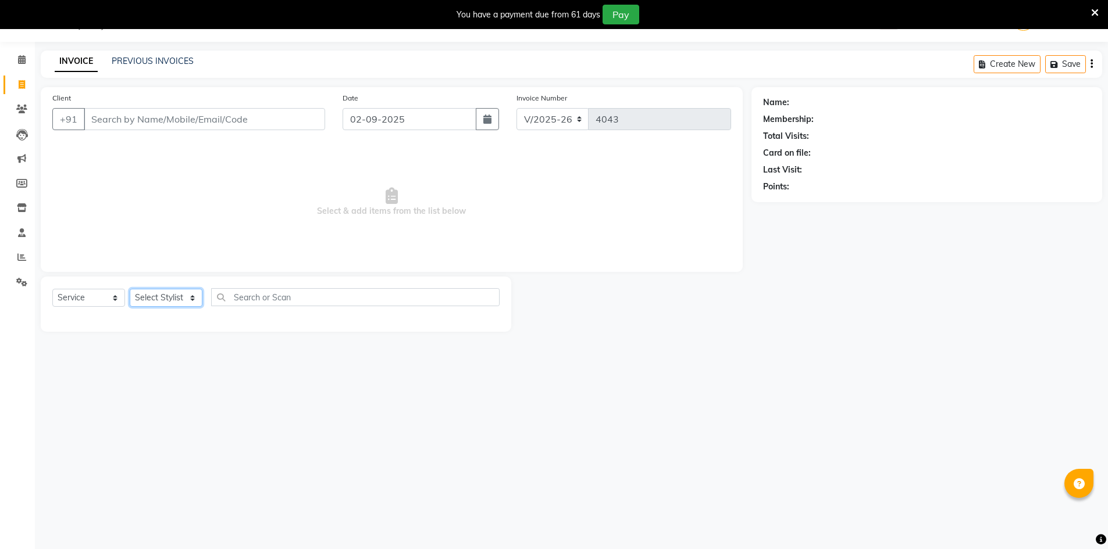
click at [174, 296] on select "Select Stylist ADNAN ADVANCE ANJALI ANNU B-WAX [PERSON_NAME] JH Manager MEMBERS…" at bounding box center [166, 298] width 73 height 18
click at [130, 289] on select "Select Stylist ADNAN ADVANCE ANJALI ANNU B-WAX [PERSON_NAME] JH Manager MEMBERS…" at bounding box center [166, 298] width 73 height 18
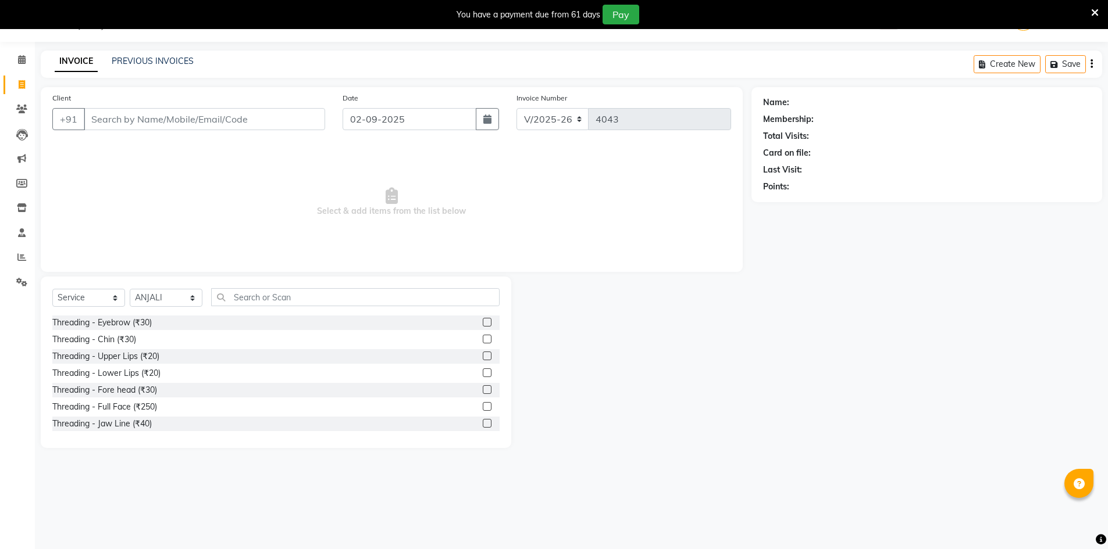
drag, startPoint x: 478, startPoint y: 321, endPoint x: 514, endPoint y: 330, distance: 37.2
click at [483, 320] on label at bounding box center [487, 322] width 9 height 9
click at [483, 320] on input "checkbox" at bounding box center [487, 323] width 8 height 8
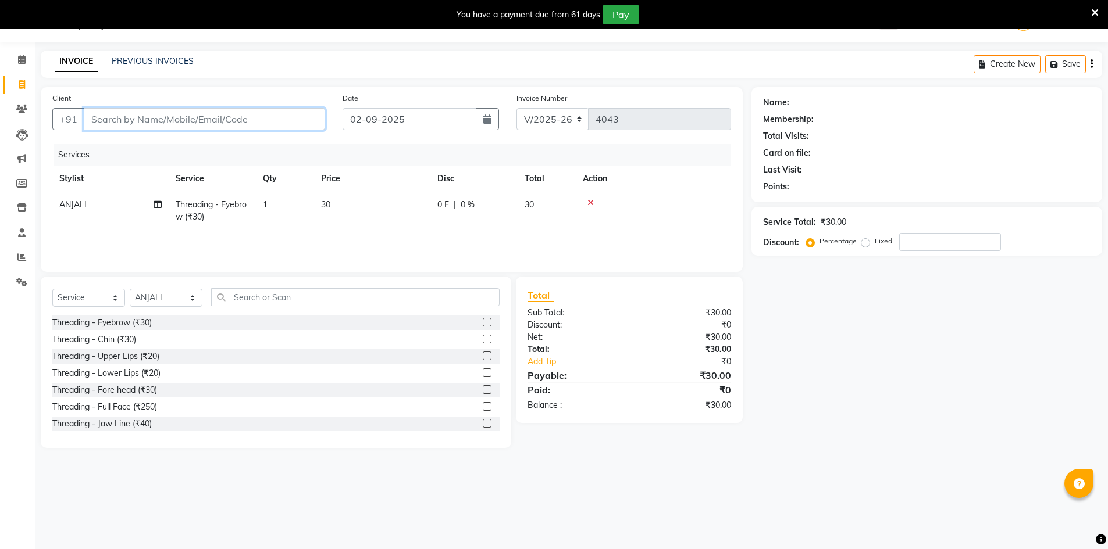
click at [210, 116] on input "Client" at bounding box center [204, 119] width 241 height 22
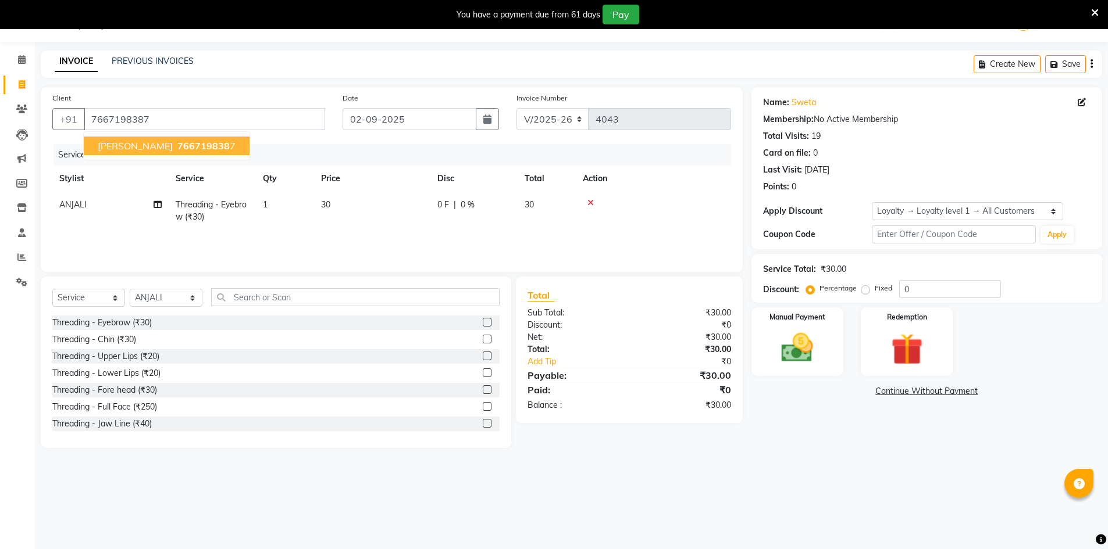
click at [177, 147] on span "766719838" at bounding box center [203, 146] width 52 height 12
drag, startPoint x: 816, startPoint y: 348, endPoint x: 829, endPoint y: 348, distance: 12.2
click at [816, 346] on img at bounding box center [796, 348] width 53 height 38
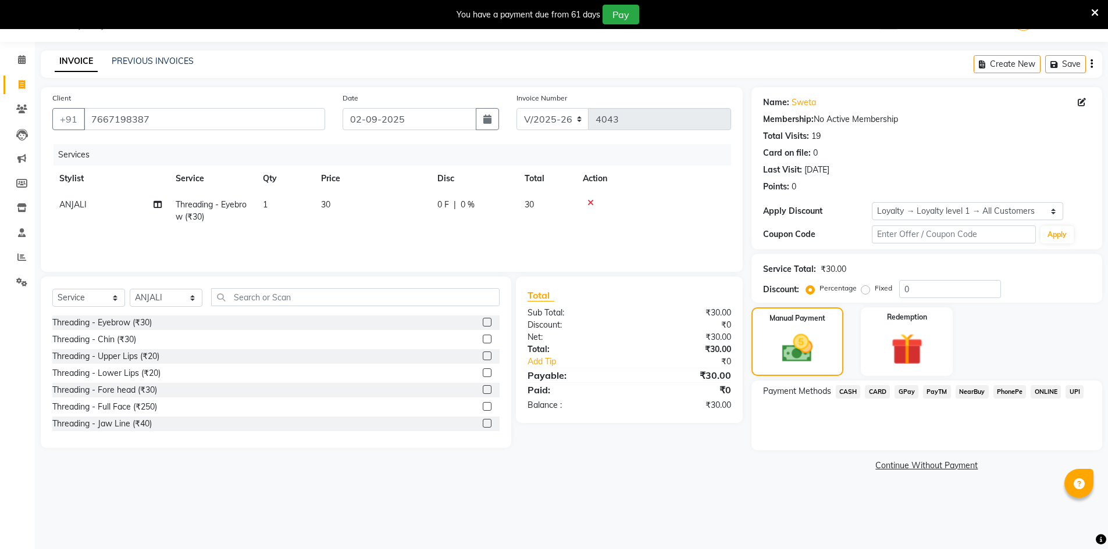
click at [852, 394] on span "CASH" at bounding box center [847, 391] width 25 height 13
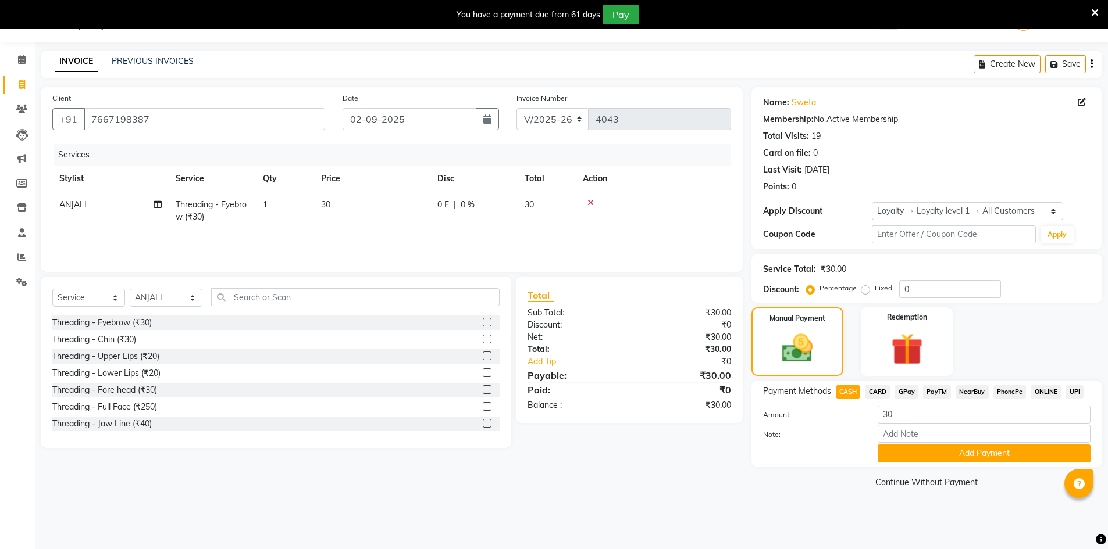
click at [906, 392] on span "GPay" at bounding box center [906, 391] width 24 height 13
click at [933, 452] on button "Add Payment" at bounding box center [983, 454] width 213 height 18
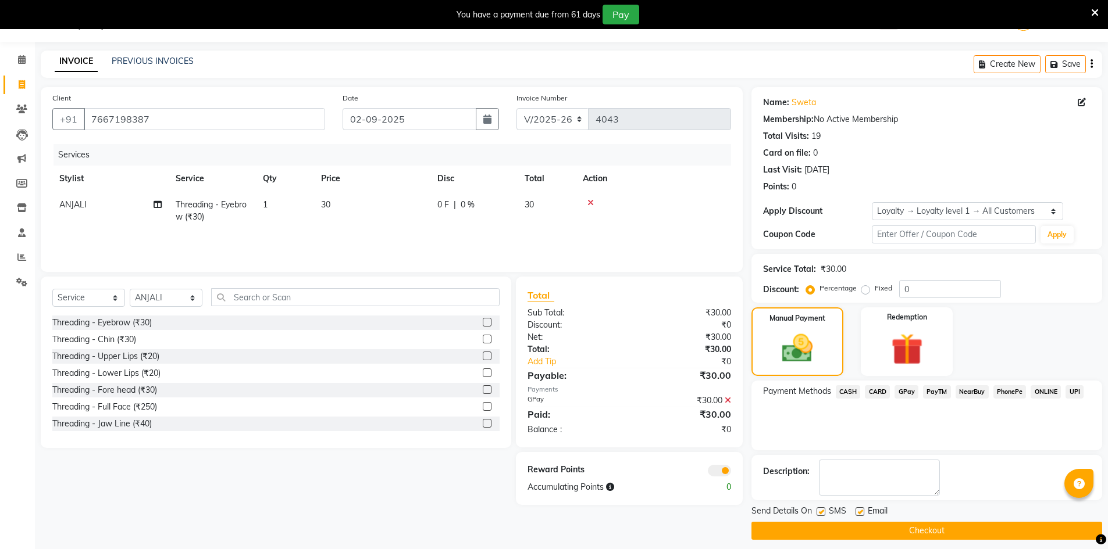
drag, startPoint x: 962, startPoint y: 527, endPoint x: 974, endPoint y: 481, distance: 47.0
click at [962, 527] on button "Checkout" at bounding box center [926, 531] width 351 height 18
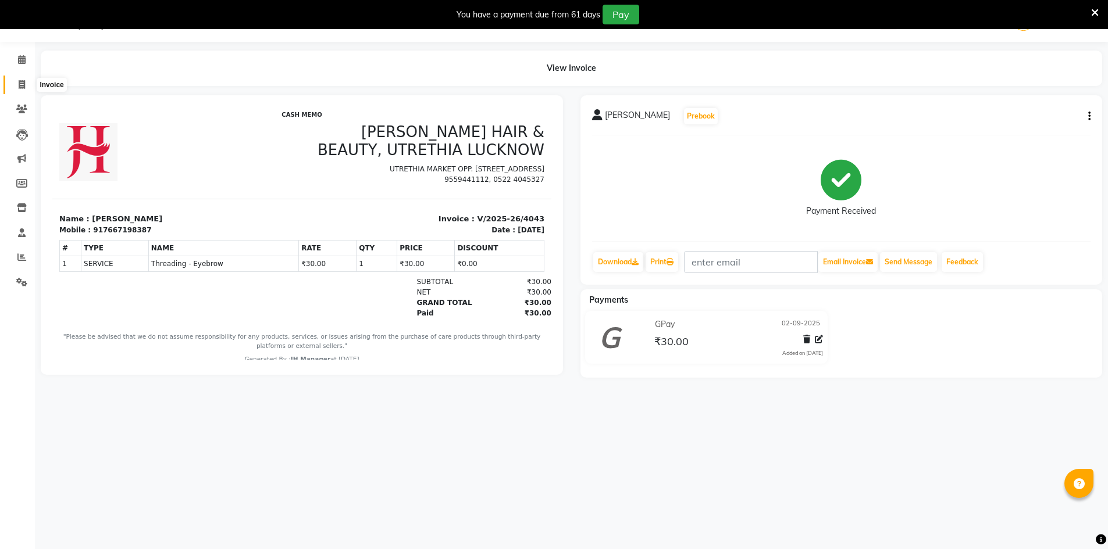
click at [26, 90] on span at bounding box center [22, 84] width 20 height 13
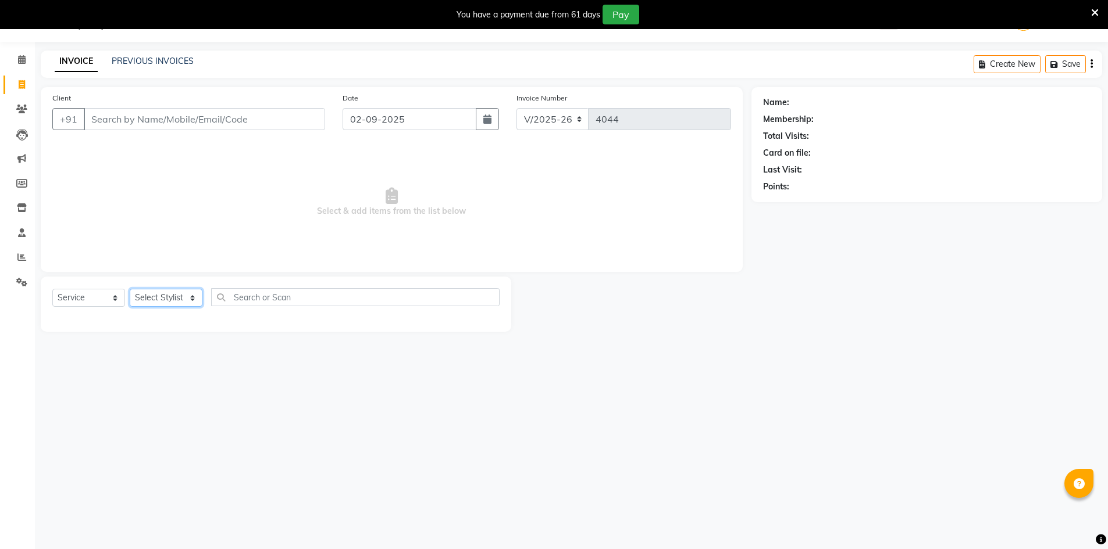
click at [168, 303] on select "Select Stylist ADNAN ADVANCE ANJALI ANNU B-WAX [PERSON_NAME] JH Manager MEMBERS…" at bounding box center [166, 298] width 73 height 18
click at [130, 289] on select "Select Stylist ADNAN ADVANCE ANJALI ANNU B-WAX [PERSON_NAME] JH Manager MEMBERS…" at bounding box center [166, 298] width 73 height 18
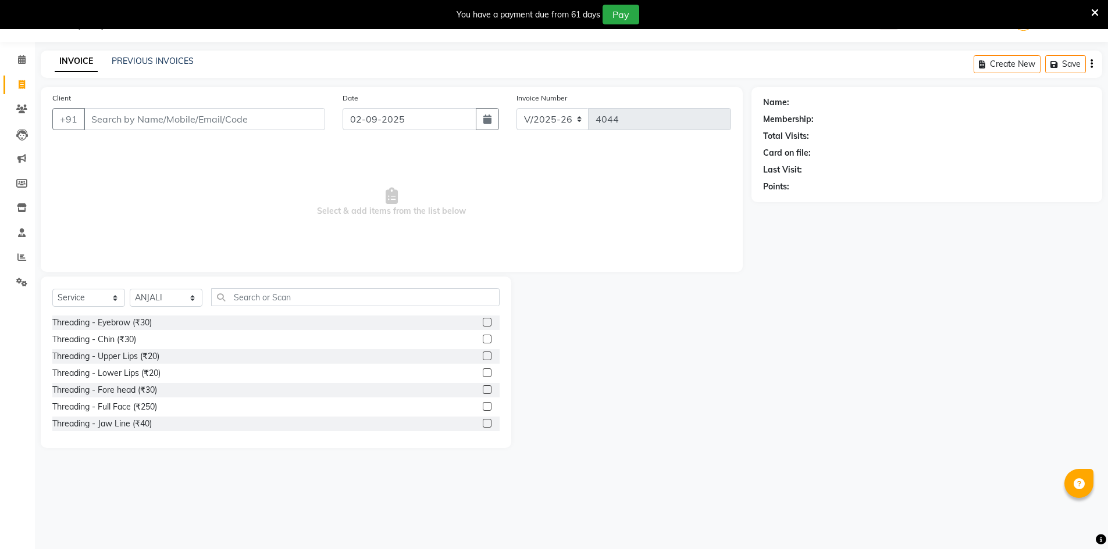
click at [483, 321] on label at bounding box center [487, 322] width 9 height 9
click at [483, 321] on input "checkbox" at bounding box center [487, 323] width 8 height 8
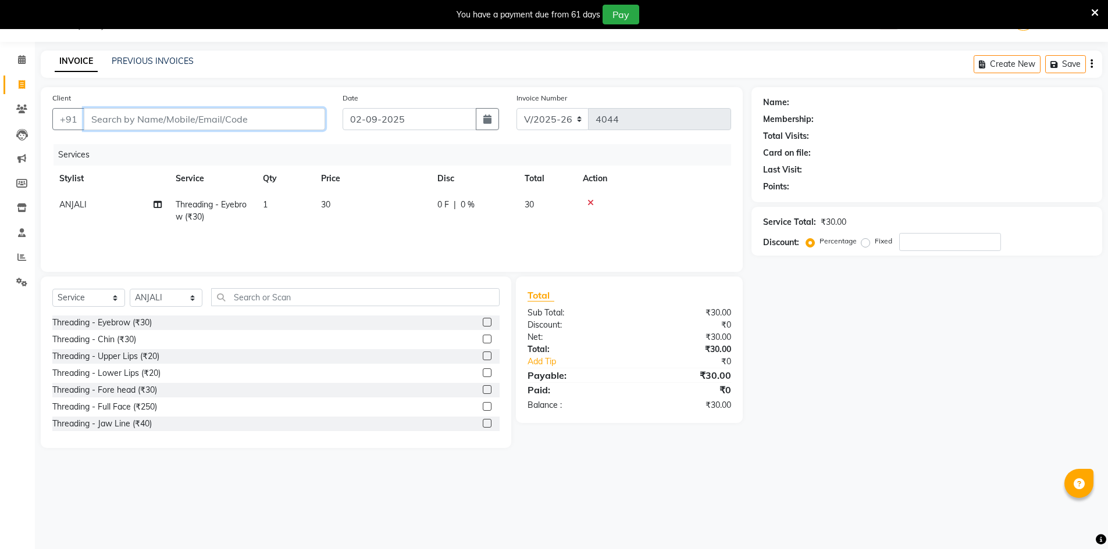
click at [199, 121] on input "Client" at bounding box center [204, 119] width 241 height 22
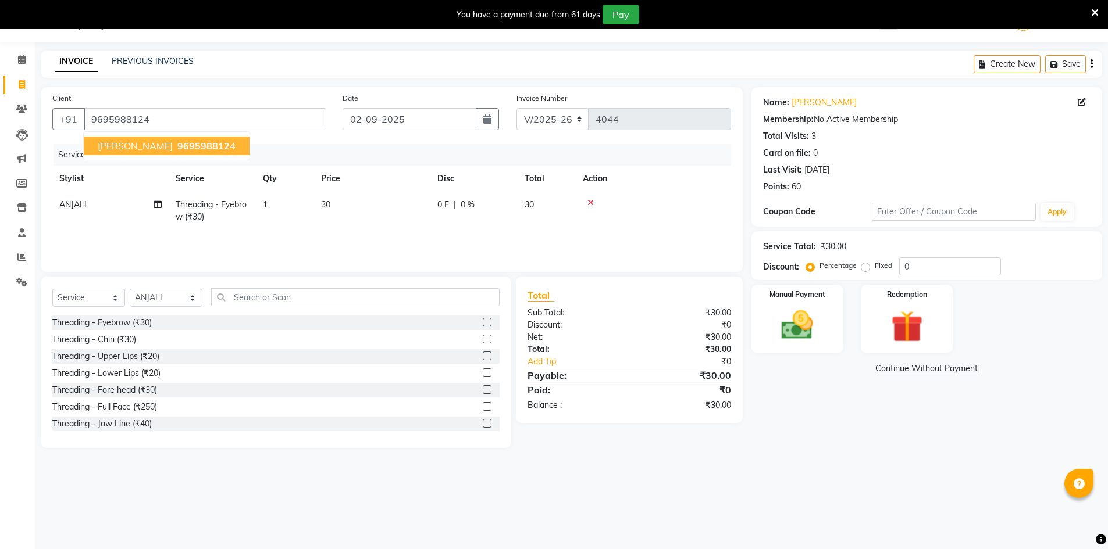
click at [177, 146] on span "969598812" at bounding box center [203, 146] width 52 height 12
click at [822, 335] on img at bounding box center [796, 325] width 53 height 38
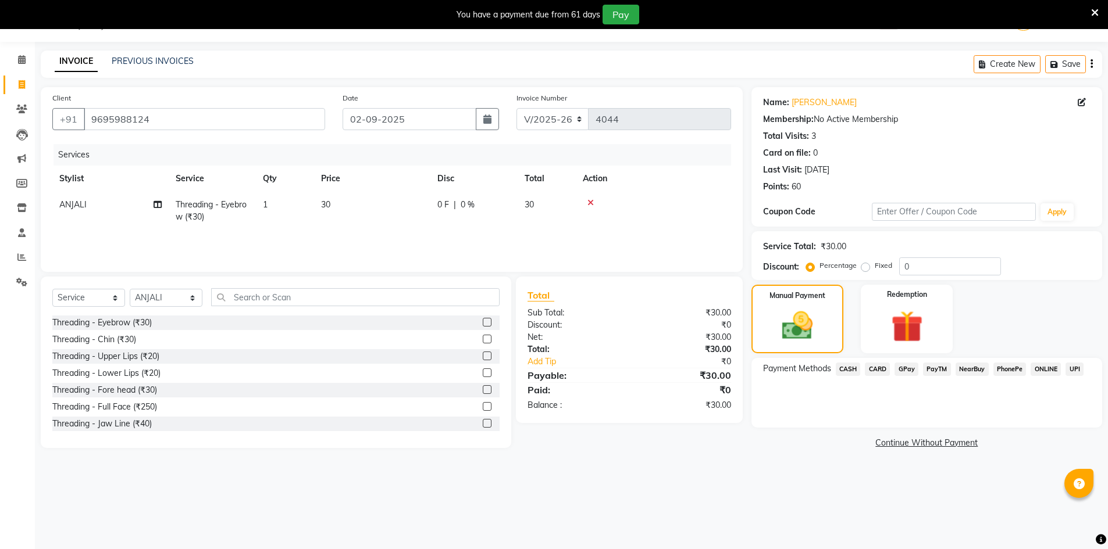
click at [912, 367] on span "GPay" at bounding box center [906, 369] width 24 height 13
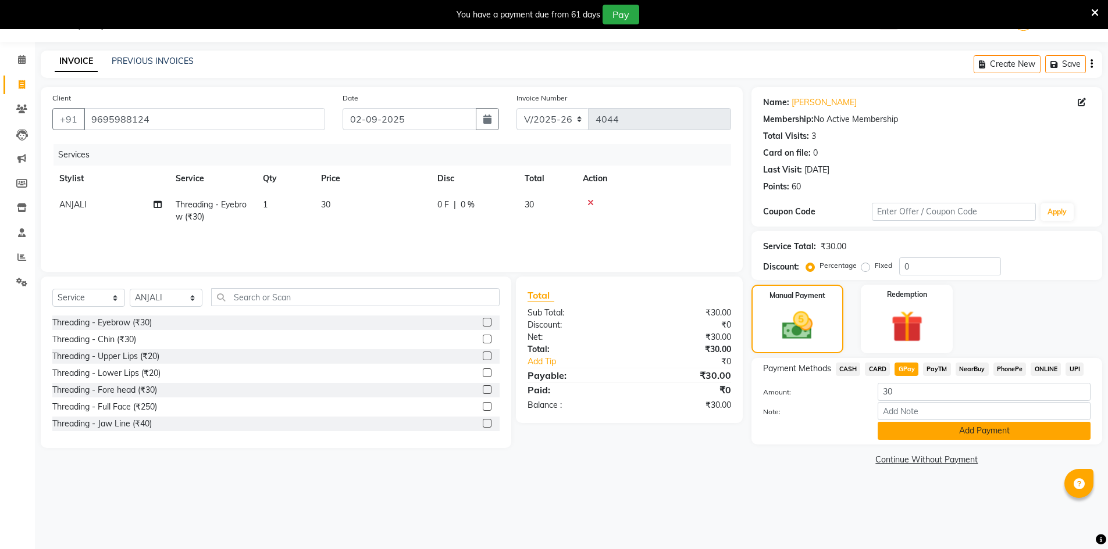
click at [919, 429] on button "Add Payment" at bounding box center [983, 431] width 213 height 18
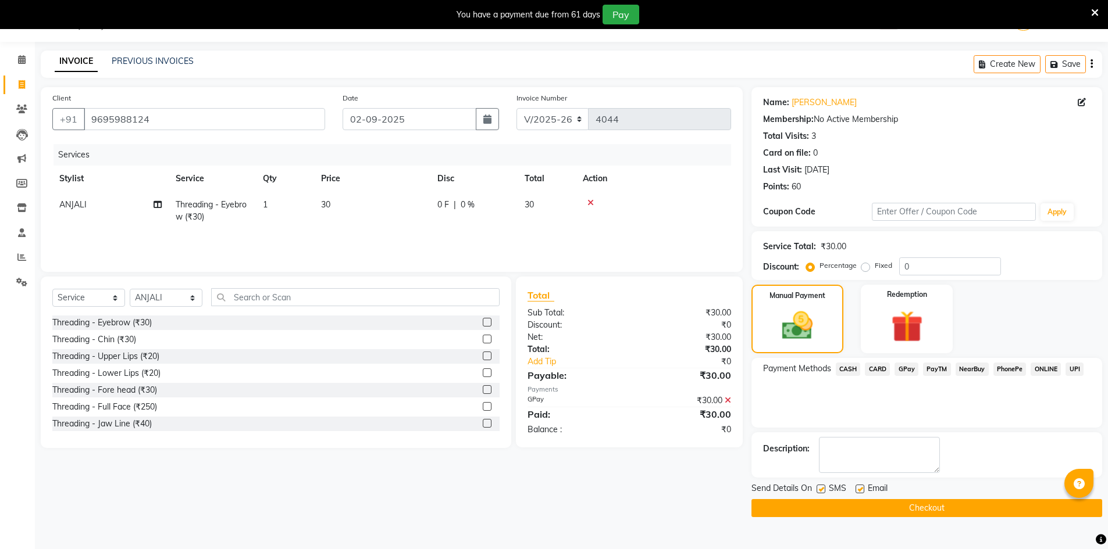
click at [958, 504] on button "Checkout" at bounding box center [926, 508] width 351 height 18
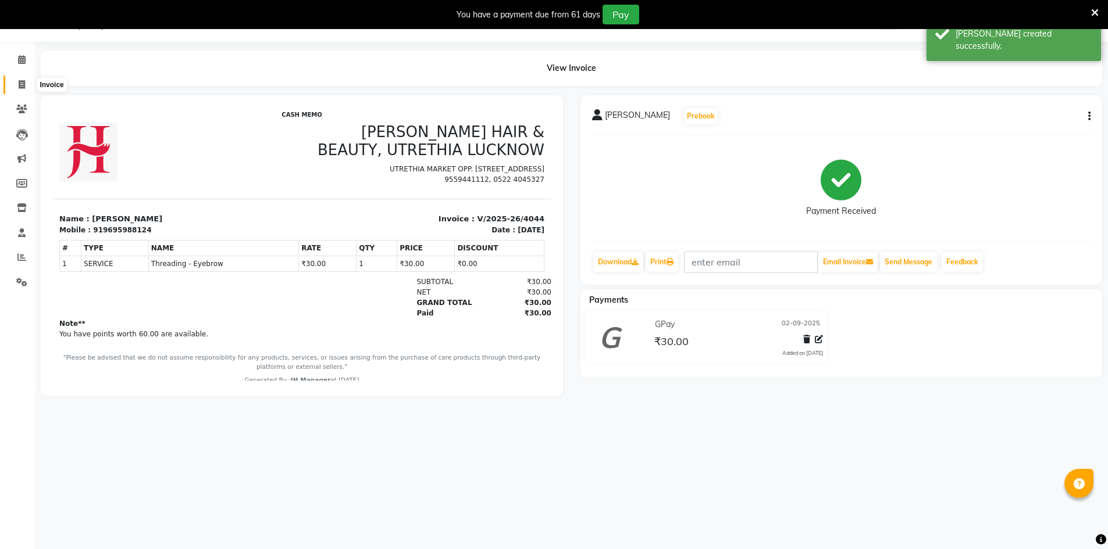
click at [20, 85] on icon at bounding box center [22, 84] width 6 height 9
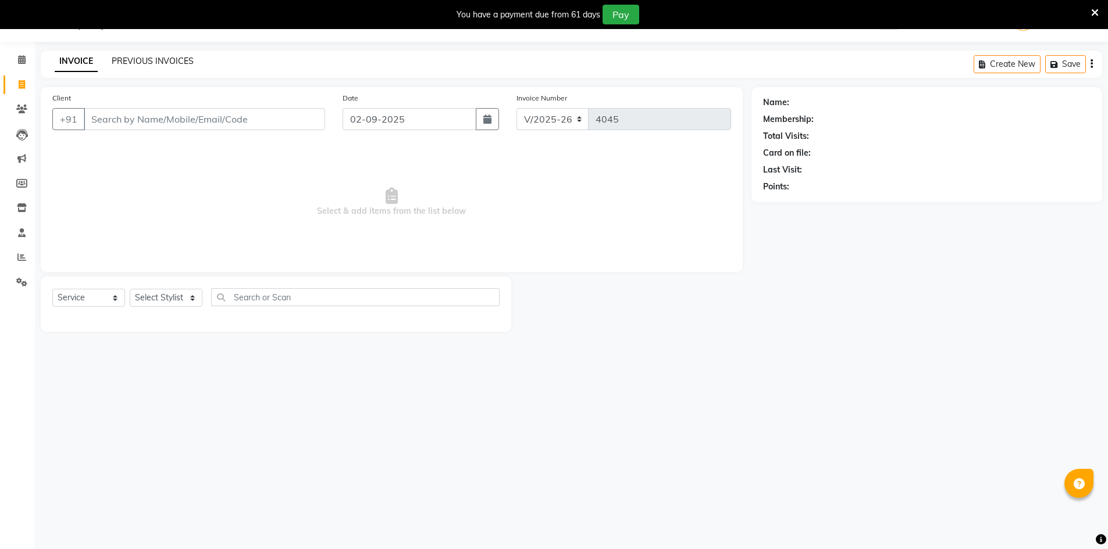
click at [153, 62] on link "PREVIOUS INVOICES" at bounding box center [153, 61] width 82 height 10
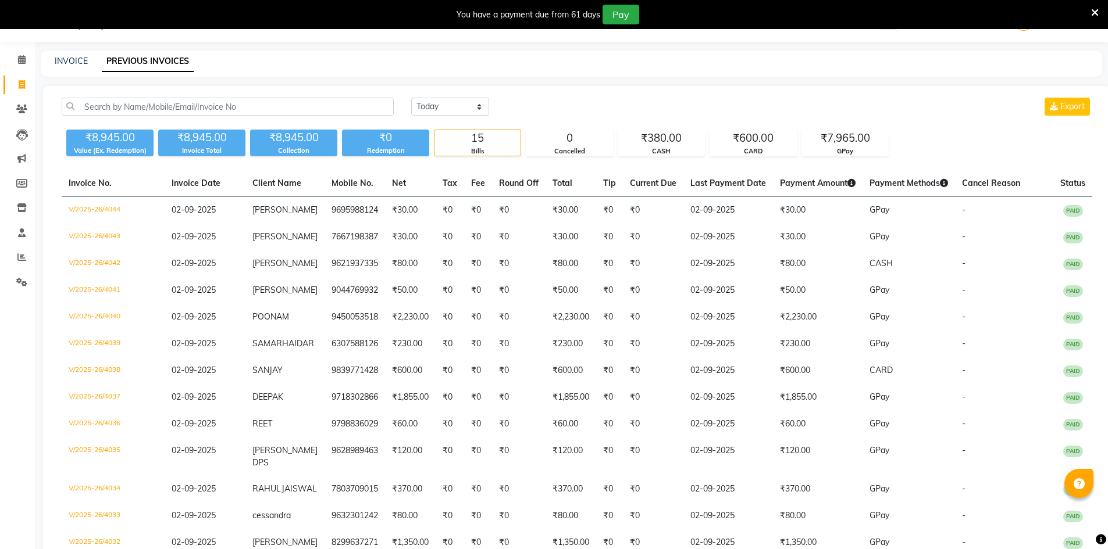
click at [61, 66] on div "INVOICE" at bounding box center [71, 61] width 33 height 12
click at [74, 51] on div "INVOICE PREVIOUS INVOICES" at bounding box center [571, 64] width 1061 height 26
click at [71, 65] on link "INVOICE" at bounding box center [71, 61] width 33 height 10
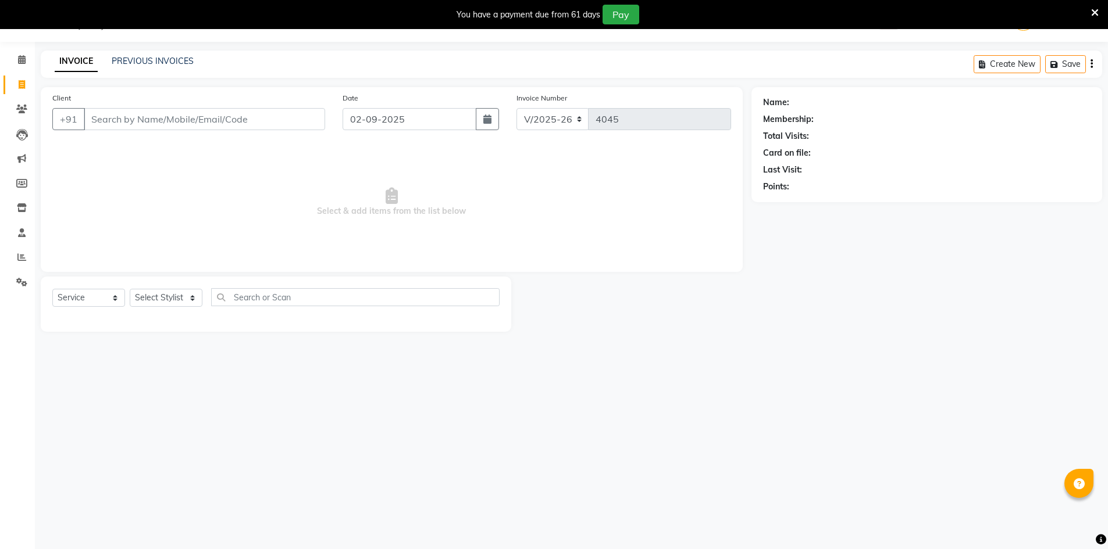
click at [158, 285] on div "Select Service Product Membership Package Voucher Prepaid Gift Card Select Styl…" at bounding box center [276, 304] width 470 height 55
click at [163, 295] on select "Select Stylist ADNAN ADVANCE ANJALI ANNU B-WAX [PERSON_NAME] JH Manager MEMBERS…" at bounding box center [166, 298] width 73 height 18
click at [130, 289] on select "Select Stylist ADNAN ADVANCE ANJALI ANNU B-WAX [PERSON_NAME] JH Manager MEMBERS…" at bounding box center [166, 298] width 73 height 18
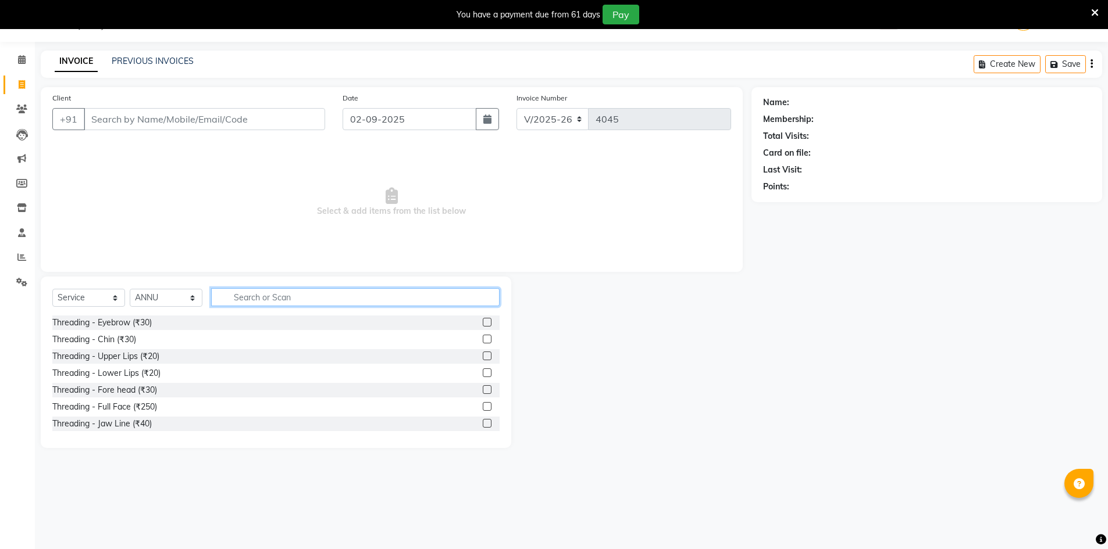
click at [364, 294] on input "text" at bounding box center [355, 297] width 288 height 18
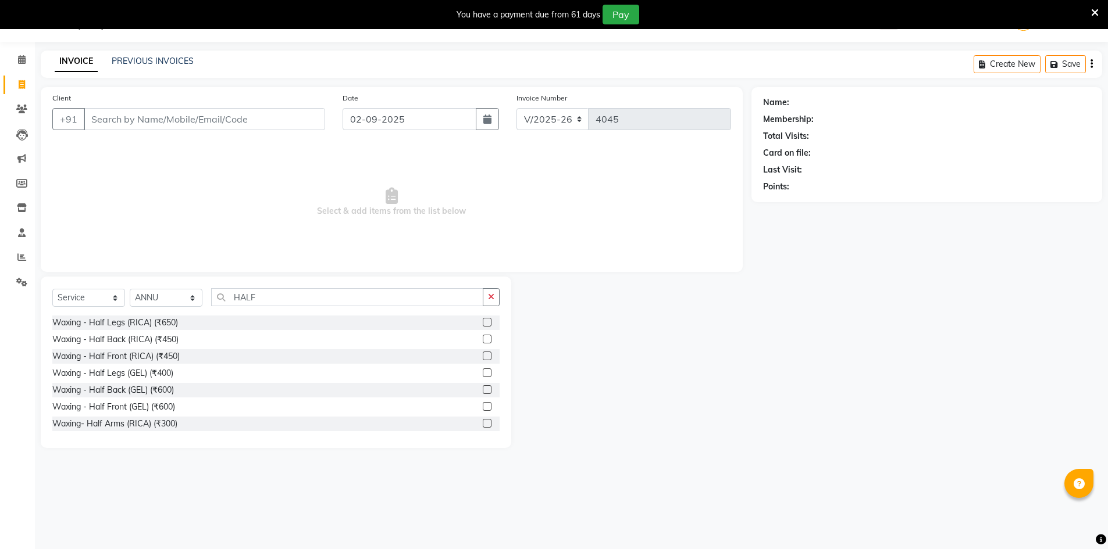
click at [483, 324] on label at bounding box center [487, 322] width 9 height 9
click at [483, 324] on input "checkbox" at bounding box center [487, 323] width 8 height 8
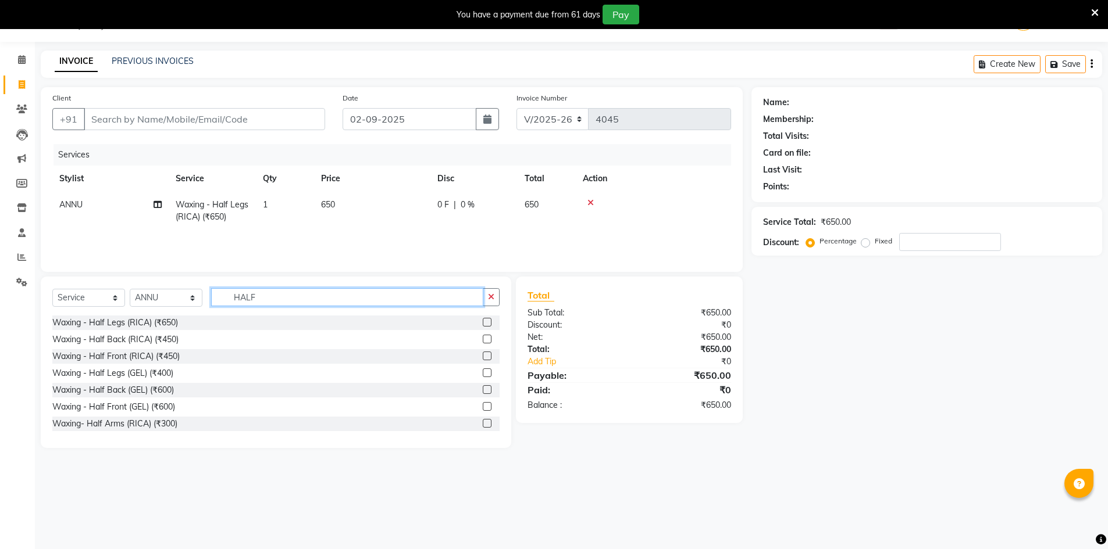
click at [481, 295] on input "HALF" at bounding box center [347, 297] width 272 height 18
click at [488, 293] on icon "button" at bounding box center [491, 297] width 6 height 8
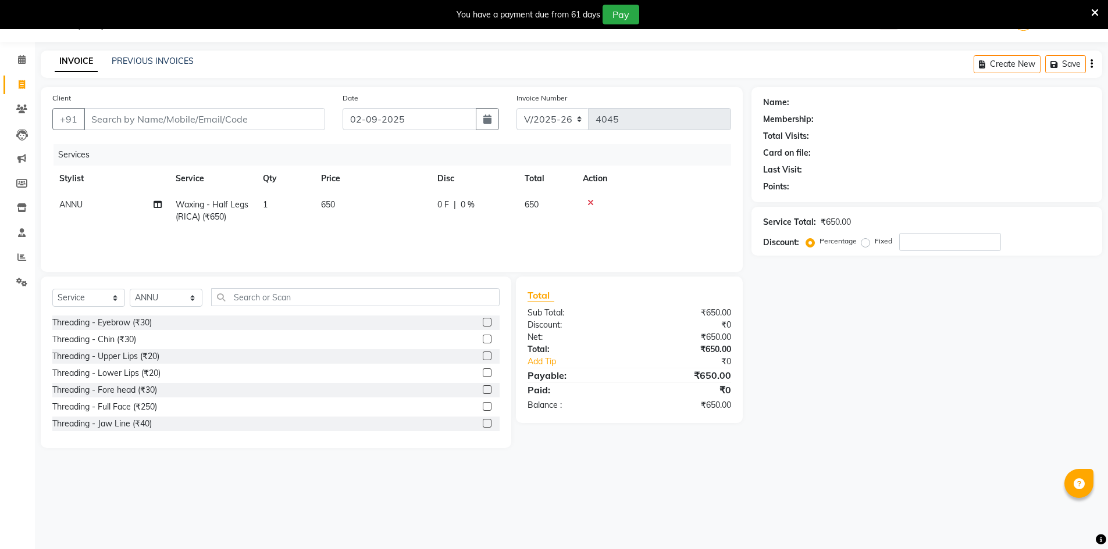
click at [483, 323] on label at bounding box center [487, 322] width 9 height 9
click at [483, 323] on input "checkbox" at bounding box center [487, 323] width 8 height 8
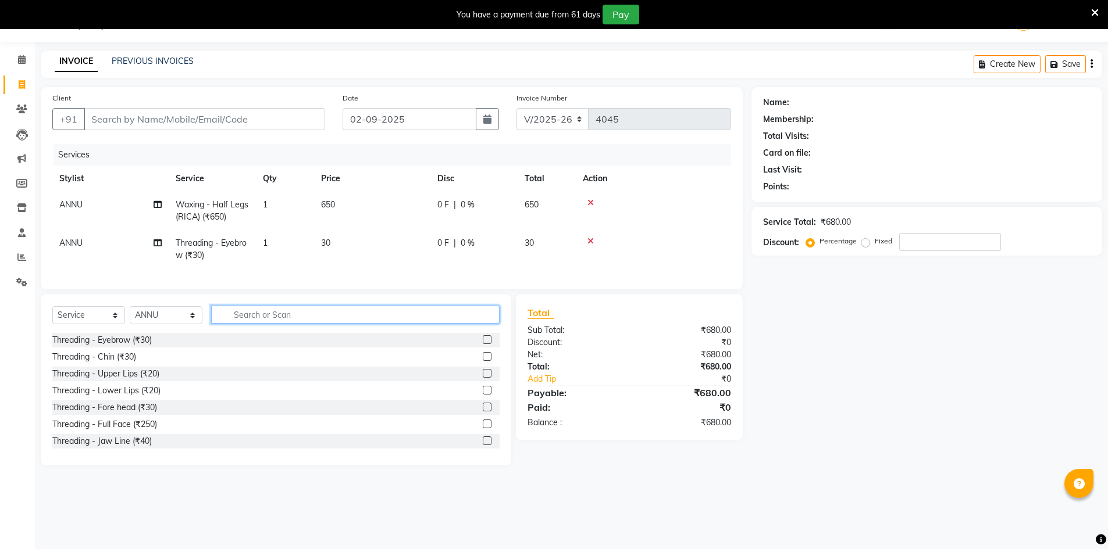
click at [470, 324] on input "text" at bounding box center [355, 315] width 288 height 18
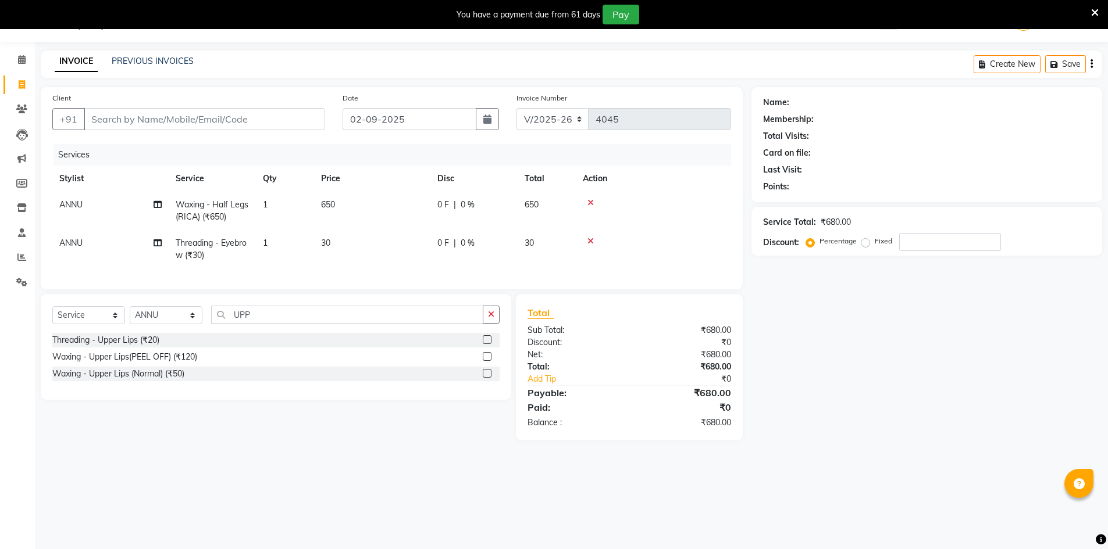
click at [487, 344] on div at bounding box center [491, 340] width 17 height 15
click at [487, 344] on label at bounding box center [487, 339] width 9 height 9
click at [487, 344] on input "checkbox" at bounding box center [487, 341] width 8 height 8
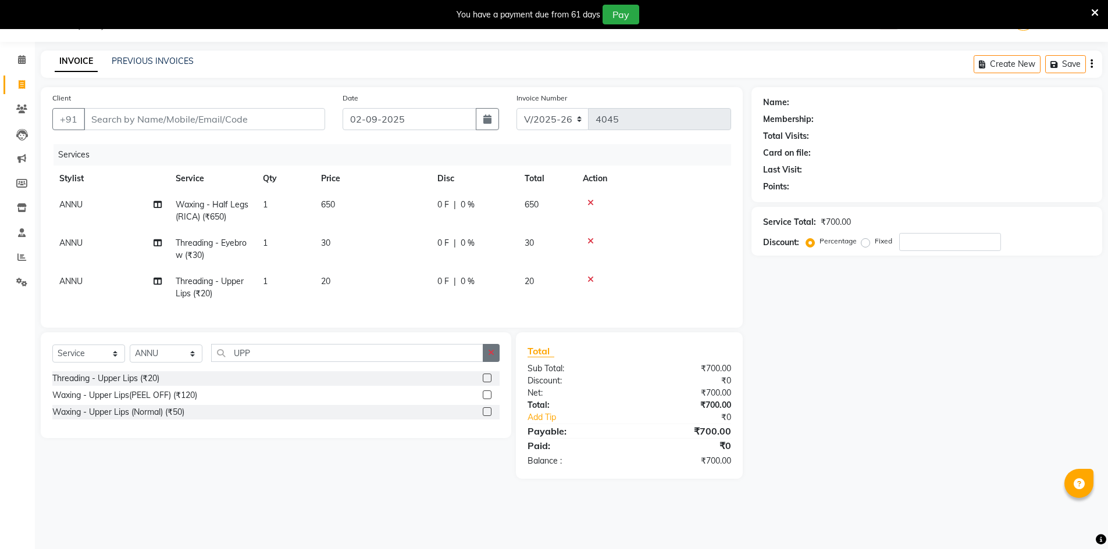
click at [491, 357] on icon "button" at bounding box center [491, 353] width 6 height 8
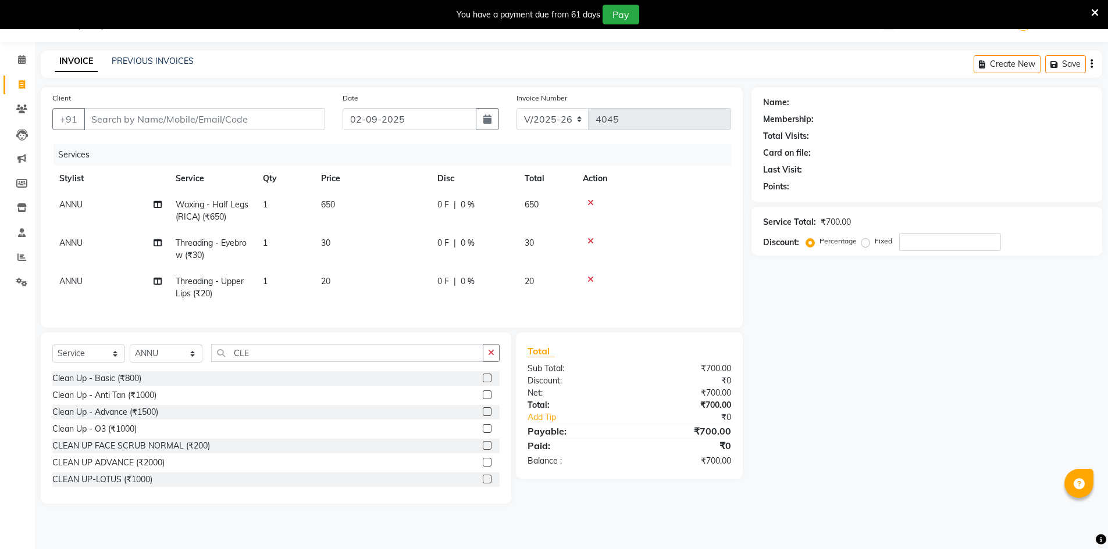
click at [483, 484] on label at bounding box center [487, 479] width 9 height 9
click at [483, 484] on input "checkbox" at bounding box center [487, 480] width 8 height 8
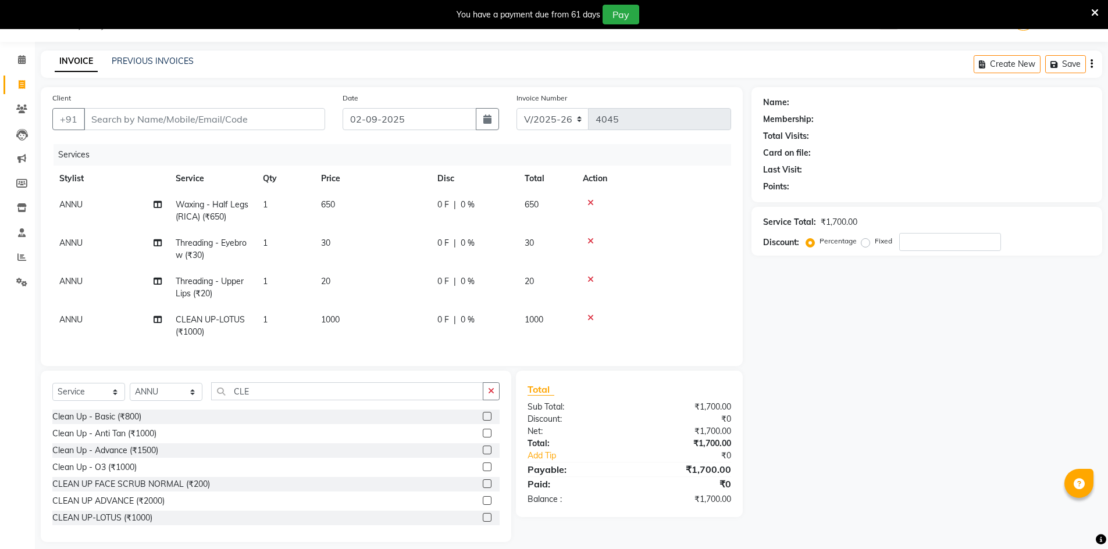
click at [827, 116] on div "Membership:" at bounding box center [926, 119] width 327 height 12
click at [160, 130] on input "Client" at bounding box center [204, 119] width 241 height 22
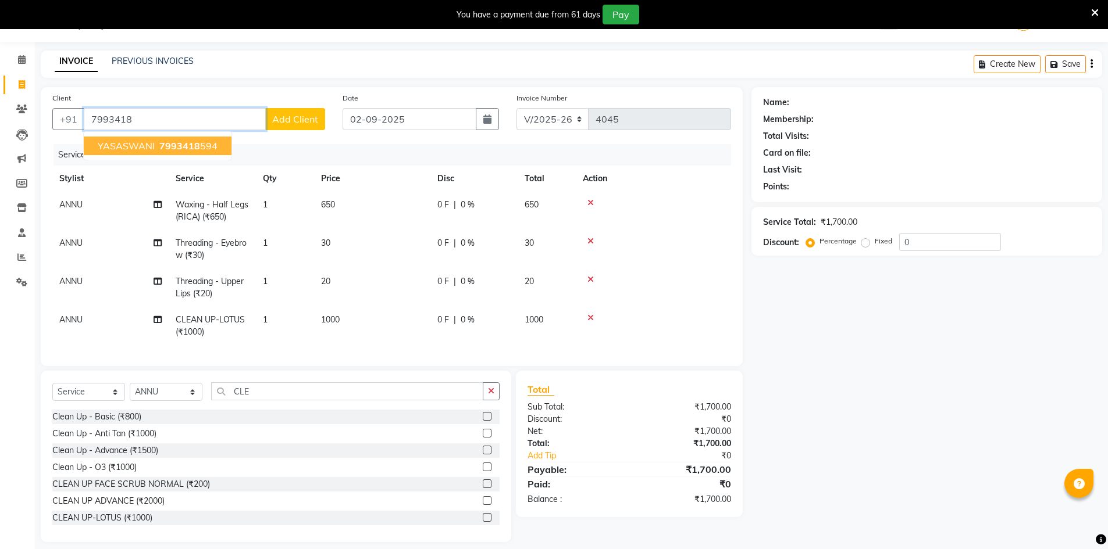
click at [162, 136] on ngb-typeahead-window "YASASWANI 7993418 594" at bounding box center [157, 145] width 149 height 29
click at [172, 147] on span "7993418" at bounding box center [179, 146] width 41 height 12
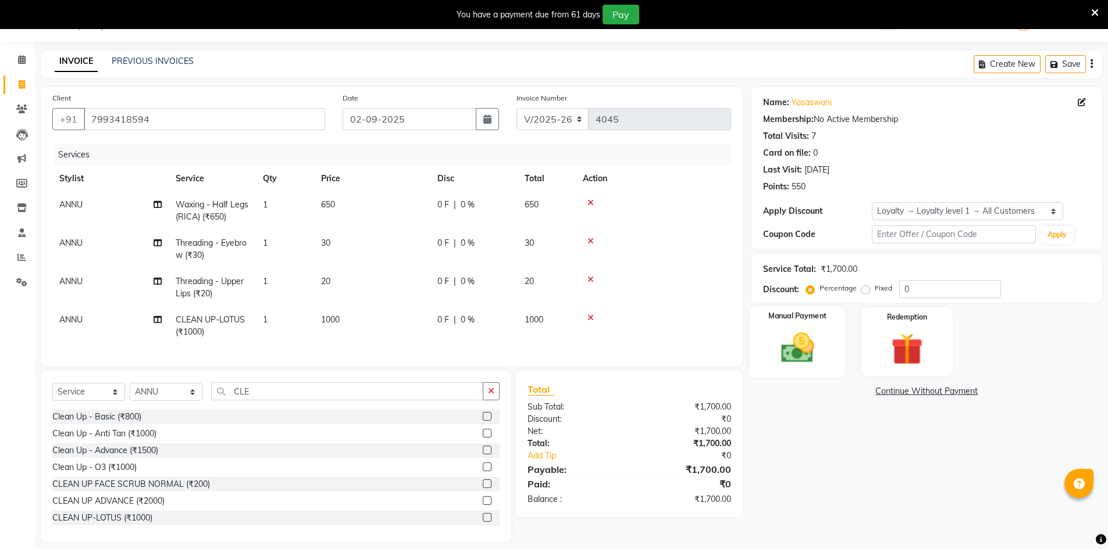
click at [815, 347] on img at bounding box center [796, 348] width 53 height 38
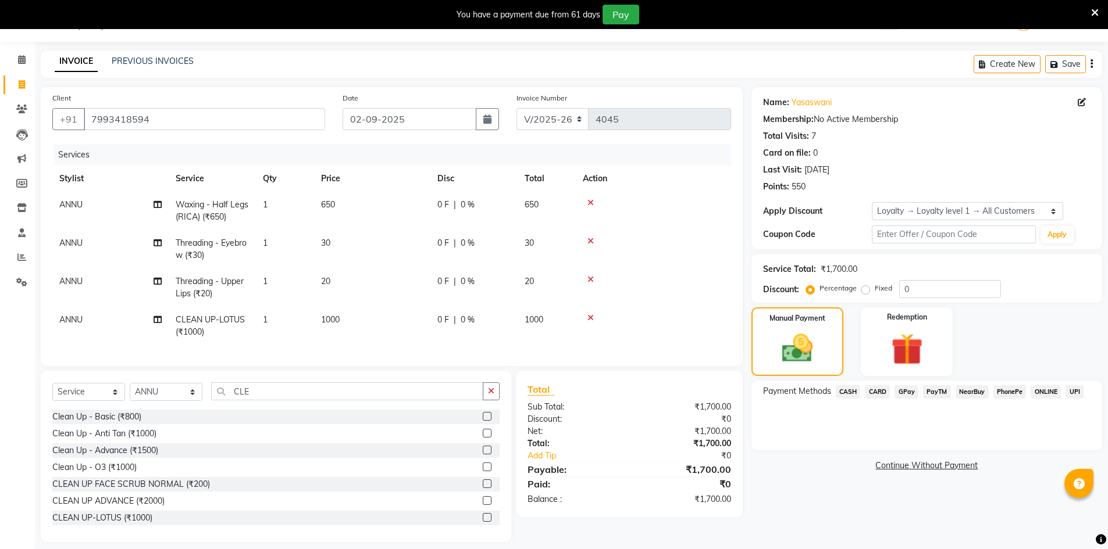
click at [904, 394] on span "GPay" at bounding box center [906, 391] width 24 height 13
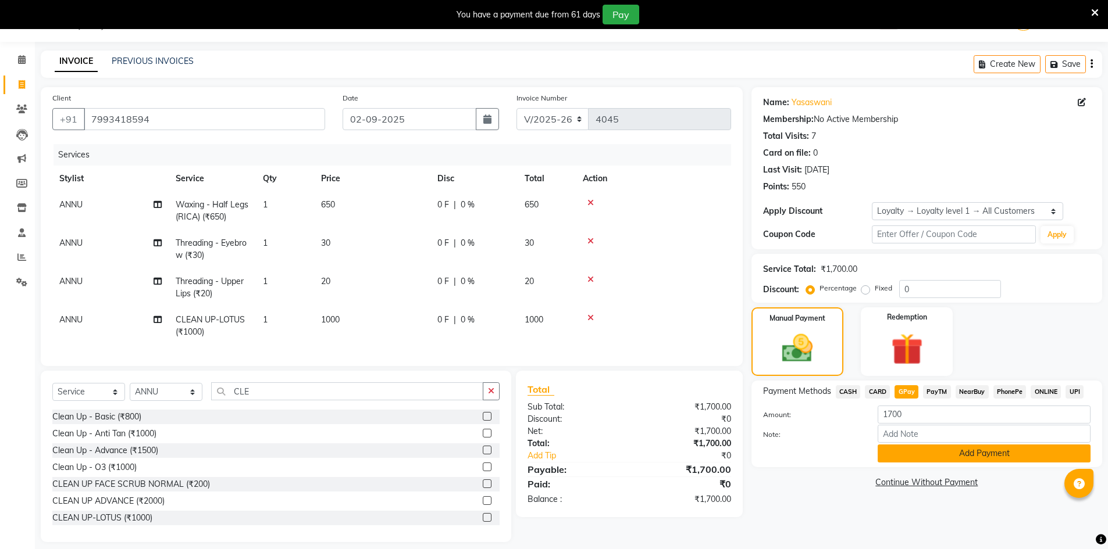
click at [960, 453] on button "Add Payment" at bounding box center [983, 454] width 213 height 18
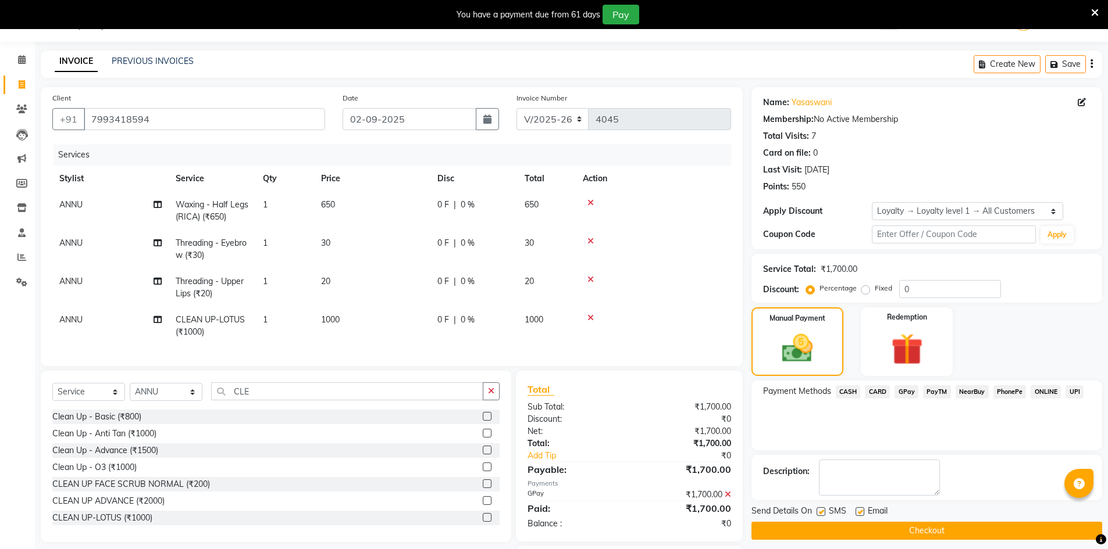
click at [973, 530] on button "Checkout" at bounding box center [926, 531] width 351 height 18
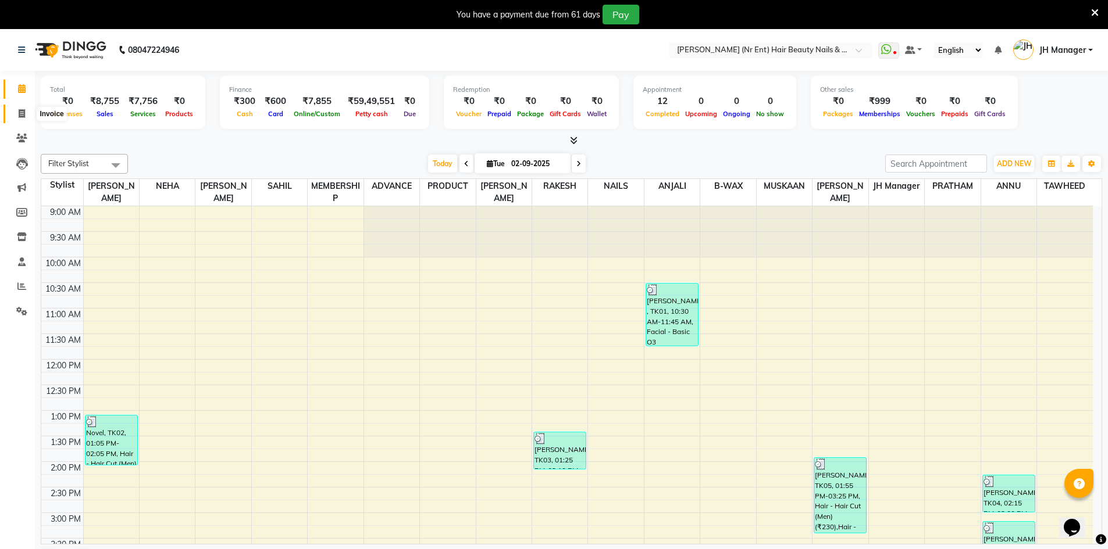
click at [23, 115] on icon at bounding box center [22, 113] width 6 height 9
select select "service"
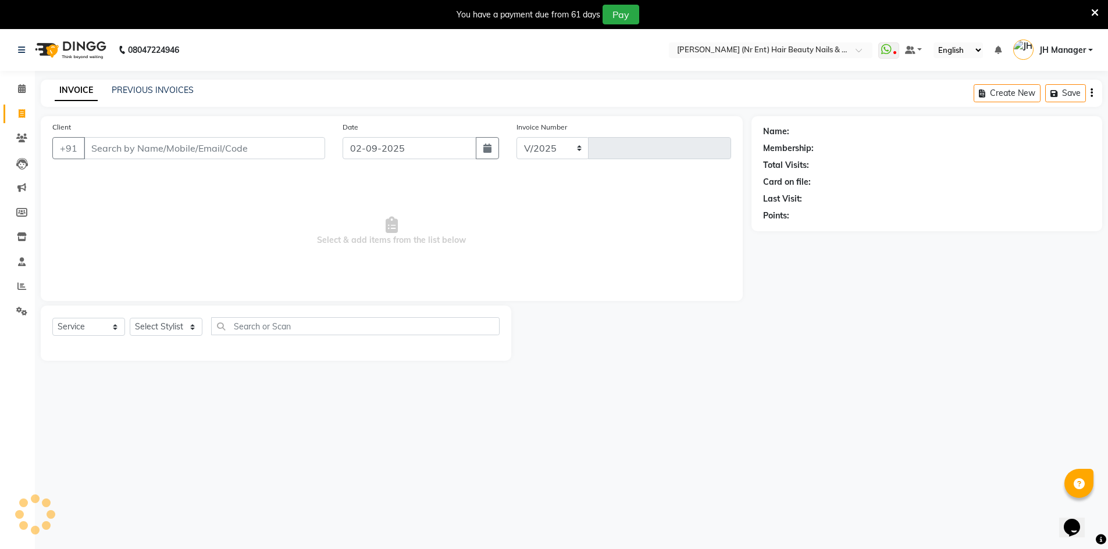
select select "640"
type input "4041"
click at [18, 90] on icon at bounding box center [22, 88] width 8 height 9
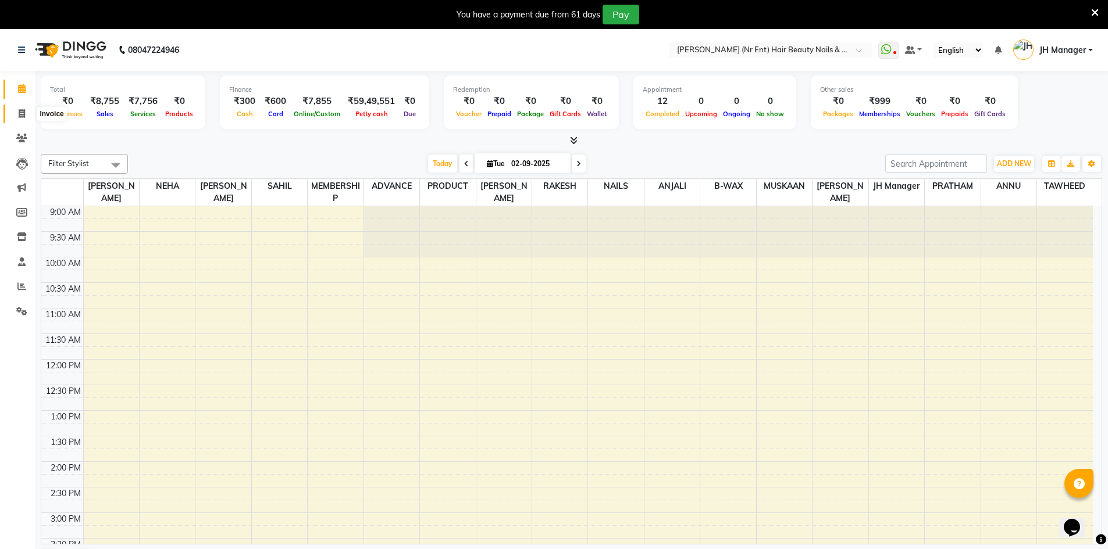
click at [22, 113] on icon at bounding box center [22, 113] width 6 height 9
select select "service"
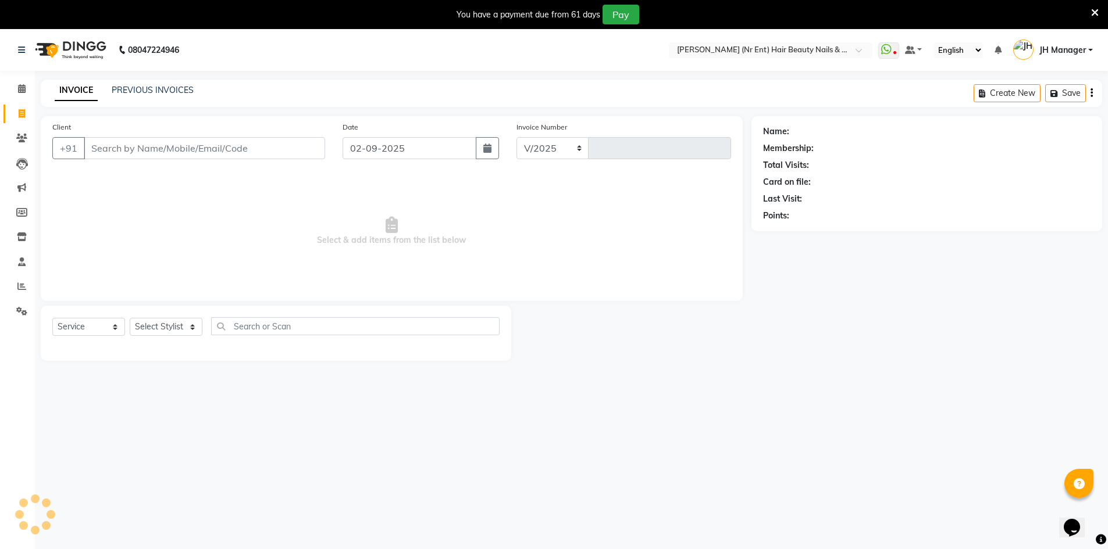
select select "640"
type input "4041"
click at [171, 89] on link "PREVIOUS INVOICES" at bounding box center [153, 90] width 82 height 10
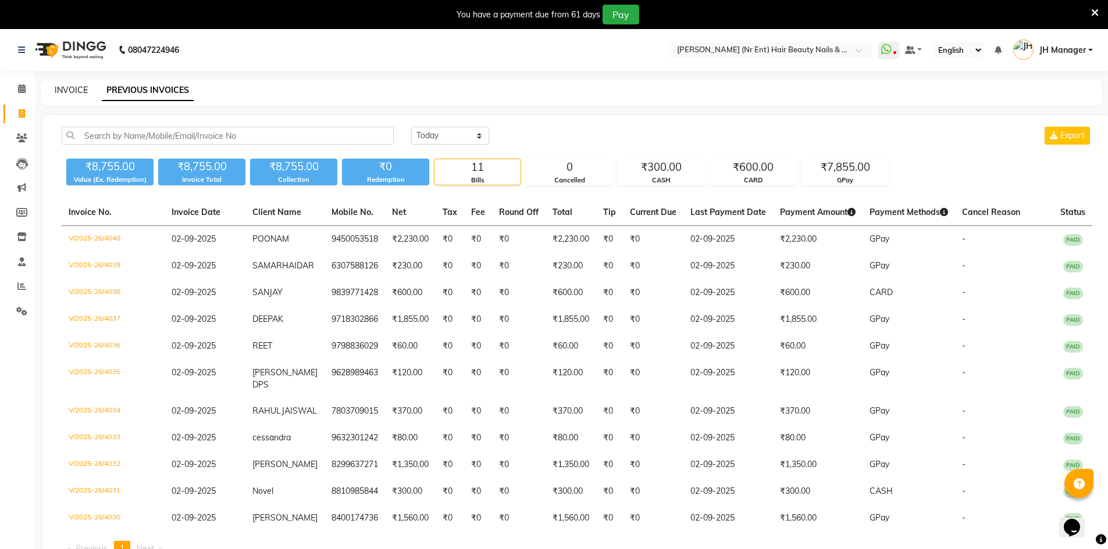
click at [75, 91] on link "INVOICE" at bounding box center [71, 90] width 33 height 10
select select "service"
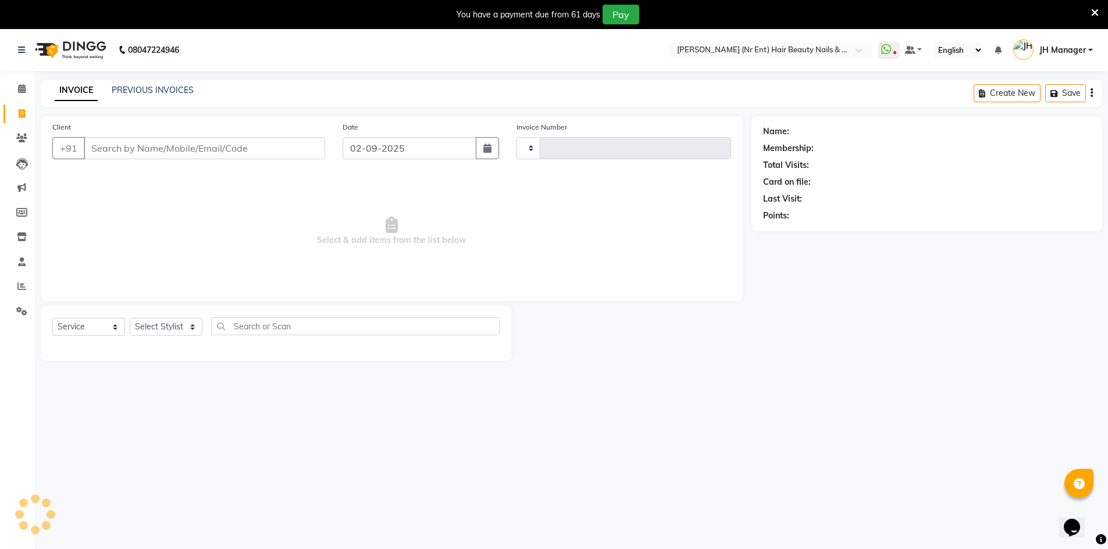
scroll to position [29, 0]
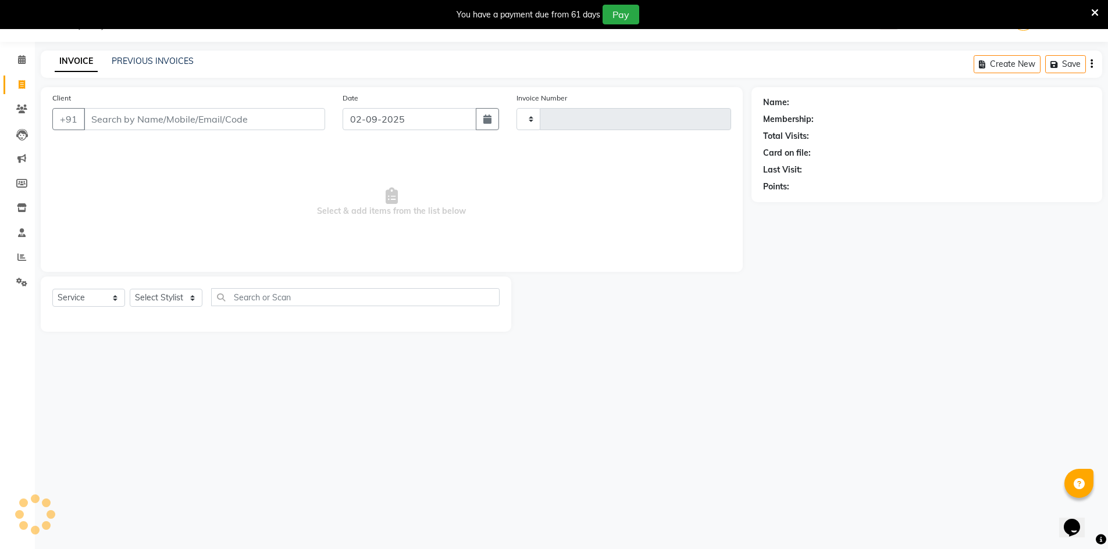
type input "4041"
select select "640"
click at [167, 63] on link "PREVIOUS INVOICES" at bounding box center [153, 61] width 82 height 10
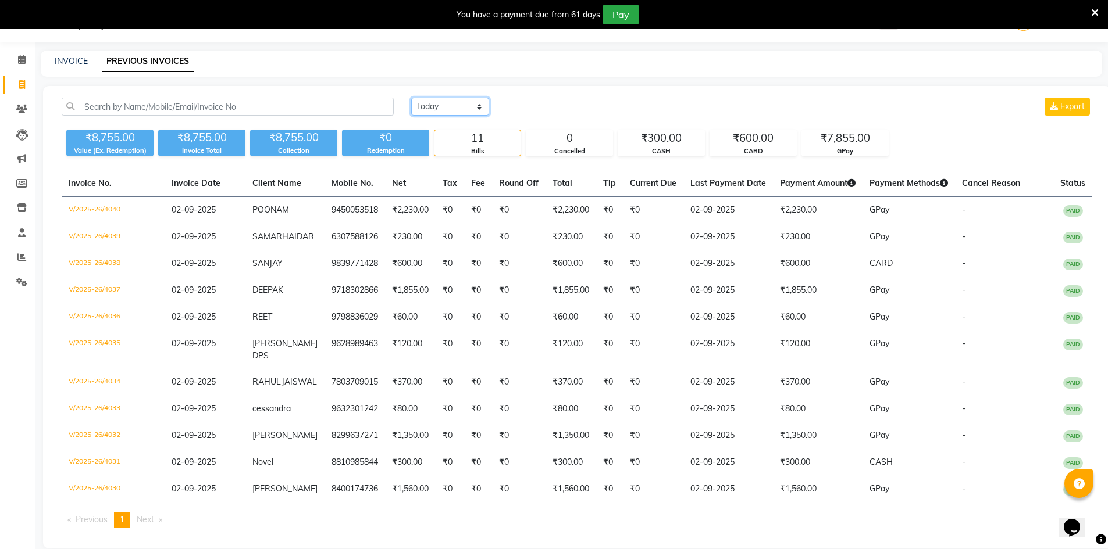
click at [439, 110] on select "[DATE] [DATE] Custom Range" at bounding box center [450, 107] width 78 height 18
select select "[DATE]"
click at [411, 98] on select "[DATE] [DATE] Custom Range" at bounding box center [450, 107] width 78 height 18
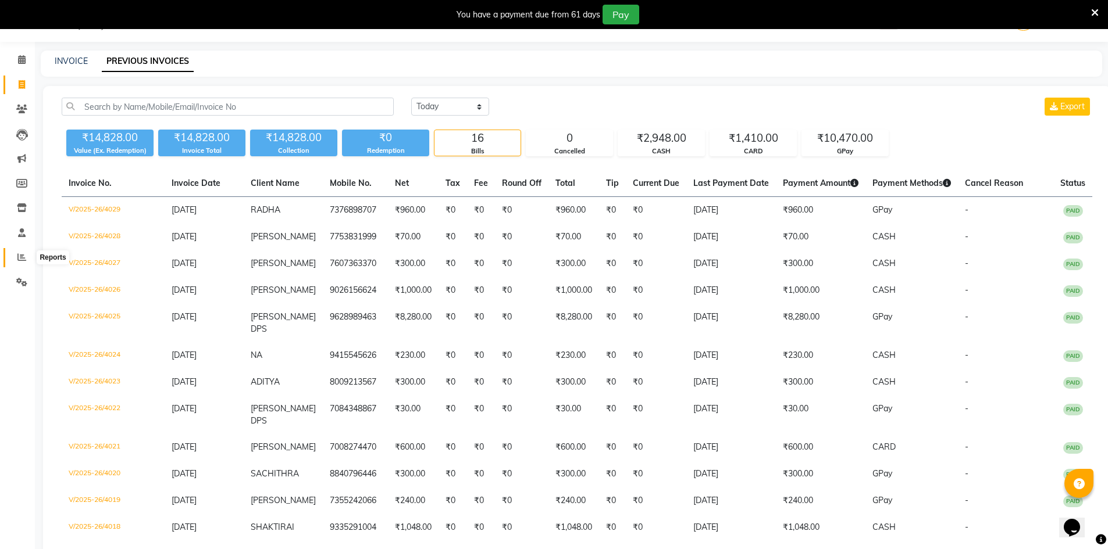
click at [22, 258] on icon at bounding box center [21, 257] width 9 height 9
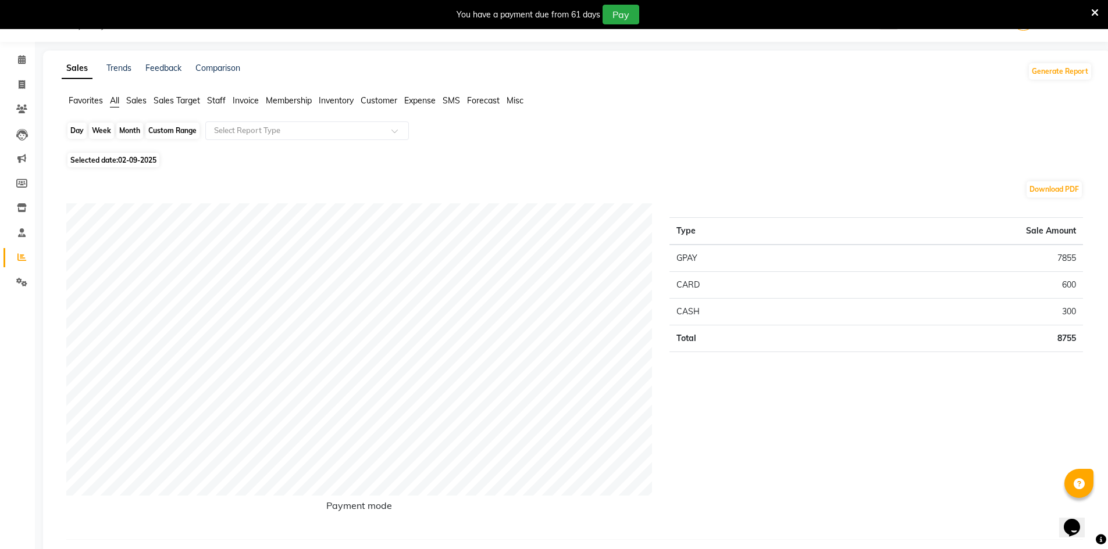
click at [75, 128] on div "Day" at bounding box center [76, 131] width 19 height 16
select select "9"
select select "2025"
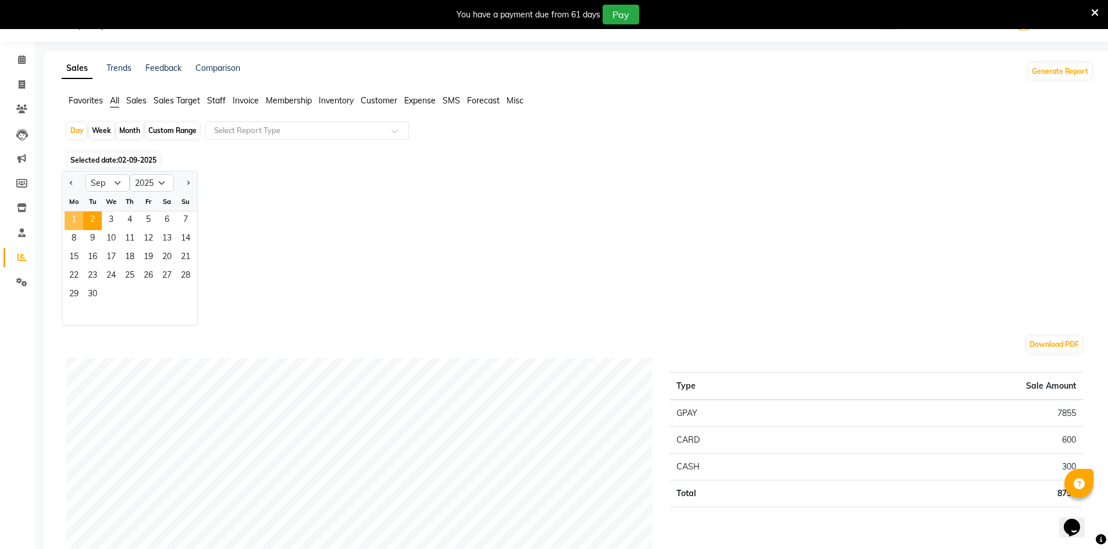
click at [76, 221] on span "1" at bounding box center [74, 221] width 19 height 19
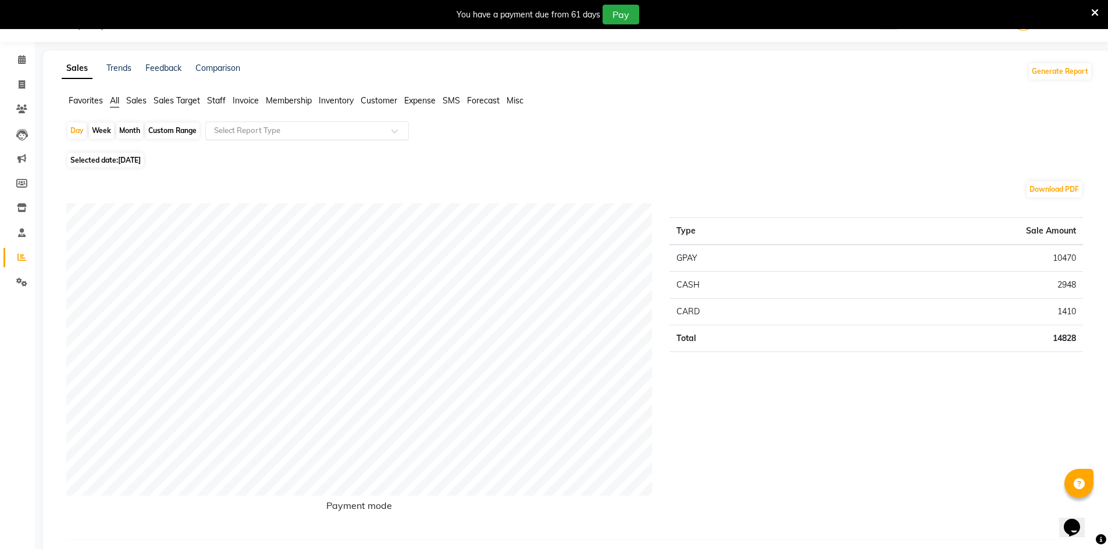
click at [262, 131] on input "text" at bounding box center [295, 131] width 167 height 12
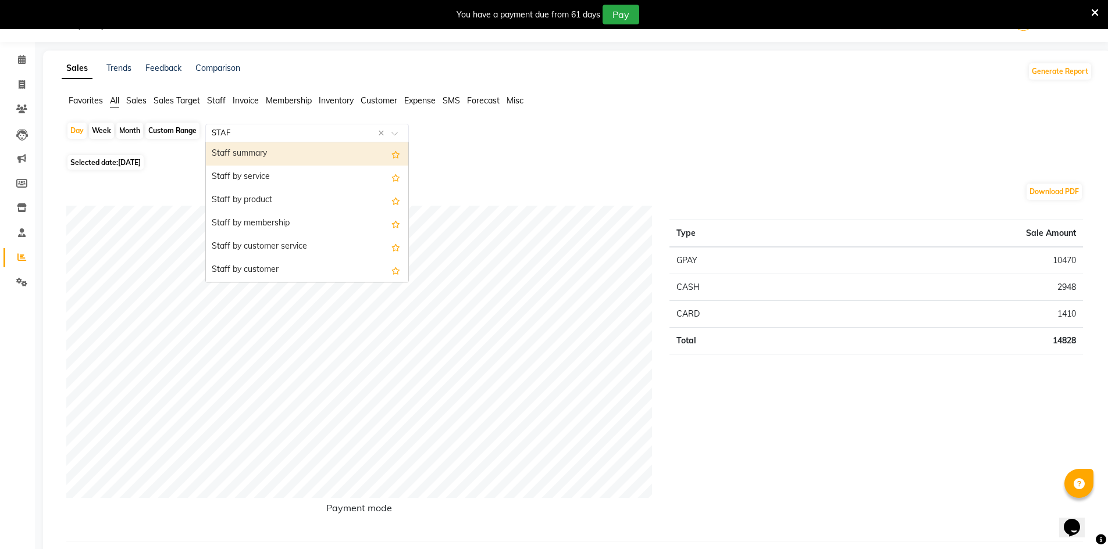
type input "STAFF"
click at [267, 151] on div "Staff summary" at bounding box center [307, 153] width 202 height 23
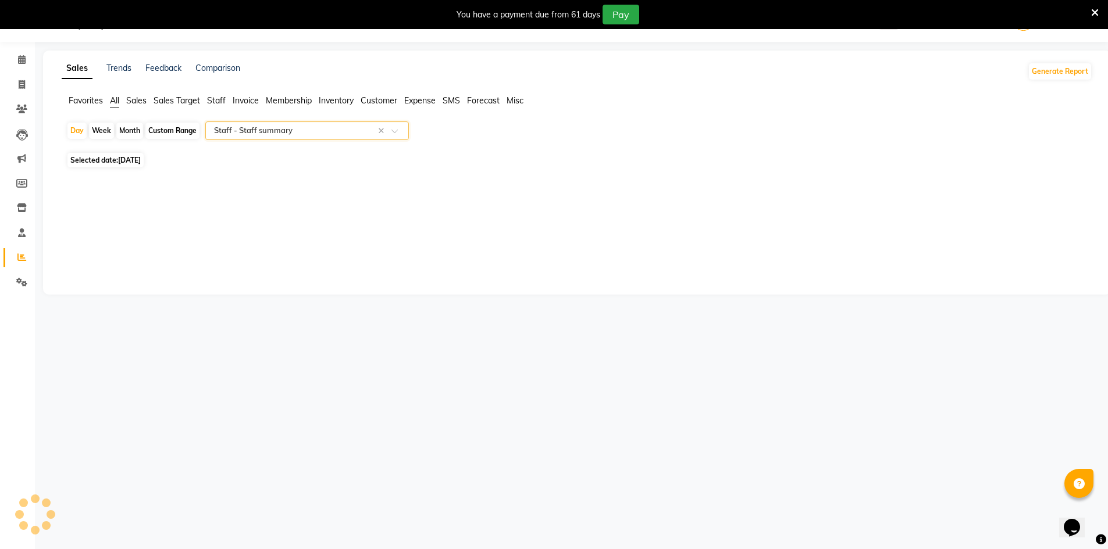
select select "full_report"
select select "csv"
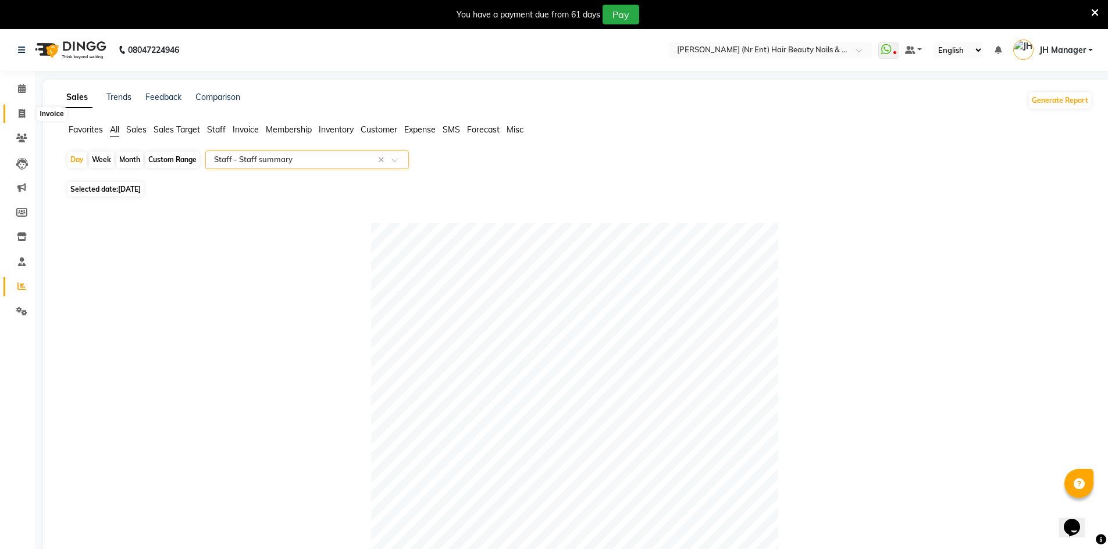
click at [21, 111] on icon at bounding box center [22, 113] width 6 height 9
select select "service"
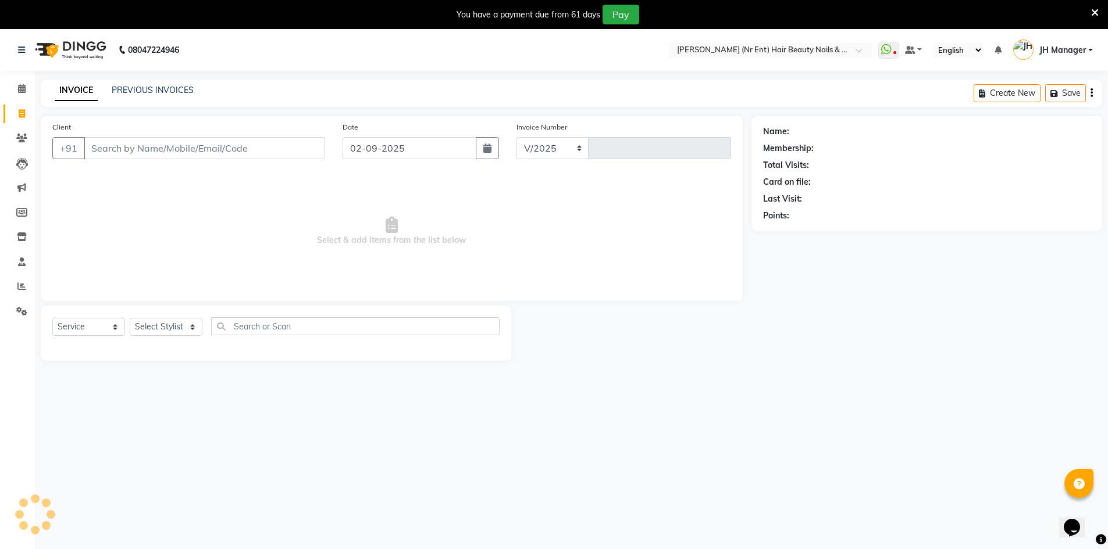
select select "640"
type input "4041"
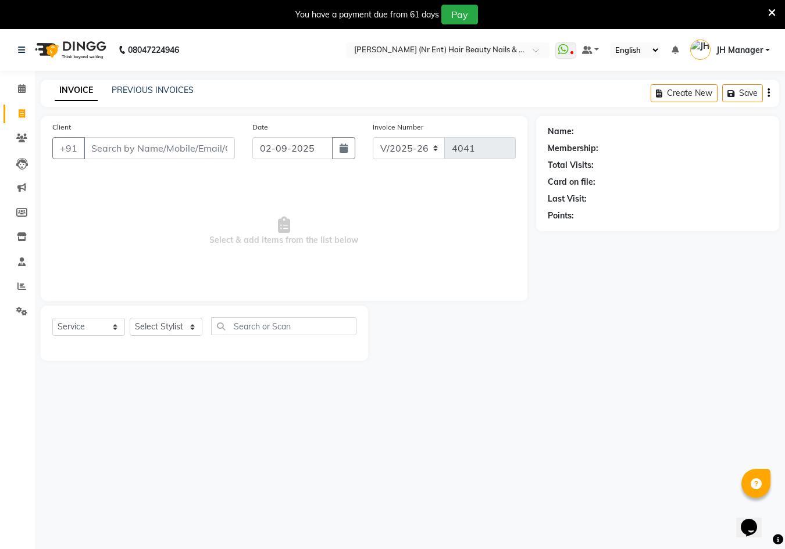
click at [698, 285] on div "Name: Membership: Total Visits: Card on file: Last Visit: Points:" at bounding box center [662, 238] width 252 height 245
click at [697, 294] on div "Name: Membership: Total Visits: Card on file: Last Visit: Points:" at bounding box center [662, 238] width 252 height 245
click at [695, 297] on div "Name: Membership: Total Visits: Card on file: Last Visit: Points:" at bounding box center [662, 238] width 252 height 245
drag, startPoint x: 659, startPoint y: 369, endPoint x: 659, endPoint y: 360, distance: 8.7
click at [659, 369] on main "INVOICE PREVIOUS INVOICES Create New Save Client +91 Date 02-09-2025 Invoice Nu…" at bounding box center [410, 229] width 750 height 299
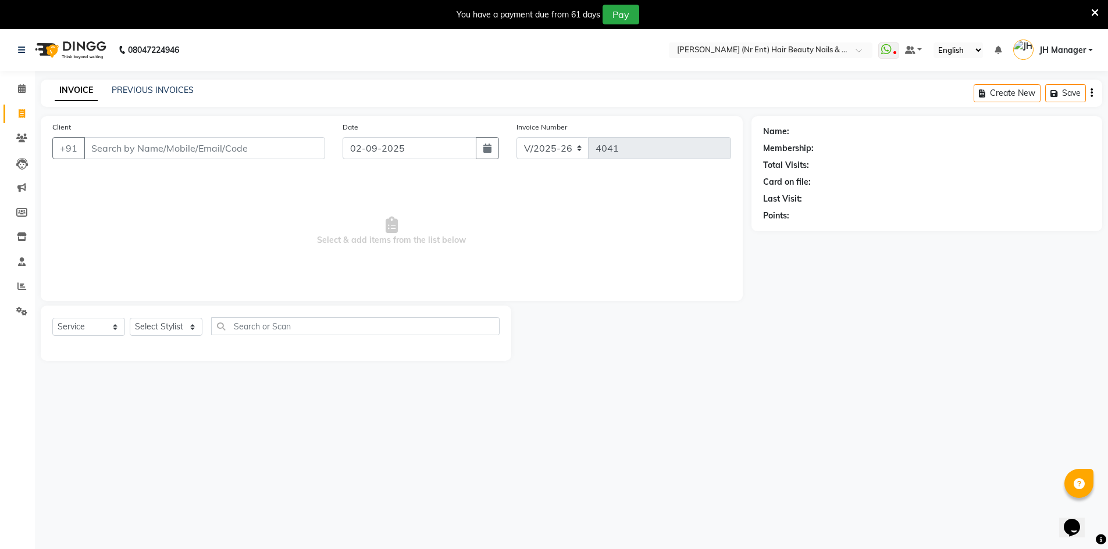
click at [1096, 10] on icon at bounding box center [1095, 13] width 8 height 10
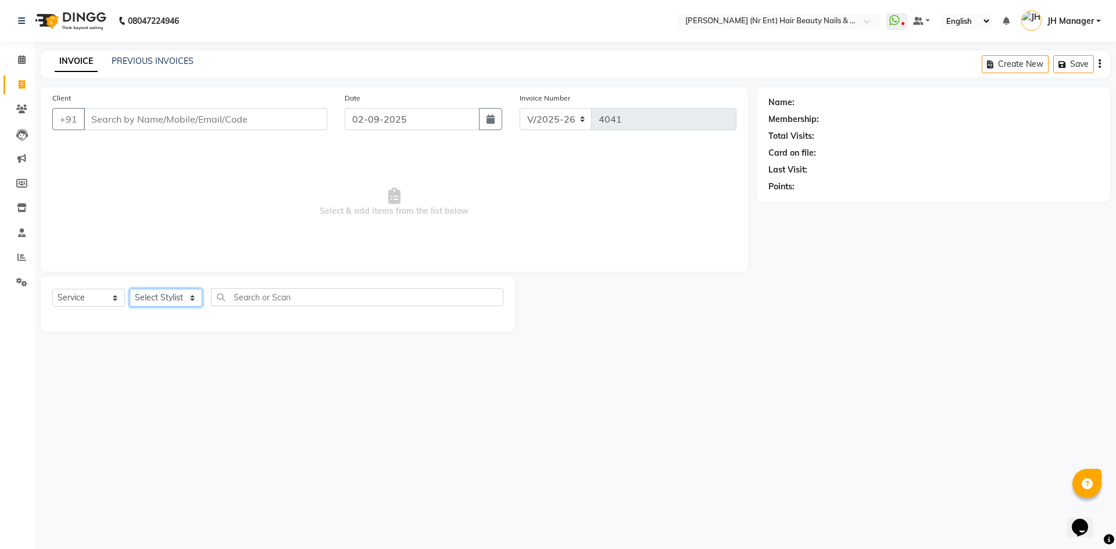
click at [191, 302] on select "Select Stylist ADNAN ADVANCE ANJALI ANNU B-WAX [PERSON_NAME] JH Manager MEMBERS…" at bounding box center [166, 298] width 73 height 18
select select "79427"
click at [130, 289] on select "Select Stylist ADNAN ADVANCE ANJALI ANNU B-WAX [PERSON_NAME] JH Manager MEMBERS…" at bounding box center [166, 298] width 73 height 18
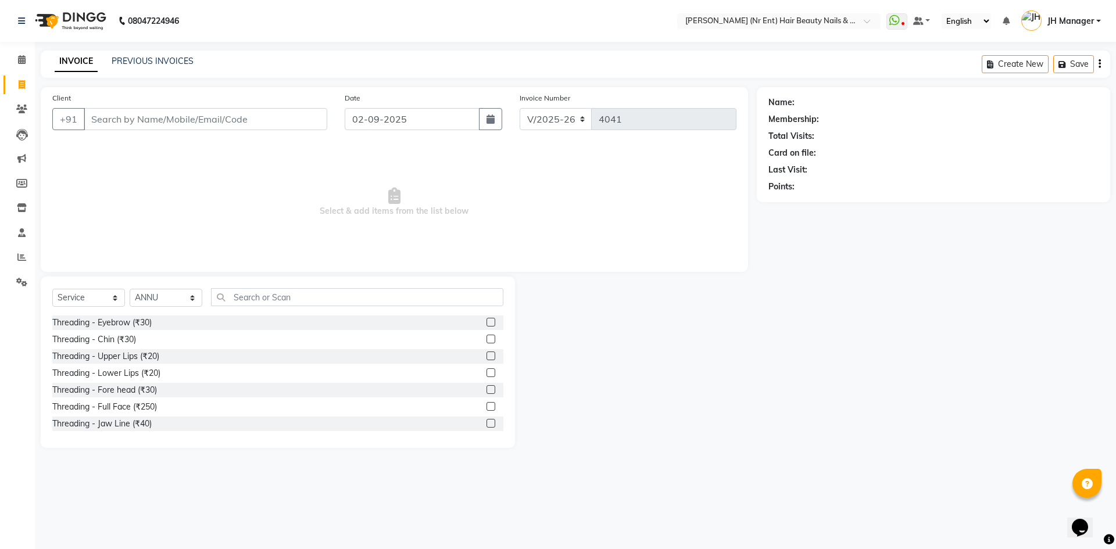
click at [487, 324] on label at bounding box center [491, 322] width 9 height 9
click at [487, 324] on input "checkbox" at bounding box center [491, 323] width 8 height 8
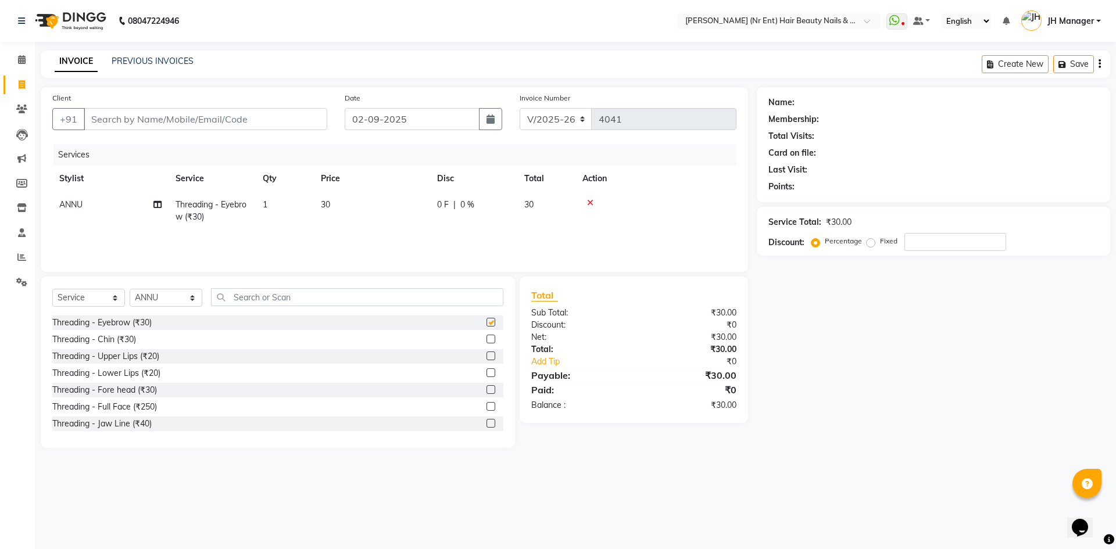
checkbox input "false"
click at [487, 358] on label at bounding box center [491, 356] width 9 height 9
click at [487, 358] on input "checkbox" at bounding box center [491, 357] width 8 height 8
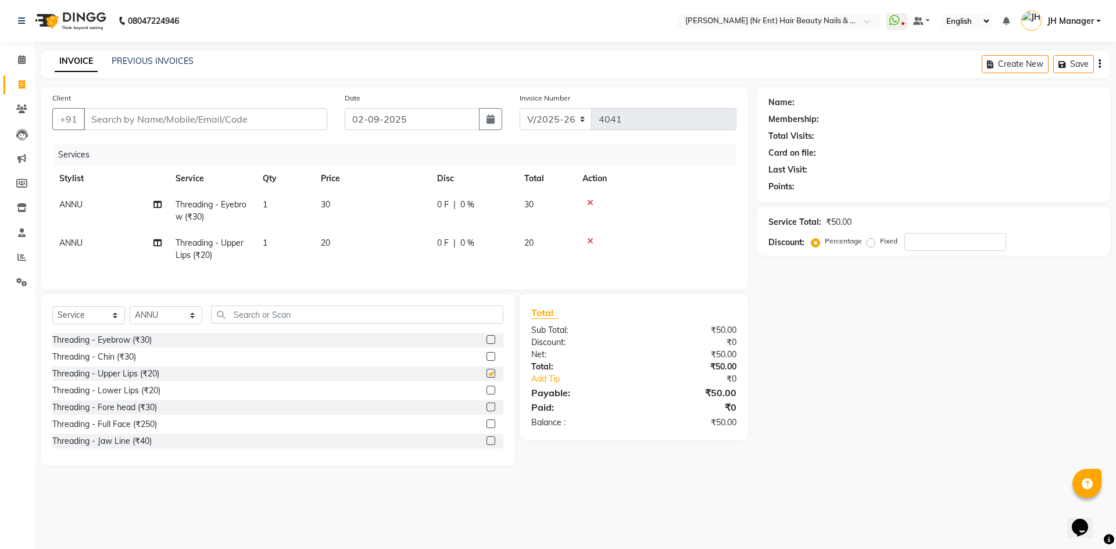
checkbox input "false"
click at [250, 126] on input "Client" at bounding box center [206, 119] width 244 height 22
type input "9"
type input "0"
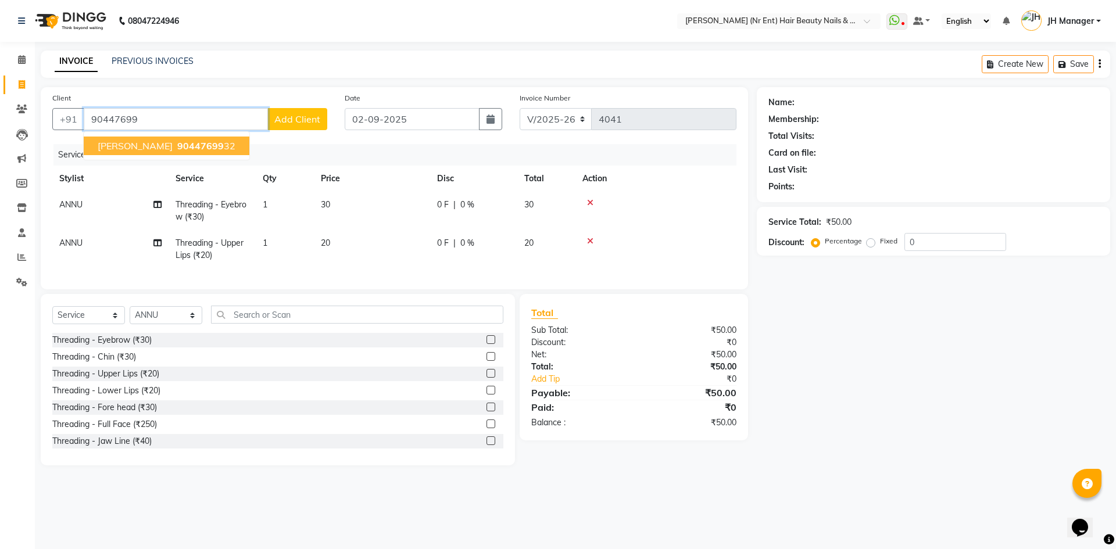
click at [177, 144] on span "90447699" at bounding box center [200, 146] width 47 height 12
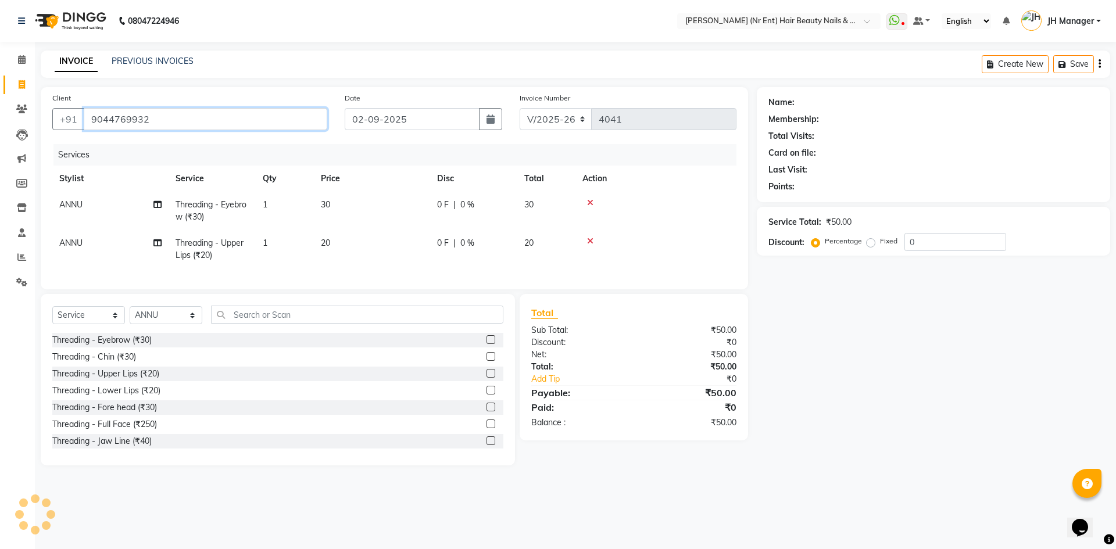
type input "9044769932"
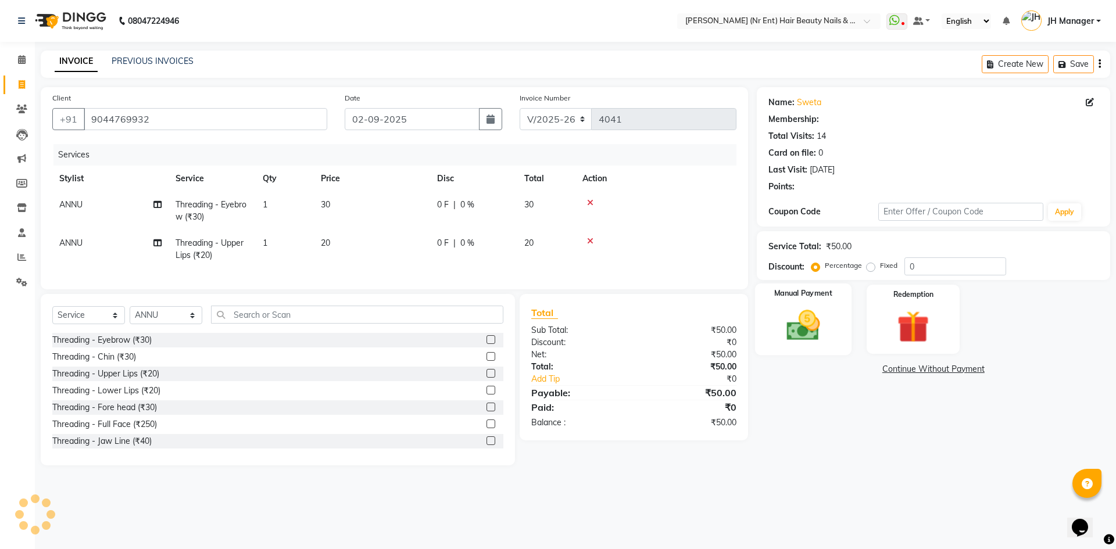
select select "1: Object"
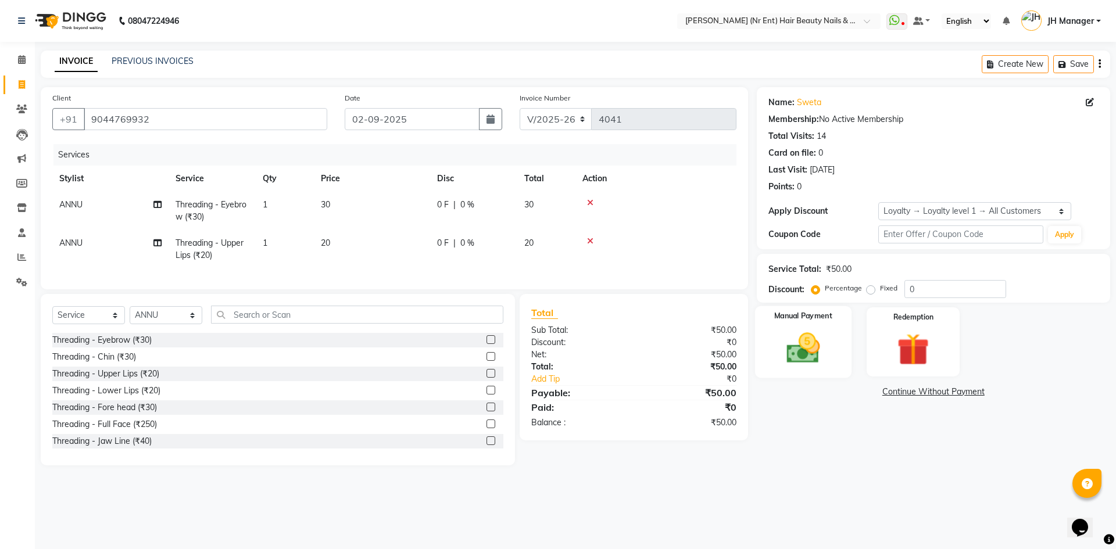
click at [795, 340] on img at bounding box center [803, 348] width 54 height 38
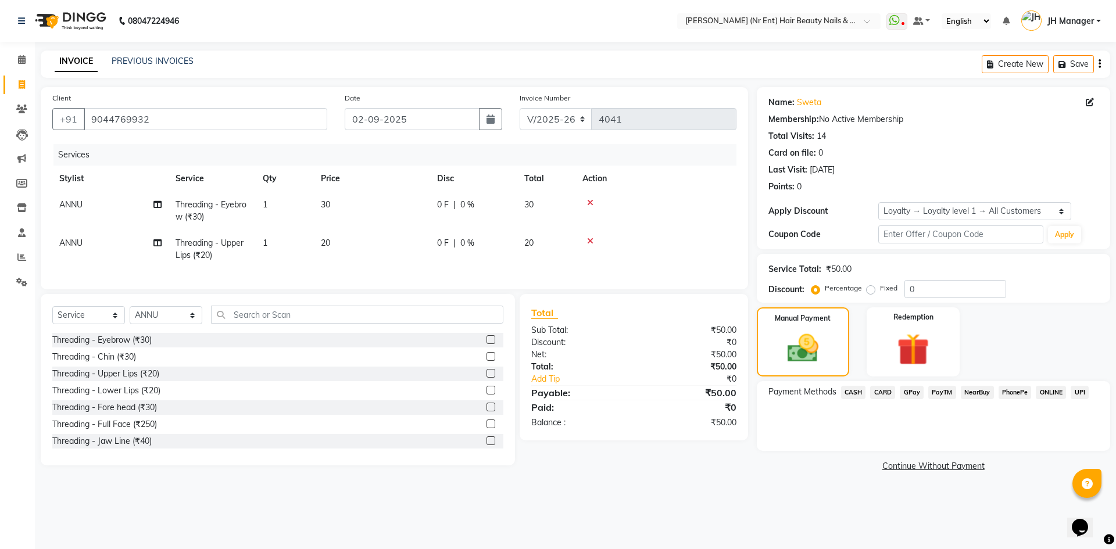
click at [915, 390] on span "GPay" at bounding box center [912, 392] width 24 height 13
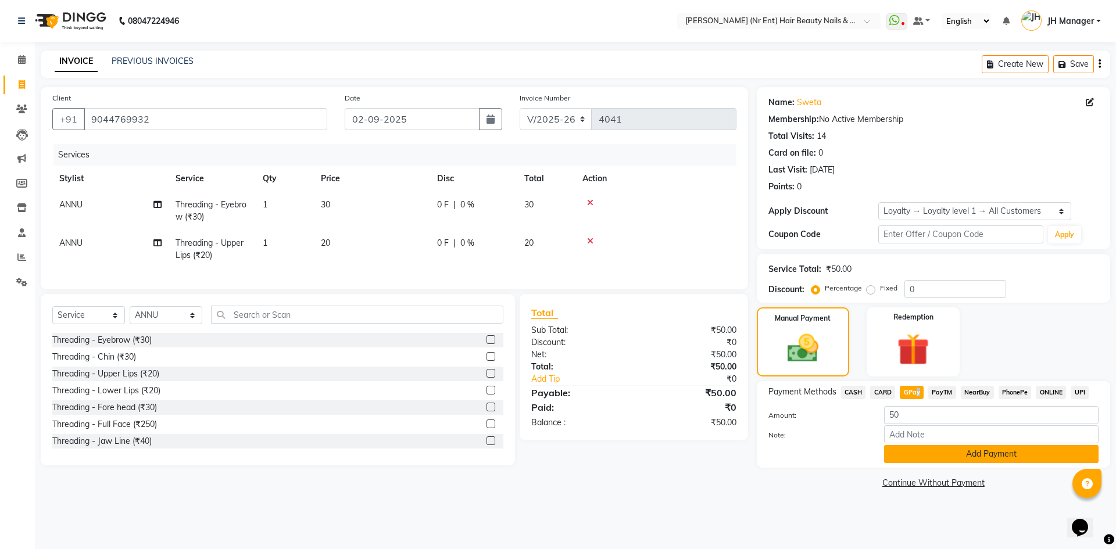
click at [945, 454] on button "Add Payment" at bounding box center [991, 454] width 215 height 18
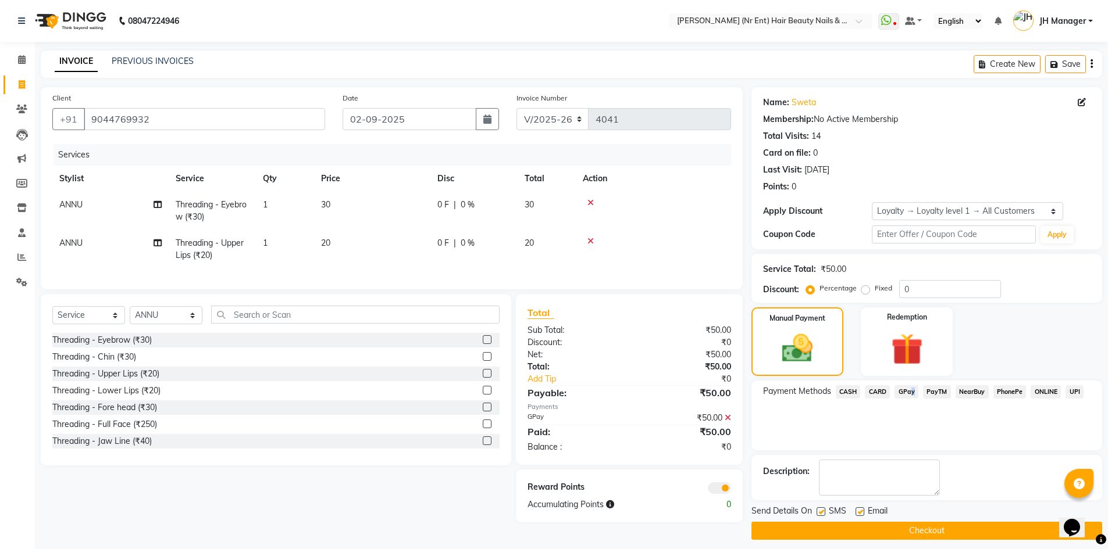
drag, startPoint x: 956, startPoint y: 531, endPoint x: 951, endPoint y: 523, distance: 9.2
click at [955, 531] on button "Checkout" at bounding box center [926, 531] width 351 height 18
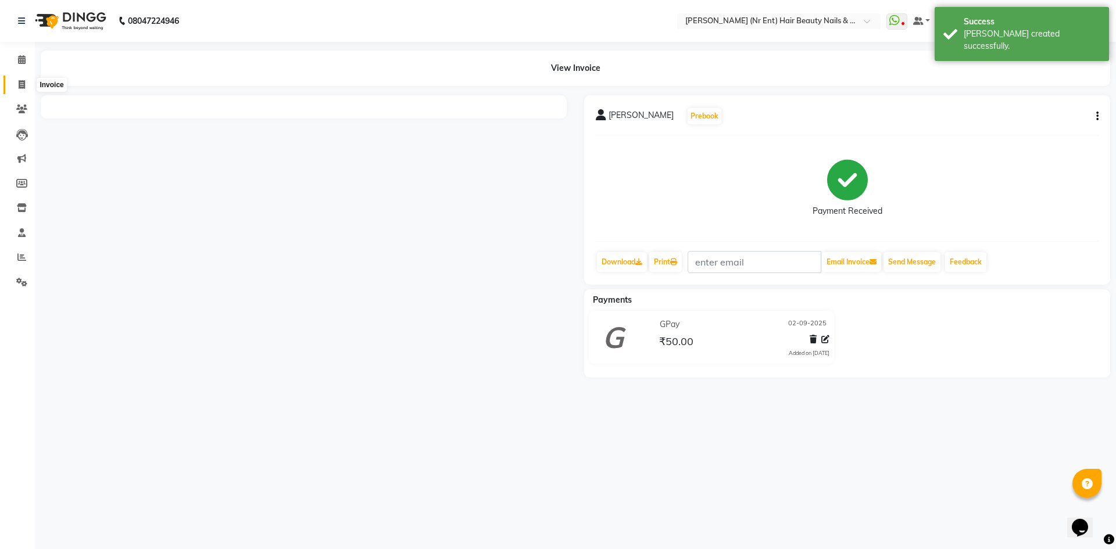
click at [26, 82] on span at bounding box center [22, 84] width 20 height 13
select select "service"
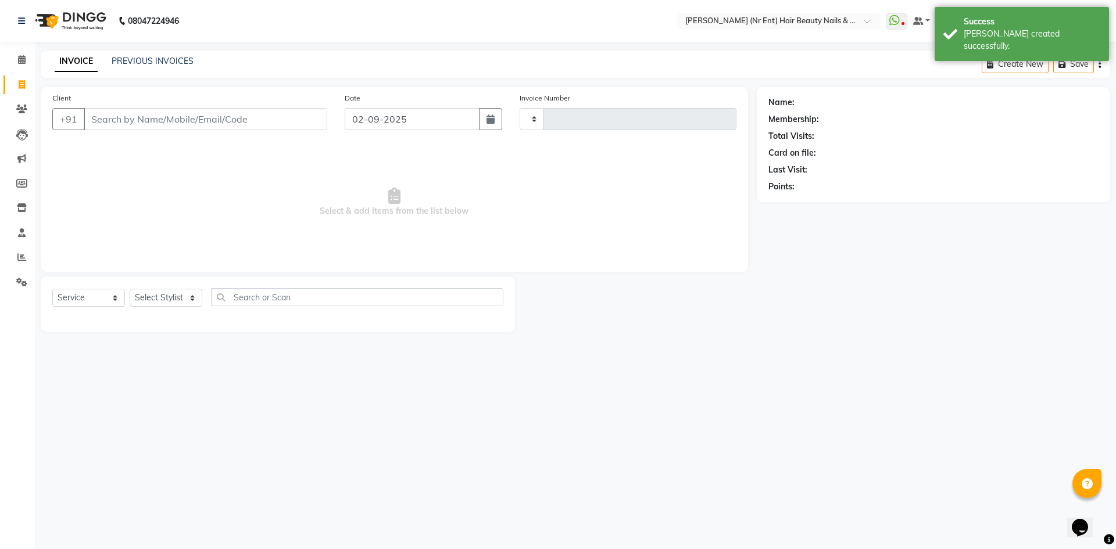
type input "4042"
select select "640"
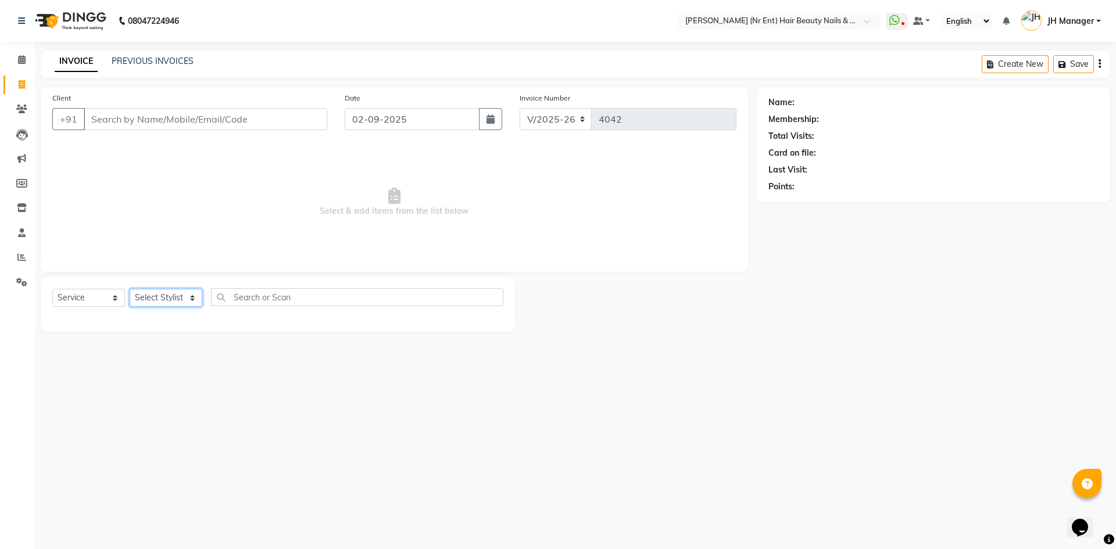
click at [166, 296] on select "Select Stylist ADNAN ADVANCE ANJALI ANNU B-WAX [PERSON_NAME] JH Manager MEMBERS…" at bounding box center [166, 298] width 73 height 18
select select "11666"
click at [130, 289] on select "Select Stylist ADNAN ADVANCE ANJALI ANNU B-WAX [PERSON_NAME] JH Manager MEMBERS…" at bounding box center [166, 298] width 73 height 18
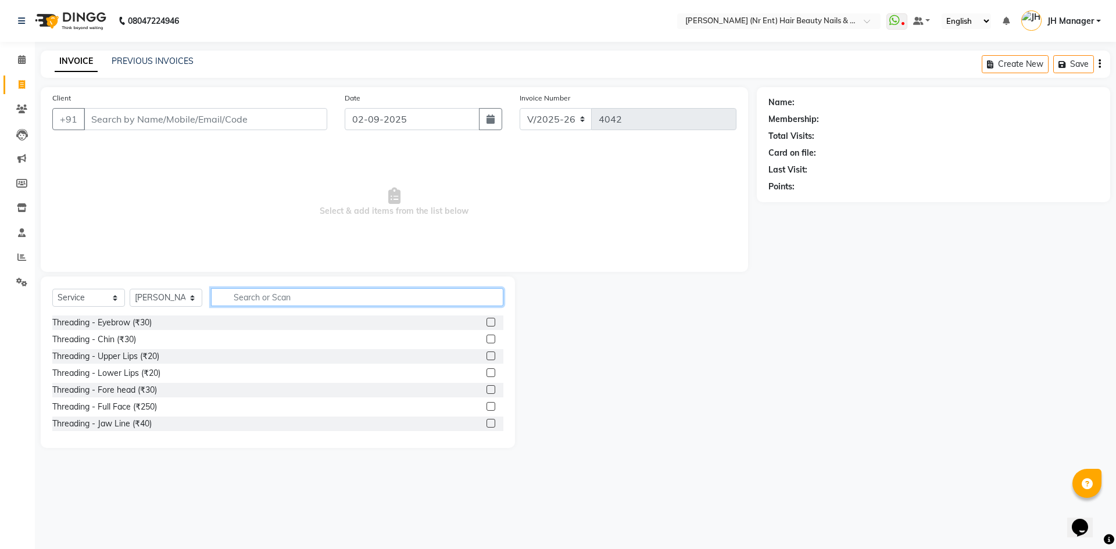
click at [259, 303] on input "text" at bounding box center [357, 297] width 292 height 18
type input "CUT"
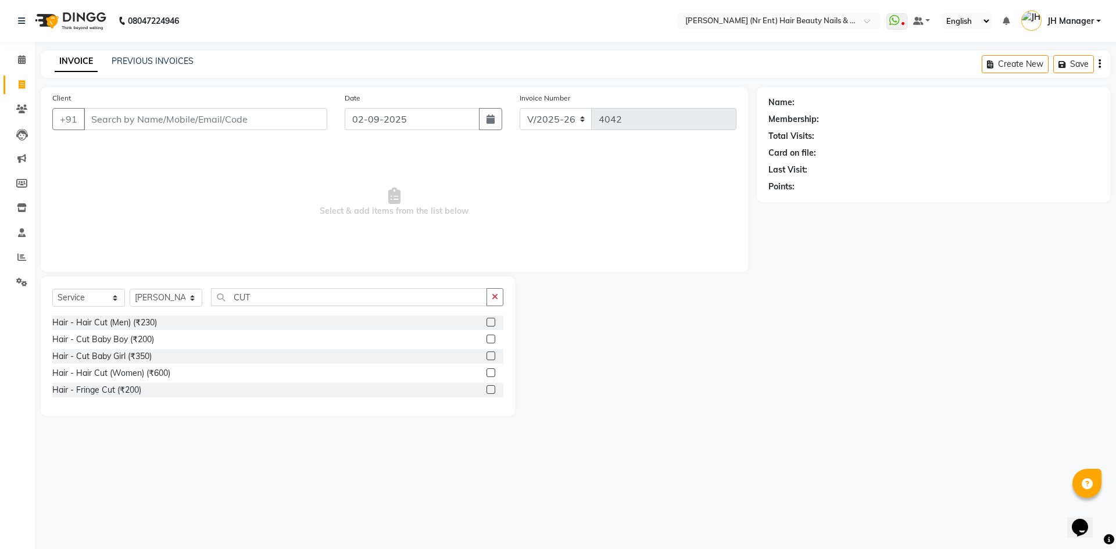
click at [492, 373] on label at bounding box center [491, 373] width 9 height 9
click at [492, 373] on input "checkbox" at bounding box center [491, 374] width 8 height 8
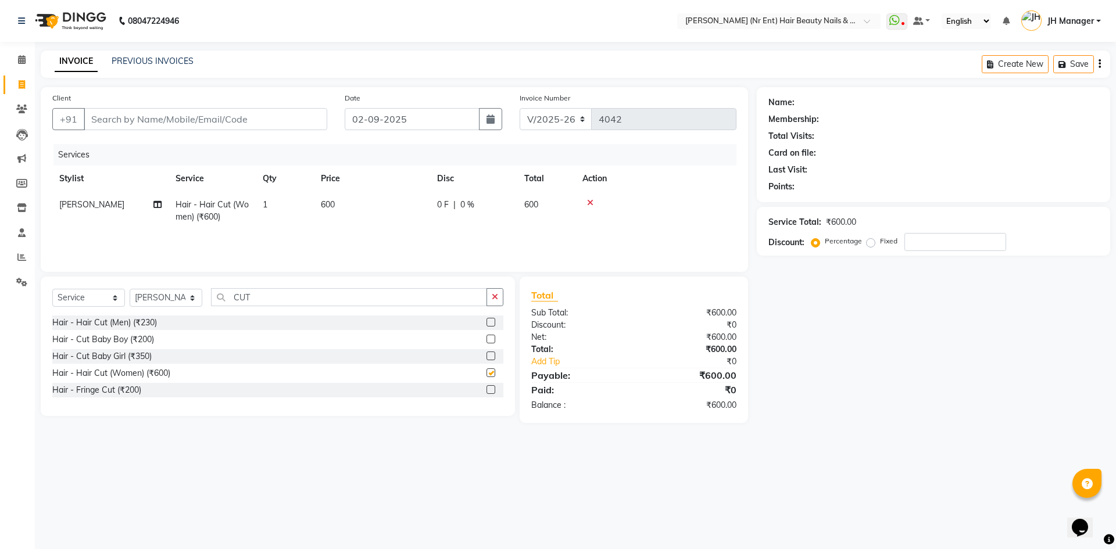
checkbox input "false"
click at [210, 114] on input "Client" at bounding box center [206, 119] width 244 height 22
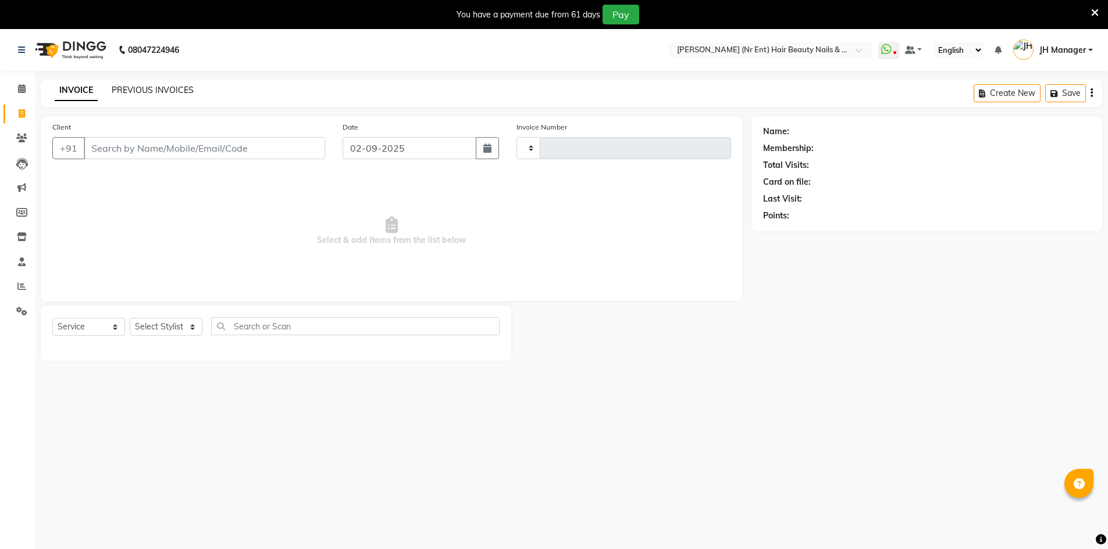
click at [146, 90] on link "PREVIOUS INVOICES" at bounding box center [153, 90] width 82 height 10
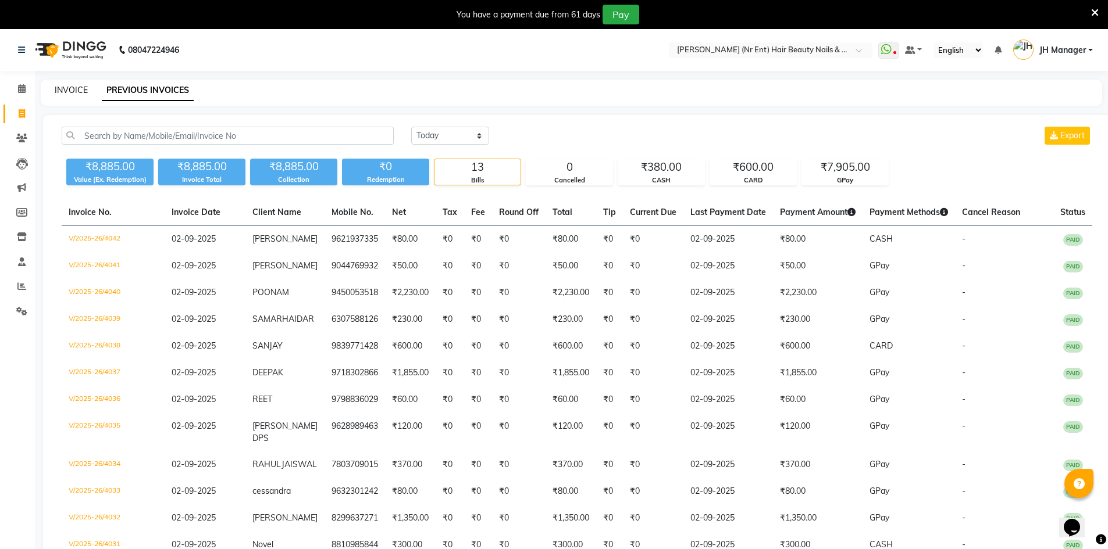
click at [70, 90] on link "INVOICE" at bounding box center [71, 90] width 33 height 10
select select "640"
select select "service"
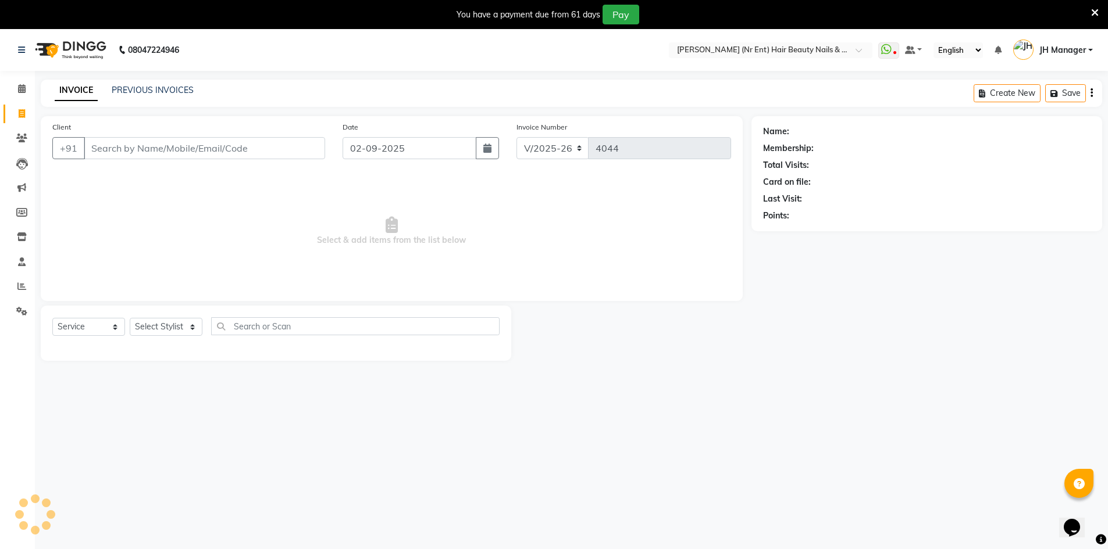
scroll to position [29, 0]
